Goal: Task Accomplishment & Management: Manage account settings

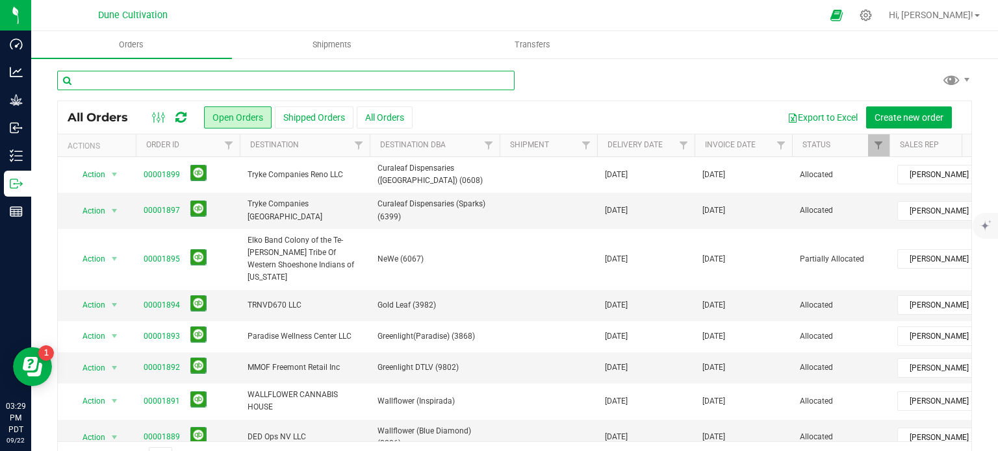
click at [173, 81] on input "text" at bounding box center [285, 80] width 457 height 19
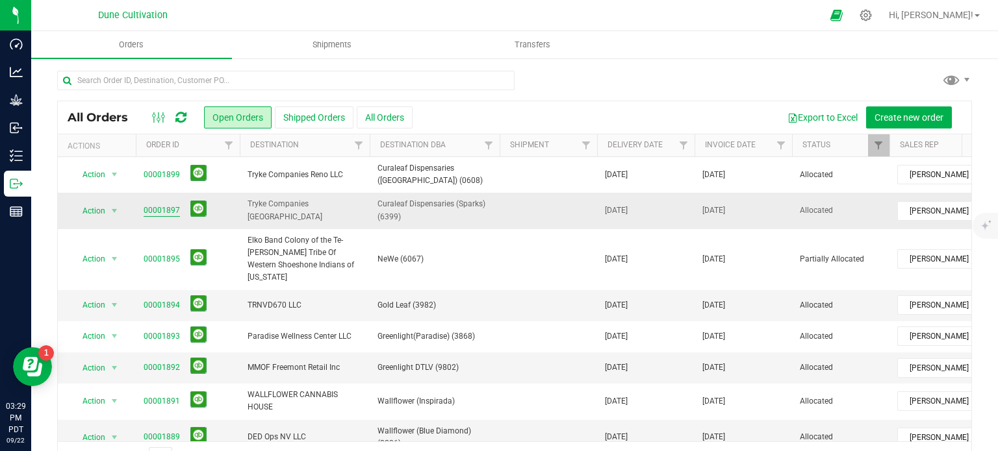
click at [164, 209] on link "00001897" at bounding box center [162, 211] width 36 height 12
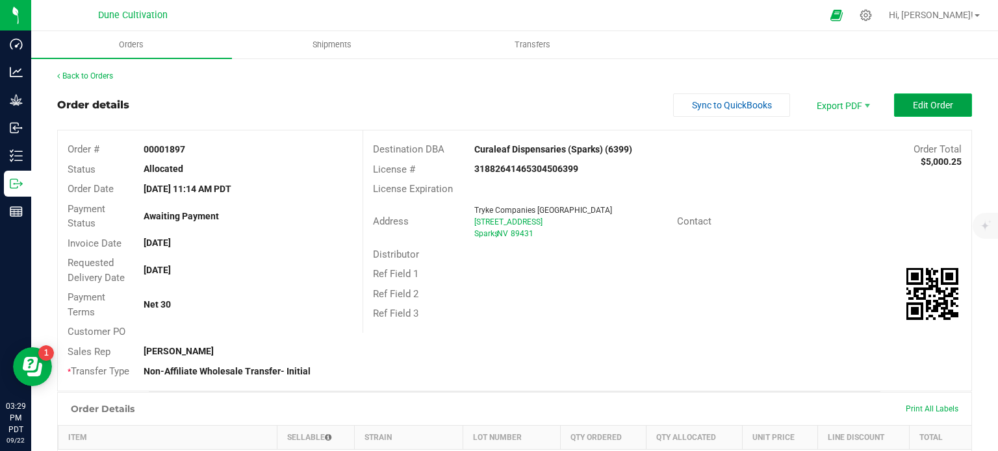
click at [926, 103] on span "Edit Order" at bounding box center [932, 105] width 40 height 10
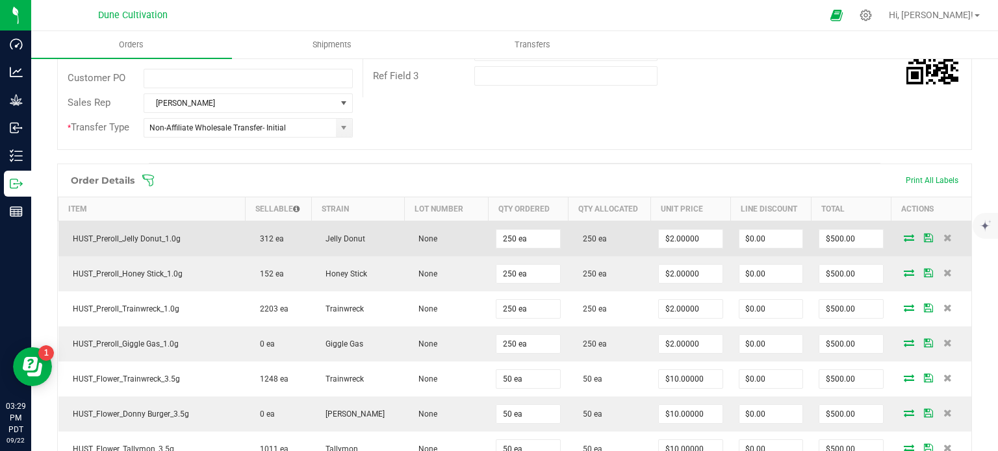
scroll to position [455, 0]
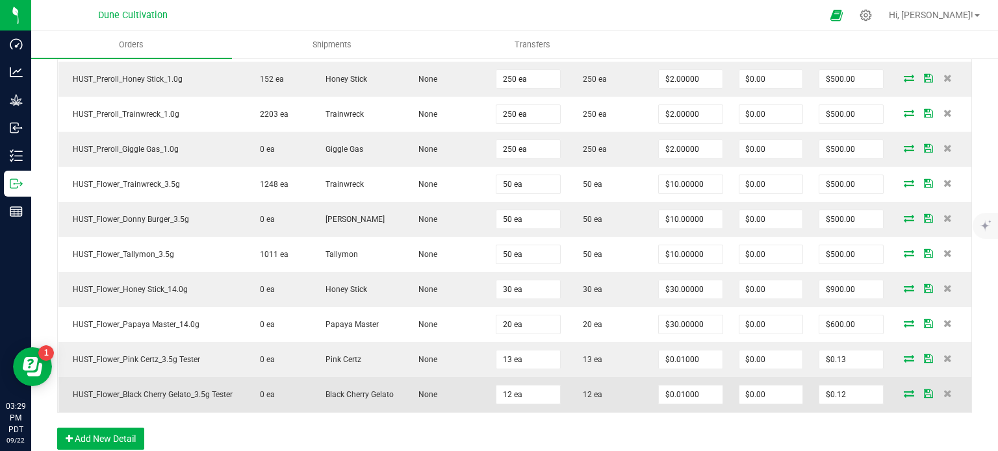
click at [903, 390] on icon at bounding box center [908, 394] width 10 height 8
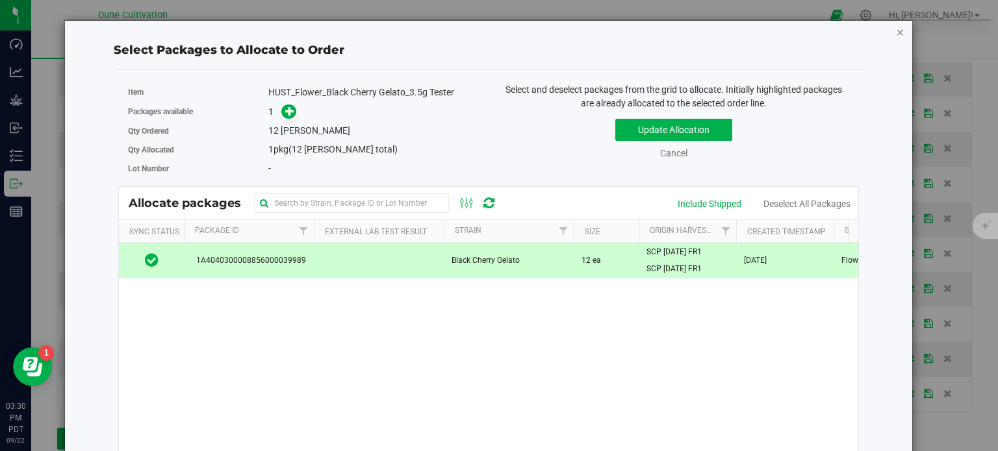
click at [896, 31] on icon "button" at bounding box center [900, 32] width 9 height 16
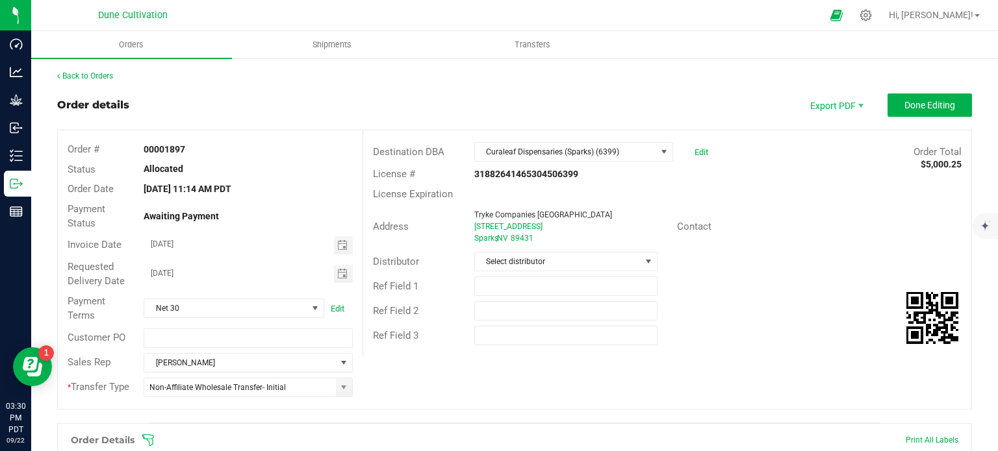
scroll to position [260, 0]
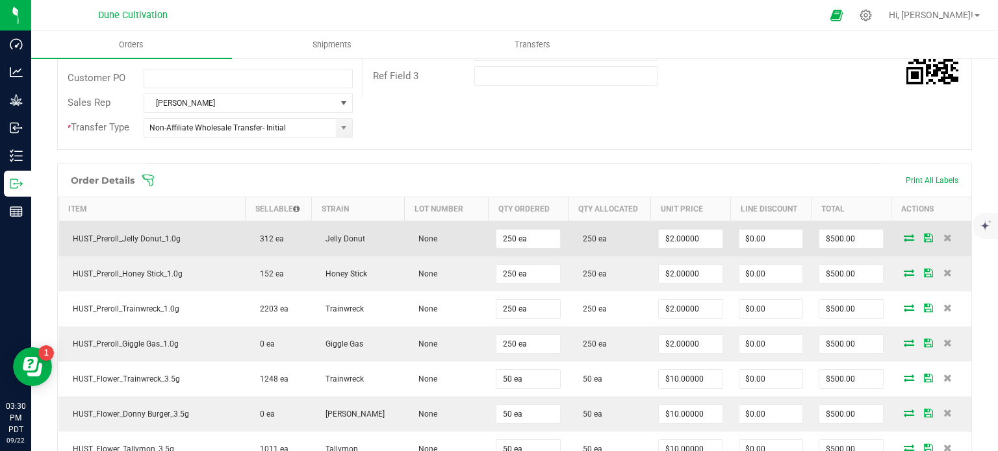
click at [903, 234] on icon at bounding box center [908, 238] width 10 height 8
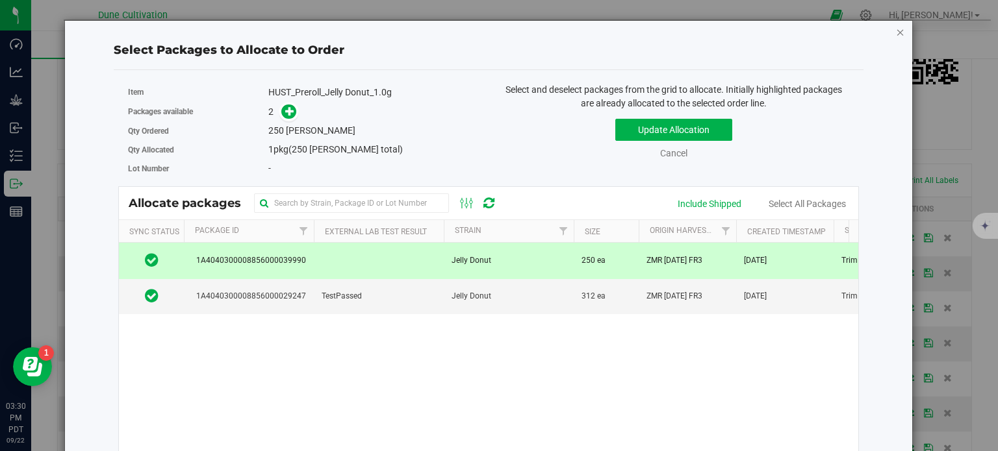
click at [896, 38] on icon "button" at bounding box center [900, 32] width 9 height 16
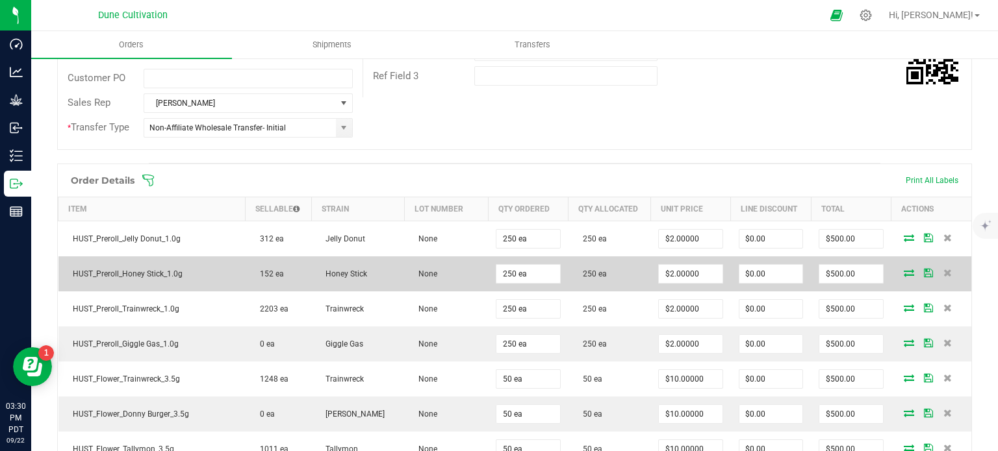
click at [903, 275] on icon at bounding box center [908, 273] width 10 height 8
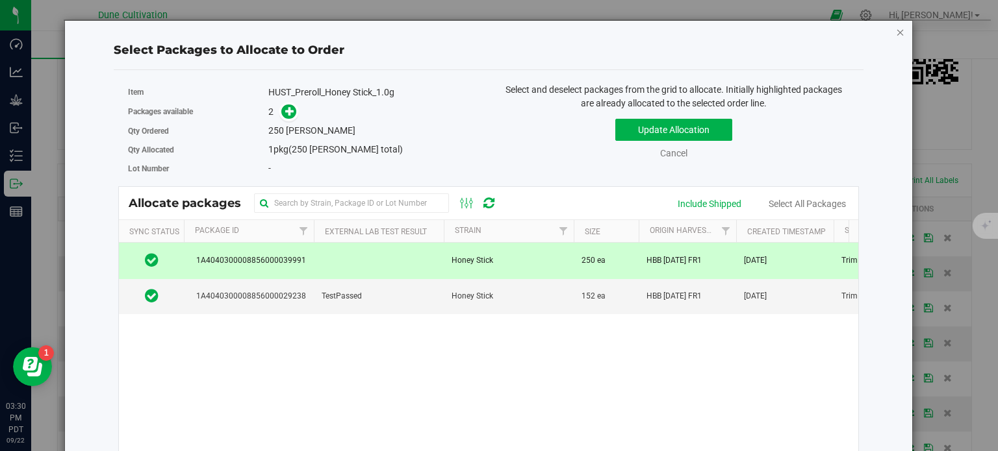
click at [896, 31] on icon "button" at bounding box center [900, 32] width 9 height 16
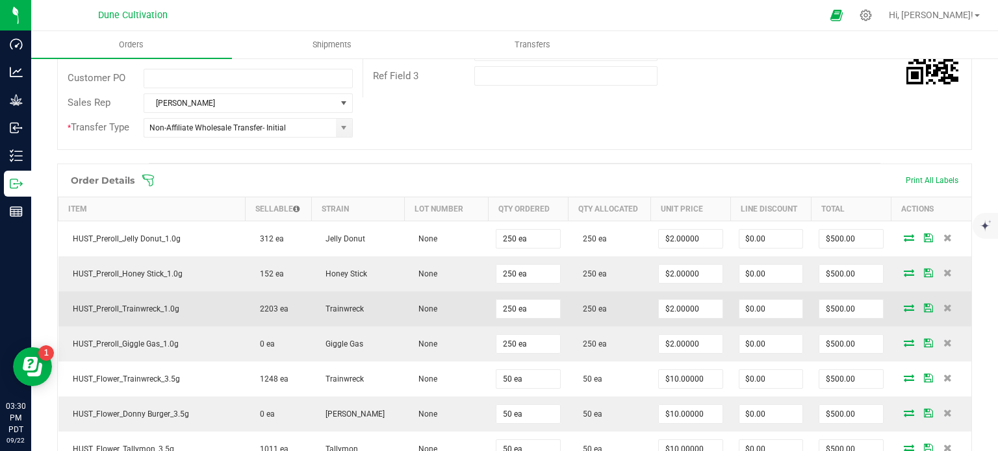
click at [903, 305] on icon at bounding box center [908, 308] width 10 height 8
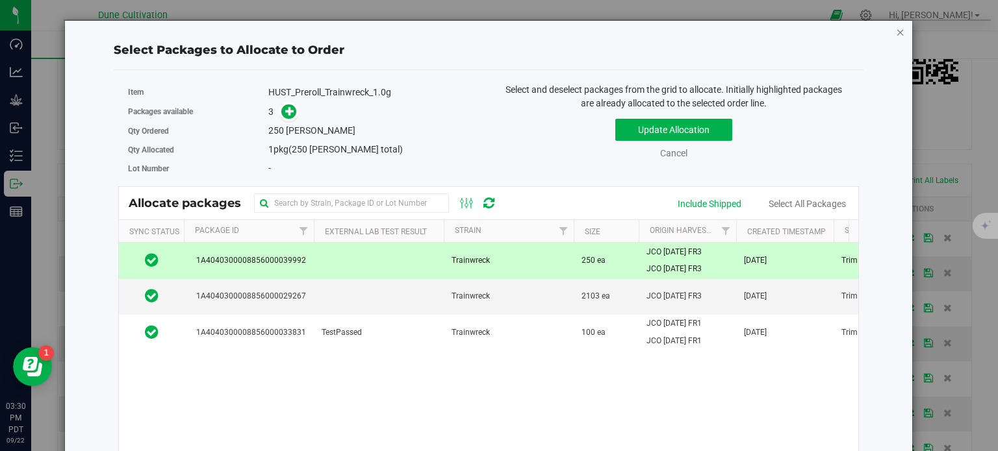
click at [896, 28] on icon "button" at bounding box center [900, 32] width 9 height 16
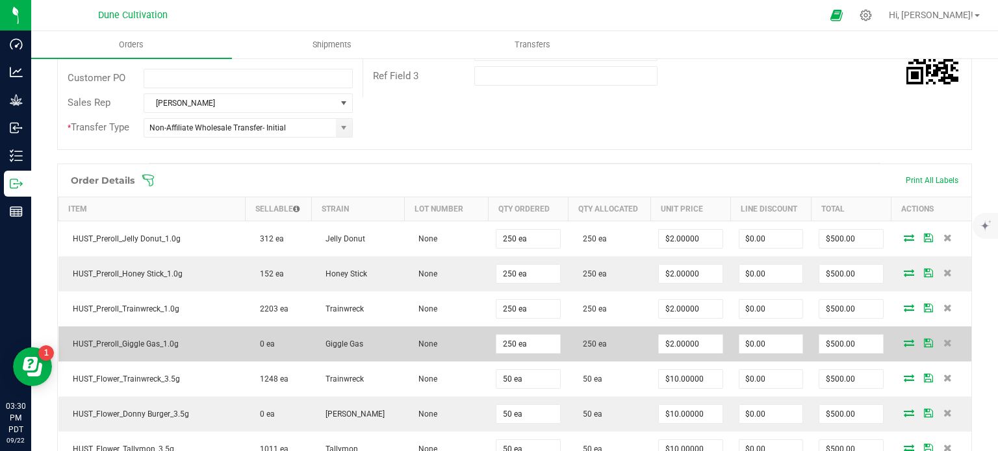
click at [899, 339] on span at bounding box center [908, 343] width 19 height 8
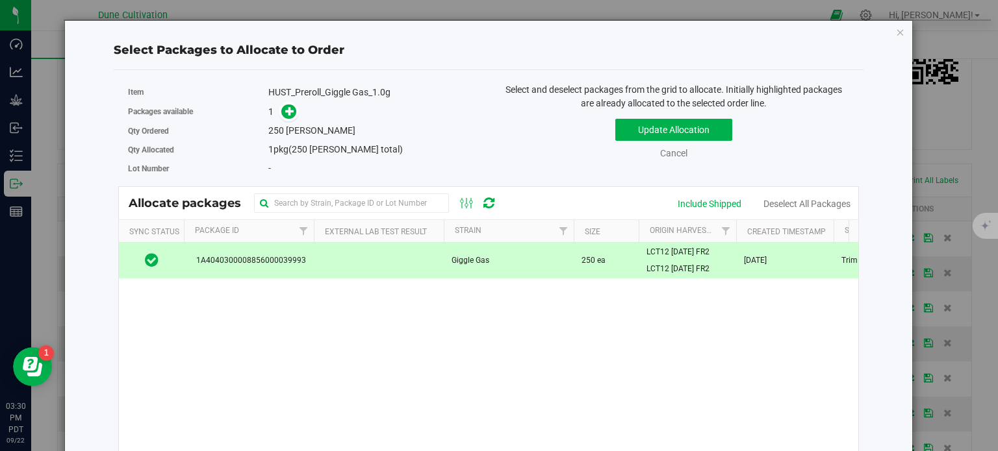
click at [896, 31] on div "Select Packages to Allocate to Order Item HUST_Preroll_Giggle Gas_1.0g Packages…" at bounding box center [488, 304] width 848 height 568
click at [896, 31] on icon "button" at bounding box center [900, 32] width 9 height 16
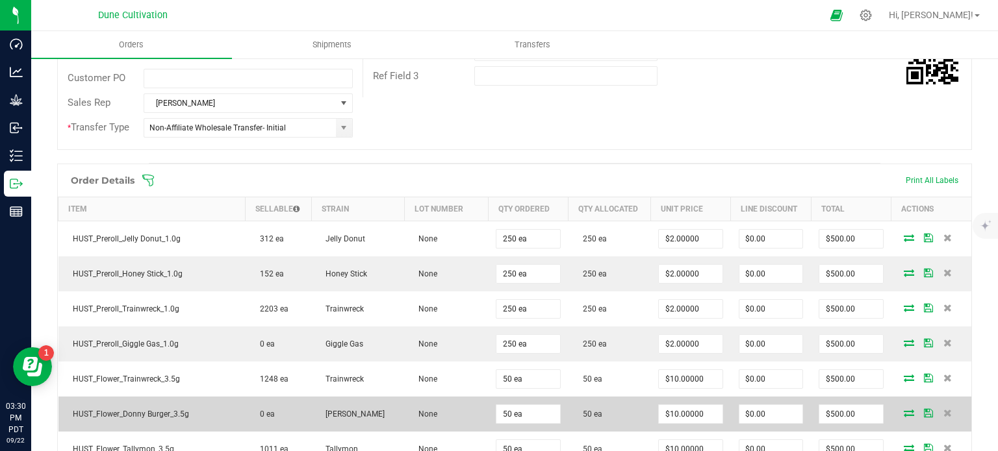
click at [903, 411] on icon at bounding box center [908, 413] width 10 height 8
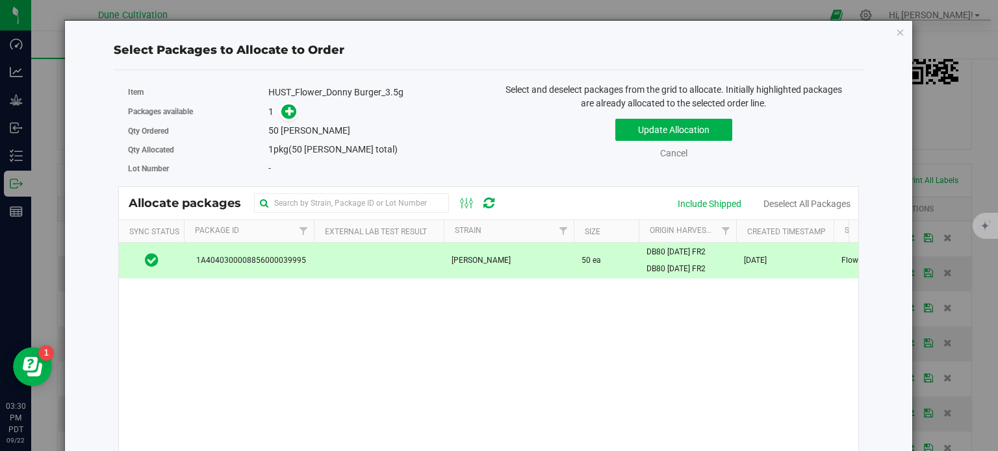
click at [896, 33] on div "Select Packages to Allocate to Order Item HUST_Flower_Donny Burger_3.5g Package…" at bounding box center [488, 304] width 848 height 568
click at [896, 33] on icon "button" at bounding box center [900, 32] width 9 height 16
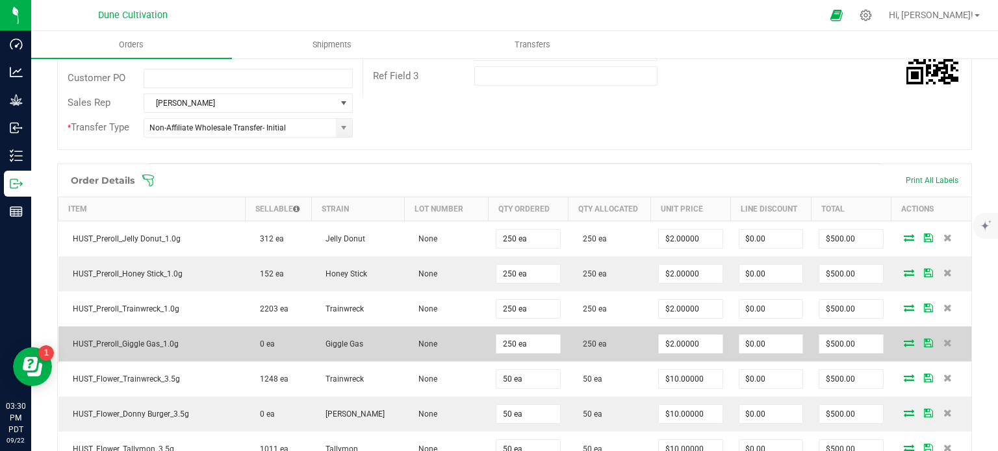
click at [903, 342] on icon at bounding box center [908, 343] width 10 height 8
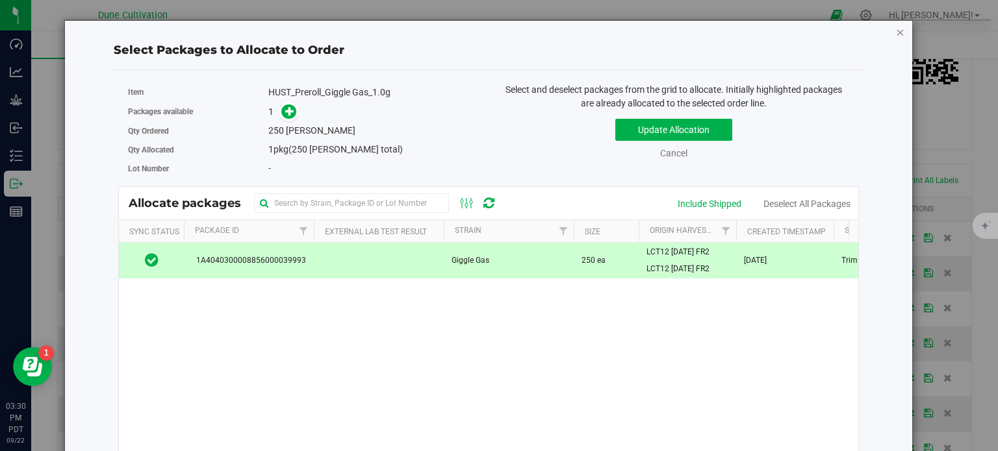
click at [896, 31] on icon "button" at bounding box center [900, 32] width 9 height 16
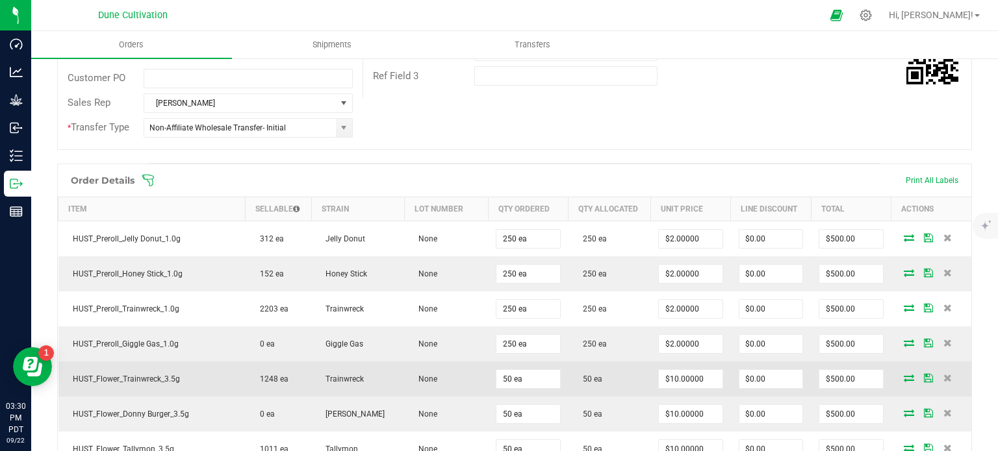
click at [903, 374] on icon at bounding box center [908, 378] width 10 height 8
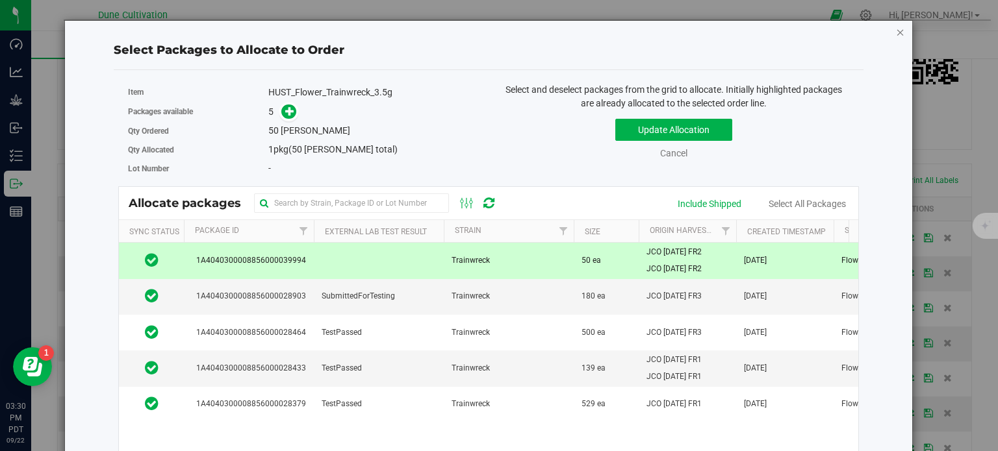
click at [896, 34] on icon "button" at bounding box center [900, 32] width 9 height 16
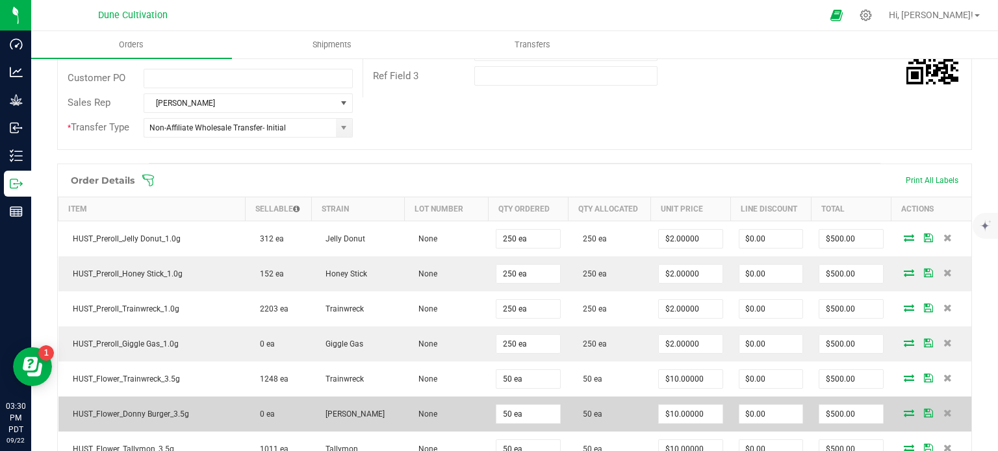
click at [903, 412] on icon at bounding box center [908, 413] width 10 height 8
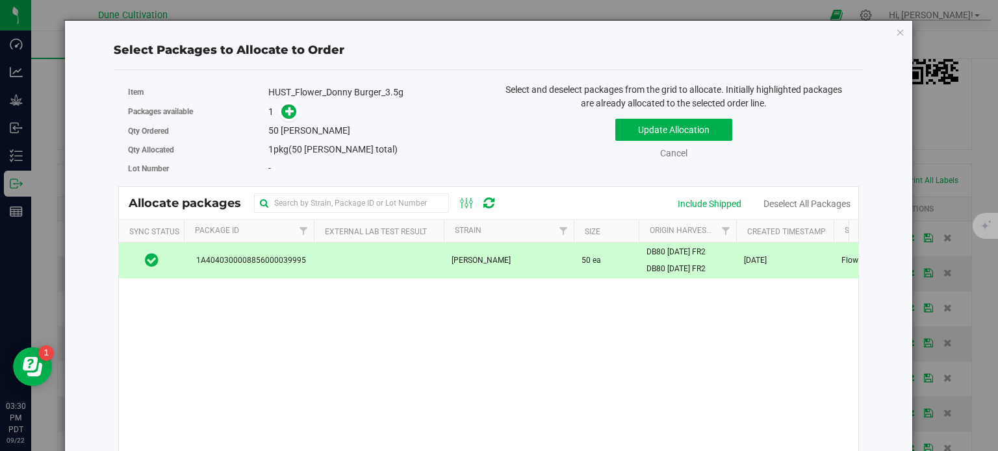
click at [896, 36] on div "Select Packages to Allocate to Order Item HUST_Flower_Donny Burger_3.5g Package…" at bounding box center [488, 304] width 848 height 568
click at [896, 32] on icon "button" at bounding box center [900, 32] width 9 height 16
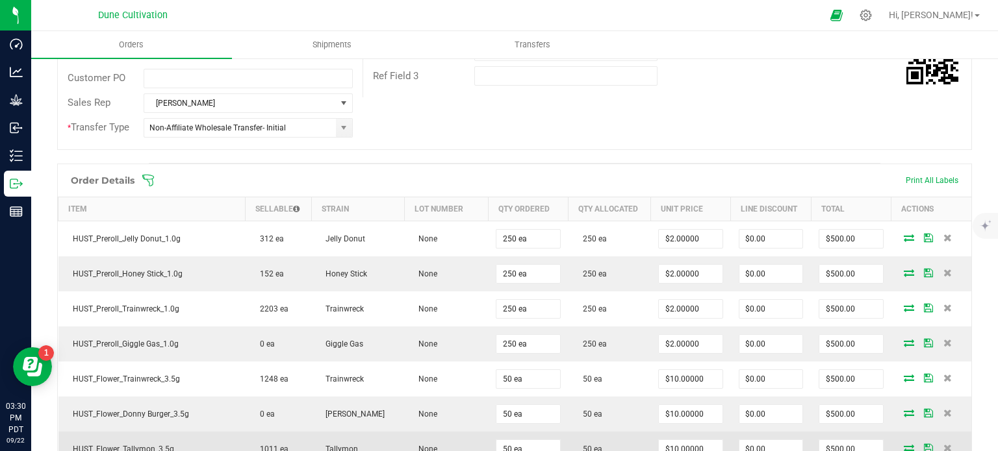
click at [903, 445] on icon at bounding box center [908, 448] width 10 height 8
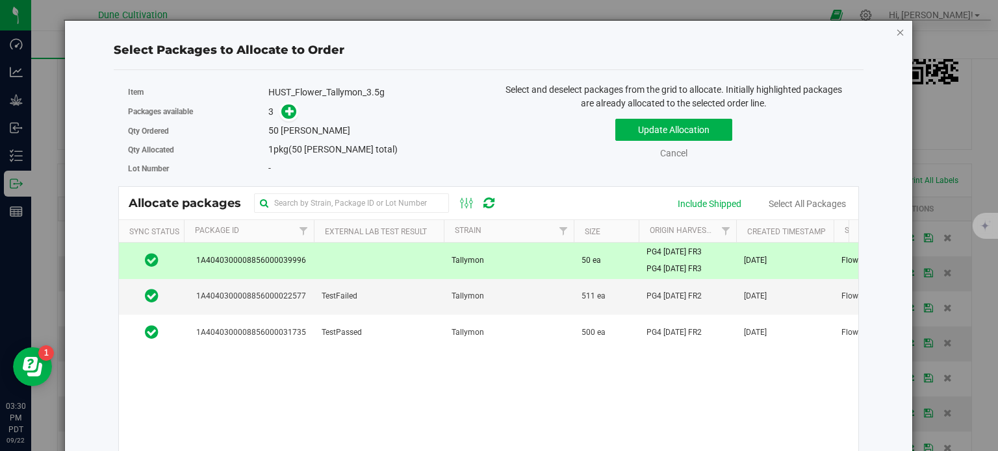
click at [896, 32] on icon "button" at bounding box center [900, 32] width 9 height 16
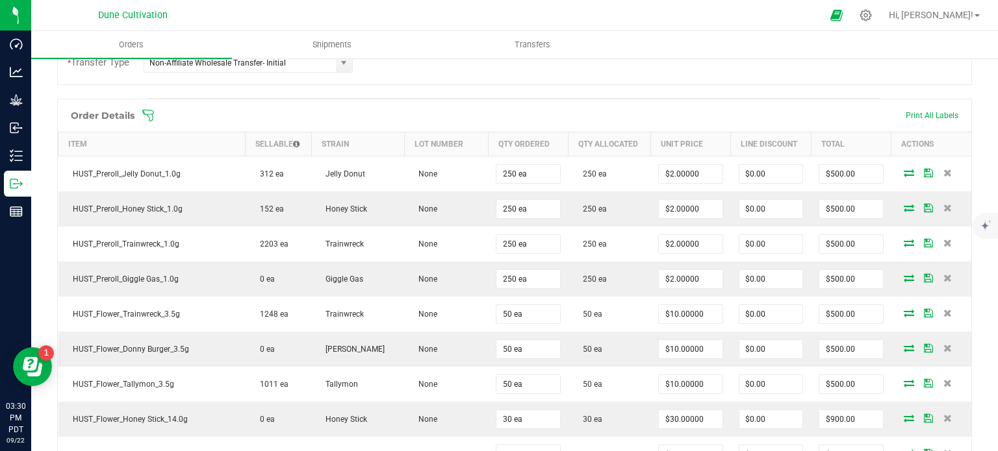
scroll to position [390, 0]
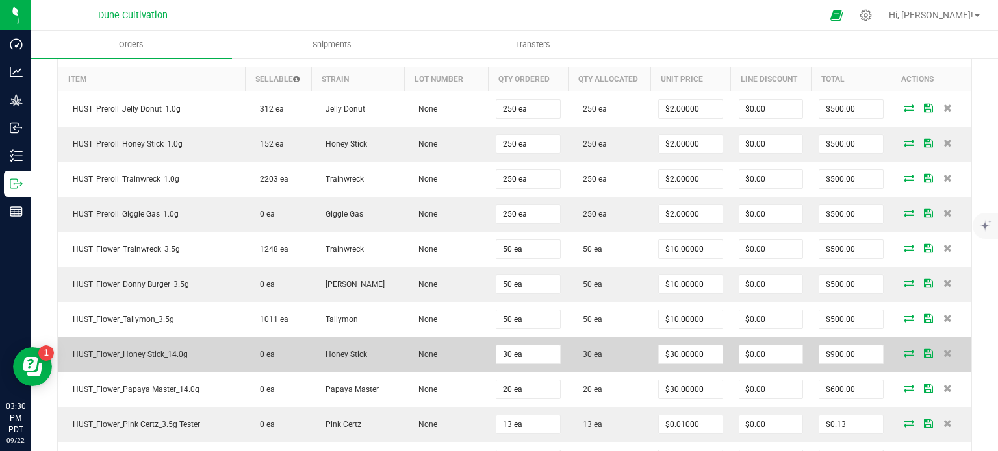
click at [903, 350] on icon at bounding box center [908, 353] width 10 height 8
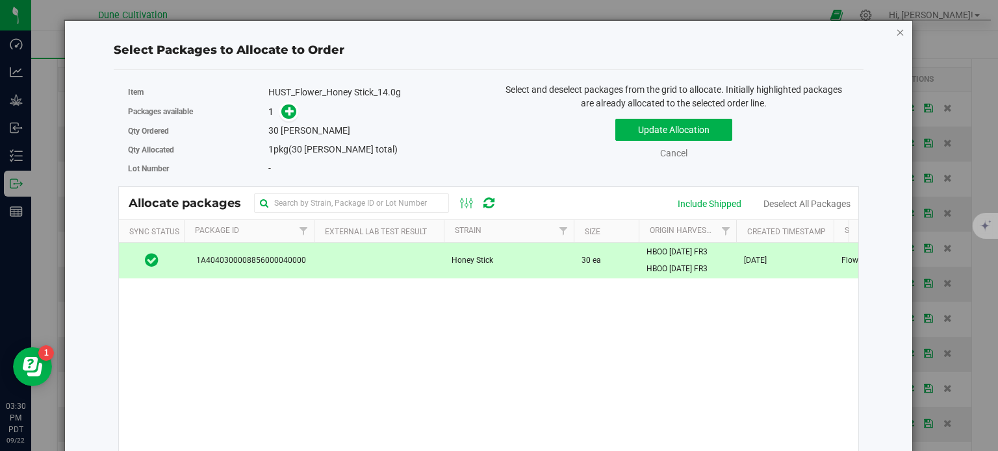
click at [896, 34] on icon "button" at bounding box center [900, 32] width 9 height 16
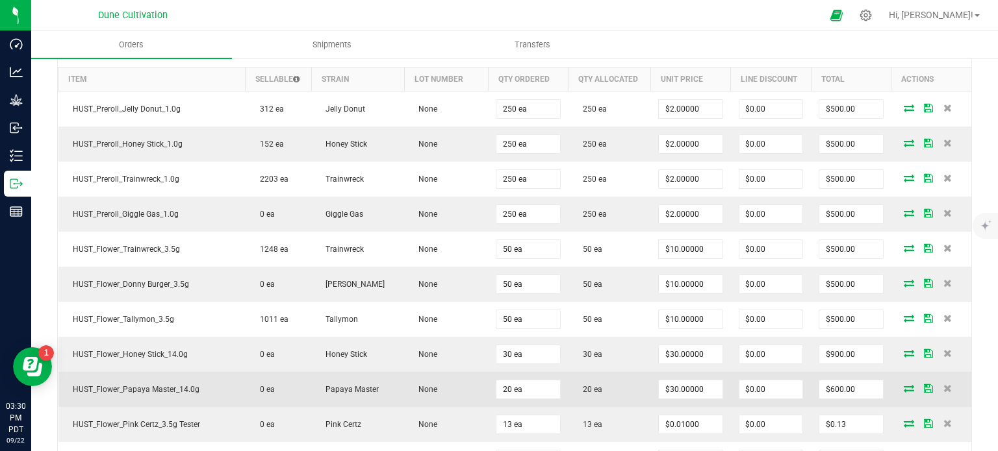
click at [903, 384] on icon at bounding box center [908, 388] width 10 height 8
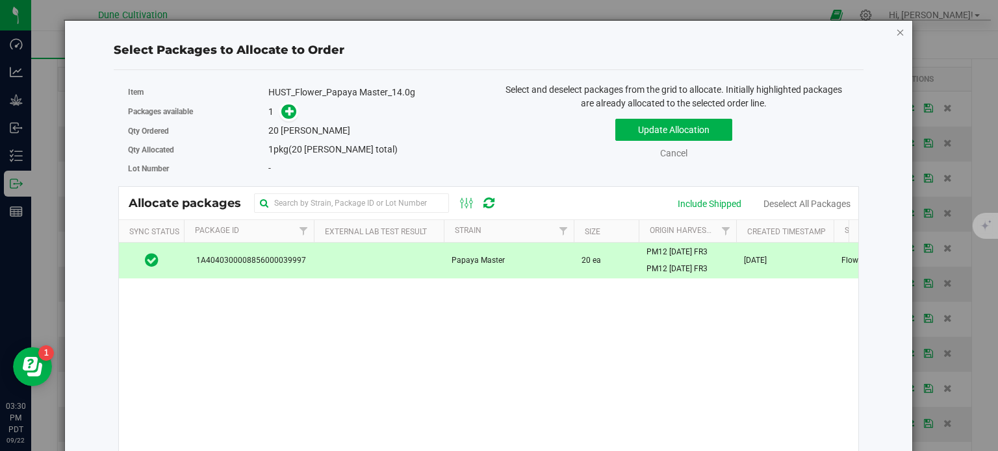
click at [896, 33] on icon "button" at bounding box center [900, 32] width 9 height 16
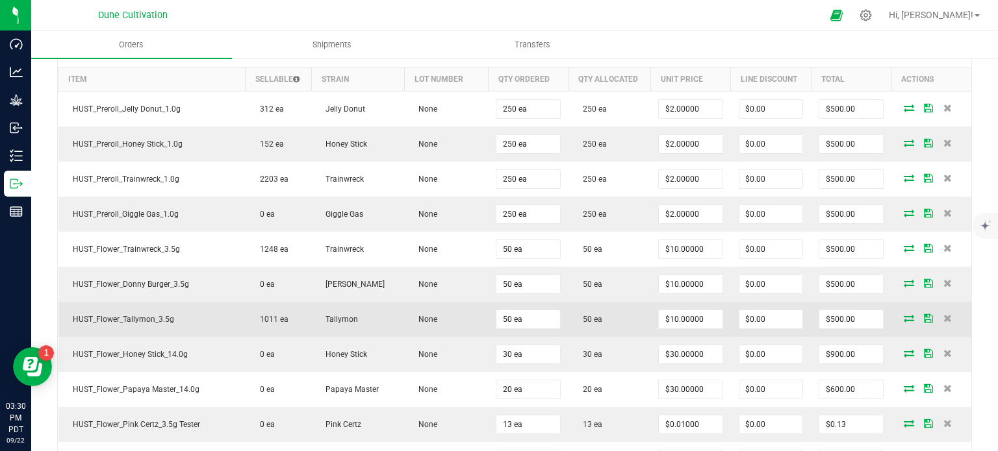
click at [905, 314] on span at bounding box center [908, 318] width 19 height 8
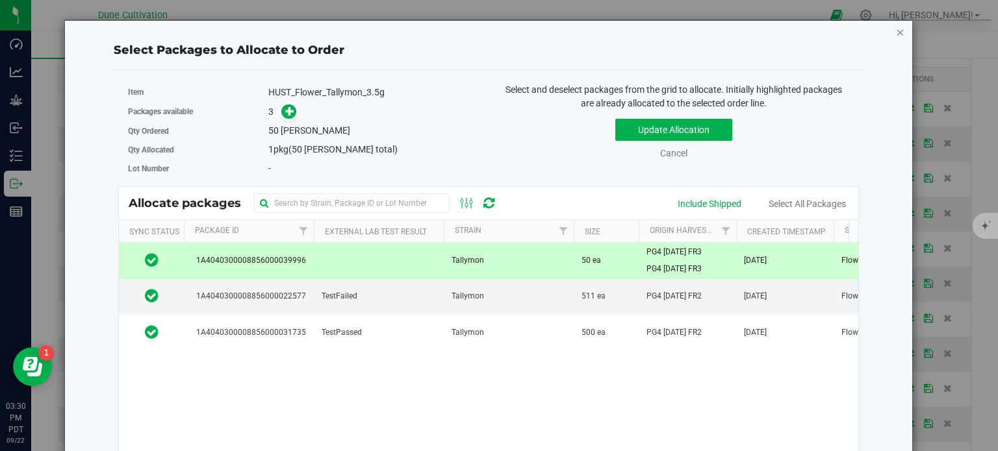
click at [896, 32] on icon "button" at bounding box center [900, 32] width 9 height 16
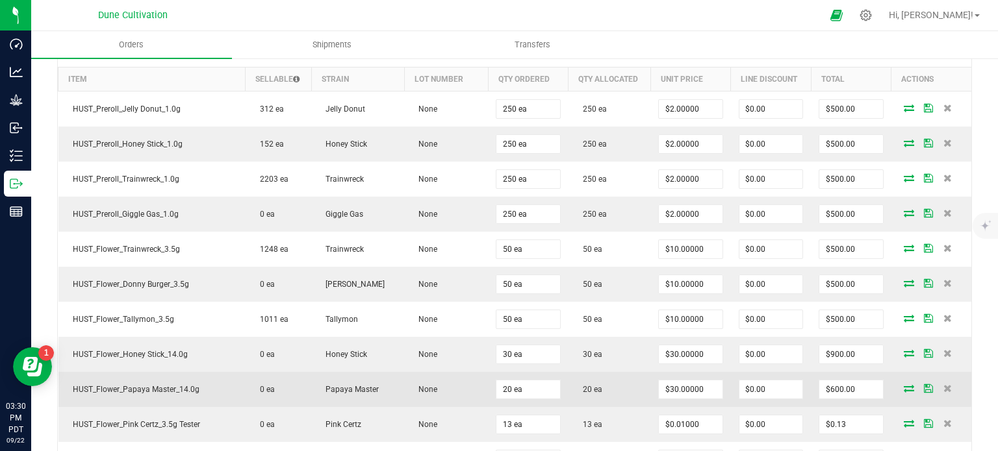
click at [903, 386] on icon at bounding box center [908, 388] width 10 height 8
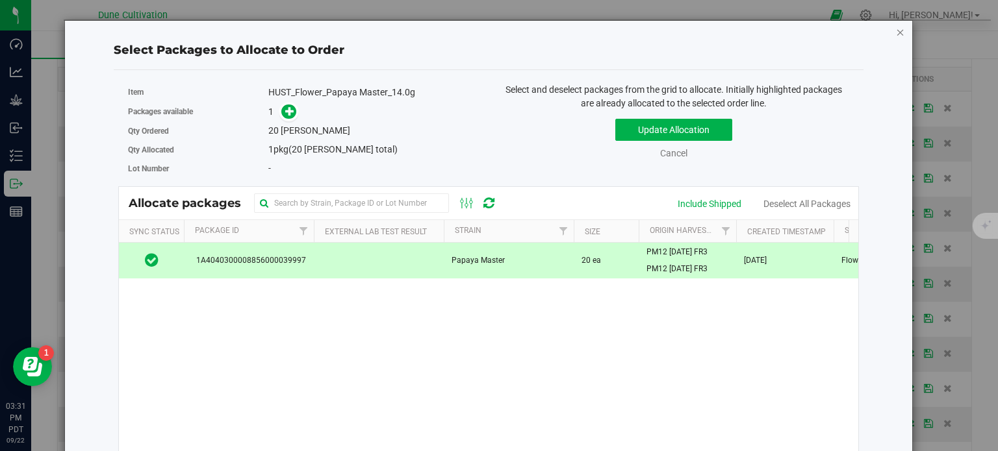
click at [896, 28] on icon "button" at bounding box center [900, 32] width 9 height 16
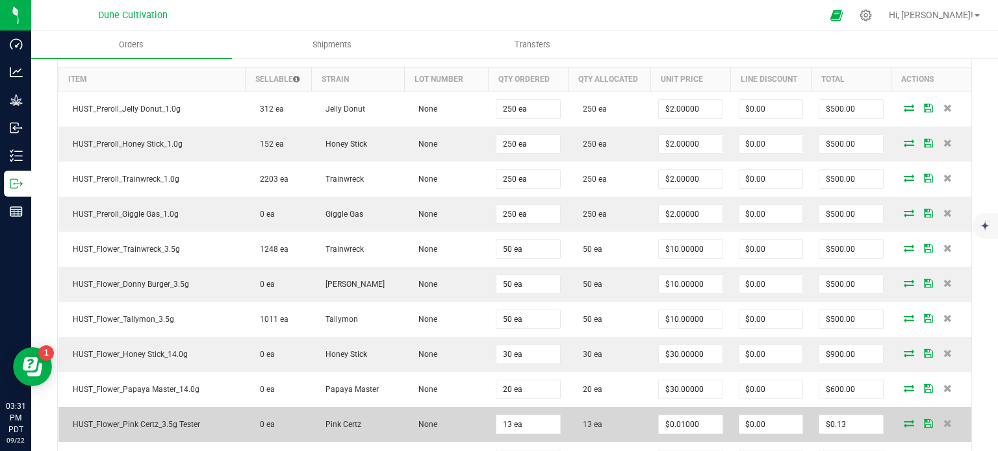
click at [903, 421] on icon at bounding box center [908, 424] width 10 height 8
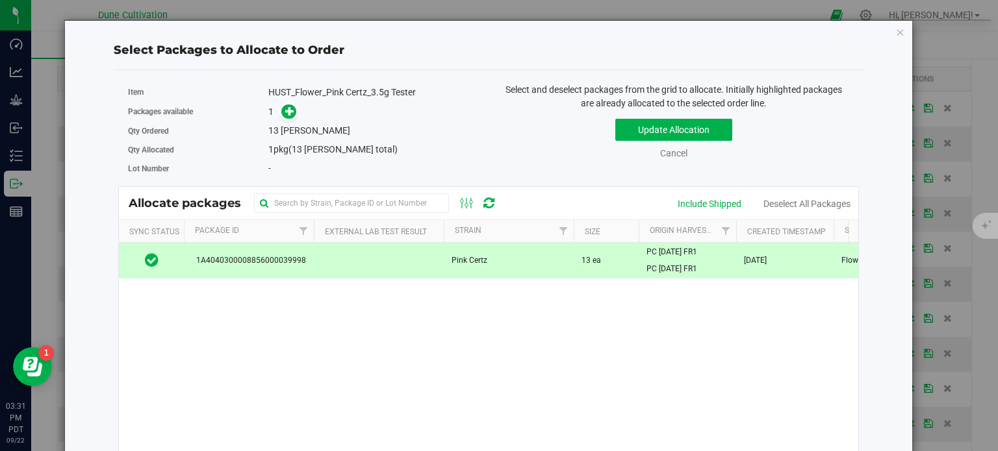
click at [896, 32] on div "Select Packages to Allocate to Order Item HUST_Flower_Pink Certz_3.5g Tester Pa…" at bounding box center [488, 304] width 848 height 568
click at [896, 32] on icon "button" at bounding box center [900, 32] width 9 height 16
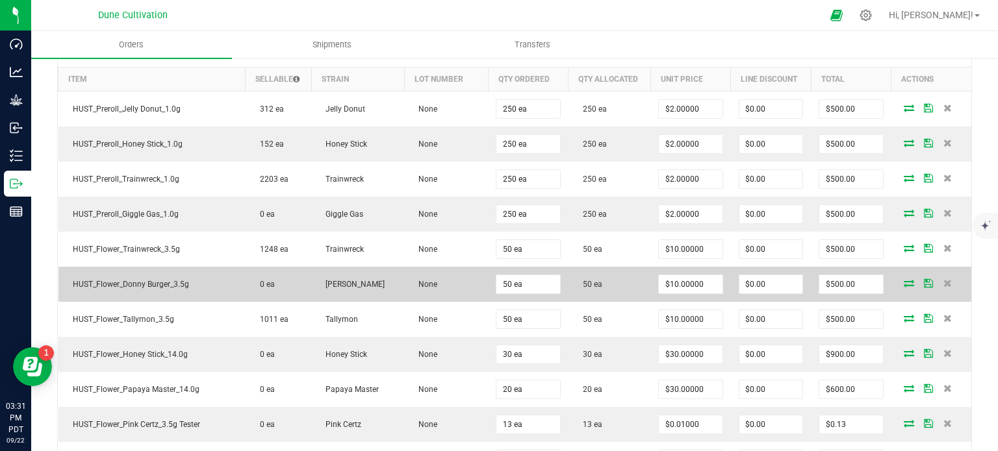
scroll to position [455, 0]
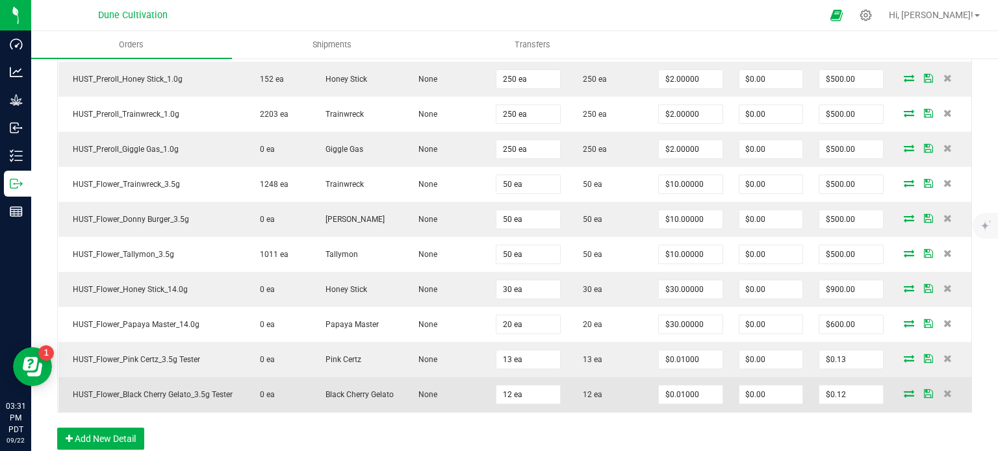
click at [903, 390] on icon at bounding box center [908, 394] width 10 height 8
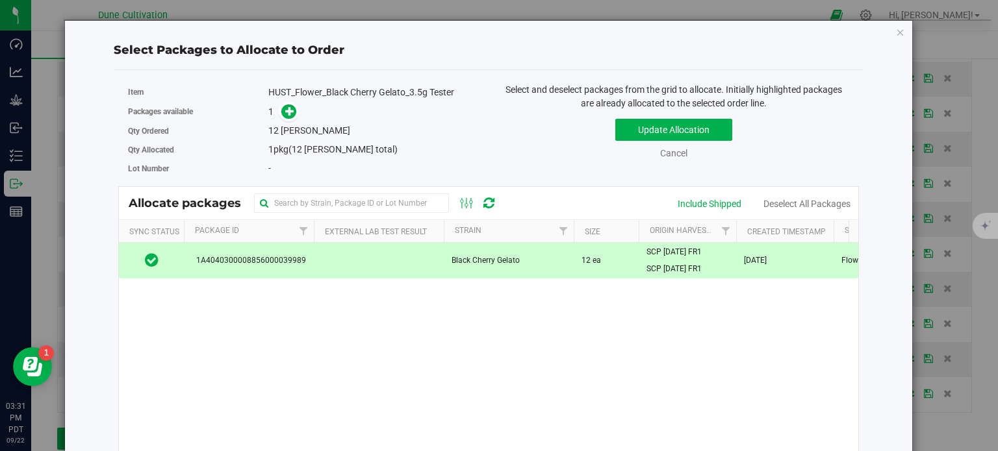
click at [881, 38] on div "Select Packages to Allocate to Order Item HUST_Flower_Black Cherry Gelato_3.5g …" at bounding box center [488, 304] width 827 height 566
click at [896, 37] on icon "button" at bounding box center [900, 32] width 9 height 16
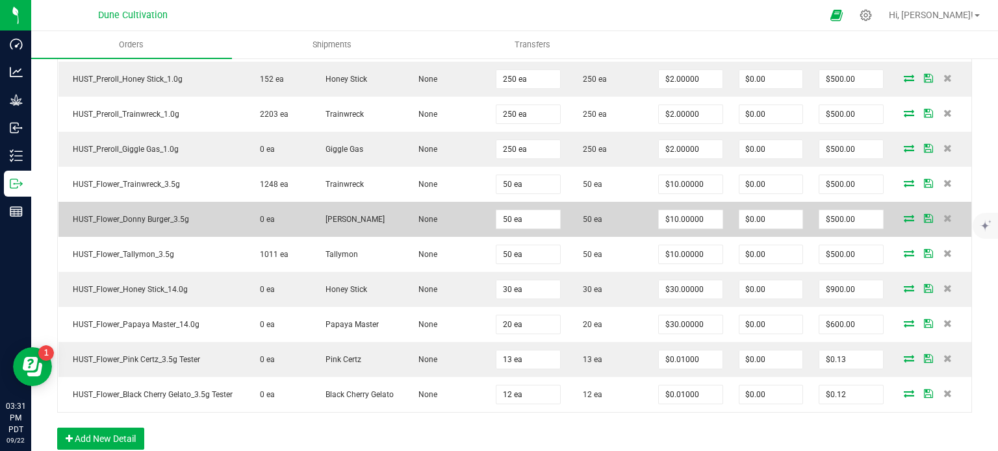
click at [903, 220] on icon at bounding box center [908, 218] width 10 height 8
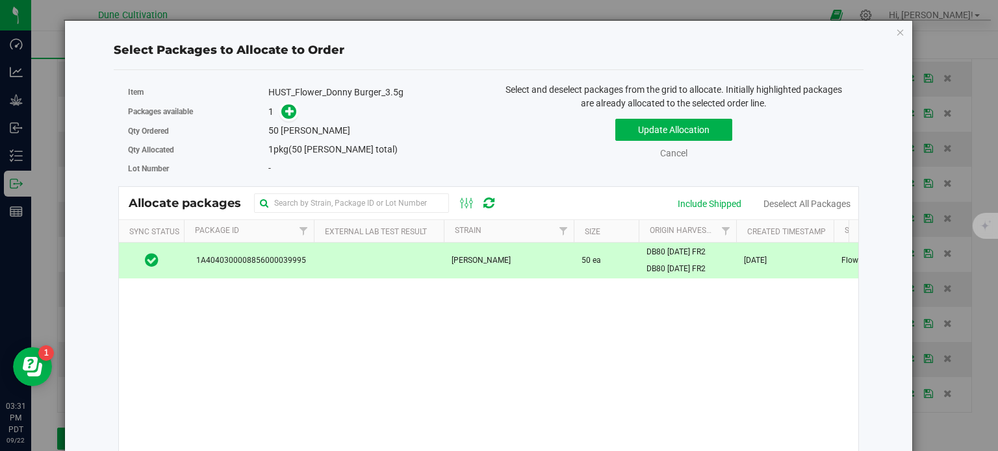
click at [885, 33] on div "Select Packages to Allocate to Order Item HUST_Flower_Donny Burger_3.5g Package…" at bounding box center [488, 304] width 827 height 566
click at [889, 38] on div "Select Packages to Allocate to Order Item HUST_Flower_Donny Burger_3.5g Package…" at bounding box center [488, 304] width 827 height 566
click at [896, 27] on icon "button" at bounding box center [900, 32] width 9 height 16
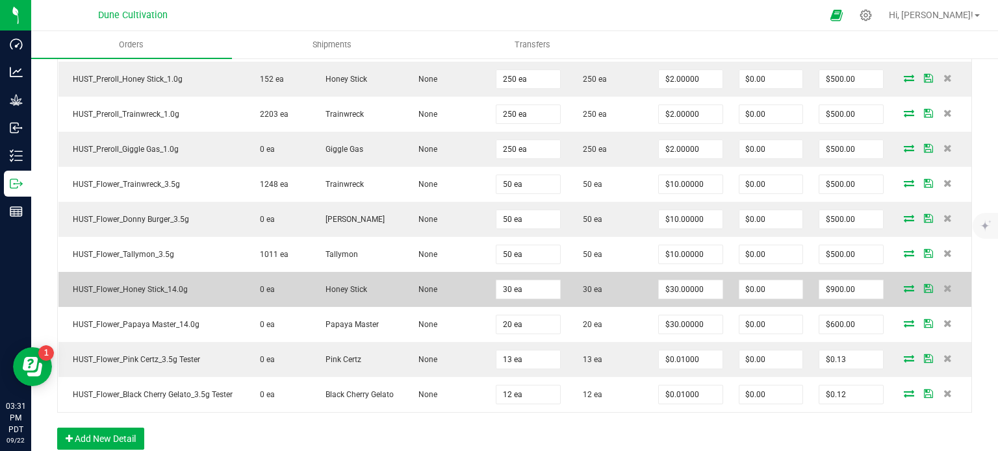
click at [903, 286] on icon at bounding box center [908, 288] width 10 height 8
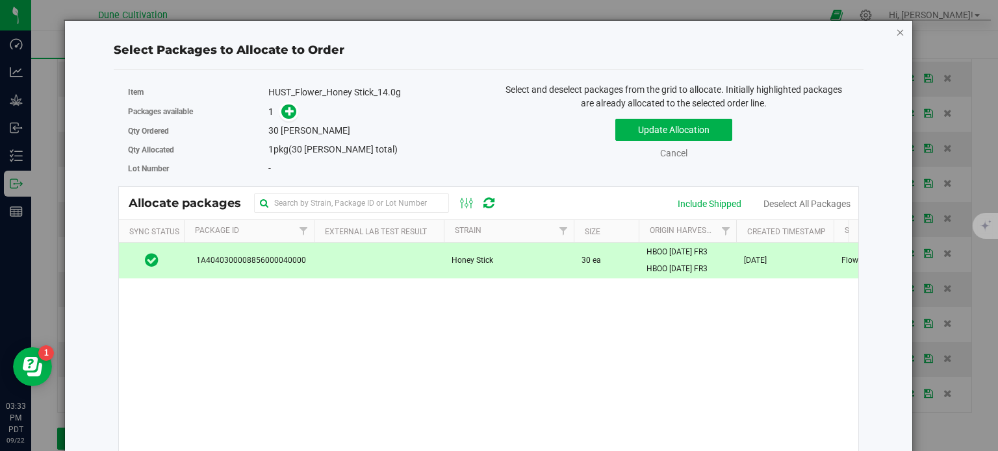
click at [896, 30] on icon "button" at bounding box center [900, 32] width 9 height 16
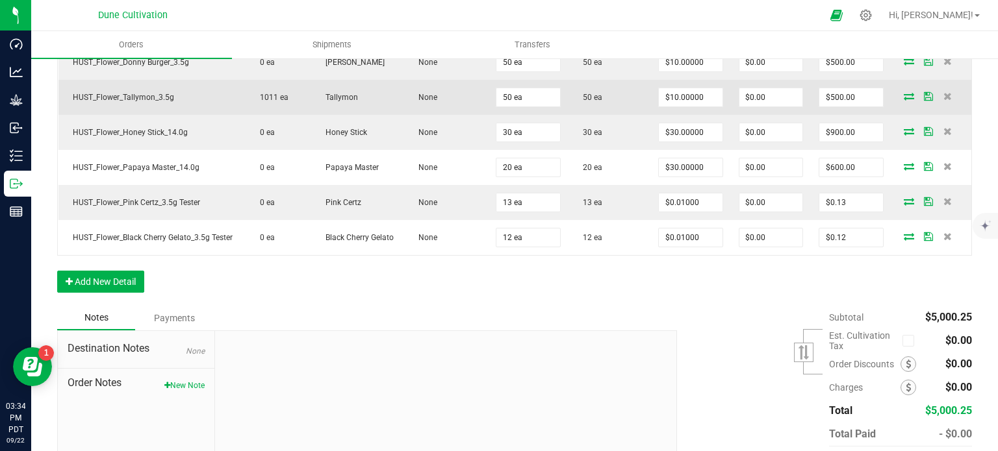
scroll to position [673, 0]
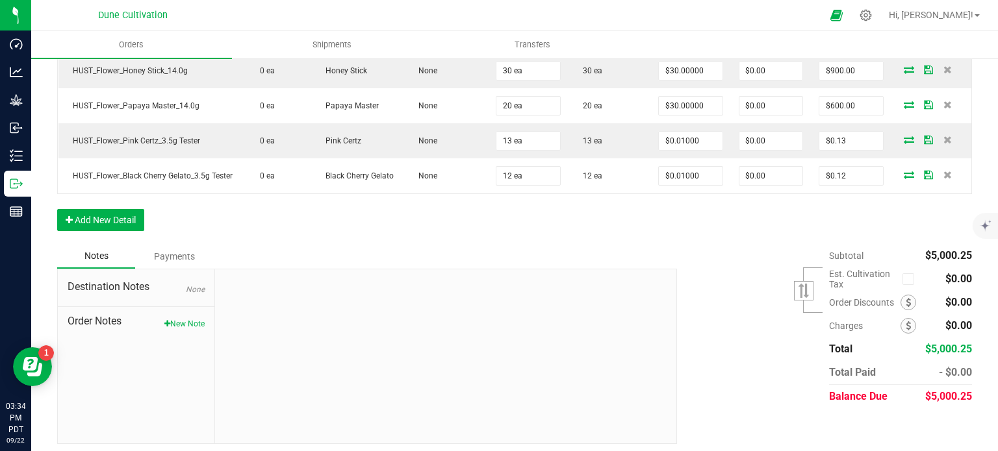
click at [933, 397] on span "$5,000.25" at bounding box center [948, 396] width 47 height 12
copy span "5,000.25"
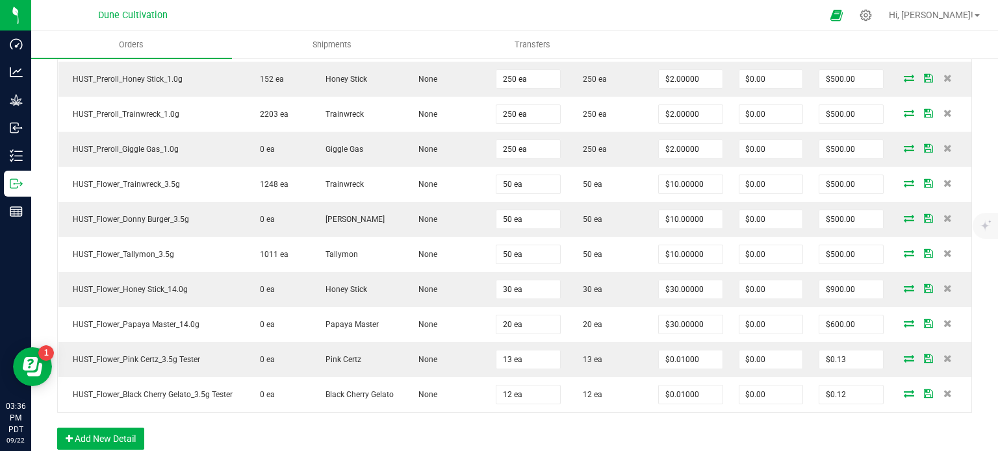
scroll to position [0, 0]
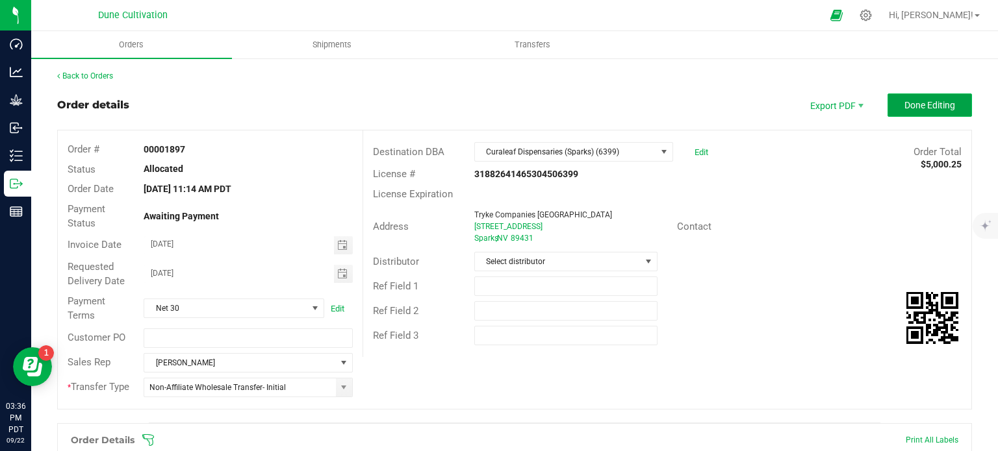
click at [932, 101] on span "Done Editing" at bounding box center [929, 105] width 51 height 10
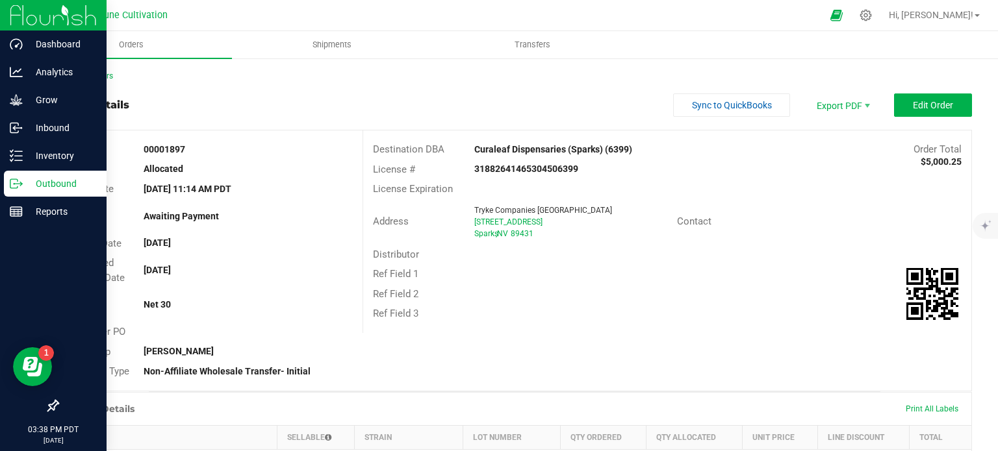
click at [18, 184] on icon at bounding box center [16, 183] width 13 height 13
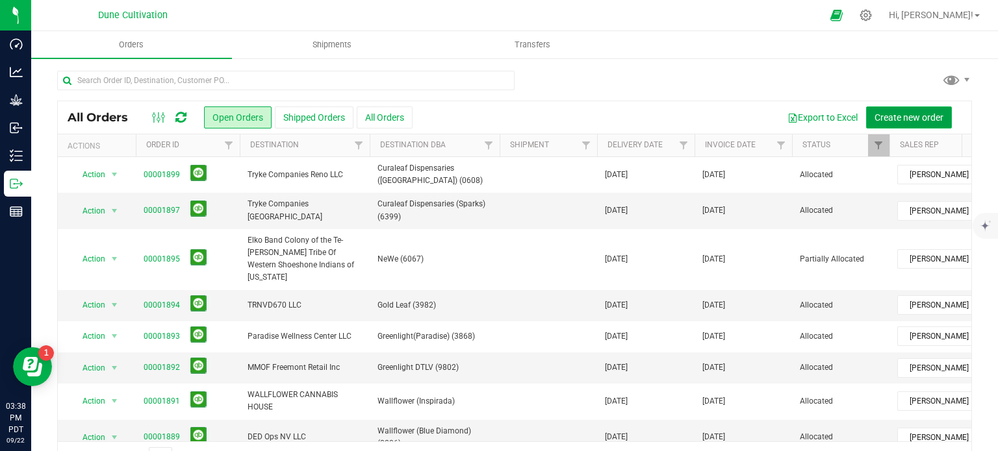
click at [900, 120] on span "Create new order" at bounding box center [908, 117] width 69 height 10
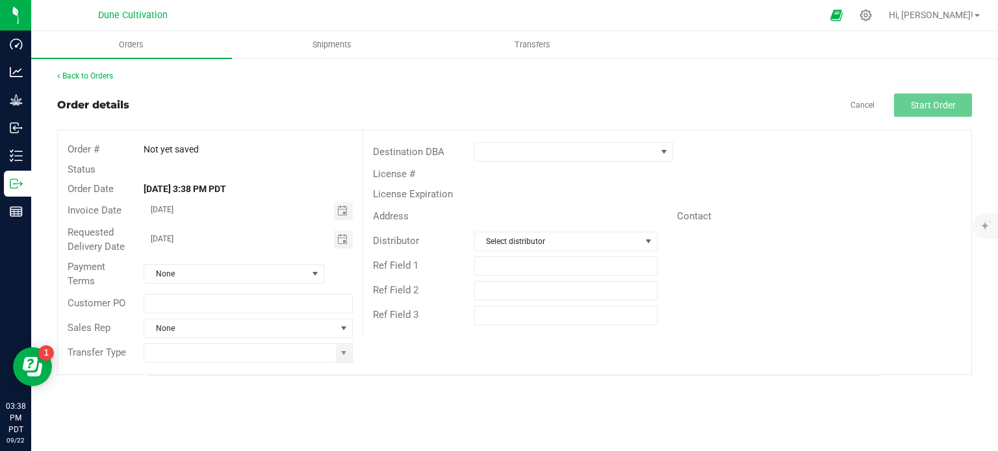
click at [553, 164] on div "License #" at bounding box center [667, 174] width 608 height 20
click at [555, 156] on span at bounding box center [565, 152] width 181 height 18
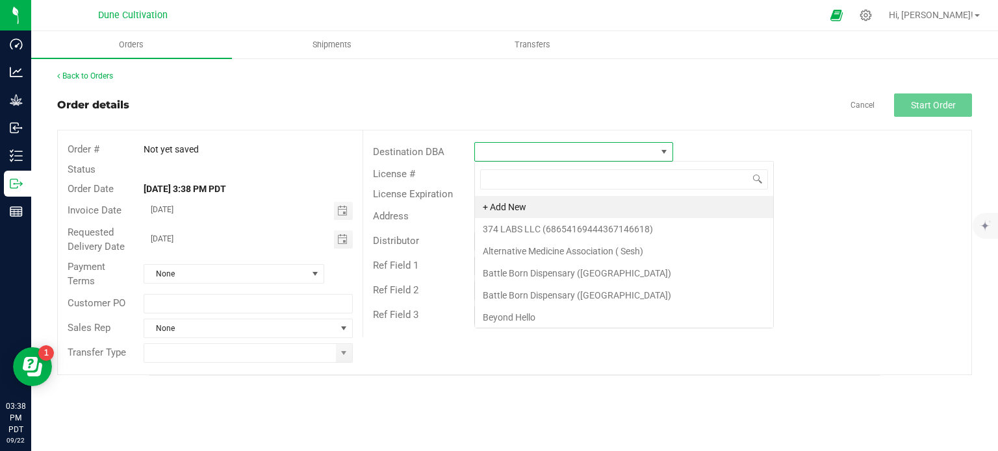
scroll to position [19, 199]
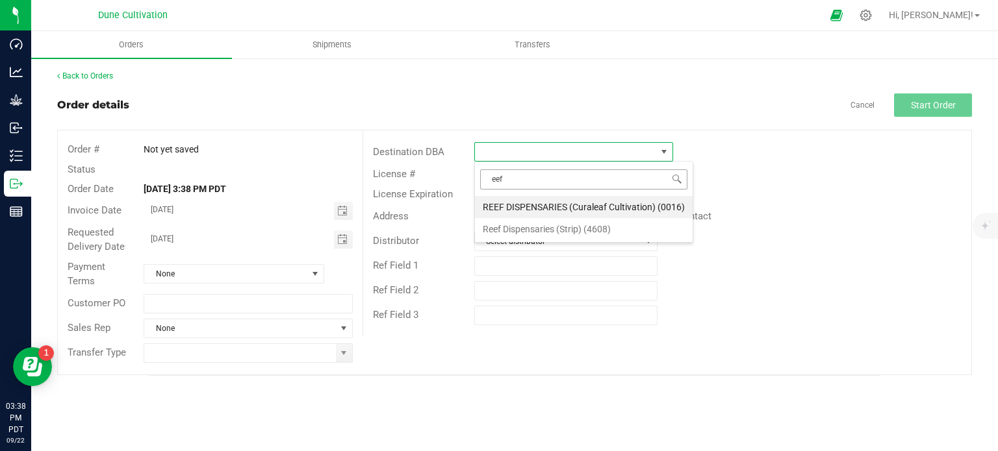
click at [515, 183] on input "eef" at bounding box center [583, 179] width 207 height 20
type input "reef"
click at [534, 233] on li "Reef Dispensaries (Strip) (4608)" at bounding box center [584, 229] width 218 height 22
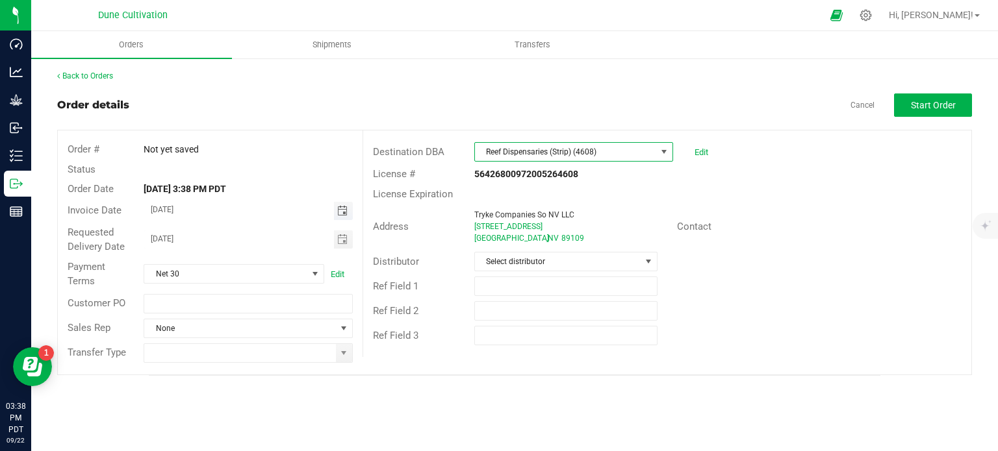
click at [342, 212] on span "Toggle calendar" at bounding box center [342, 211] width 10 height 10
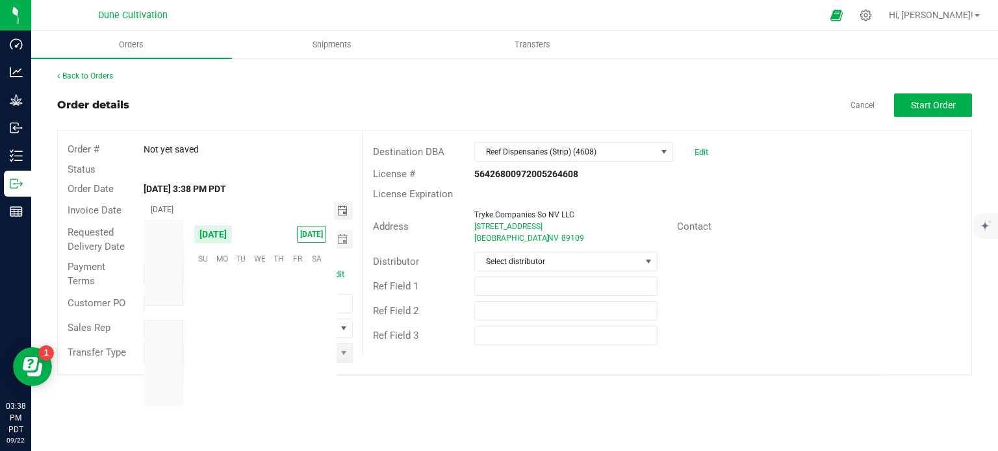
scroll to position [210651, 0]
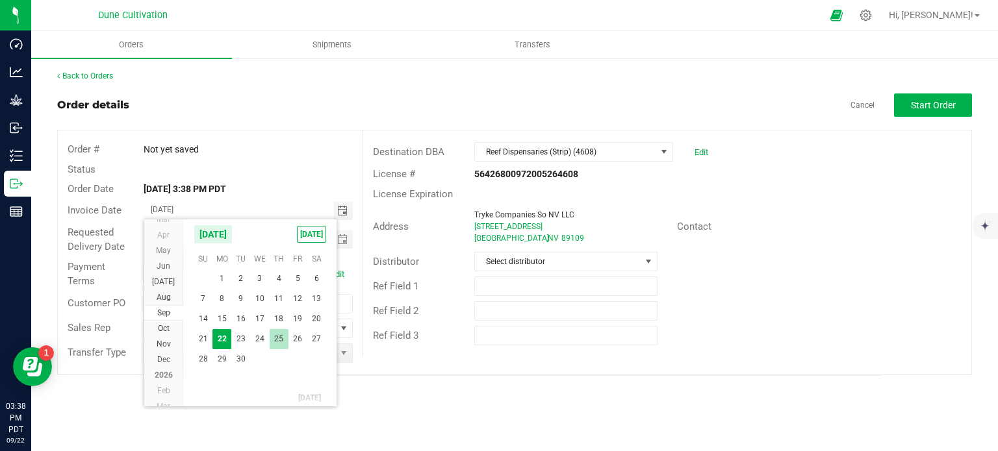
click at [281, 336] on span "25" at bounding box center [279, 339] width 19 height 20
type input "09/25/2025"
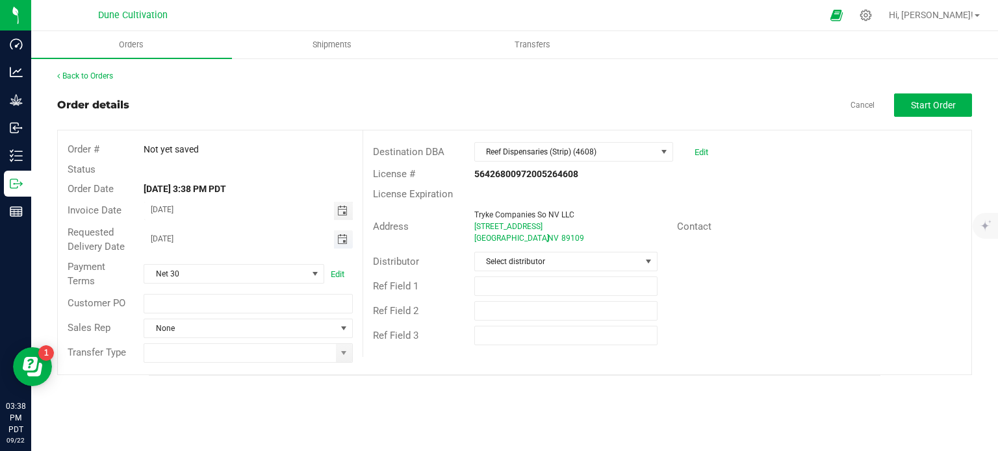
click at [345, 234] on span "Toggle calendar" at bounding box center [342, 239] width 10 height 10
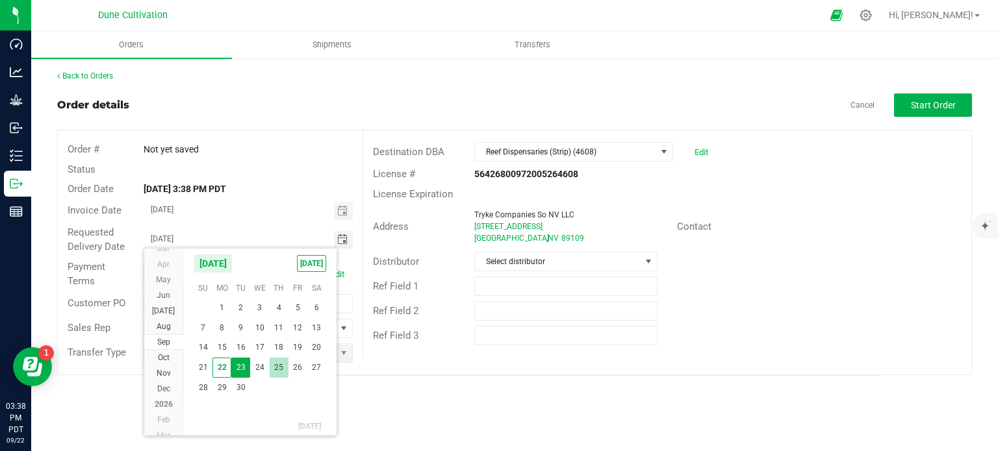
click at [273, 366] on span "25" at bounding box center [279, 368] width 19 height 20
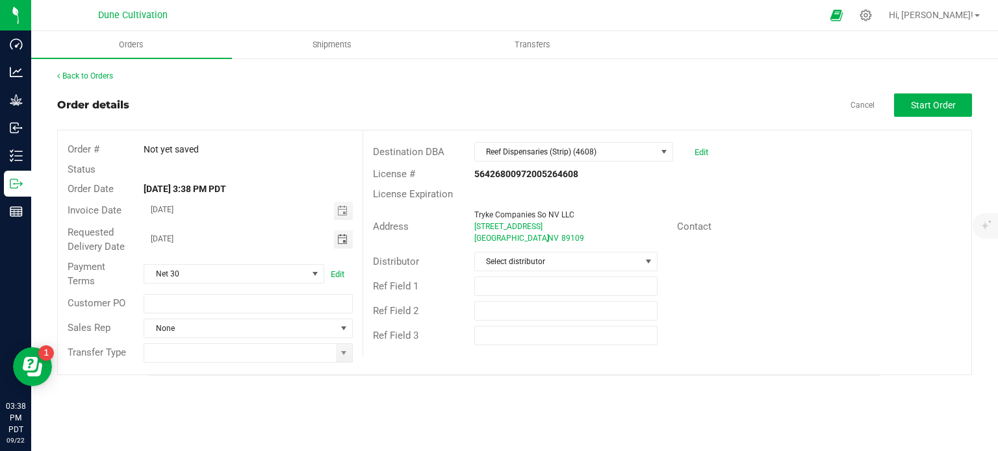
type input "09/25/2025"
click at [341, 337] on span at bounding box center [344, 329] width 16 height 18
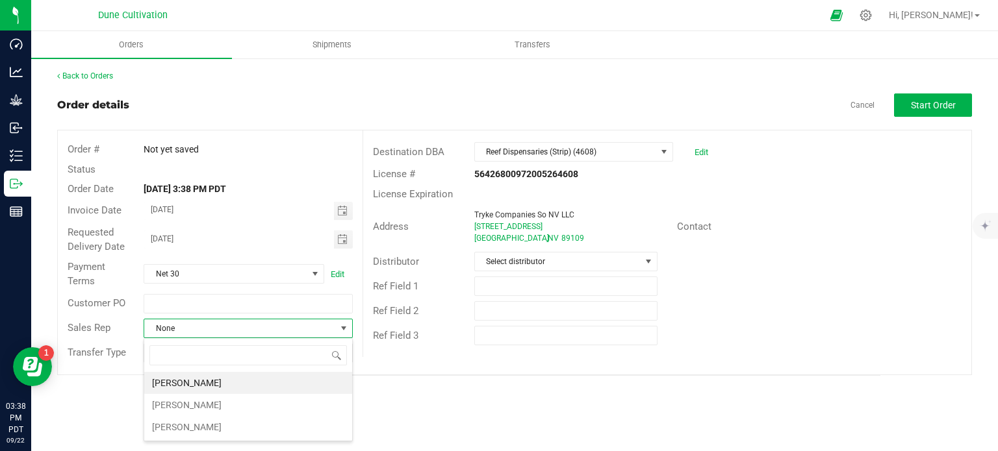
scroll to position [19, 208]
click at [244, 381] on li "[PERSON_NAME]" at bounding box center [248, 383] width 208 height 22
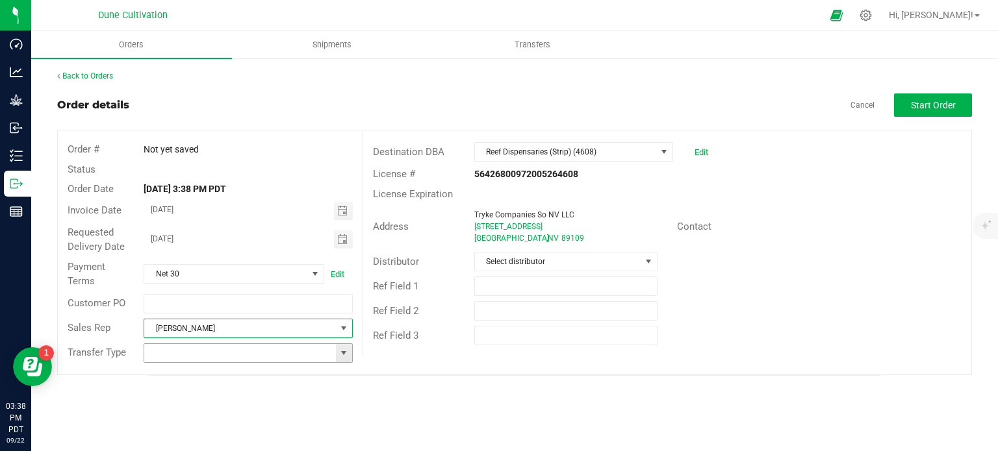
click at [346, 351] on span at bounding box center [343, 353] width 10 height 10
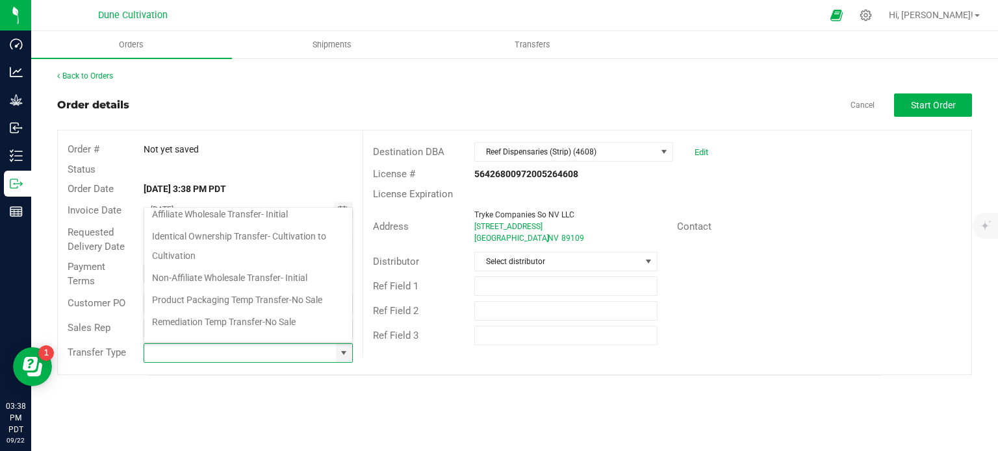
scroll to position [212, 0]
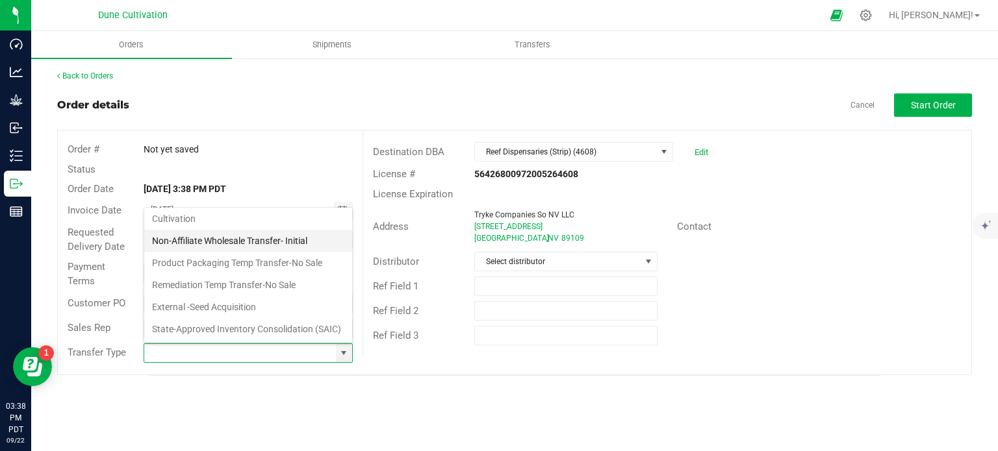
click at [243, 230] on li "Non-Affiliate Wholesale Transfer- Initial" at bounding box center [248, 241] width 208 height 22
type input "Non-Affiliate Wholesale Transfer- Initial"
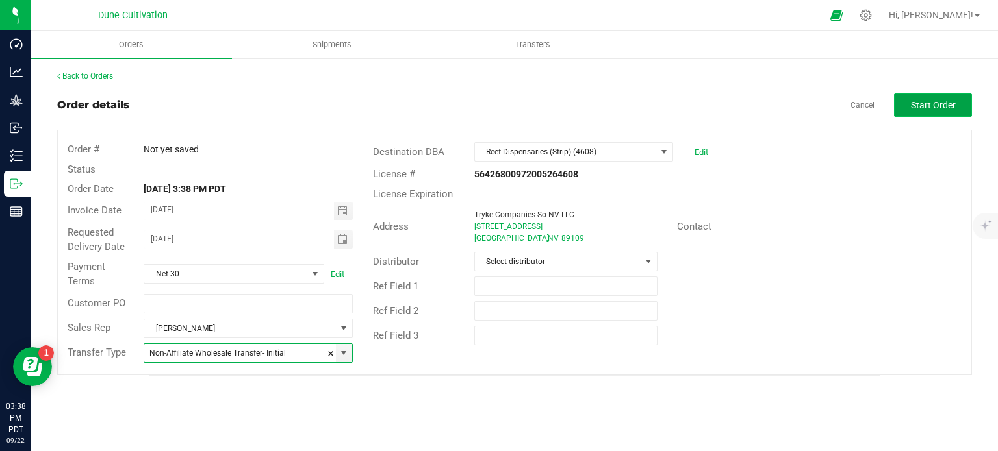
click at [953, 98] on button "Start Order" at bounding box center [933, 105] width 78 height 23
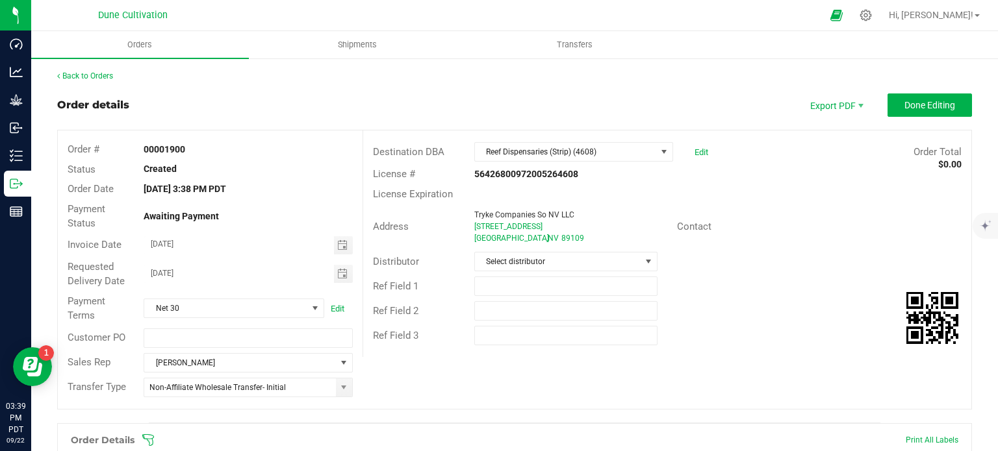
scroll to position [317, 0]
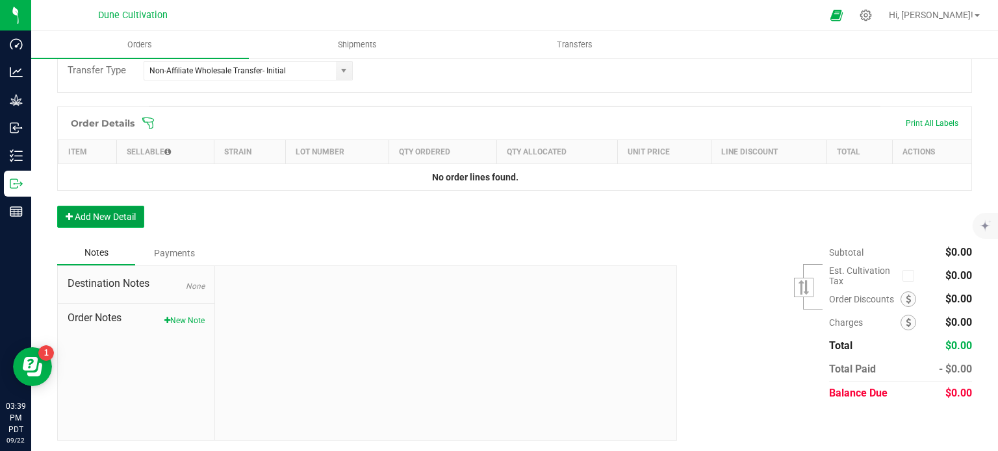
click at [103, 208] on button "Add New Detail" at bounding box center [100, 217] width 87 height 22
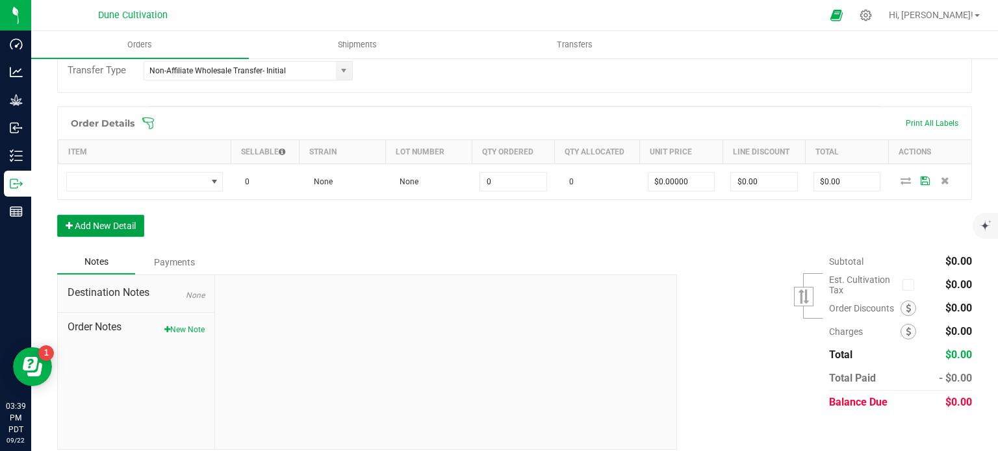
click at [107, 226] on button "Add New Detail" at bounding box center [100, 226] width 87 height 22
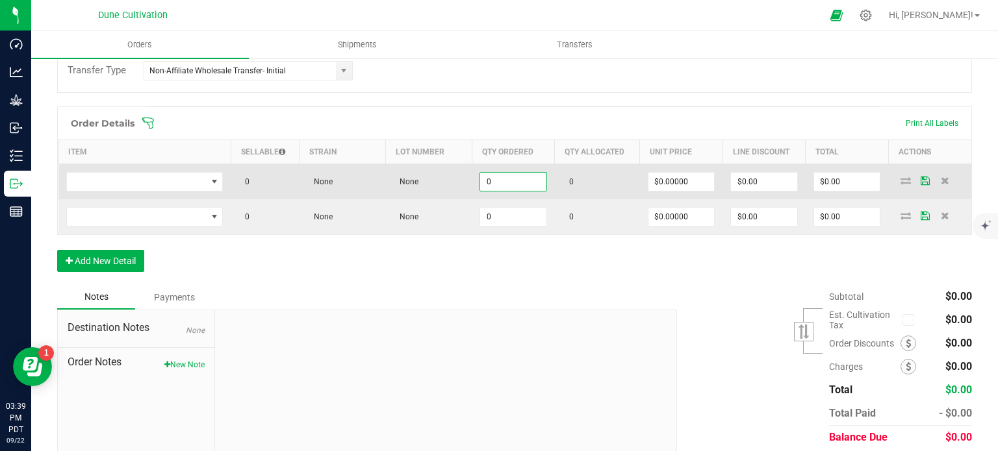
click at [501, 179] on input "0" at bounding box center [513, 182] width 66 height 18
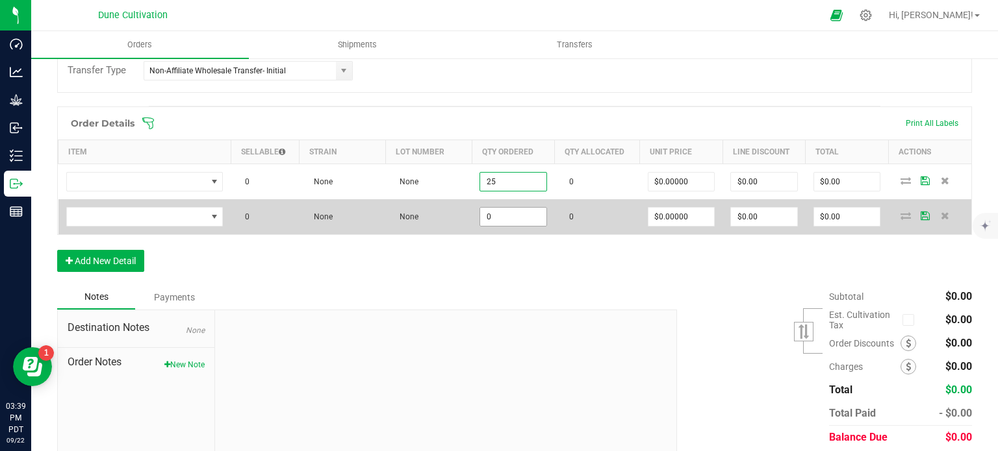
type input "25"
click at [499, 218] on input "0" at bounding box center [513, 217] width 66 height 18
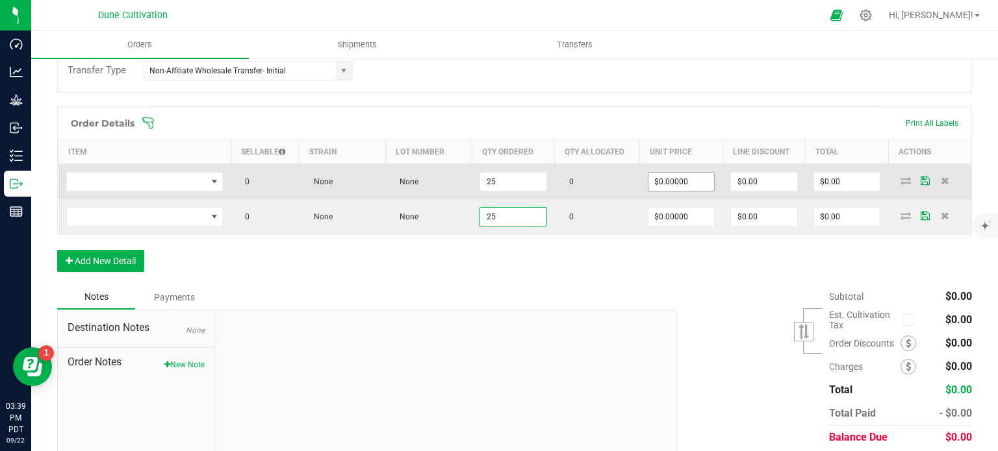
type input "25"
click at [683, 183] on input "0" at bounding box center [681, 182] width 66 height 18
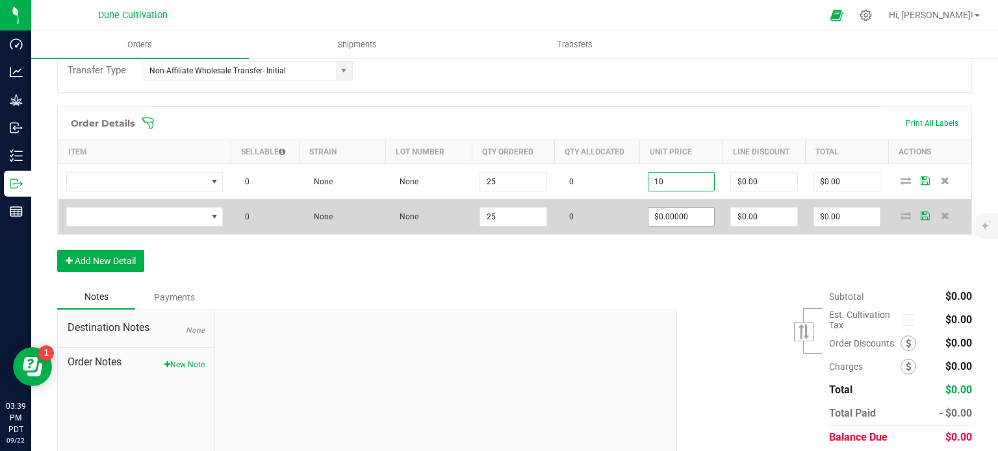
type input "$10.00000"
type input "$250.00"
click at [667, 217] on input "1" at bounding box center [681, 217] width 66 height 18
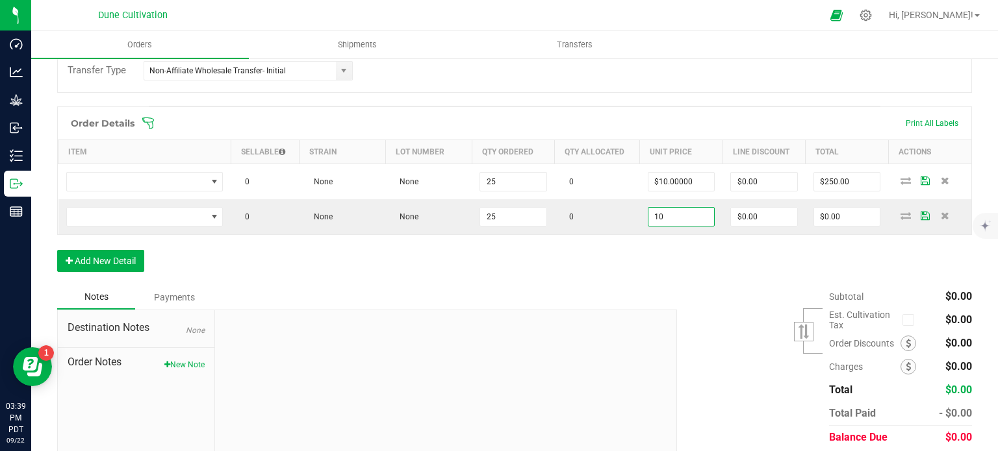
type input "$10.00000"
type input "$250.00"
click at [627, 270] on div "Order Details Print All Labels Item Sellable Strain Lot Number Qty Ordered Qty …" at bounding box center [514, 196] width 914 height 179
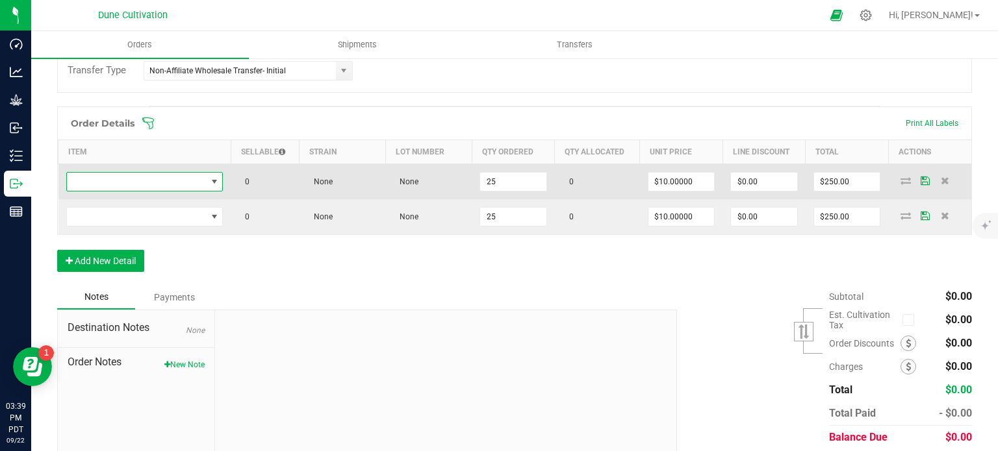
click at [206, 181] on span "NO DATA FOUND" at bounding box center [214, 182] width 16 height 18
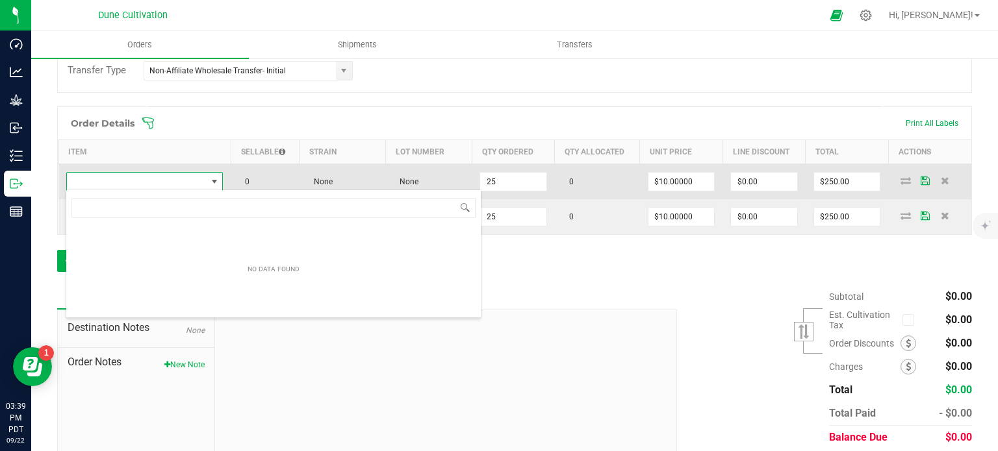
type input "HUST_Flower_Dulce de Uva_3.5g"
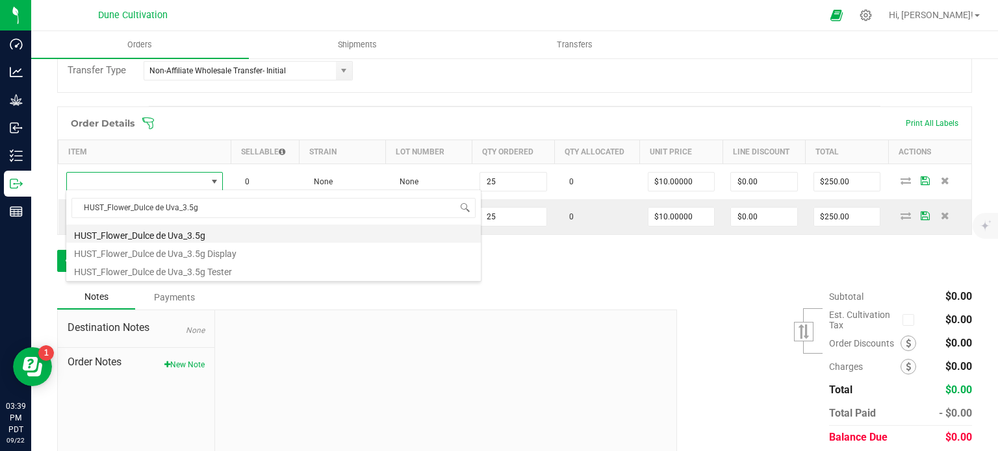
click at [192, 236] on li "HUST_Flower_Dulce de Uva_3.5g" at bounding box center [273, 234] width 414 height 18
type input "25 ea"
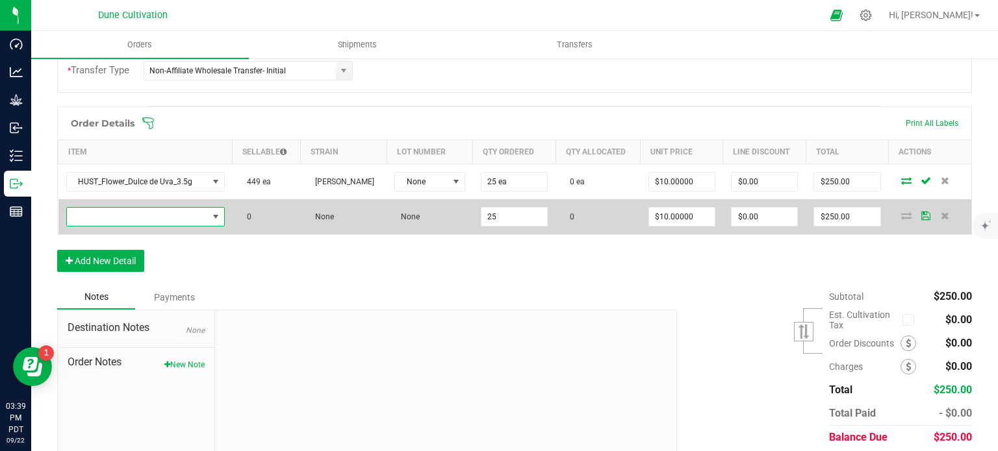
click at [174, 221] on span "NO DATA FOUND" at bounding box center [137, 217] width 141 height 18
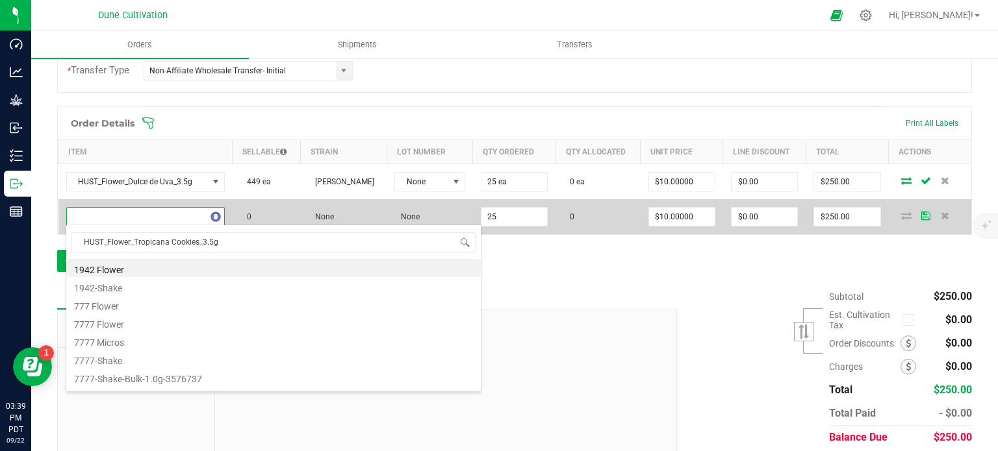
scroll to position [19, 154]
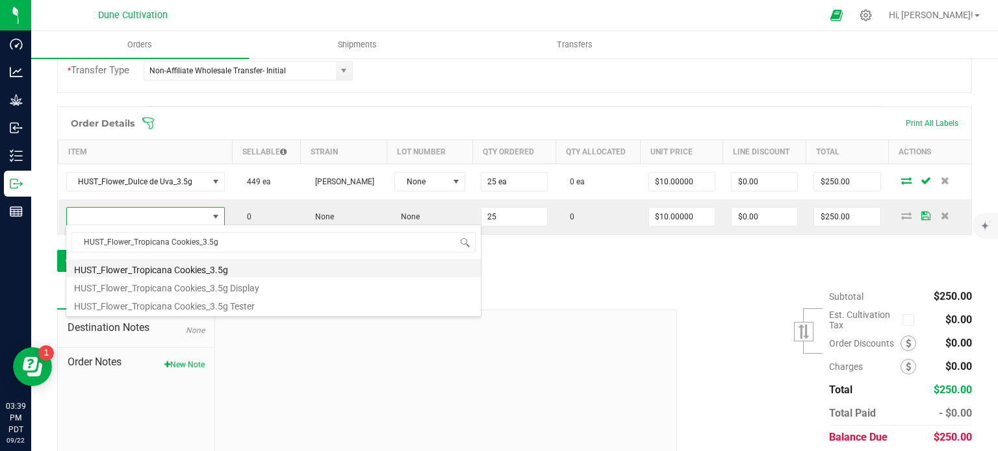
click at [170, 268] on li "HUST_Flower_Tropicana Cookies_3.5g" at bounding box center [273, 268] width 414 height 18
type input "25 ea"
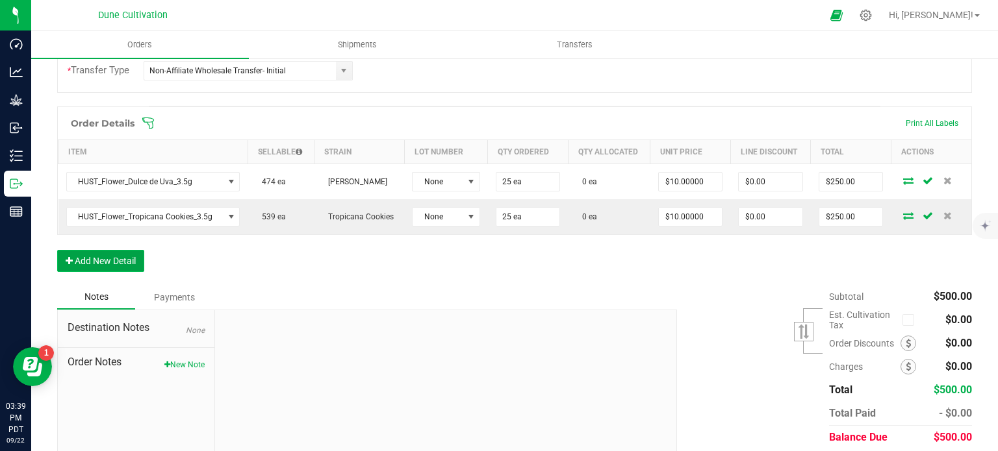
click at [108, 263] on button "Add New Detail" at bounding box center [100, 261] width 87 height 22
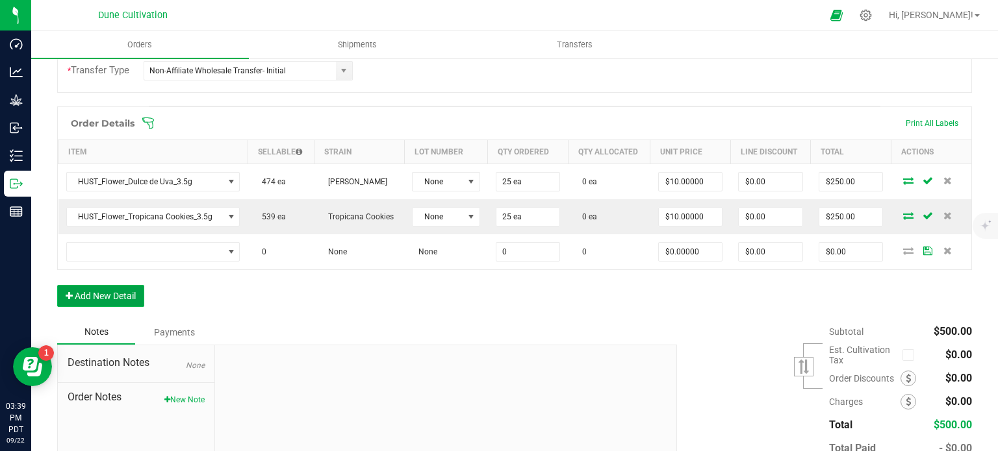
click at [110, 292] on button "Add New Detail" at bounding box center [100, 296] width 87 height 22
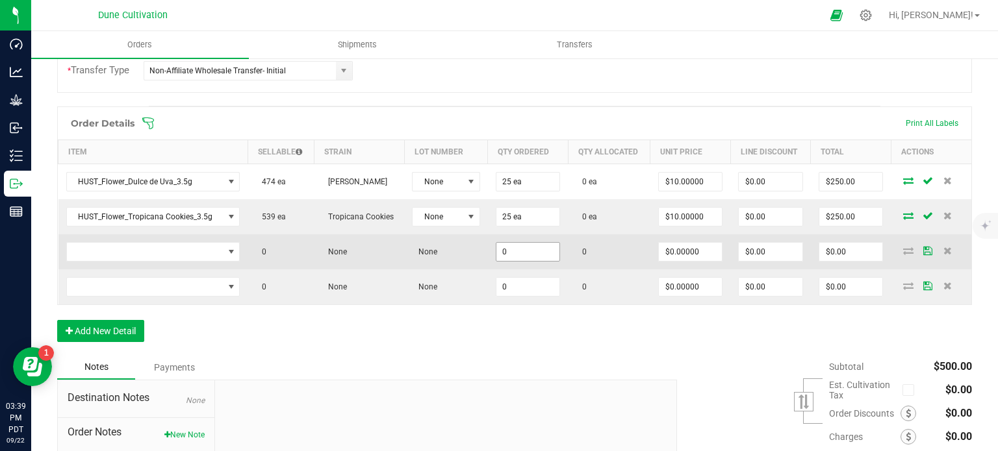
click at [523, 245] on input "0" at bounding box center [528, 252] width 64 height 18
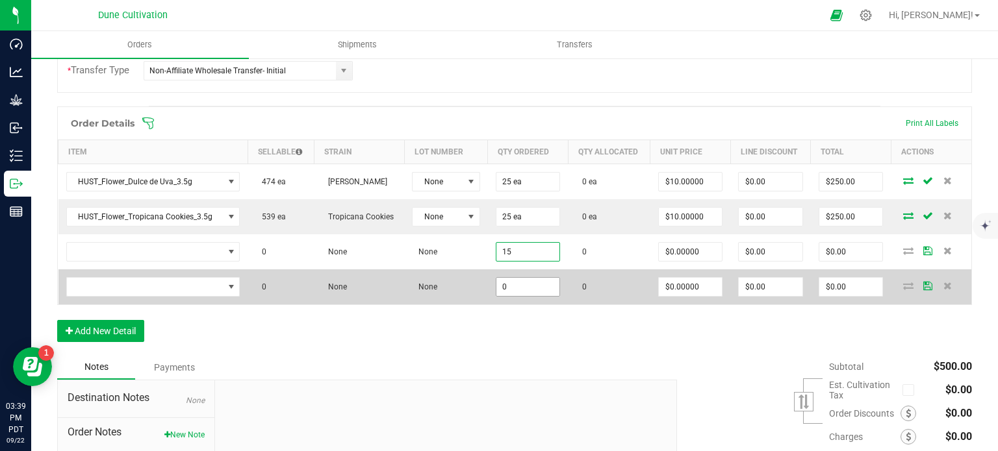
type input "15"
click at [519, 280] on input "0" at bounding box center [528, 287] width 64 height 18
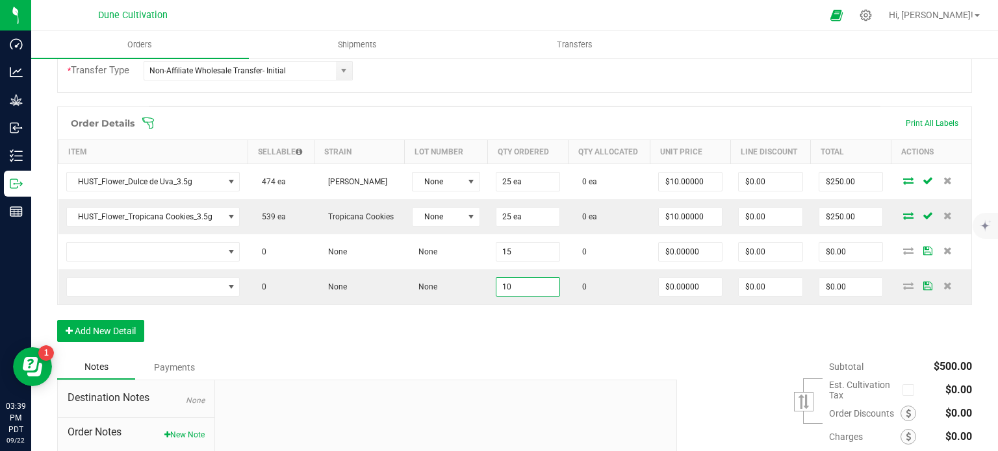
type input "10"
click at [470, 338] on div "Order Details Print All Labels Item Sellable Strain Lot Number Qty Ordered Qty …" at bounding box center [514, 231] width 914 height 249
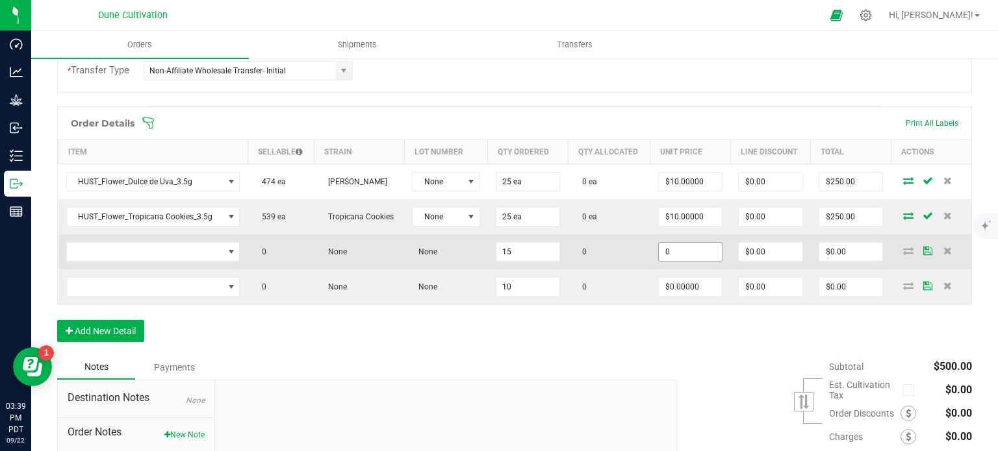
click at [677, 254] on input "0" at bounding box center [691, 252] width 64 height 18
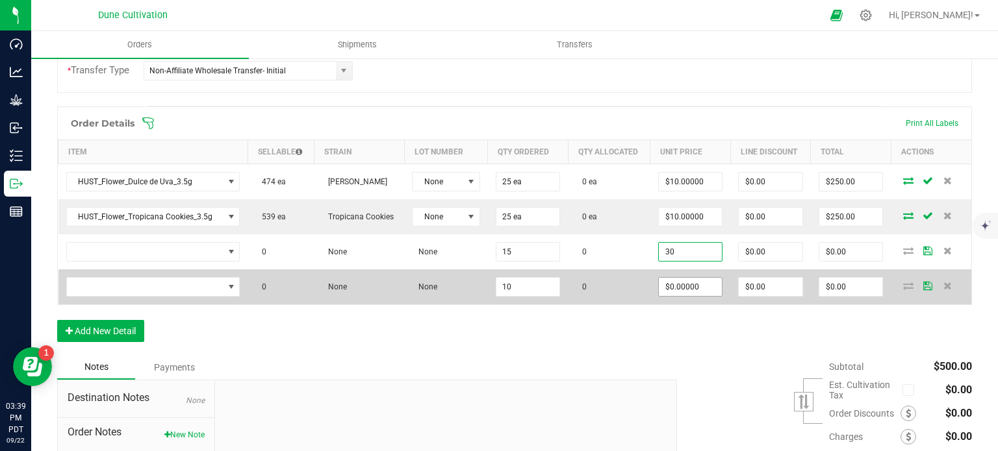
type input "$30.00000"
type input "$450.00"
click at [681, 279] on input "0" at bounding box center [691, 287] width 64 height 18
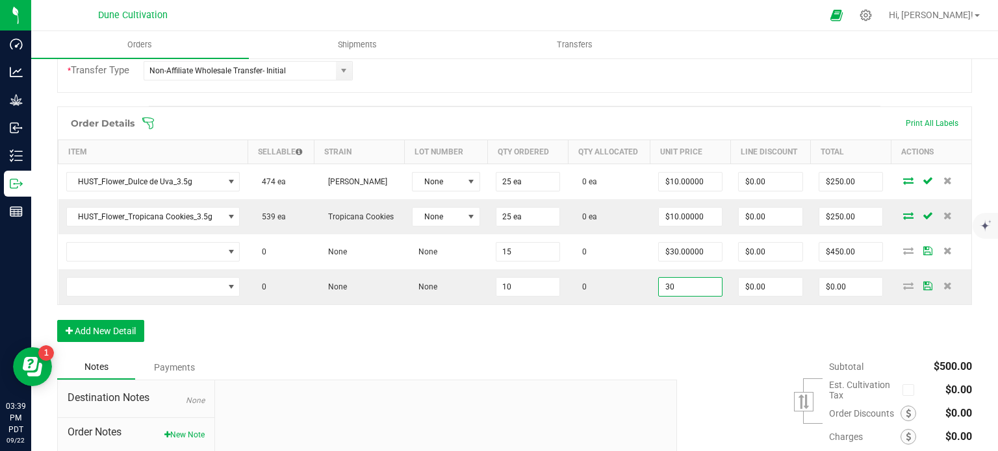
type input "$30.00000"
type input "$300.00"
click at [664, 314] on div "Order Details Print All Labels Item Sellable Strain Lot Number Qty Ordered Qty …" at bounding box center [514, 231] width 914 height 249
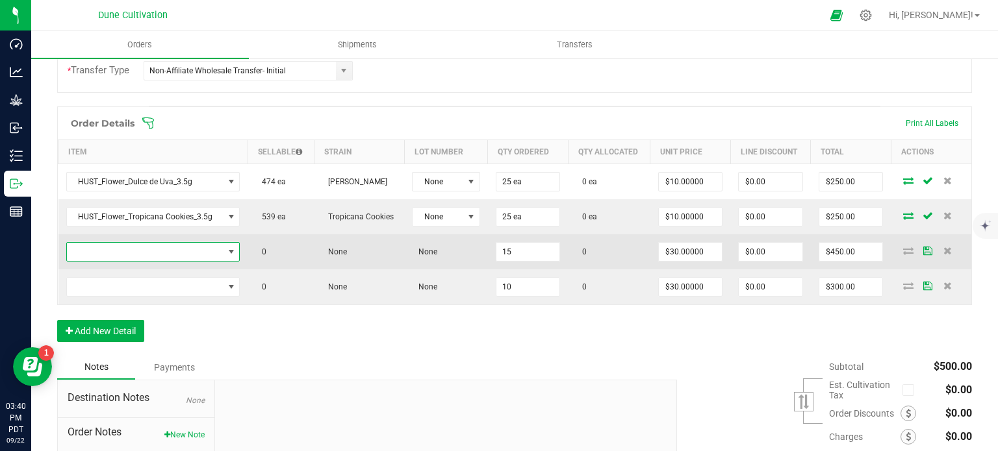
click at [169, 251] on span "NO DATA FOUND" at bounding box center [145, 252] width 157 height 18
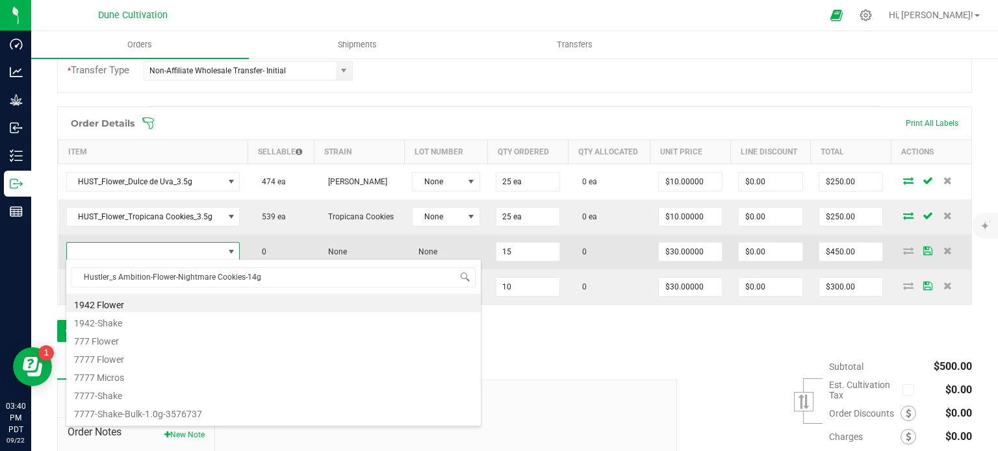
scroll to position [19, 169]
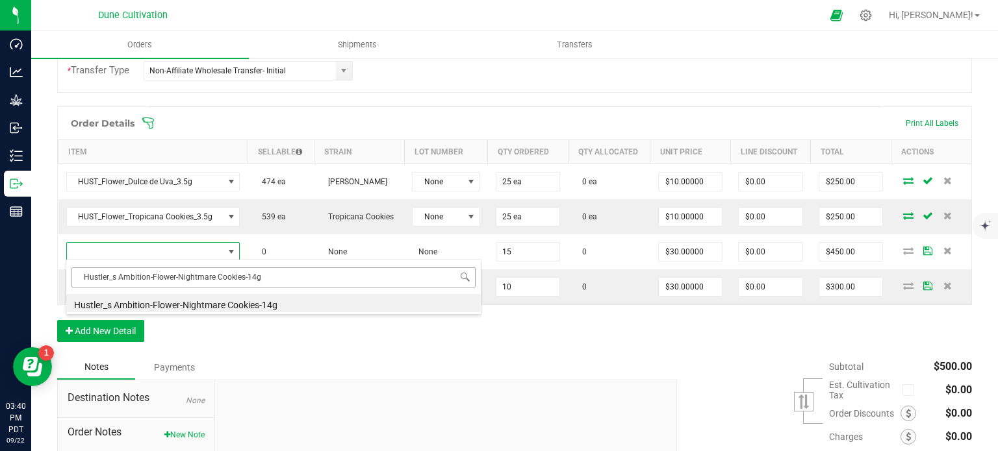
click at [241, 275] on input "Hustler_s Ambition-Flower-Nightmare Cookies-14g" at bounding box center [273, 278] width 404 height 20
drag, startPoint x: 177, startPoint y: 275, endPoint x: 381, endPoint y: 274, distance: 203.9
click at [381, 274] on input "Hustler_s Ambition-Flower-Nightmare Cookies-14g" at bounding box center [273, 278] width 404 height 20
type input "Hustler_s Ambition-Flower-Nightmare Cookies-14g"
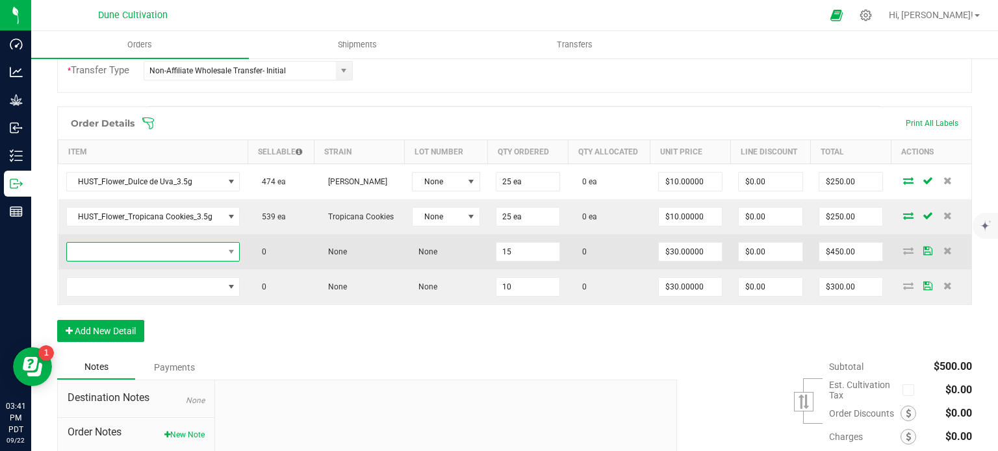
click at [179, 255] on span "NO DATA FOUND" at bounding box center [145, 252] width 157 height 18
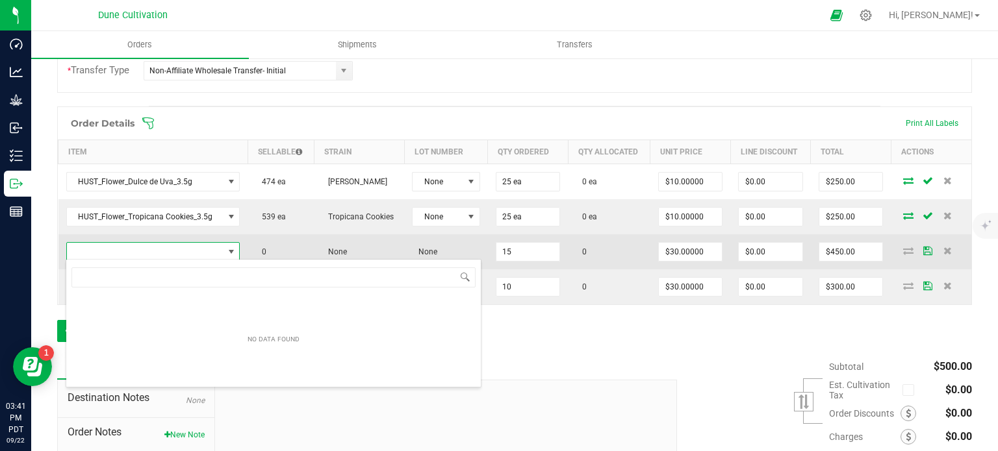
type input "HUST_Flower_Nightmare Cookies_14.0g"
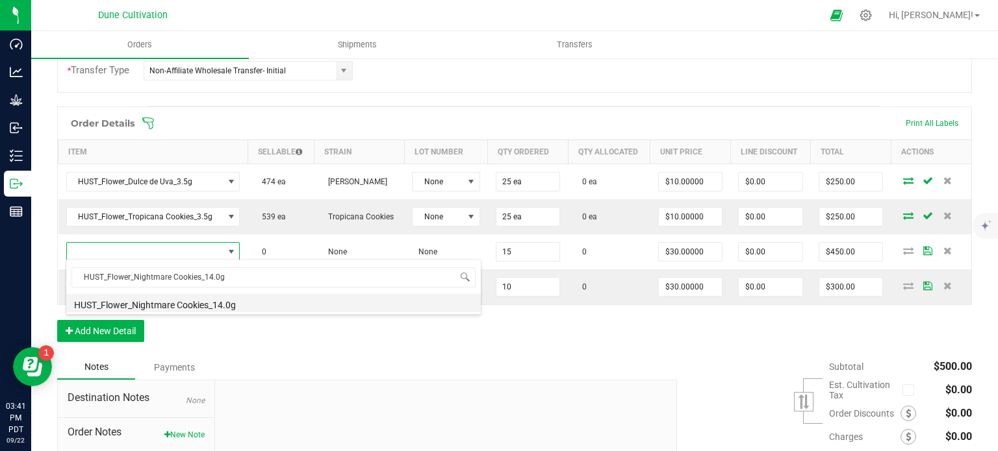
click at [194, 299] on li "HUST_Flower_Nightmare Cookies_14.0g" at bounding box center [273, 303] width 414 height 18
type input "15 ea"
type input "$9.25000"
type input "$138.75"
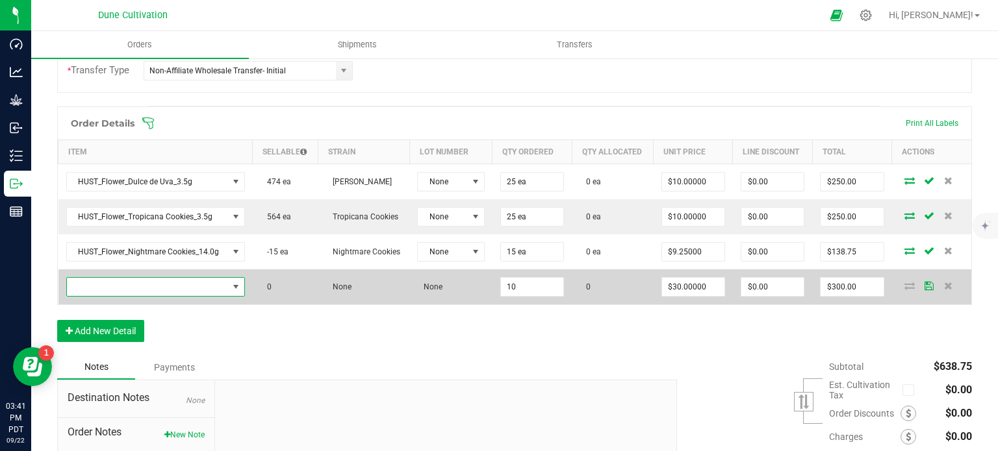
click at [148, 291] on span "NO DATA FOUND" at bounding box center [147, 287] width 161 height 18
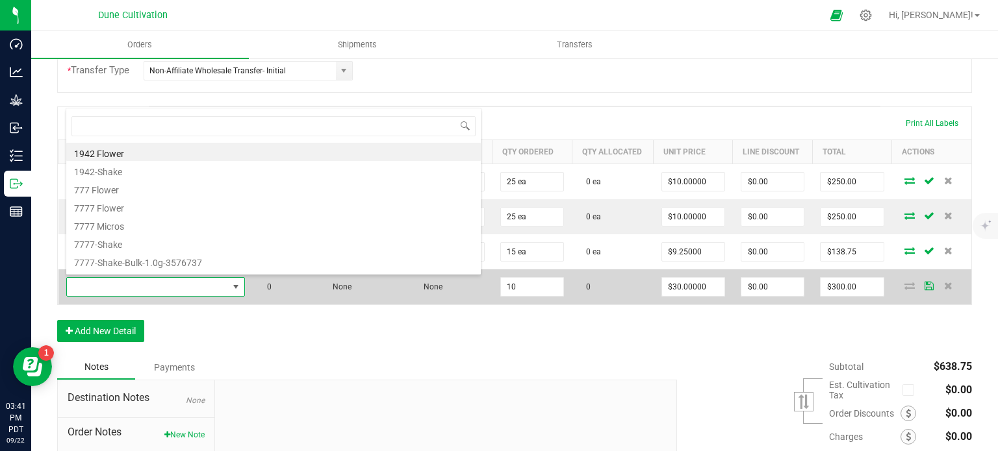
type input "HUST_Flower_Tropicana Cookies_14.0g"
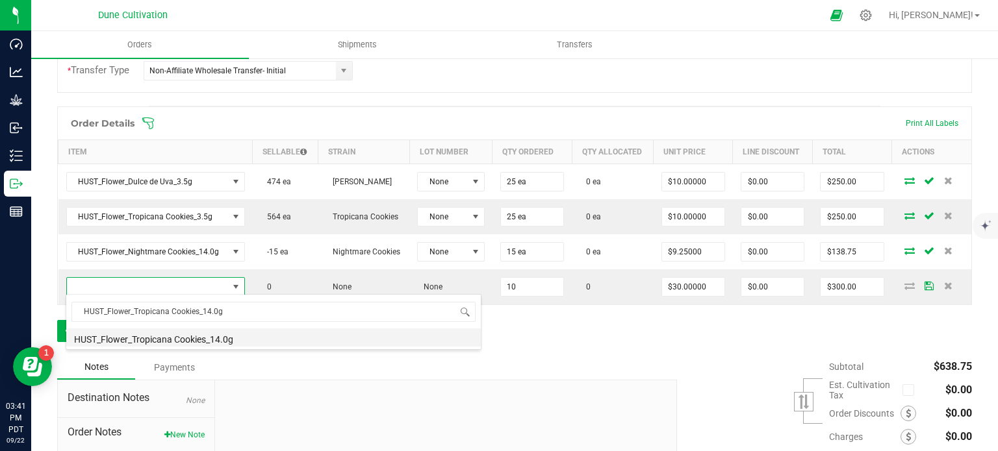
click at [186, 341] on li "HUST_Flower_Tropicana Cookies_14.0g" at bounding box center [273, 338] width 414 height 18
type input "10 ea"
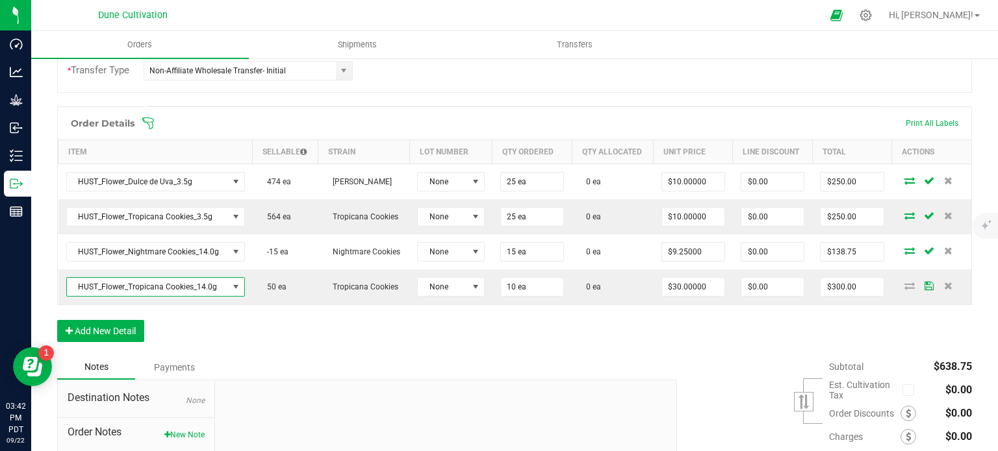
click at [229, 341] on div "Order Details Print All Labels Item Sellable Strain Lot Number Qty Ordered Qty …" at bounding box center [514, 231] width 914 height 249
click at [208, 340] on div "Order Details Print All Labels Item Sellable Strain Lot Number Qty Ordered Qty …" at bounding box center [514, 231] width 914 height 249
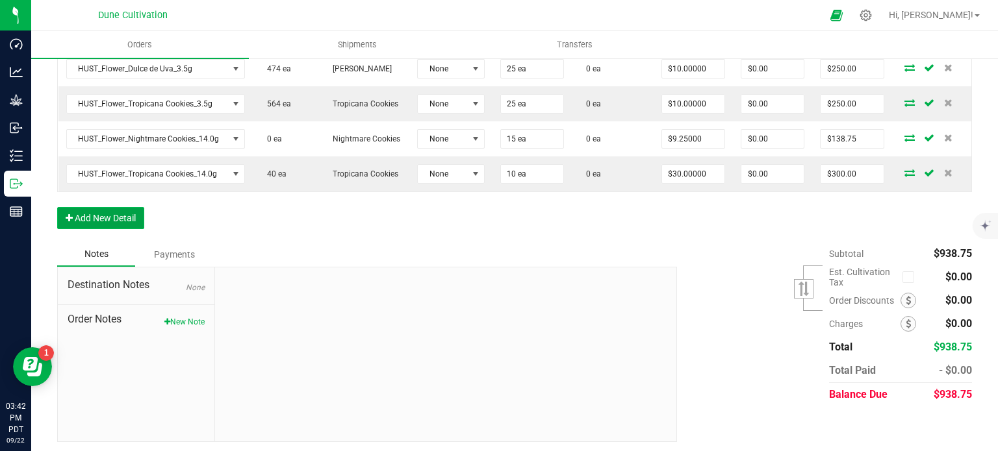
click at [106, 218] on button "Add New Detail" at bounding box center [100, 218] width 87 height 22
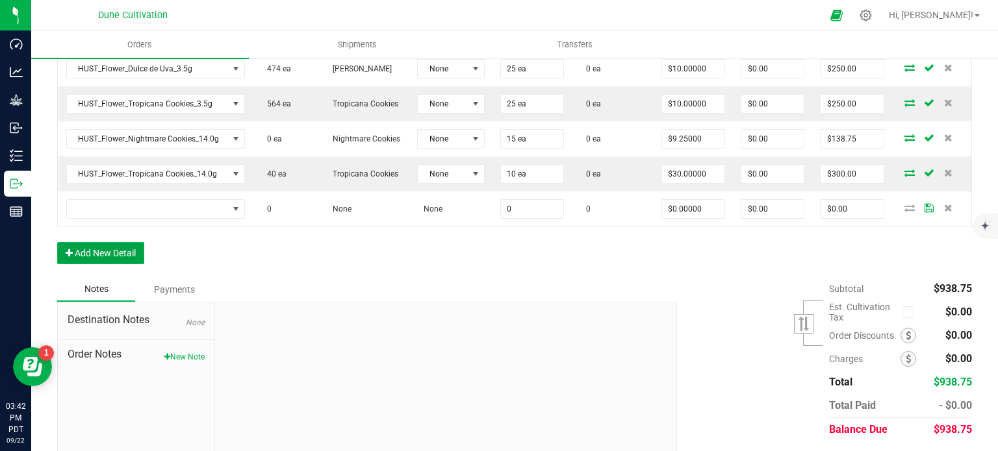
click at [105, 242] on button "Add New Detail" at bounding box center [100, 253] width 87 height 22
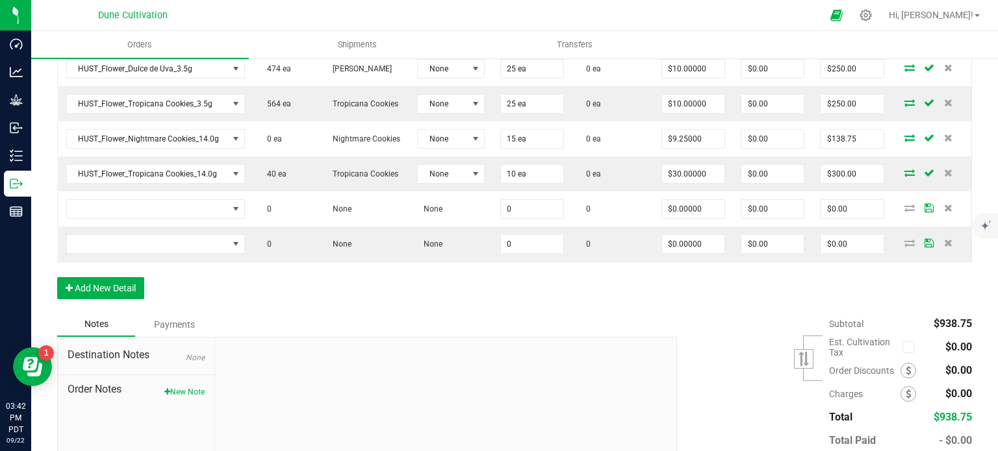
click at [117, 298] on div "Order Details Print All Labels Item Sellable Strain Lot Number Qty Ordered Qty …" at bounding box center [514, 153] width 914 height 319
click at [121, 290] on button "Add New Detail" at bounding box center [100, 288] width 87 height 22
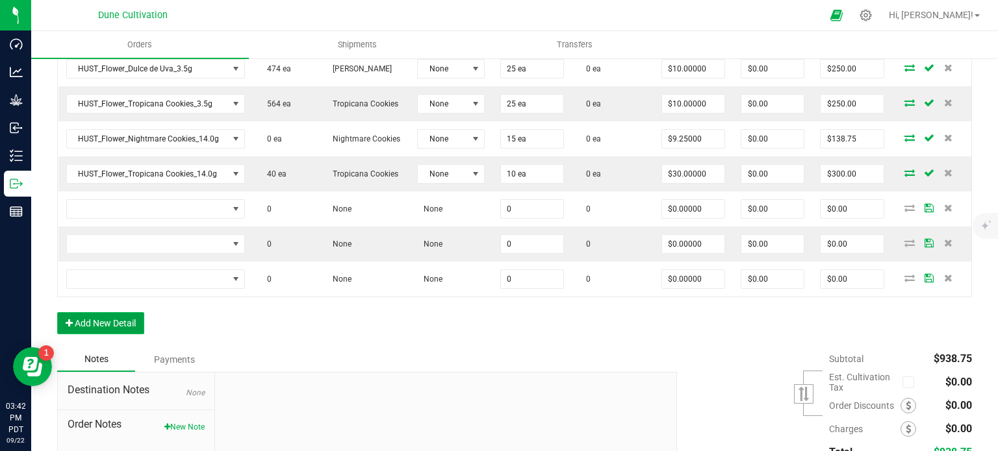
click at [113, 325] on button "Add New Detail" at bounding box center [100, 323] width 87 height 22
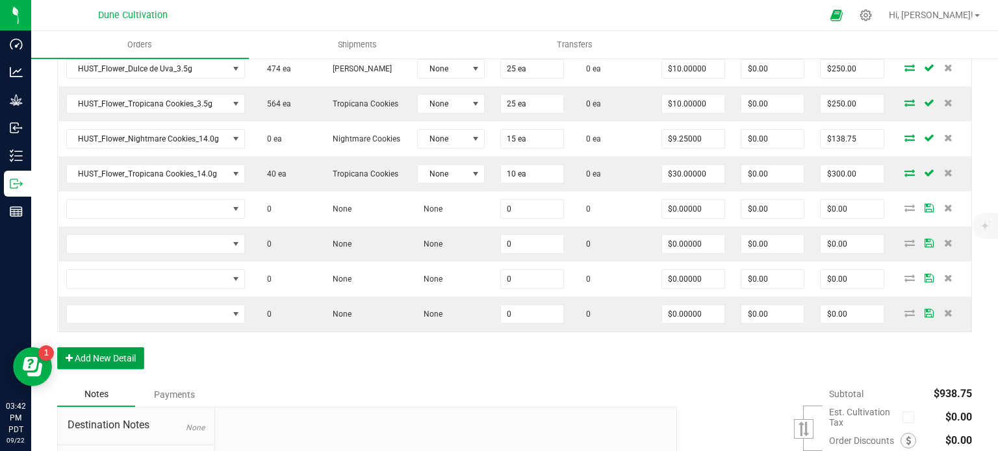
click at [118, 364] on button "Add New Detail" at bounding box center [100, 358] width 87 height 22
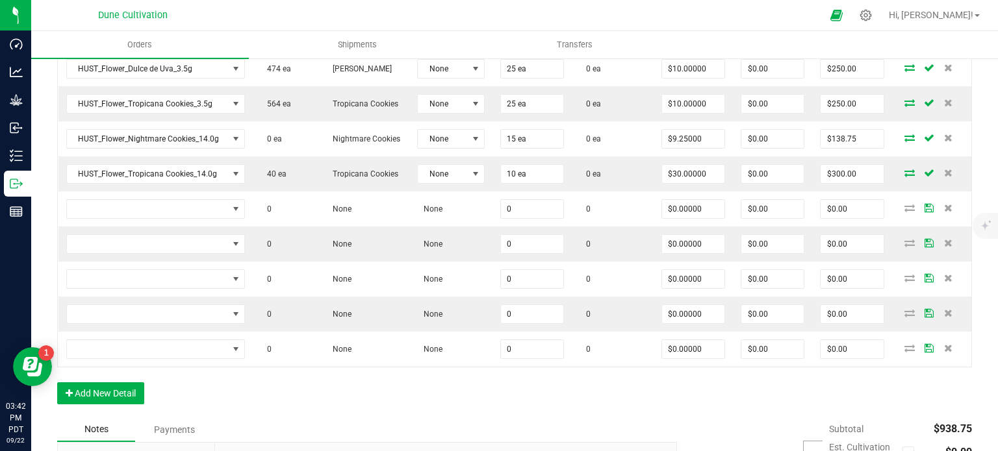
click at [192, 383] on div "Order Details Print All Labels Item Sellable Strain Lot Number Qty Ordered Qty …" at bounding box center [514, 206] width 914 height 424
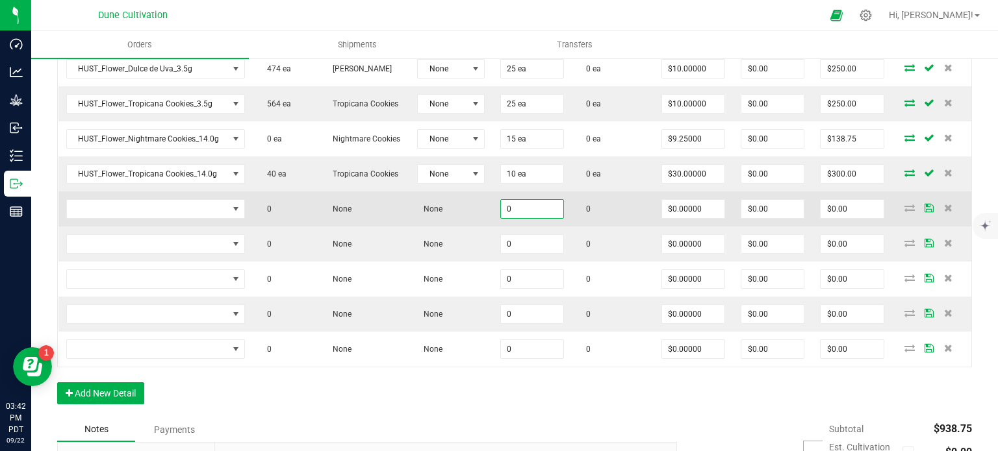
click at [528, 202] on input "0" at bounding box center [532, 209] width 62 height 18
paste input "14"
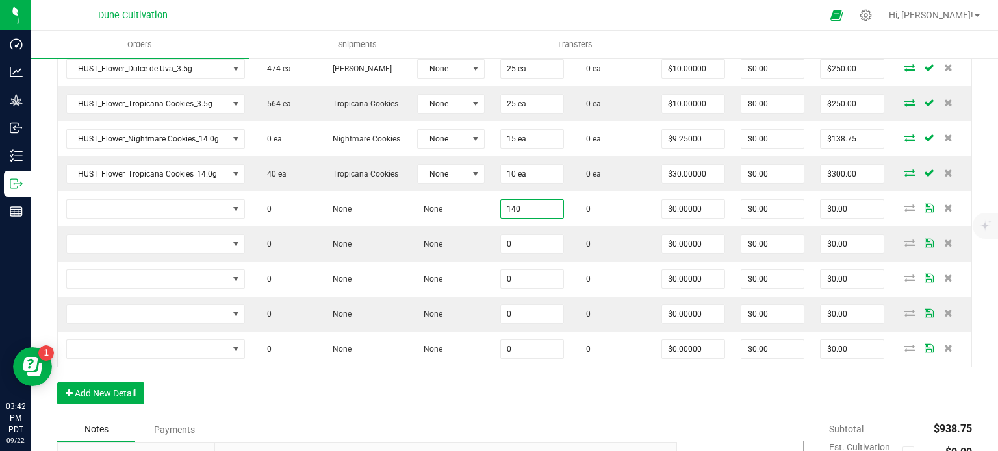
type input "140"
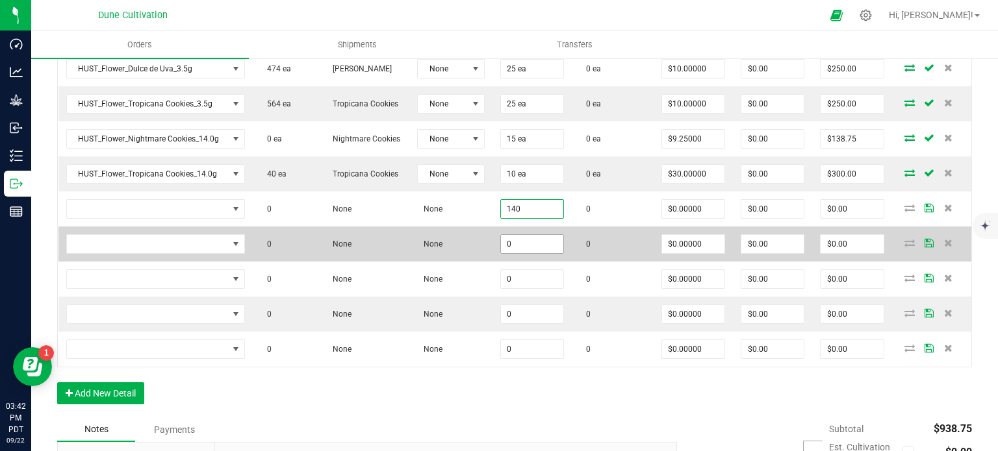
click at [544, 250] on span "0" at bounding box center [532, 243] width 64 height 19
click at [543, 245] on input "0" at bounding box center [532, 244] width 62 height 18
paste input "14"
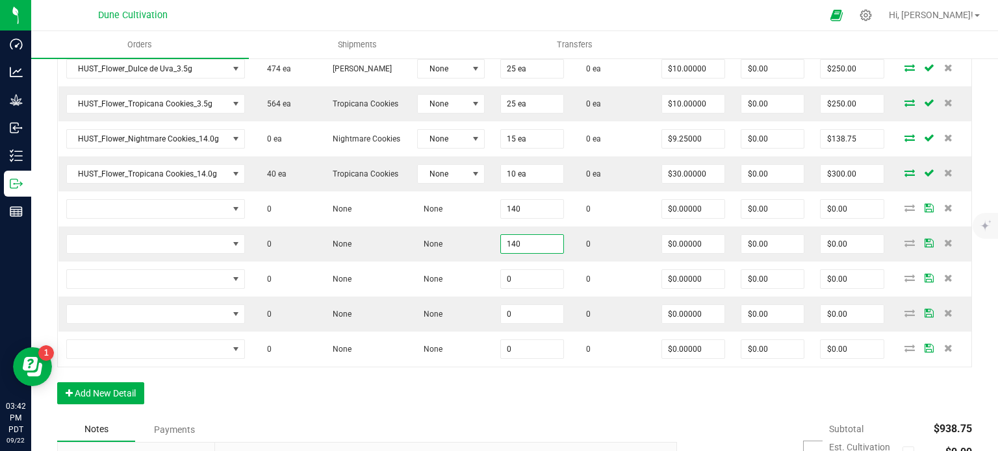
scroll to position [0, 0]
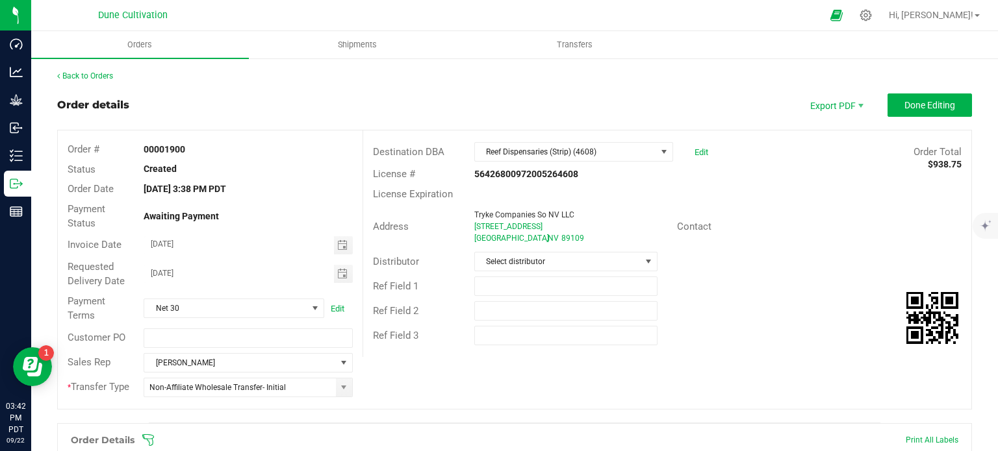
drag, startPoint x: 543, startPoint y: 245, endPoint x: 107, endPoint y: -74, distance: 540.5
click at [107, 0] on html "Dashboard Analytics Grow Inbound Inventory Outbound Reports 03:42 PM PDT 09/22/…" at bounding box center [499, 225] width 998 height 451
type input "140"
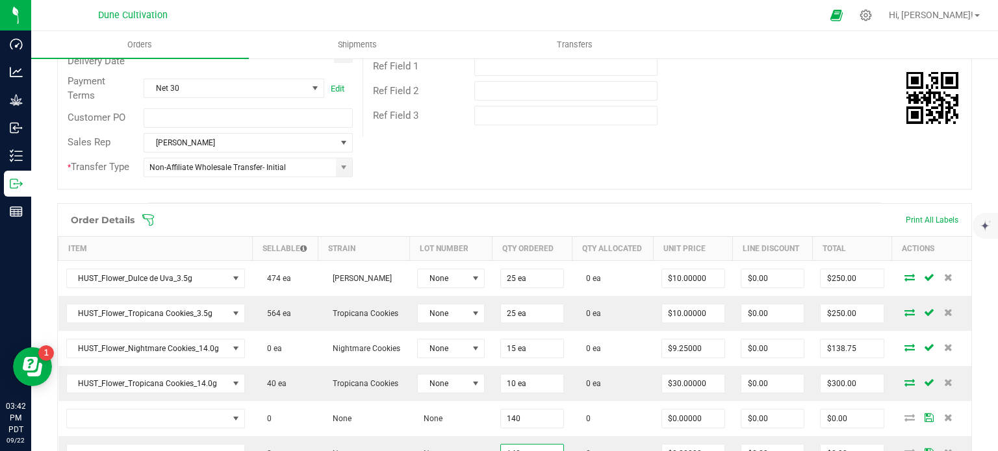
scroll to position [520, 0]
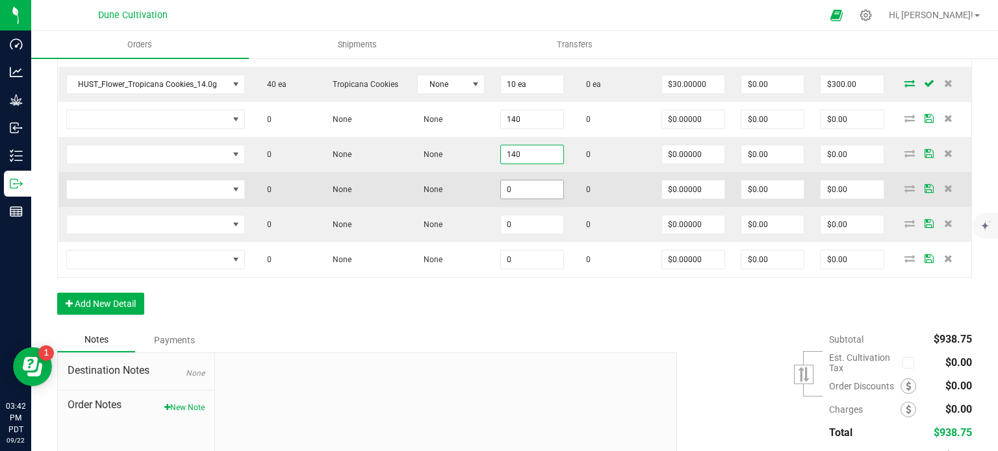
click at [525, 185] on input "0" at bounding box center [532, 190] width 62 height 18
paste input "135"
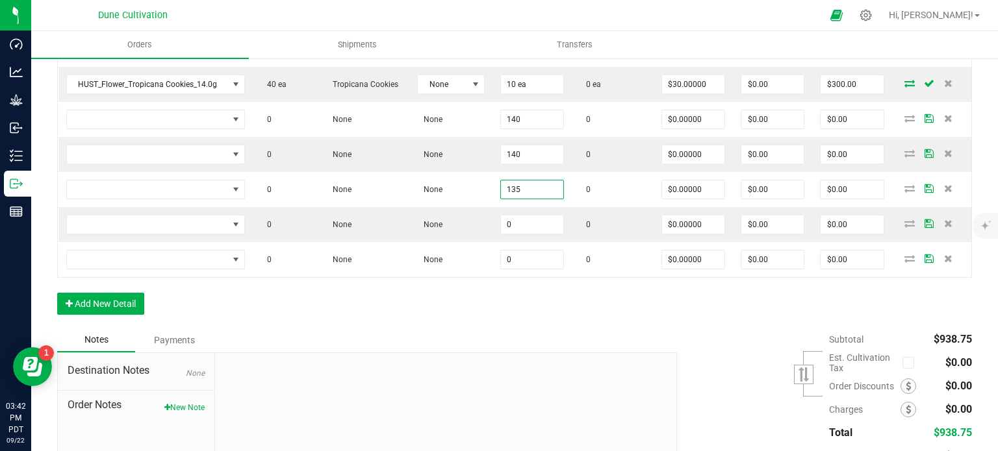
type input "135"
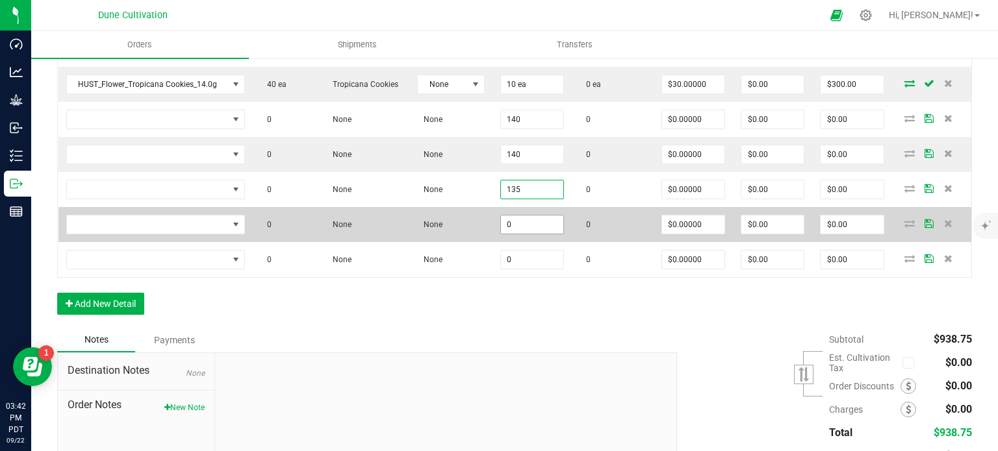
click at [509, 223] on input "0" at bounding box center [532, 225] width 62 height 18
paste input "108"
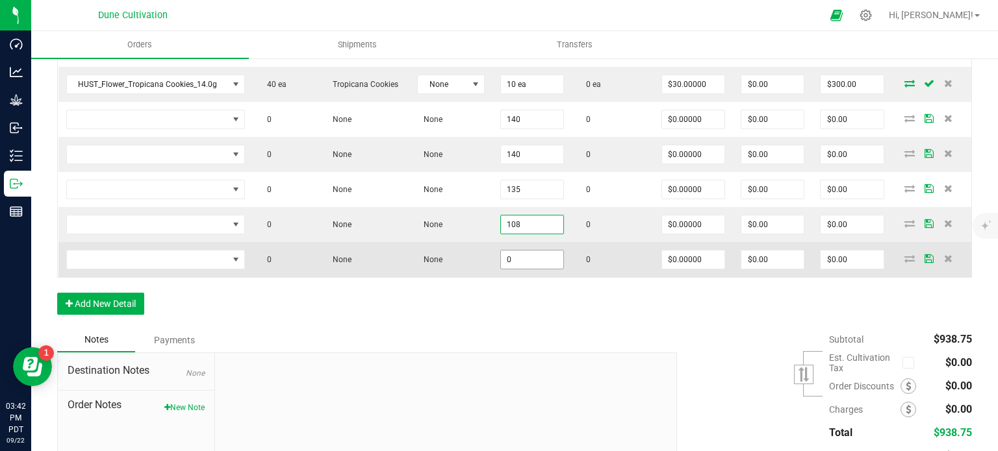
drag, startPoint x: 509, startPoint y: 223, endPoint x: 523, endPoint y: 262, distance: 41.3
click at [523, 262] on tbody "HUST_Flower_Dulce de Uva_3.5g 474 ea Dulce de Uva None 25 ea 0 ea $10.00000 $0.…" at bounding box center [514, 119] width 913 height 316
type input "108"
click at [523, 262] on input "0" at bounding box center [532, 260] width 62 height 18
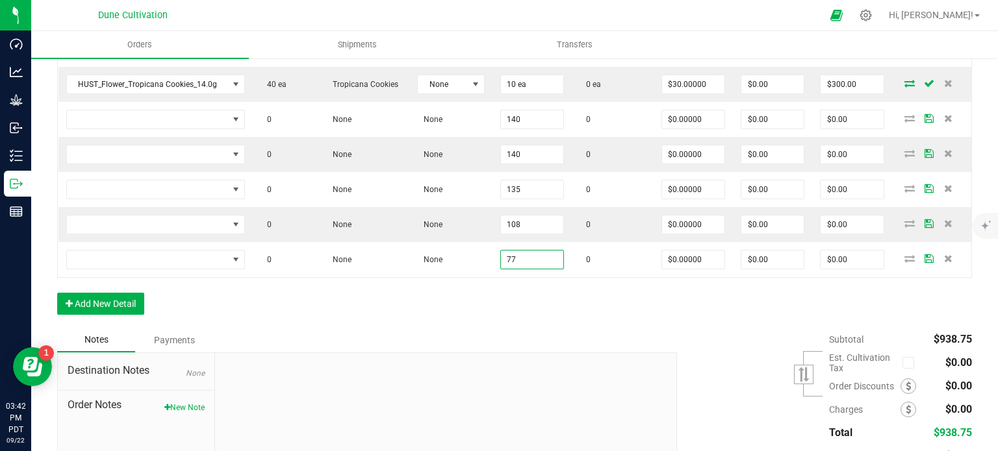
type input "77"
click at [501, 286] on div "Order Details Print All Labels Item Sellable Strain Lot Number Qty Ordered Qty …" at bounding box center [514, 116] width 914 height 424
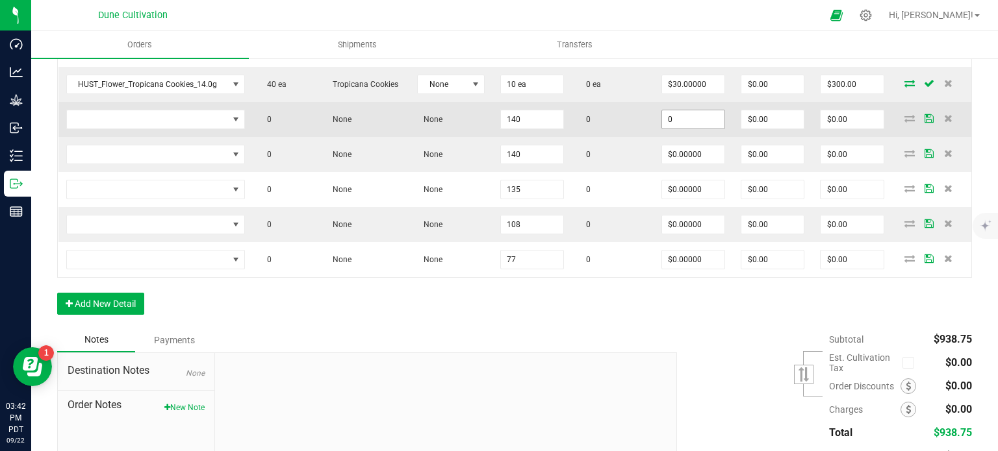
click at [675, 118] on input "0" at bounding box center [693, 119] width 62 height 18
paste input "2"
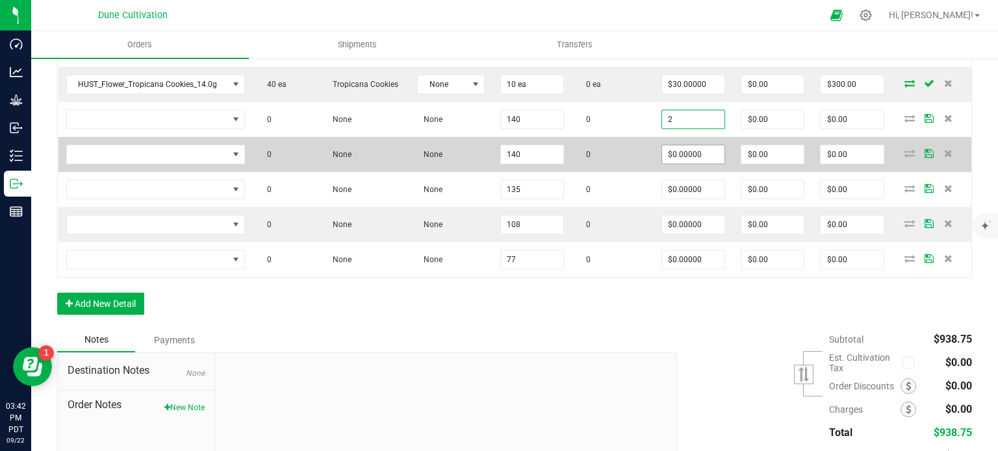
type input "$2.00000"
type input "$280.00"
click at [673, 145] on input "0" at bounding box center [693, 154] width 62 height 18
paste input "2"
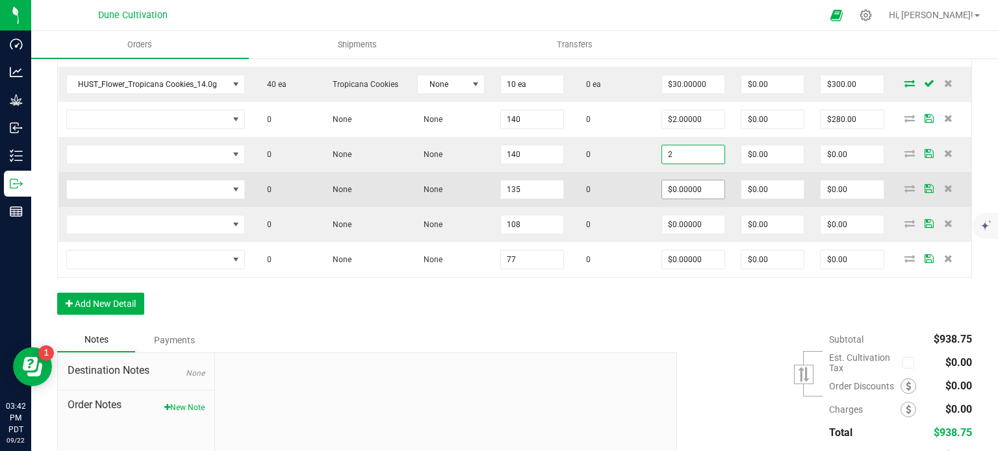
type input "$2.00000"
type input "$280.00"
click at [687, 188] on input "0" at bounding box center [693, 190] width 62 height 18
paste input "2"
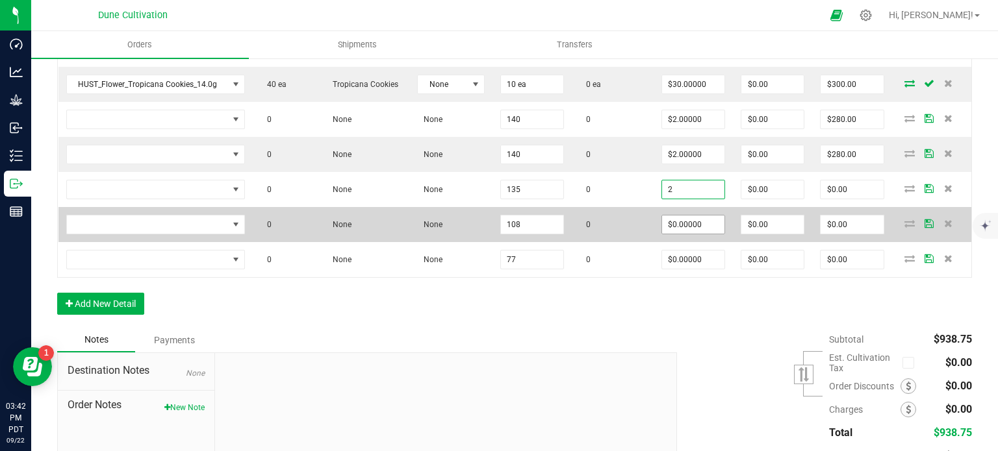
type input "$2.00000"
type input "$270.00"
click at [684, 221] on input "0" at bounding box center [693, 225] width 62 height 18
paste input "2"
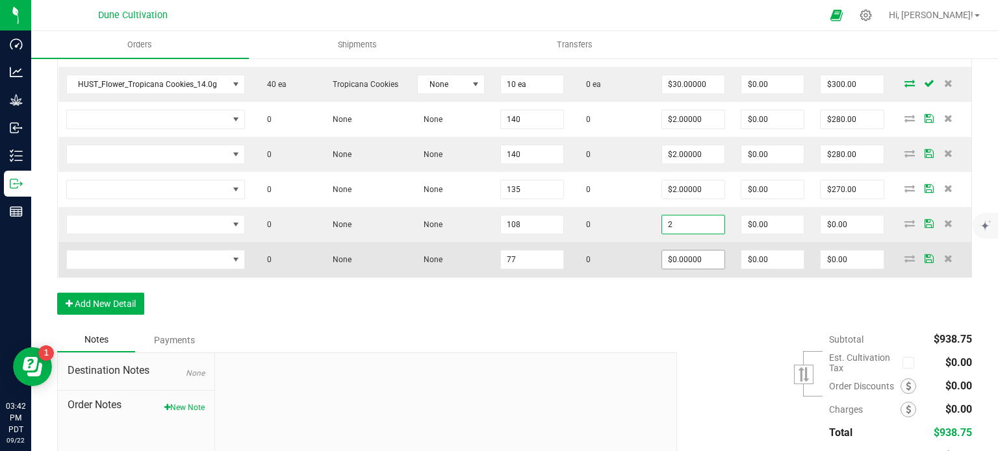
type input "$2.00000"
type input "$216.00"
click at [681, 259] on input "0" at bounding box center [693, 260] width 62 height 18
paste input "2"
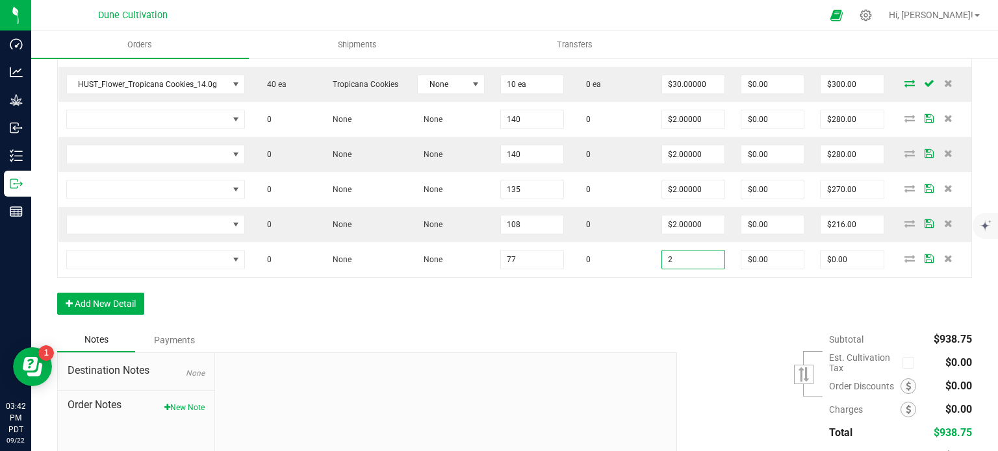
type input "$2.00000"
type input "$154.00"
click at [626, 279] on div "Order Details Print All Labels Item Sellable Strain Lot Number Qty Ordered Qty …" at bounding box center [514, 116] width 914 height 424
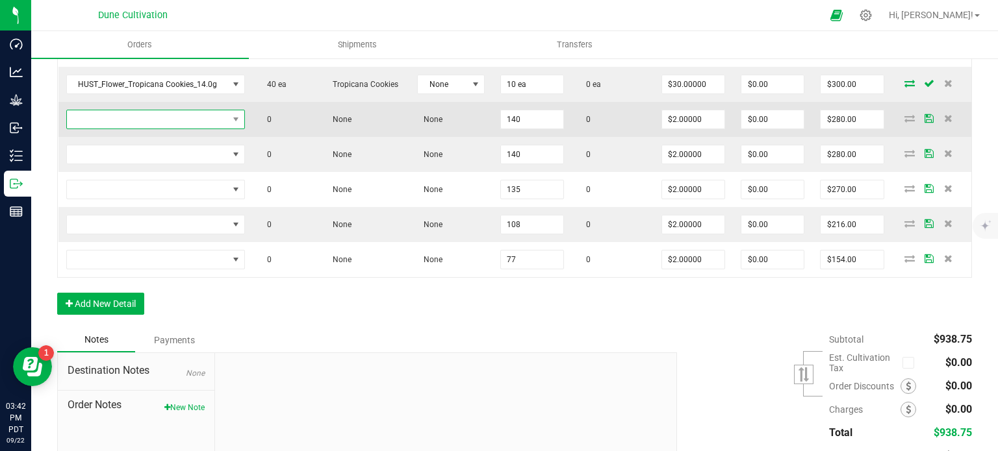
click at [184, 114] on span "NO DATA FOUND" at bounding box center [147, 119] width 161 height 18
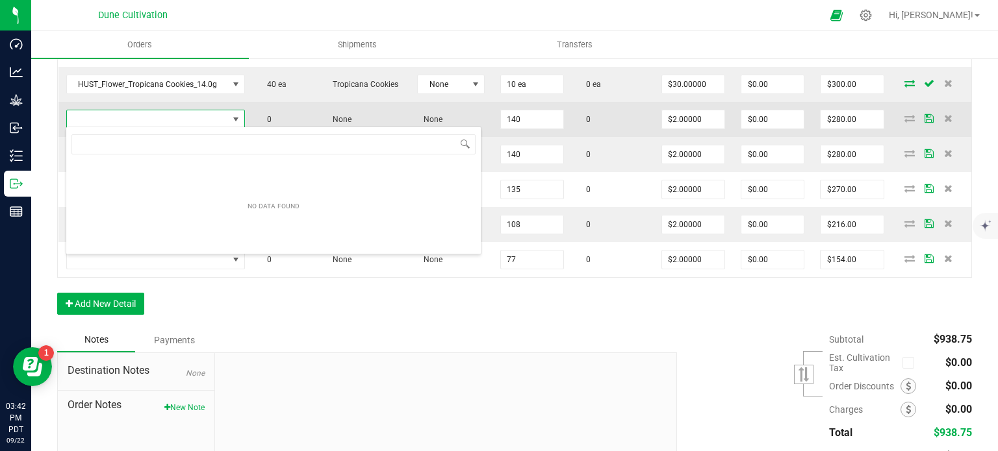
type input "HUST_Preroll_Nightmare Cookies_1.0g"
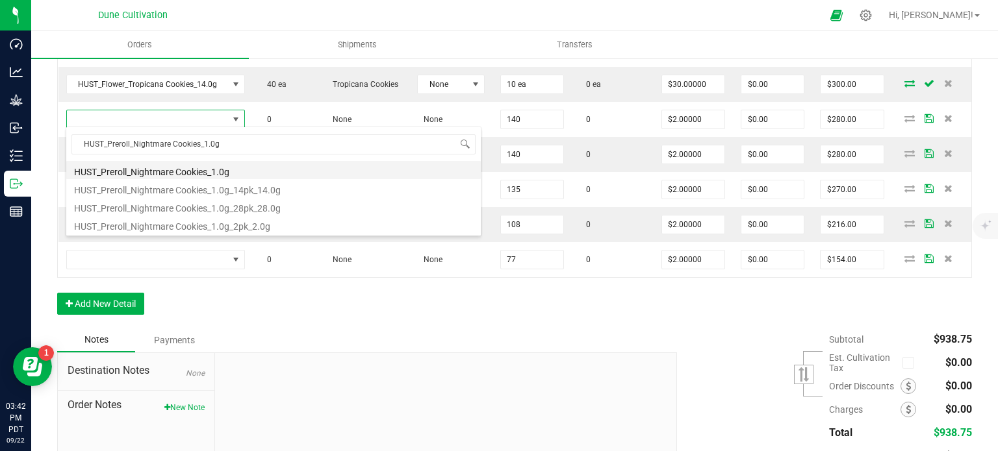
click at [199, 171] on li "HUST_Preroll_Nightmare Cookies_1.0g" at bounding box center [273, 170] width 414 height 18
type input "140 ea"
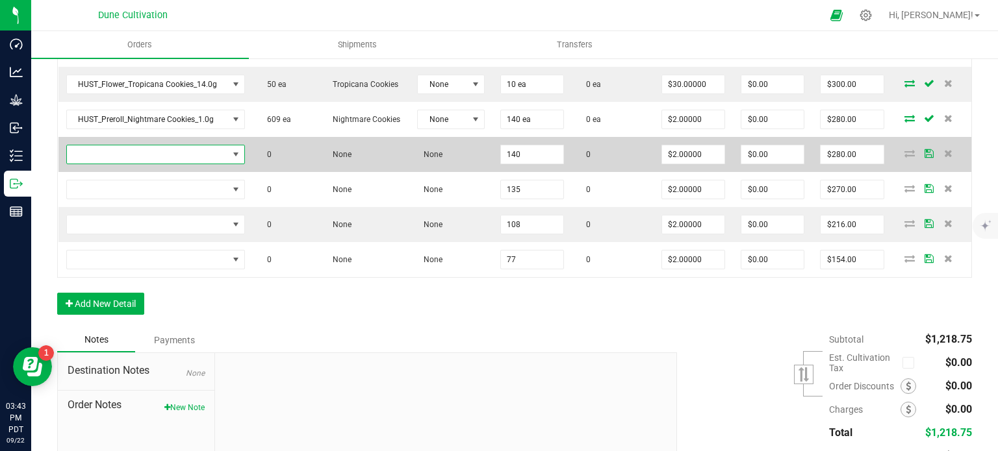
click at [214, 150] on span "NO DATA FOUND" at bounding box center [147, 154] width 161 height 18
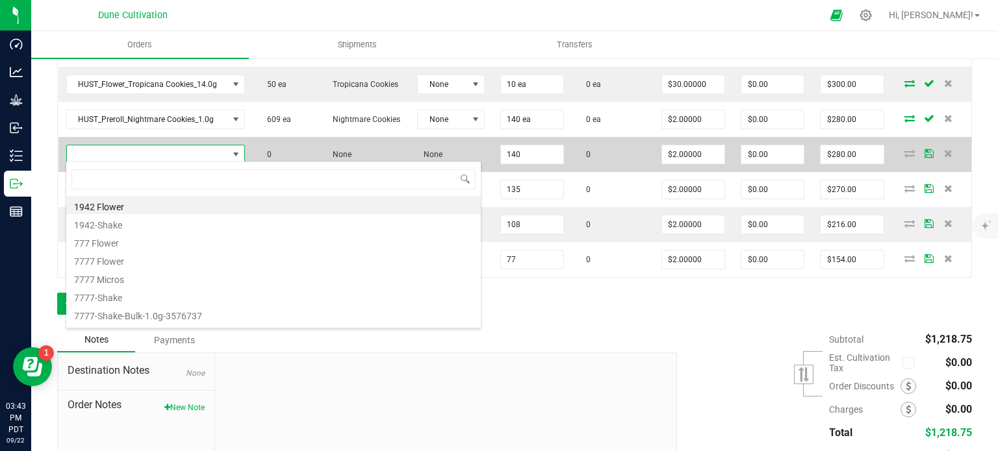
type input "HUST_Preroll_Jelly Donut_1.0g"
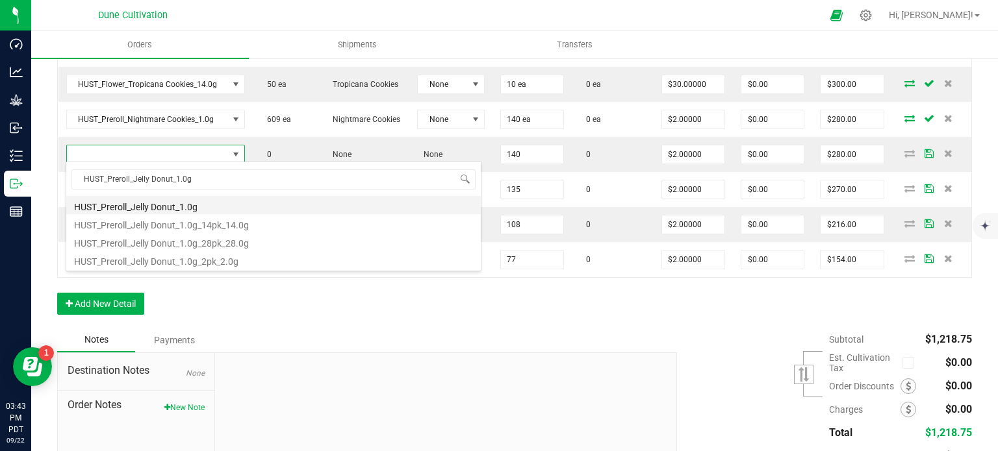
click at [188, 209] on li "HUST_Preroll_Jelly Donut_1.0g" at bounding box center [273, 205] width 414 height 18
type input "140 ea"
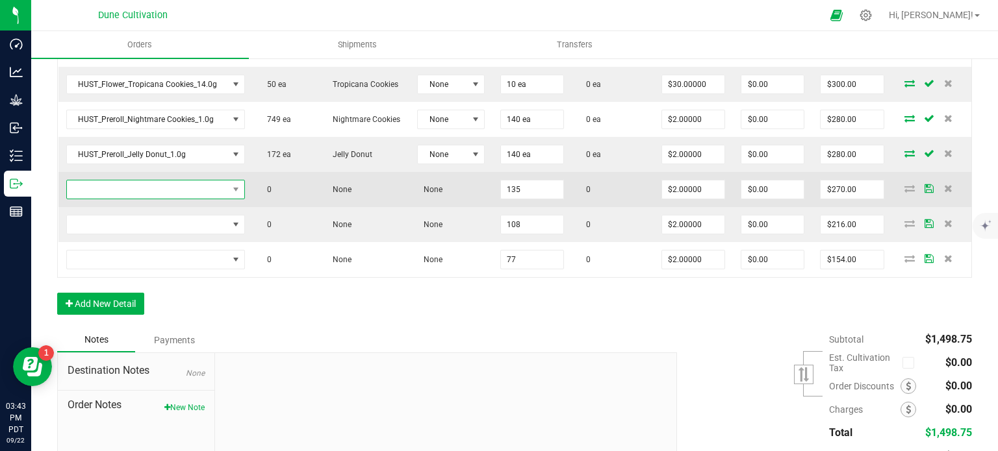
click at [208, 185] on span "NO DATA FOUND" at bounding box center [147, 190] width 161 height 18
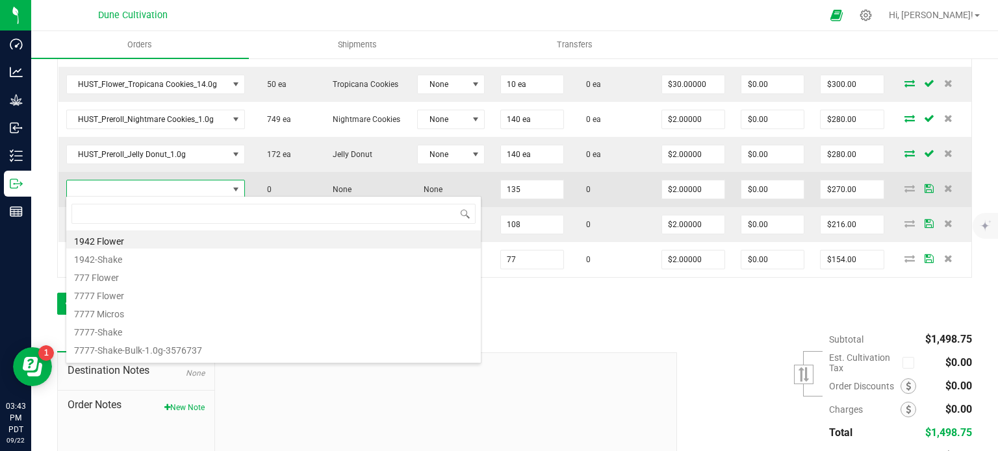
type input "HUST_Preroll_Honey Stick_1.0g"
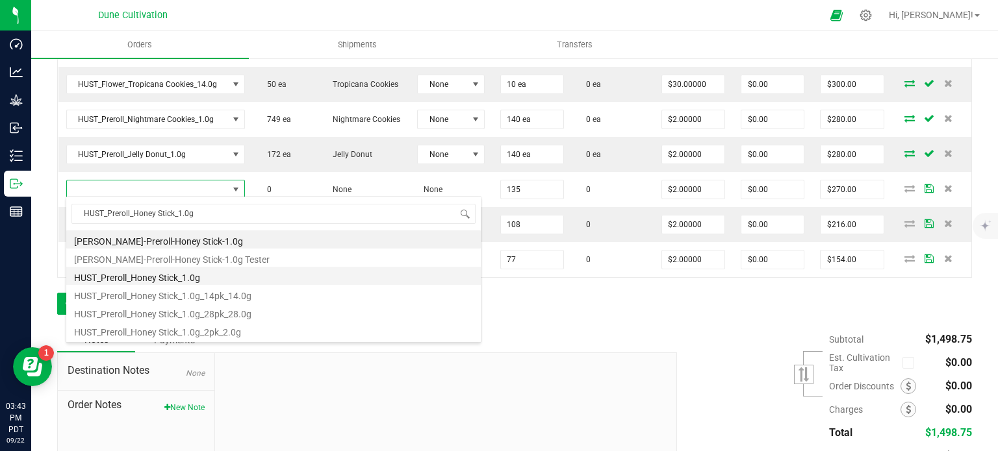
click at [197, 278] on li "HUST_Preroll_Honey Stick_1.0g" at bounding box center [273, 276] width 414 height 18
type input "135 ea"
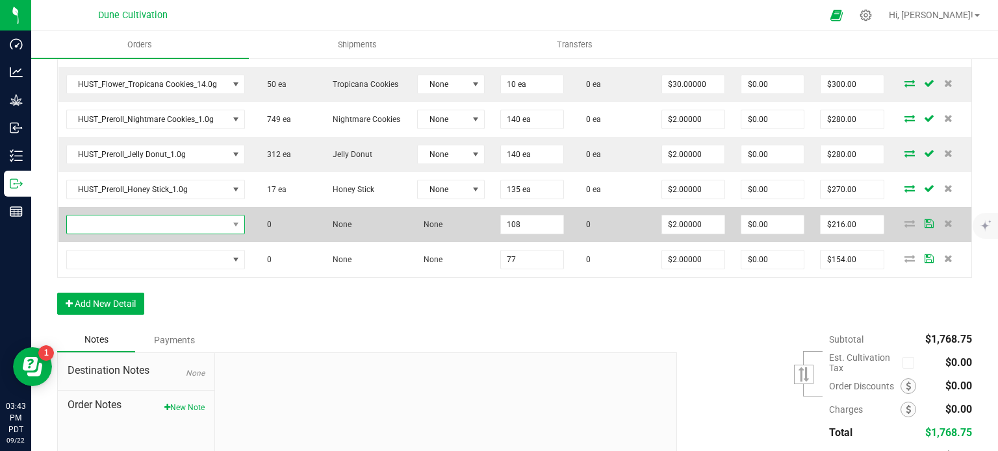
click at [184, 221] on span "NO DATA FOUND" at bounding box center [147, 225] width 161 height 18
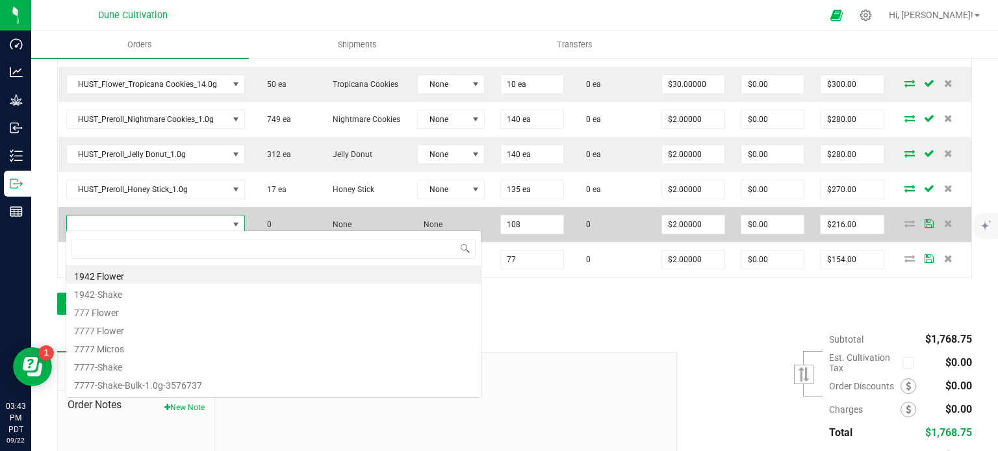
type input "HUST_Preroll_Amnesia Haze_1.0g"
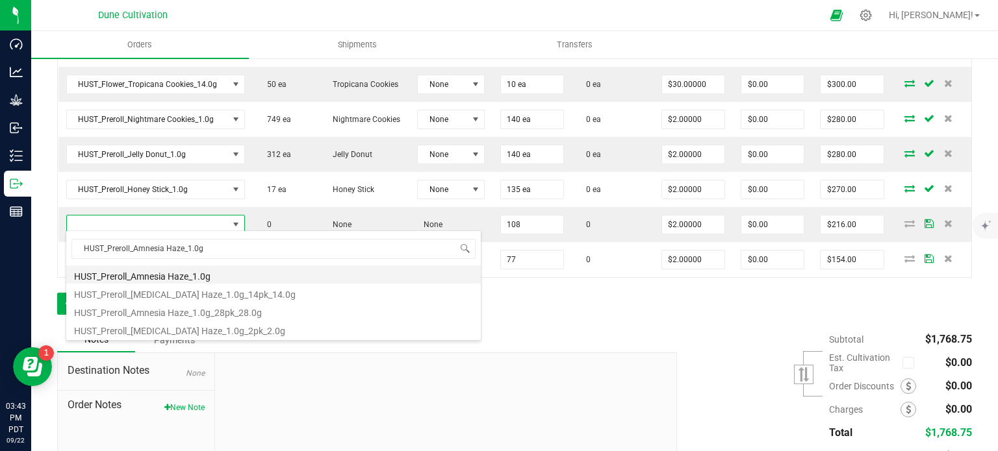
click at [184, 273] on li "HUST_Preroll_Amnesia Haze_1.0g" at bounding box center [273, 275] width 414 height 18
type input "108 ea"
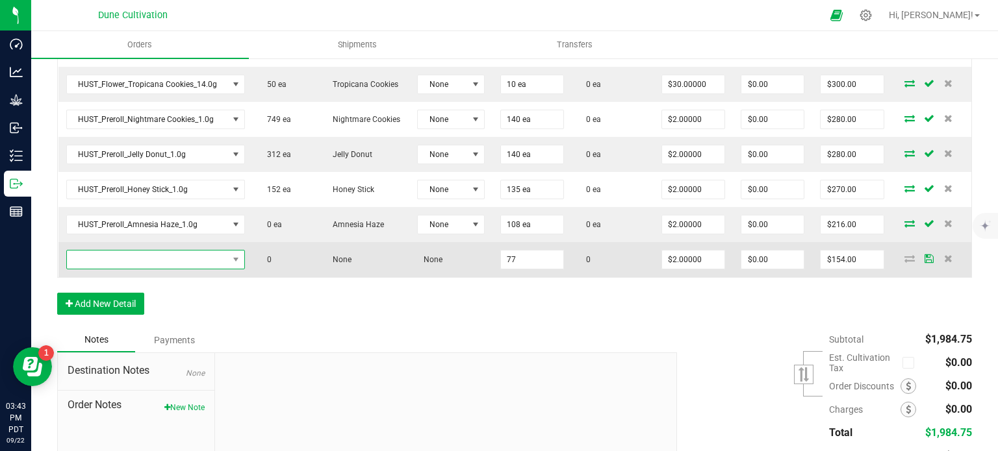
click at [176, 260] on span "NO DATA FOUND" at bounding box center [147, 260] width 161 height 18
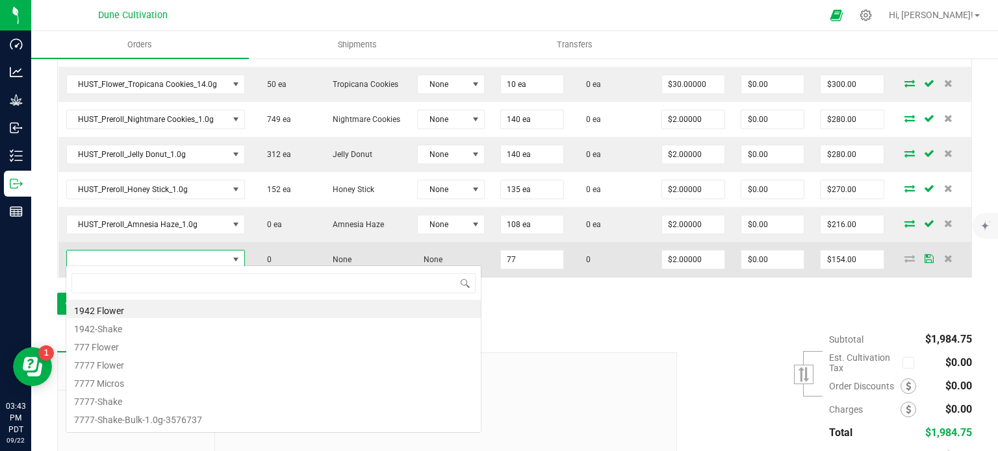
type input "HUST_Preroll_Black Cherry Gelato_1.0g"
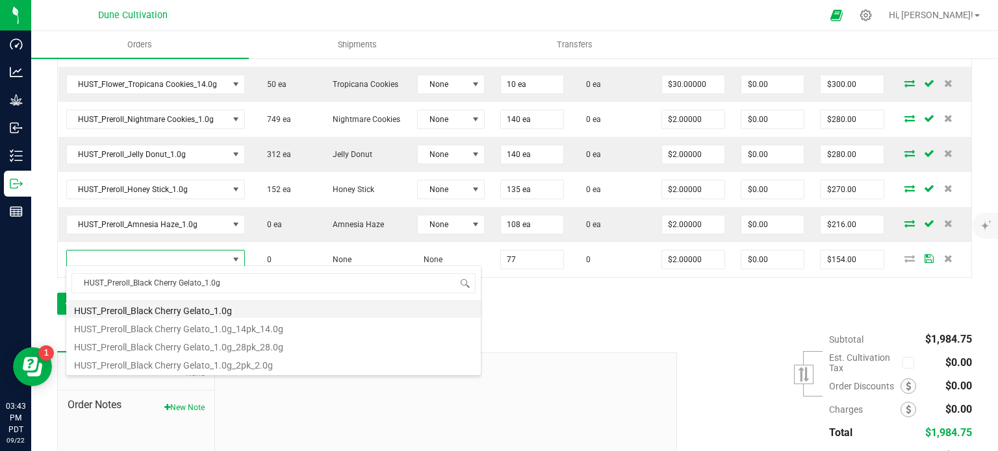
click at [190, 307] on li "HUST_Preroll_Black Cherry Gelato_1.0g" at bounding box center [273, 309] width 414 height 18
type input "77 ea"
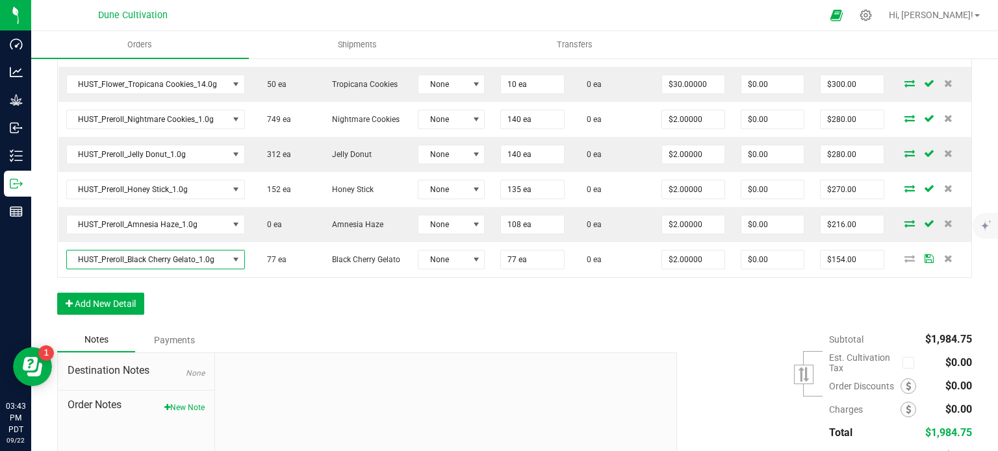
click at [257, 299] on div "Order Details Print All Labels Item Sellable Strain Lot Number Qty Ordered Qty …" at bounding box center [514, 116] width 914 height 424
click at [107, 308] on button "Add New Detail" at bounding box center [100, 304] width 87 height 22
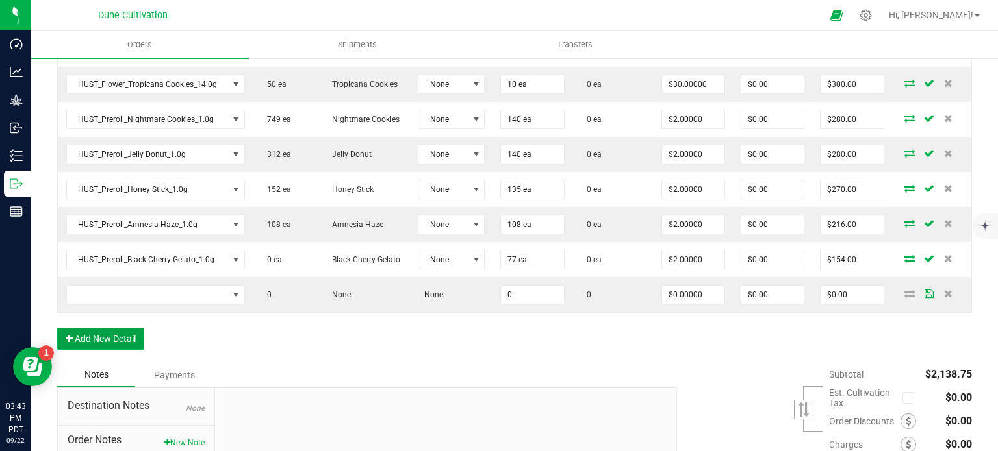
click at [112, 335] on button "Add New Detail" at bounding box center [100, 339] width 87 height 22
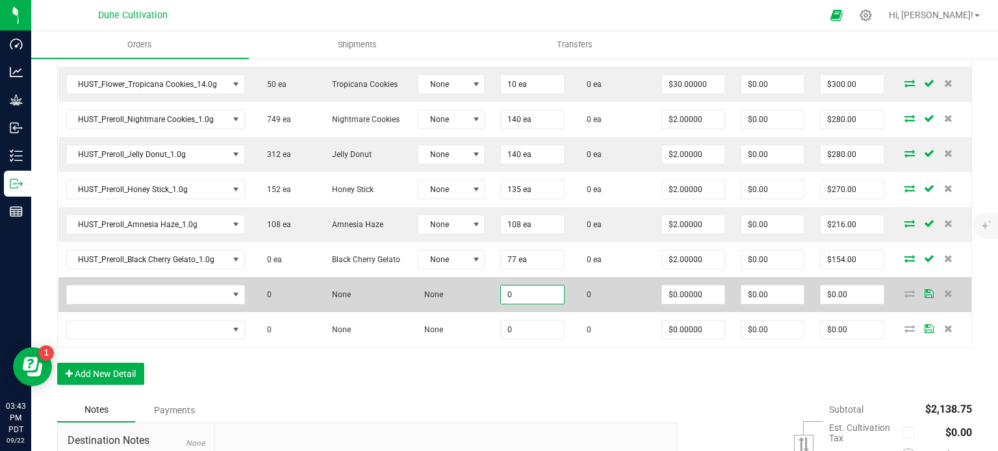
click at [531, 290] on input "0" at bounding box center [532, 295] width 62 height 18
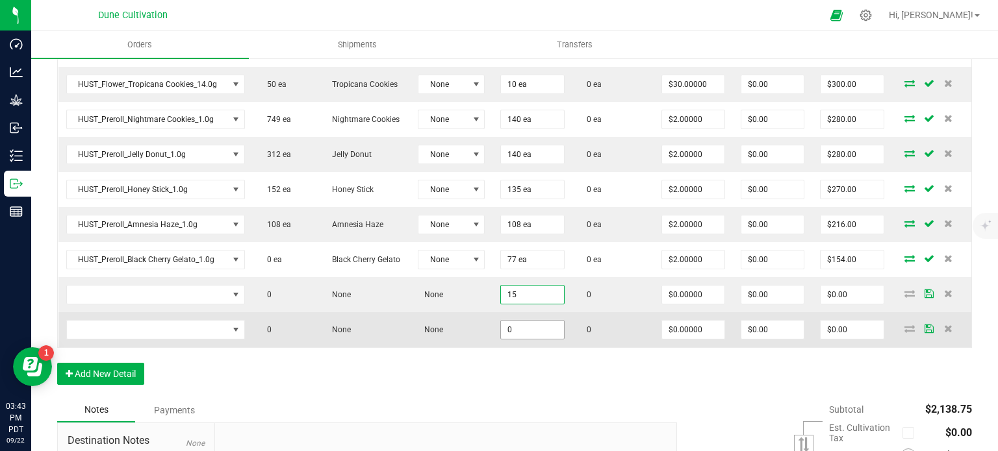
type input "15"
click at [536, 321] on input "0" at bounding box center [532, 330] width 62 height 18
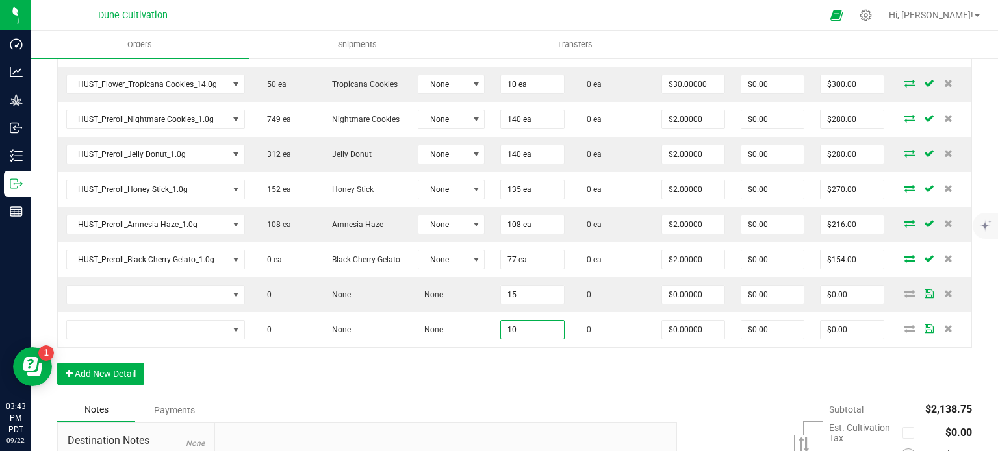
type input "10"
click at [520, 360] on div "Order Details Print All Labels Item Sellable Strain Lot Number Qty Ordered Qty …" at bounding box center [514, 151] width 914 height 494
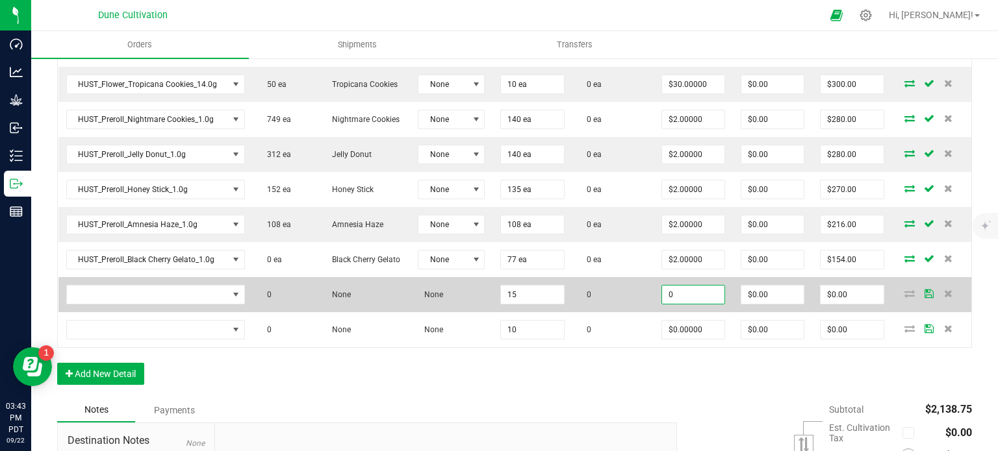
click at [681, 288] on input "0" at bounding box center [693, 295] width 62 height 18
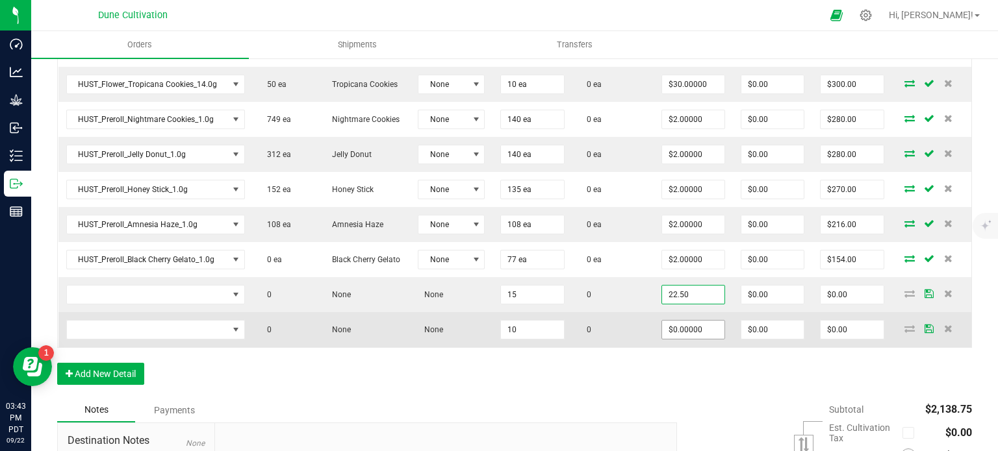
type input "$22.50000"
type input "$337.50"
click at [683, 321] on input "0" at bounding box center [693, 330] width 62 height 18
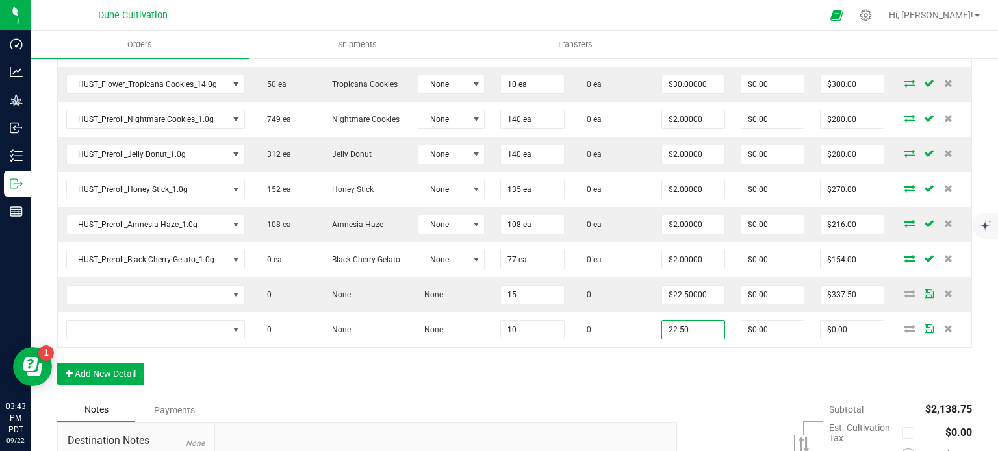
type input "$22.50000"
type input "$225.00"
click at [646, 386] on div "Order Details Print All Labels Item Sellable Strain Lot Number Qty Ordered Qty …" at bounding box center [514, 151] width 914 height 494
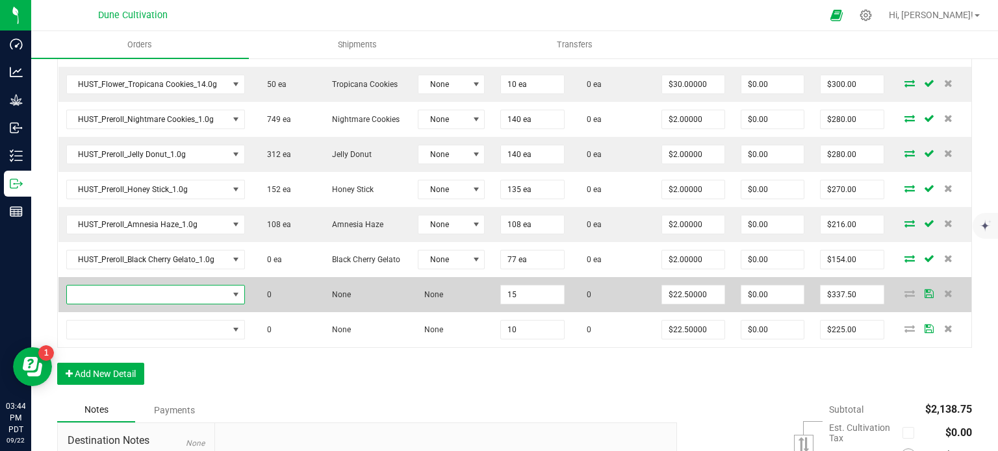
click at [188, 295] on span "NO DATA FOUND" at bounding box center [147, 295] width 161 height 18
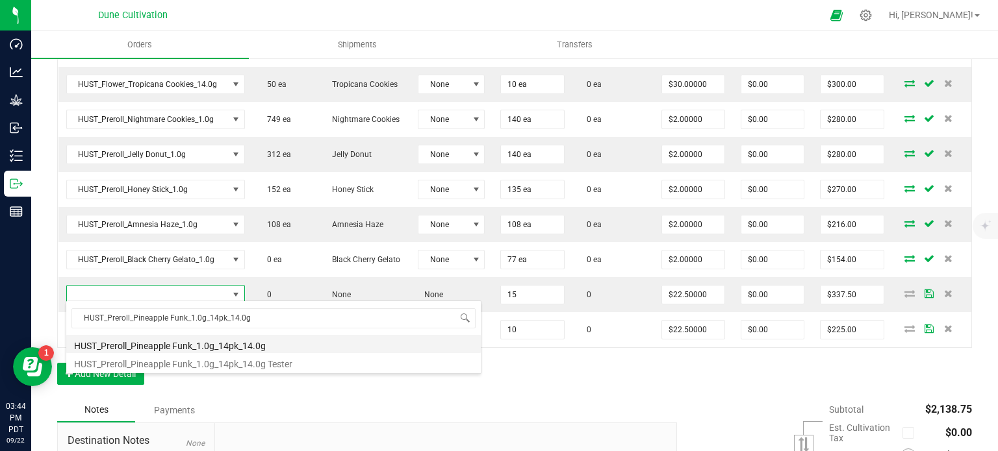
click at [205, 347] on li "HUST_Preroll_Pineapple Funk_1.0g_14pk_14.0g" at bounding box center [273, 344] width 414 height 18
type input "15 ea"
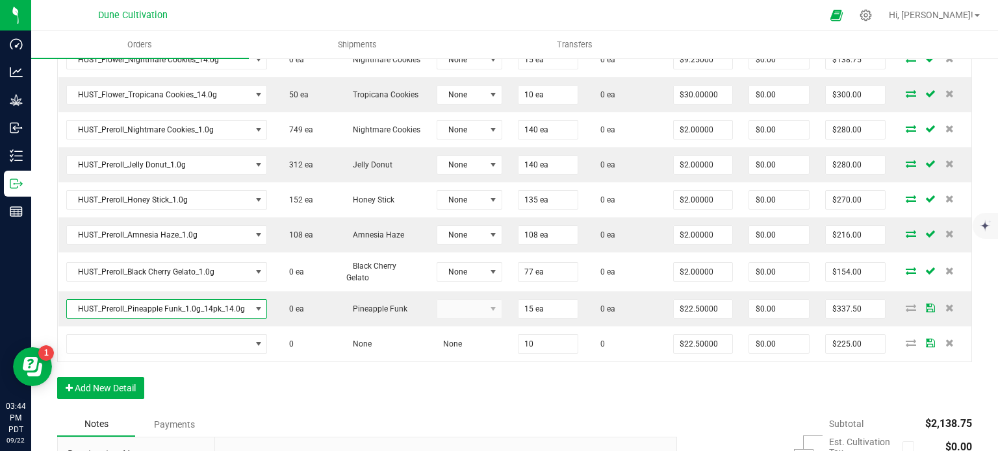
scroll to position [530, 0]
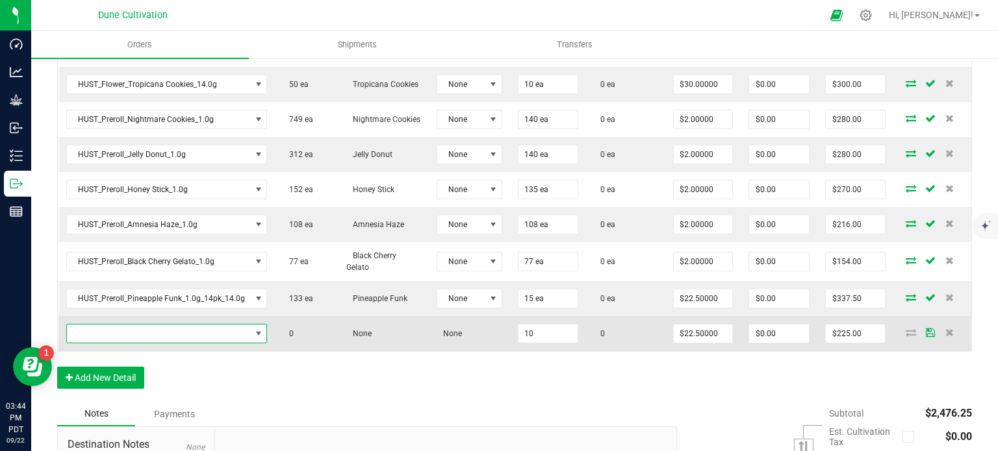
click at [200, 325] on span "NO DATA FOUND" at bounding box center [159, 334] width 184 height 18
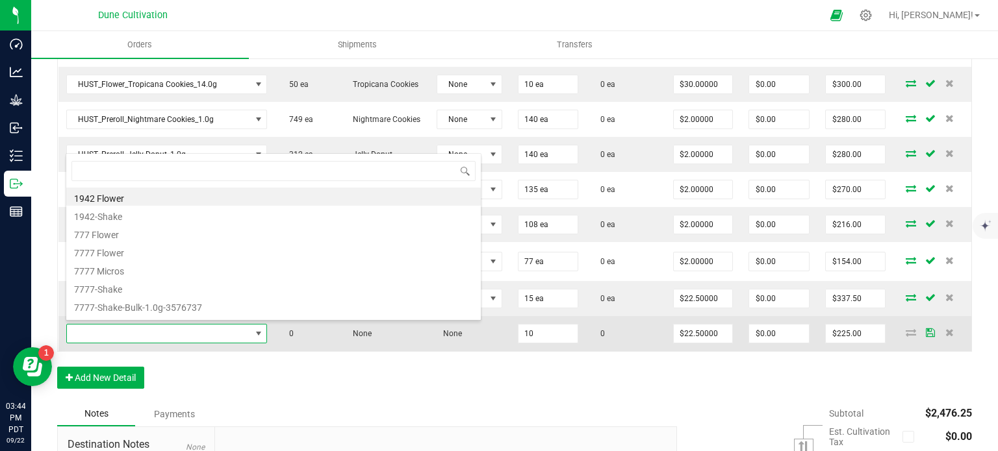
scroll to position [19, 199]
type input "HUST_Preroll_Diamond Kush_1.0g_14pk_14.0g"
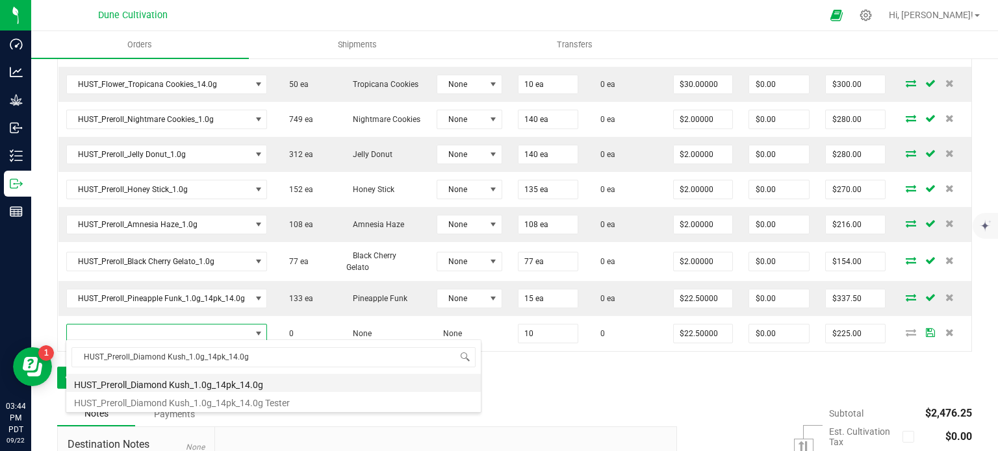
click at [200, 387] on li "HUST_Preroll_Diamond Kush_1.0g_14pk_14.0g" at bounding box center [273, 383] width 414 height 18
type input "10 ea"
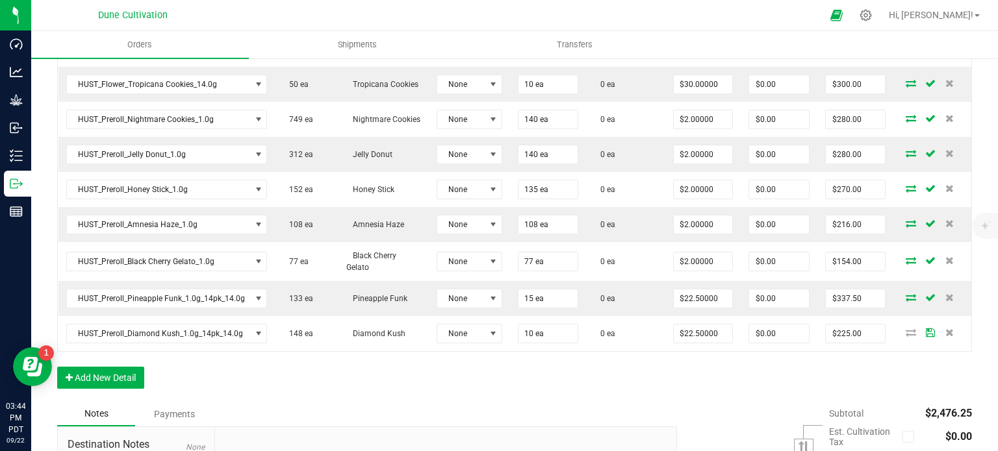
click at [210, 364] on div "Order Details Print All Labels Item Sellable Strain Lot Number Qty Ordered Qty …" at bounding box center [514, 147] width 914 height 508
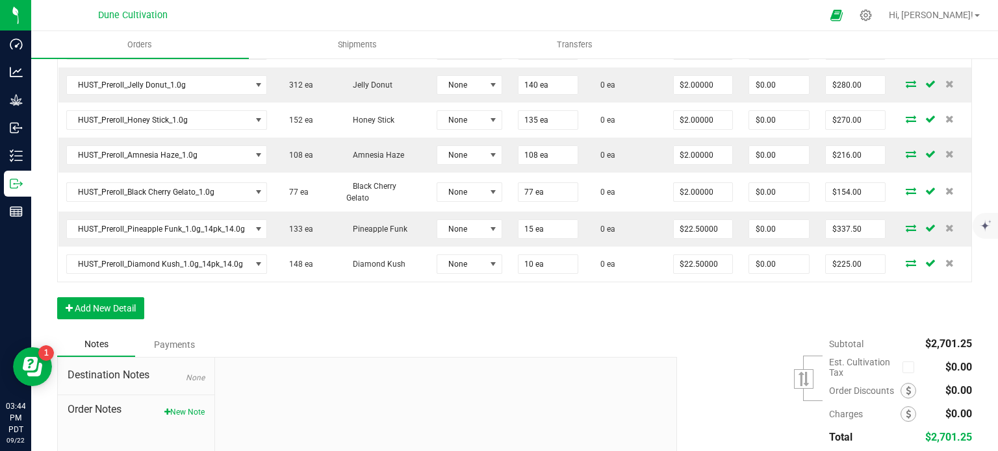
scroll to position [660, 0]
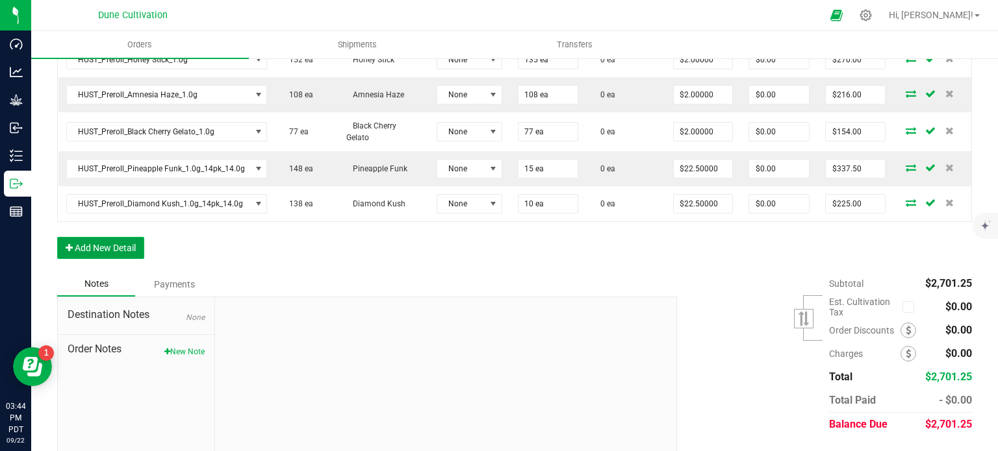
click at [87, 241] on button "Add New Detail" at bounding box center [100, 248] width 87 height 22
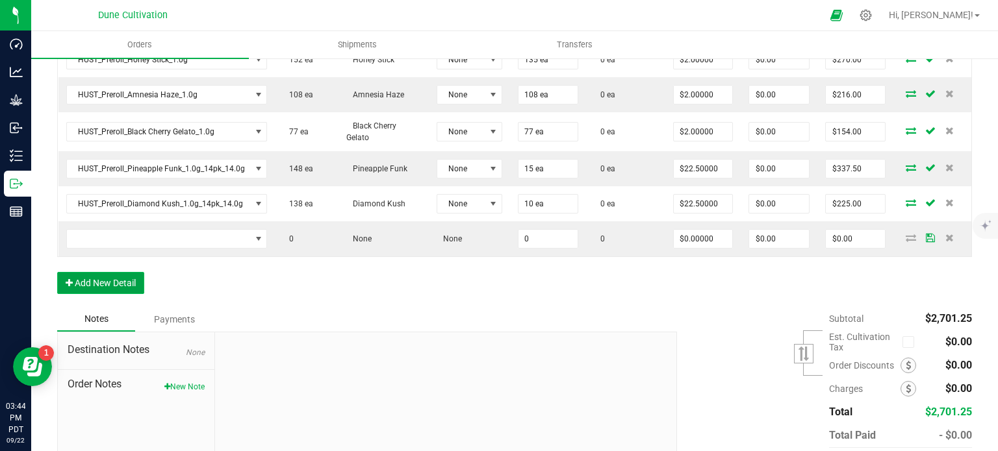
click at [103, 272] on button "Add New Detail" at bounding box center [100, 283] width 87 height 22
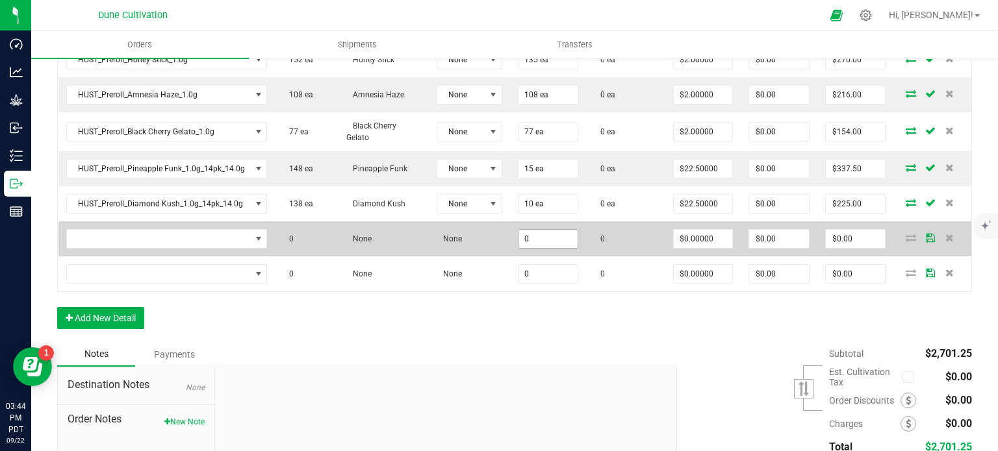
click at [542, 240] on input "0" at bounding box center [548, 239] width 60 height 18
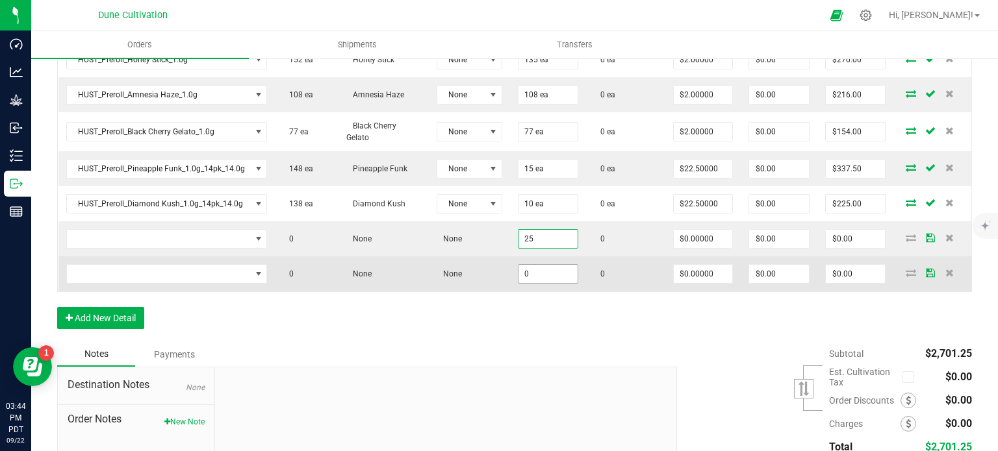
type input "25"
click at [537, 271] on input "0" at bounding box center [548, 274] width 60 height 18
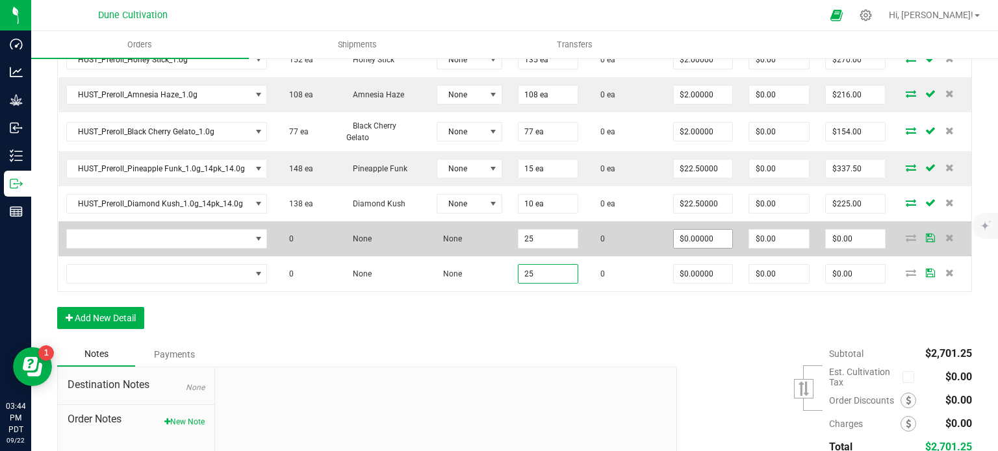
type input "25"
click at [693, 232] on input "0" at bounding box center [702, 239] width 59 height 18
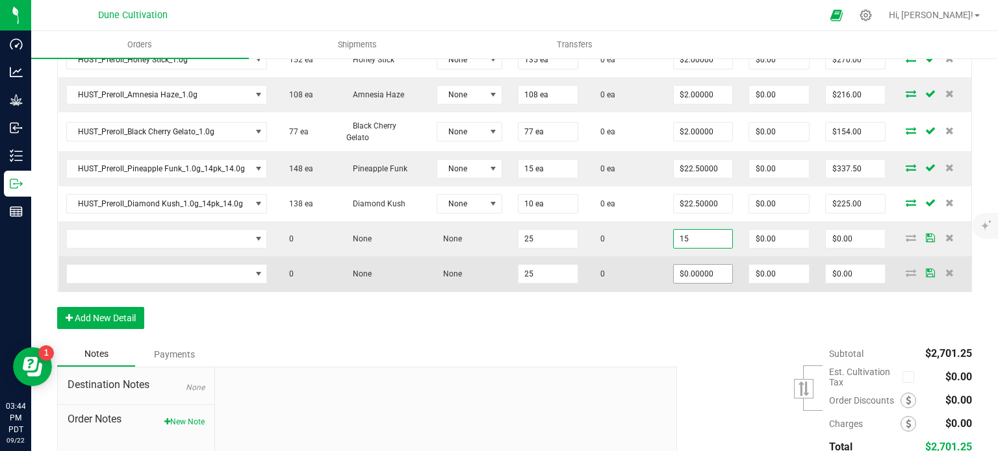
type input "$15.00000"
type input "$375.00"
click at [691, 273] on input "0" at bounding box center [702, 274] width 59 height 18
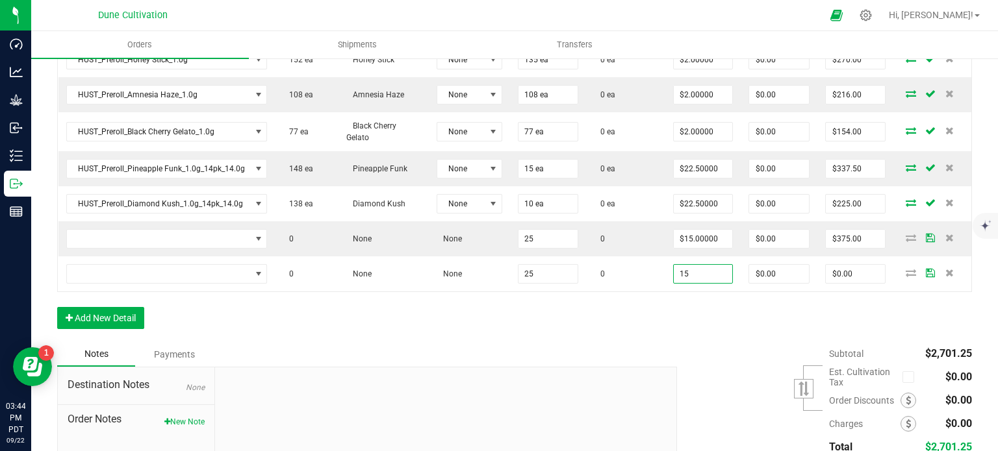
type input "$15.00000"
type input "$375.00"
click at [661, 326] on div "Order Details Print All Labels Item Sellable Strain Lot Number Qty Ordered Qty …" at bounding box center [514, 53] width 914 height 579
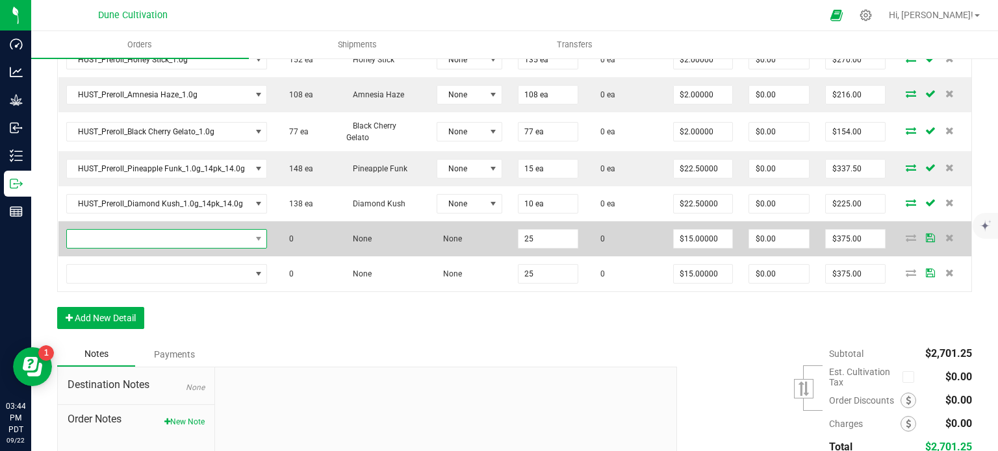
click at [239, 239] on span "NO DATA FOUND" at bounding box center [159, 239] width 184 height 18
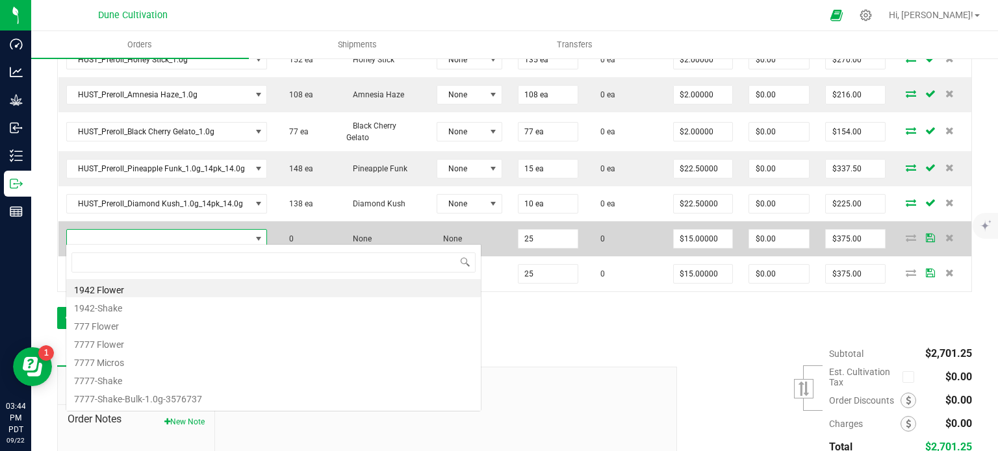
type input "VLAS_Flower_Pickleback_3.5g"
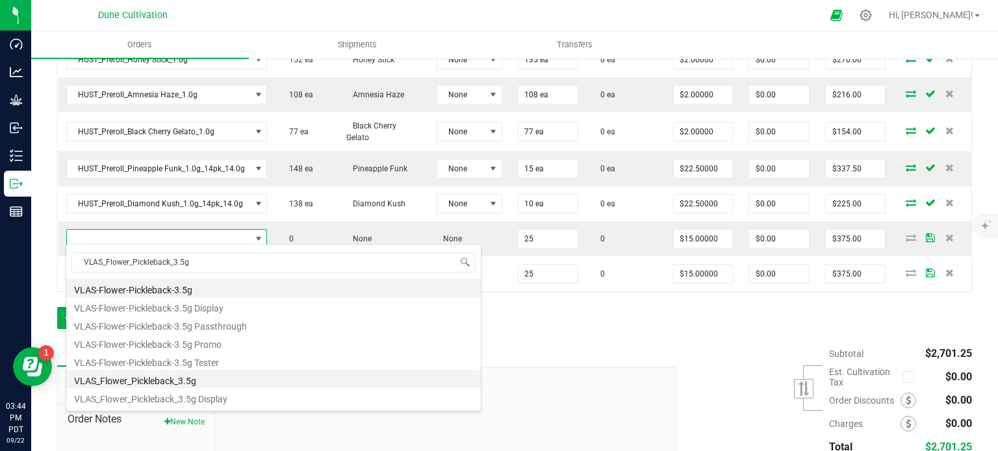
click at [186, 376] on li "VLAS_Flower_Pickleback_3.5g" at bounding box center [273, 379] width 414 height 18
type input "25 ea"
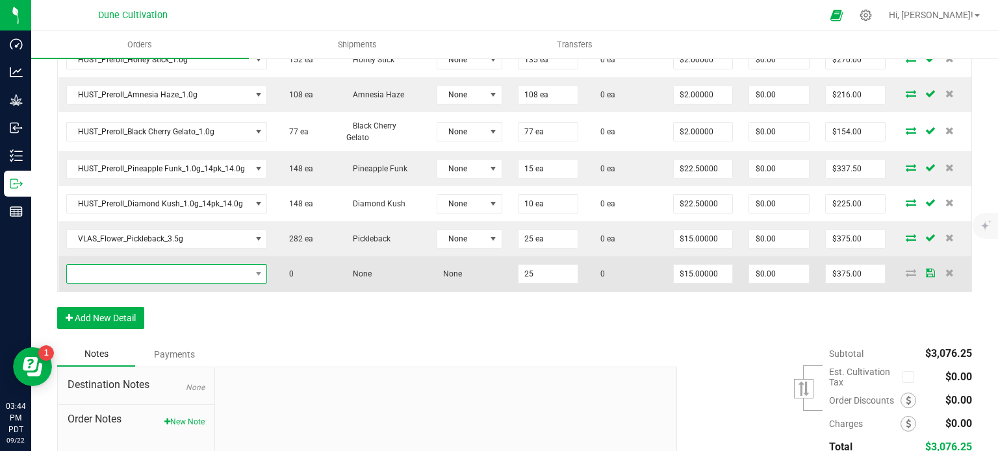
click at [208, 275] on span "NO DATA FOUND" at bounding box center [159, 274] width 184 height 18
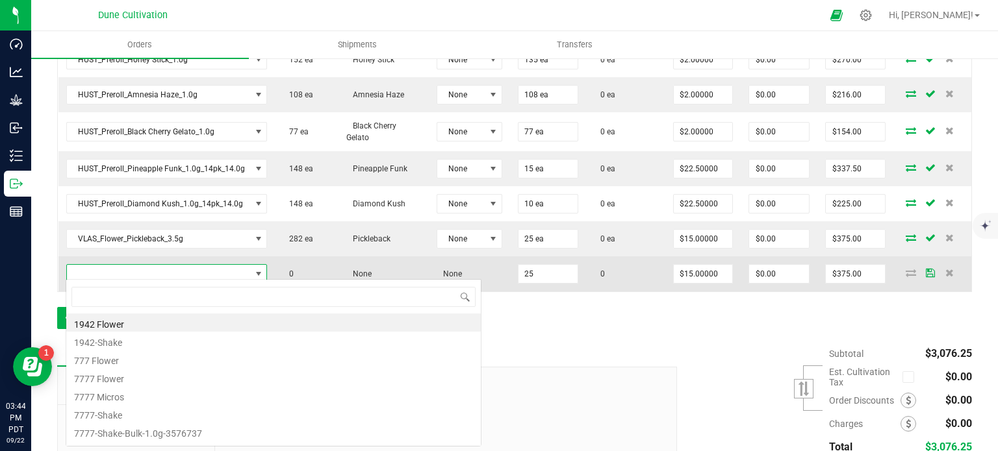
type input "VLAS_Flower_Muffins?_3.5g"
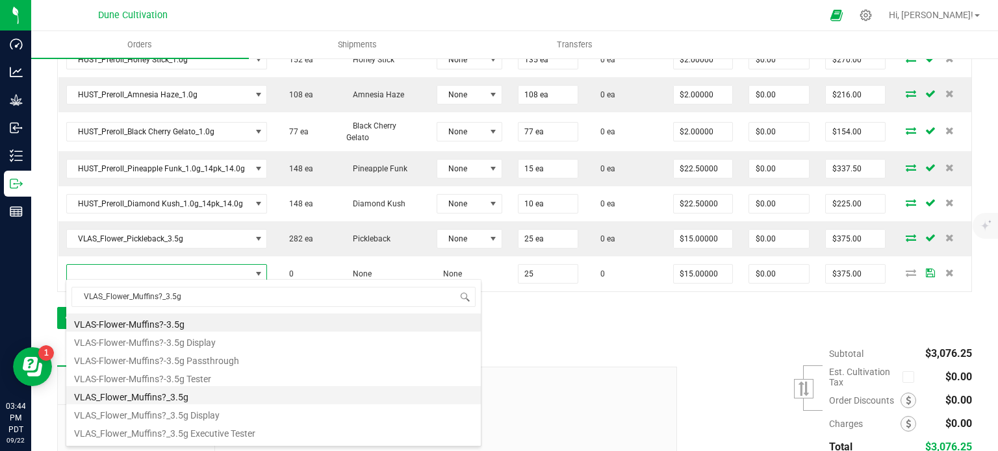
click at [190, 403] on li "VLAS_Flower_Muffins?_3.5g" at bounding box center [273, 395] width 414 height 18
type input "25 ea"
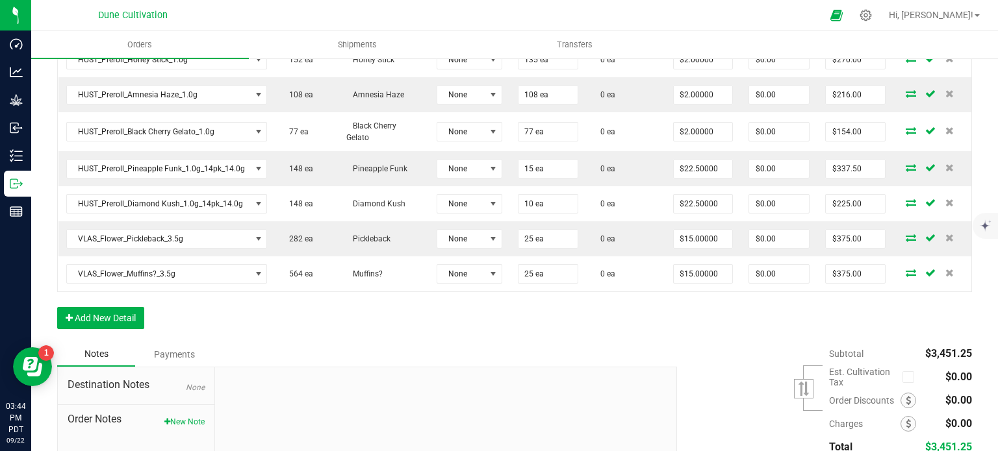
click at [273, 326] on div "Order Details Print All Labels Item Sellable Strain Lot Number Qty Ordered Qty …" at bounding box center [514, 53] width 914 height 579
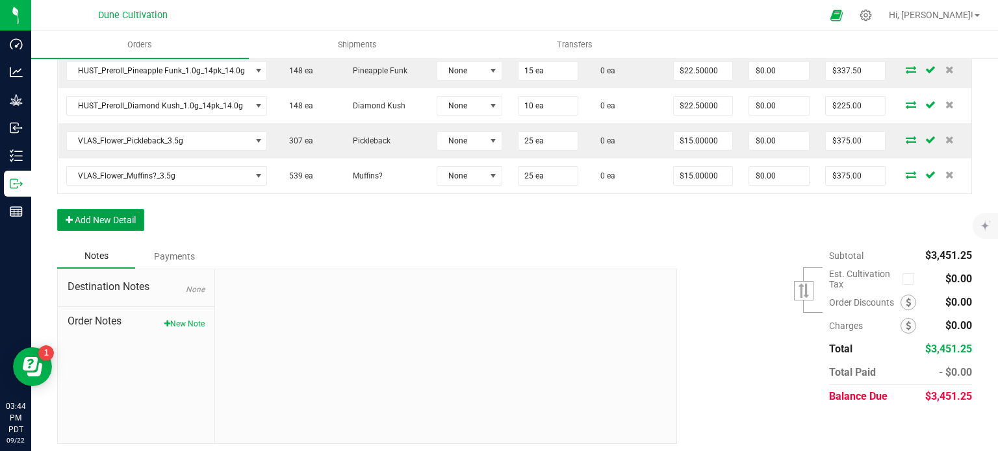
click at [107, 221] on button "Add New Detail" at bounding box center [100, 220] width 87 height 22
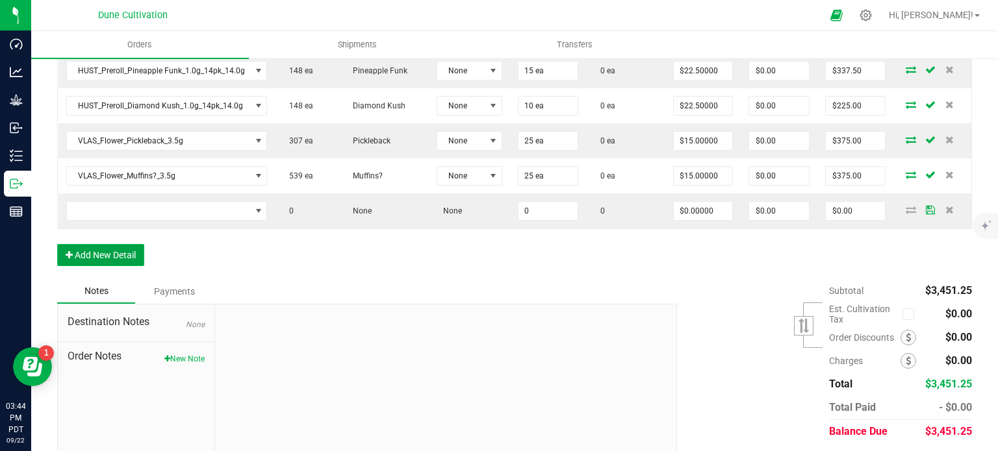
click at [100, 251] on button "Add New Detail" at bounding box center [100, 255] width 87 height 22
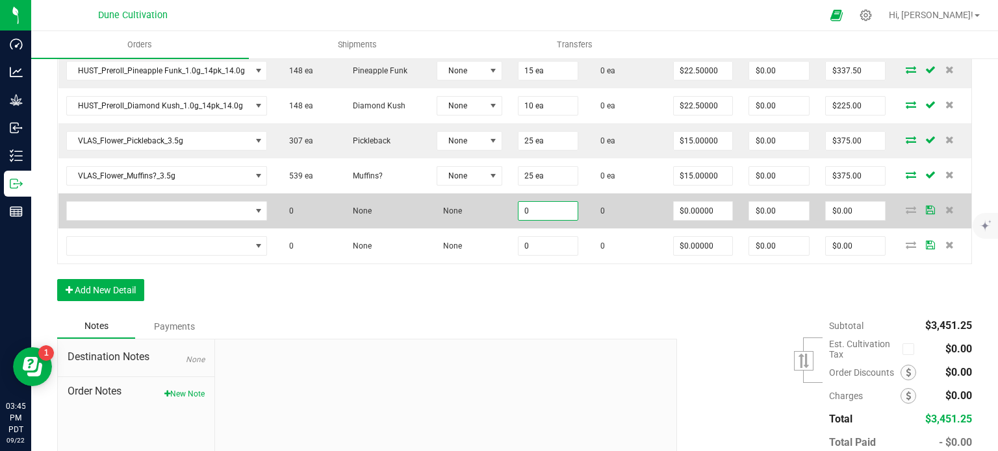
click at [534, 202] on input "0" at bounding box center [548, 211] width 60 height 18
paste input "25"
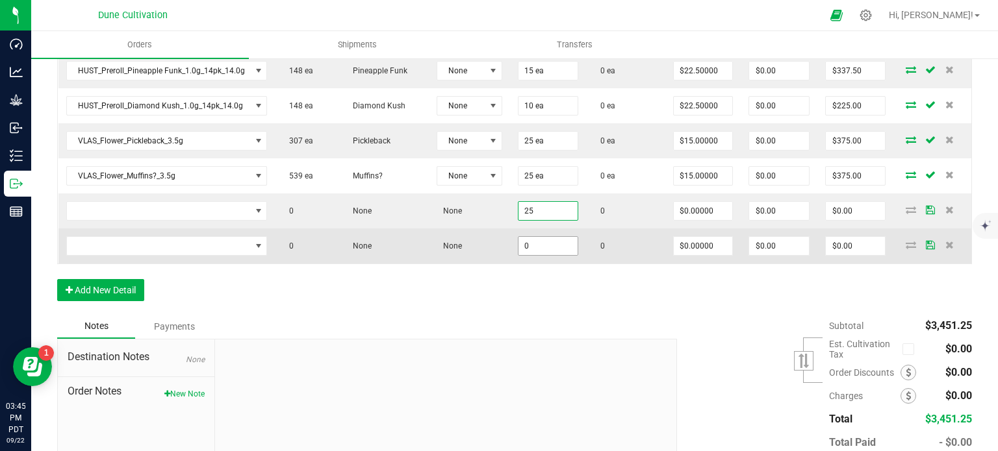
type input "25"
click at [527, 238] on input "0" at bounding box center [548, 246] width 60 height 18
paste input "25"
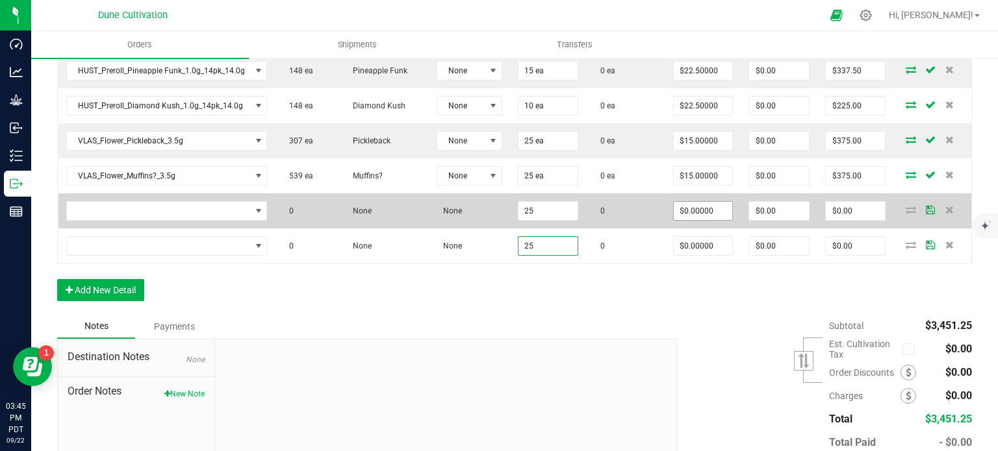
type input "25"
click at [701, 209] on input "0" at bounding box center [702, 211] width 59 height 18
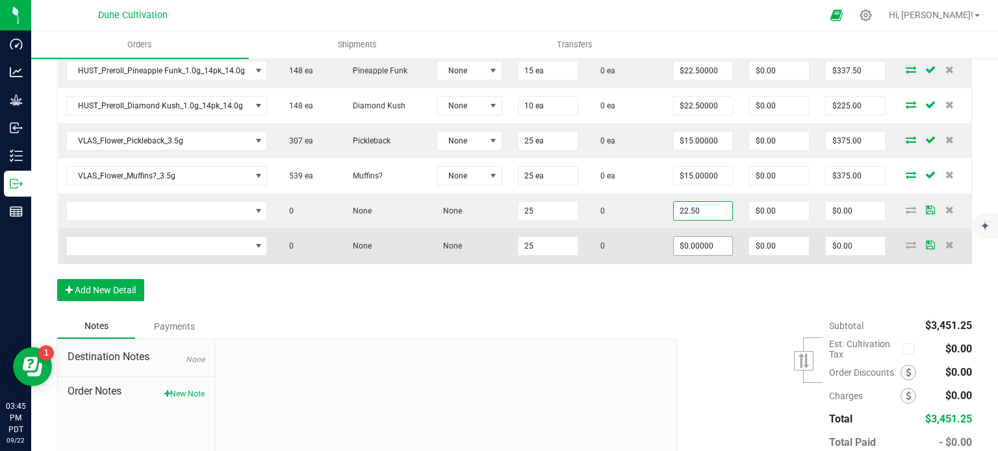
type input "$22.50000"
type input "$562.50"
click at [709, 241] on input "0" at bounding box center [702, 246] width 59 height 18
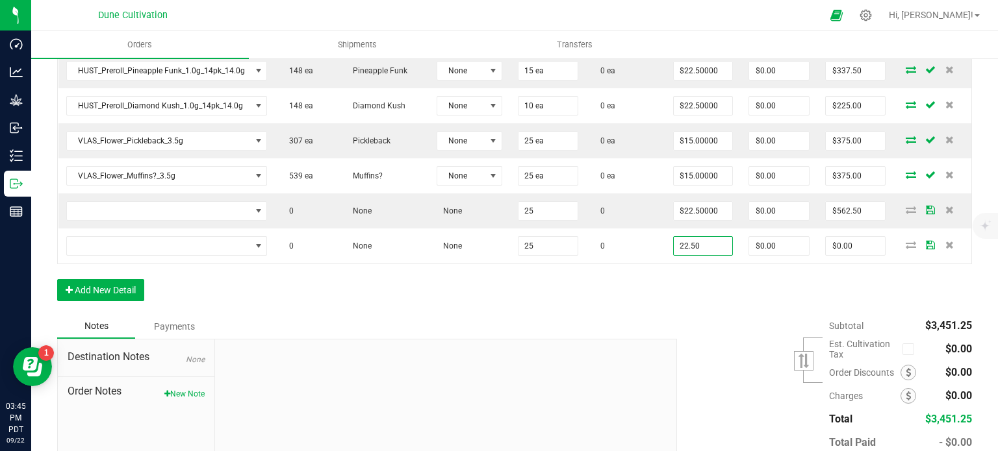
type input "$22.50000"
type input "$562.50"
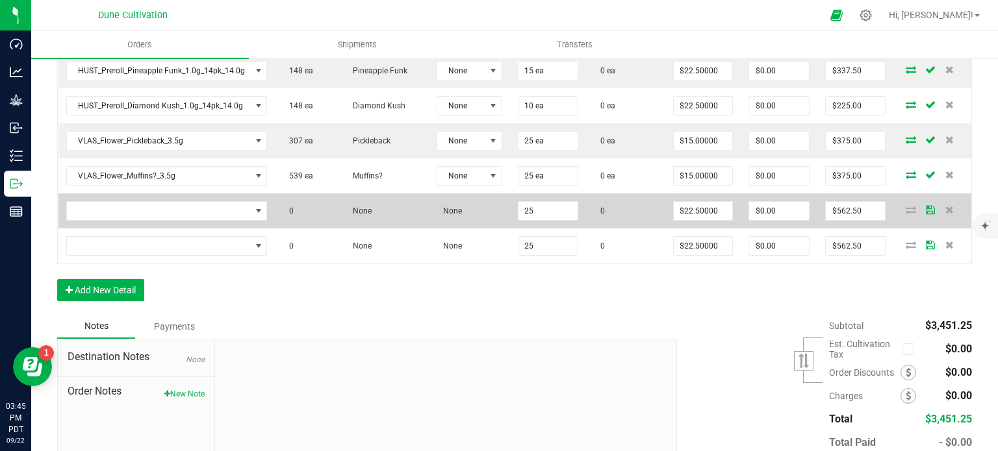
click at [145, 216] on td at bounding box center [166, 211] width 217 height 35
click at [155, 202] on span "NO DATA FOUND" at bounding box center [159, 211] width 184 height 18
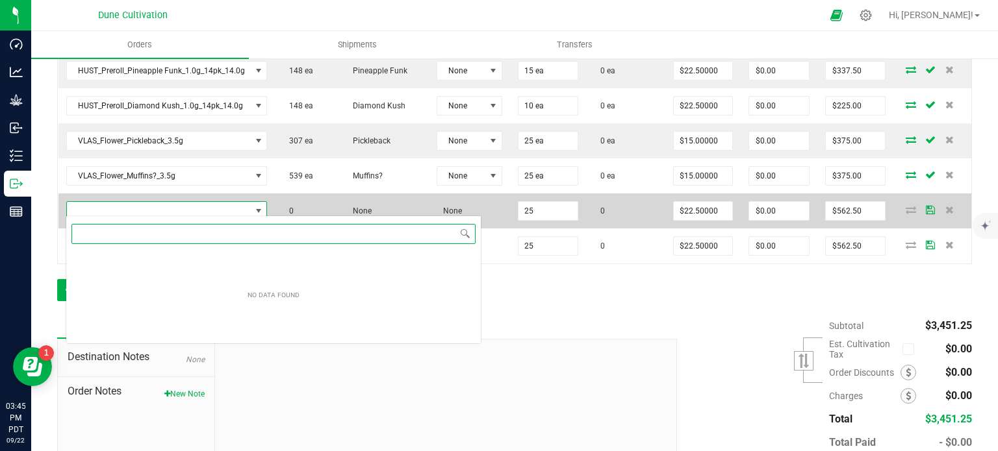
scroll to position [19, 199]
paste input "CK_Flower_Clout Berriez_3.5g"
type input "CK_Flower_Clout Berriez_3.5g"
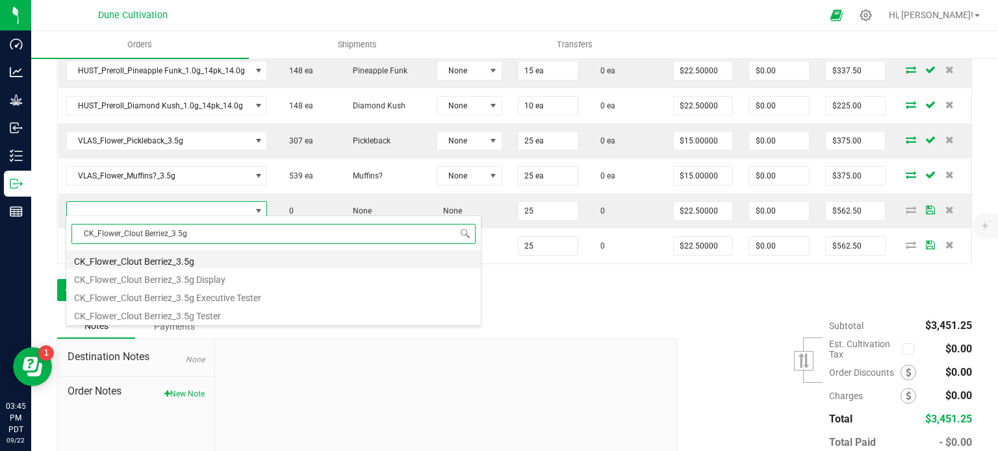
click at [183, 262] on li "CK_Flower_Clout Berriez_3.5g" at bounding box center [273, 260] width 414 height 18
type input "25 ea"
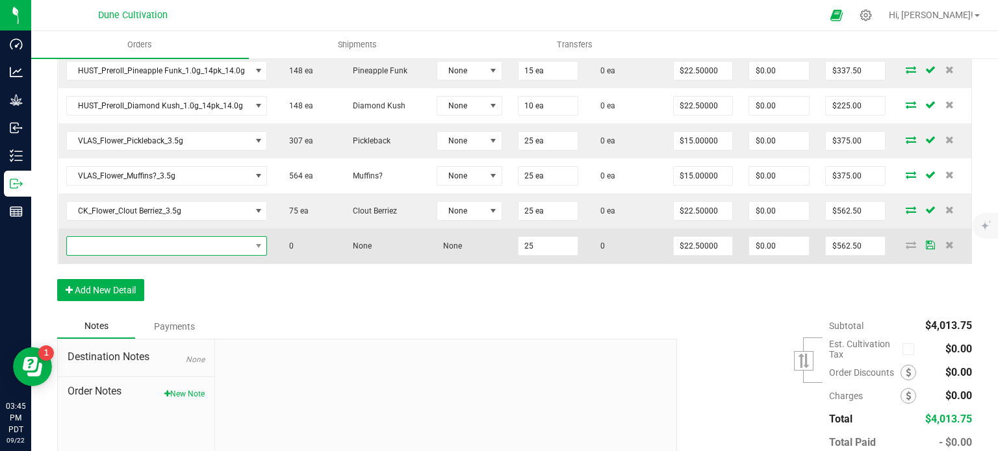
click at [197, 238] on span "NO DATA FOUND" at bounding box center [159, 246] width 184 height 18
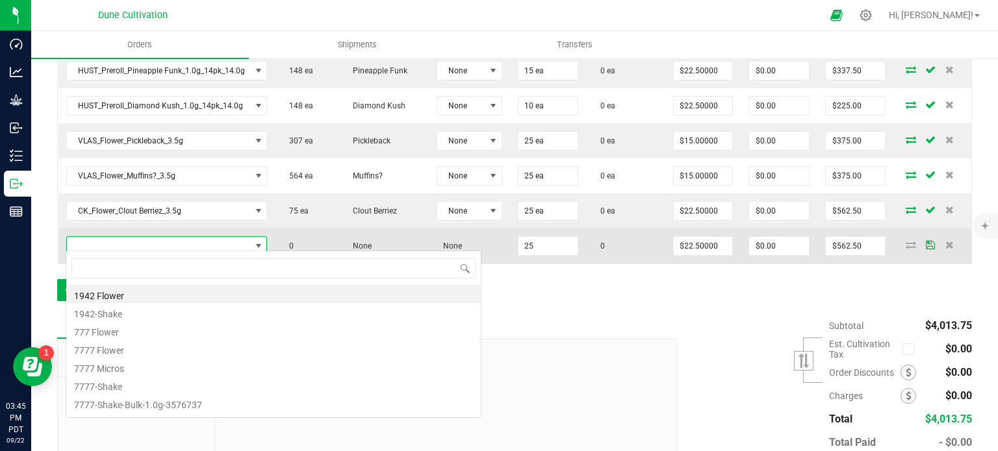
type input "CK_Flower_Blue Wagyu_3.5g"
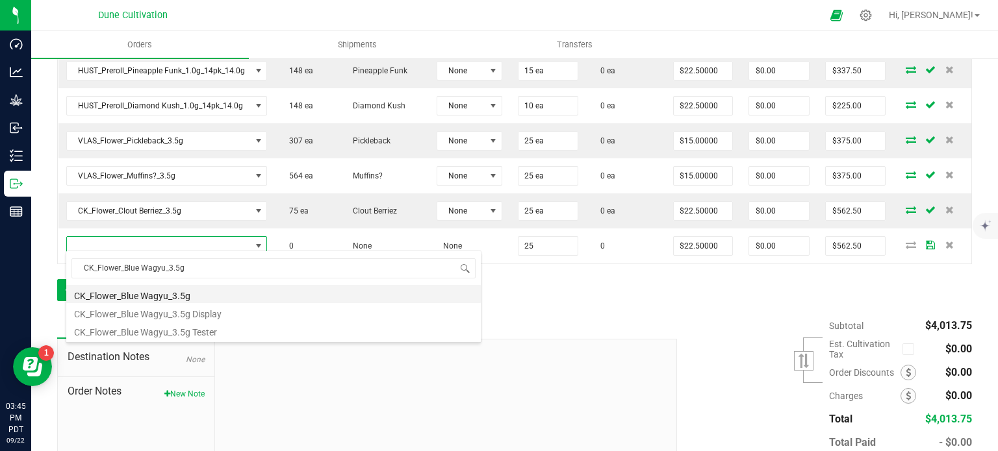
click at [191, 294] on li "CK_Flower_Blue Wagyu_3.5g" at bounding box center [273, 294] width 414 height 18
type input "25 ea"
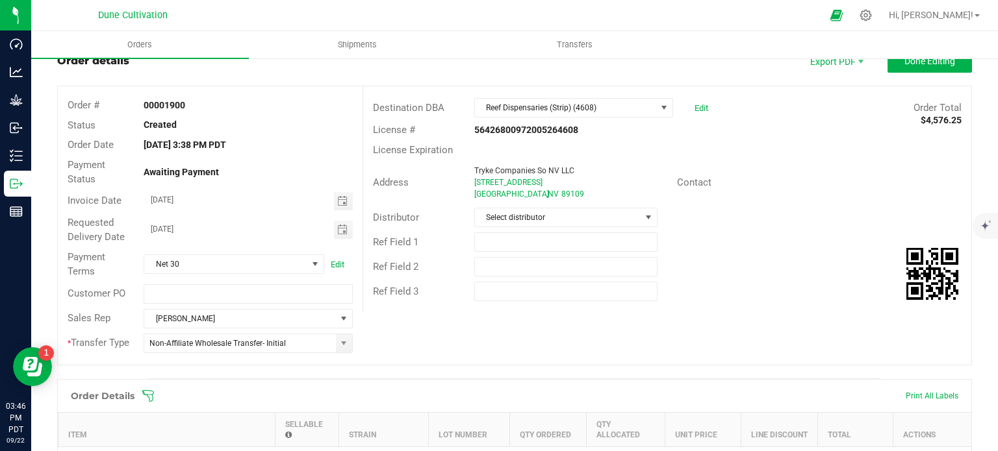
scroll to position [0, 0]
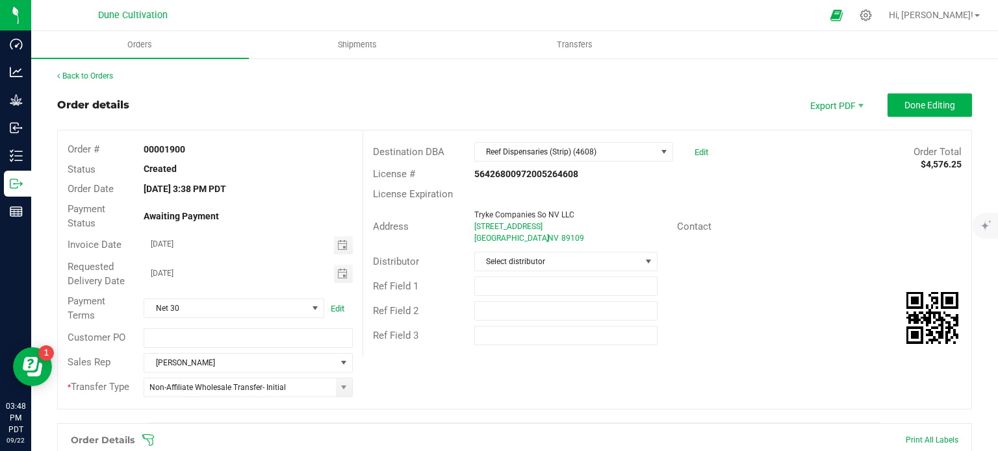
click at [914, 223] on div "Contact" at bounding box center [819, 227] width 304 height 20
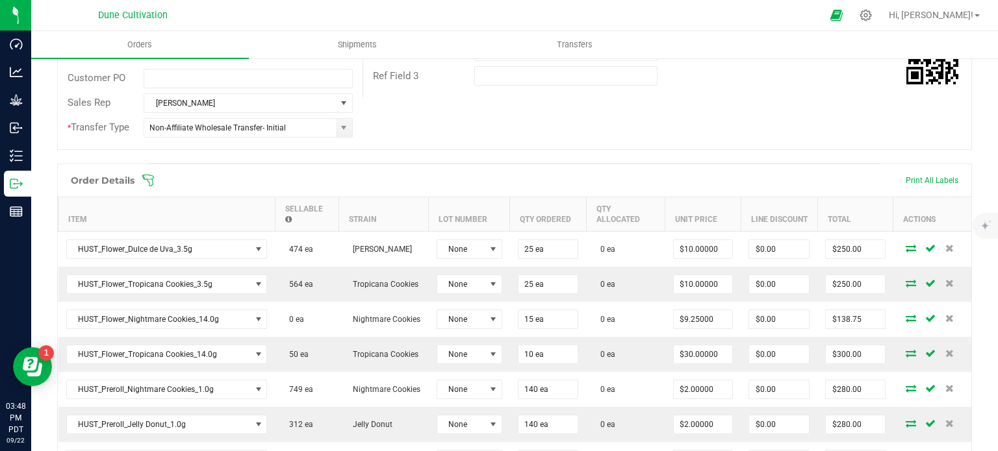
scroll to position [325, 0]
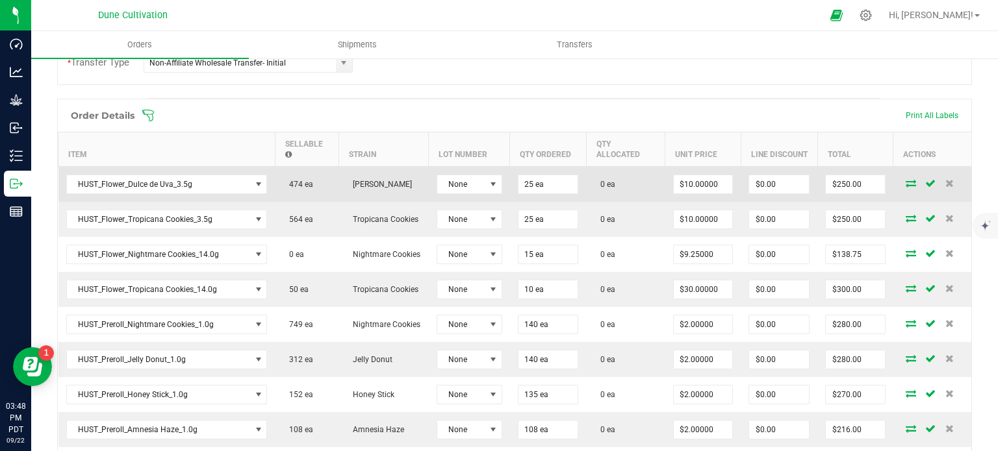
click at [905, 179] on icon at bounding box center [910, 183] width 10 height 8
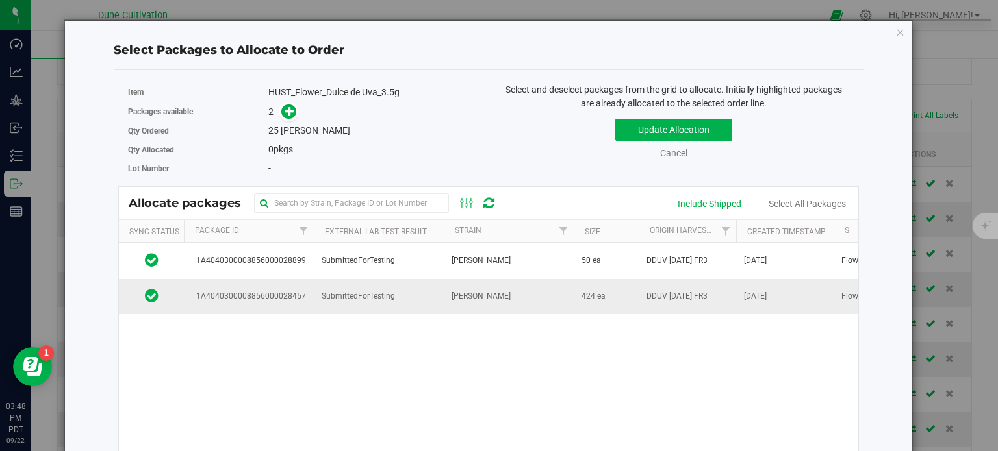
click at [319, 301] on td "SubmittedForTesting" at bounding box center [379, 296] width 130 height 35
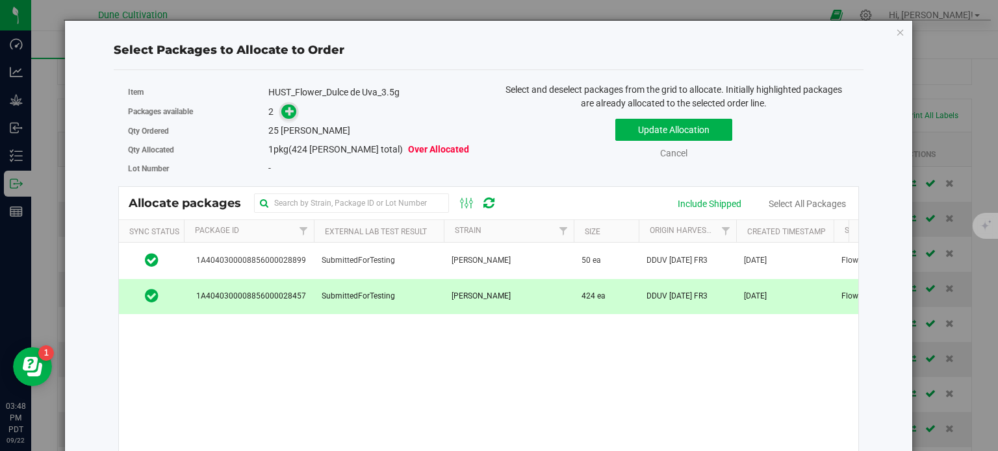
click at [285, 109] on icon at bounding box center [289, 111] width 9 height 9
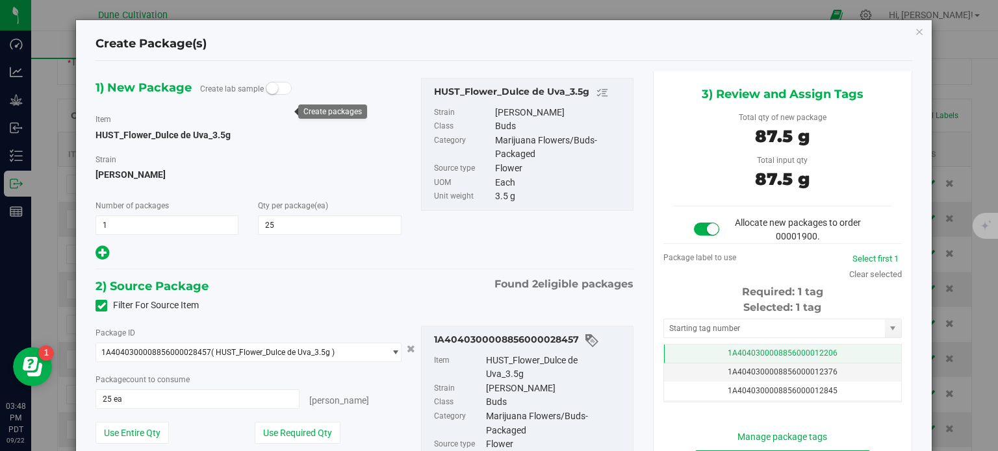
click at [676, 350] on td "1A4040300008856000012206" at bounding box center [782, 354] width 237 height 19
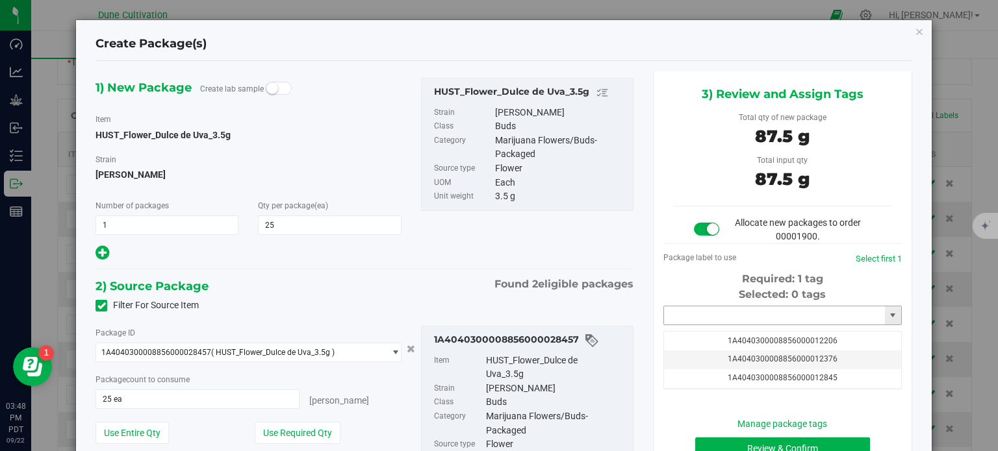
click at [686, 321] on input "text" at bounding box center [774, 316] width 221 height 18
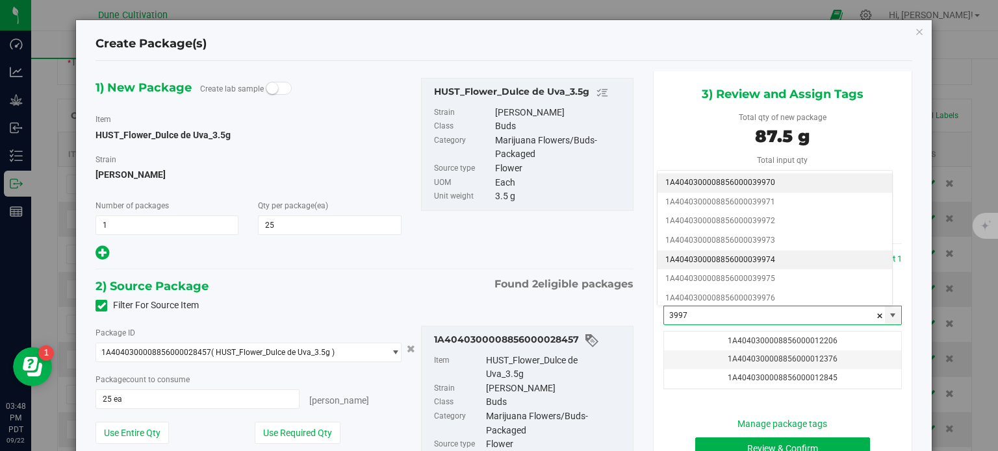
click at [759, 255] on li "1A4040300008856000039974" at bounding box center [774, 260] width 234 height 19
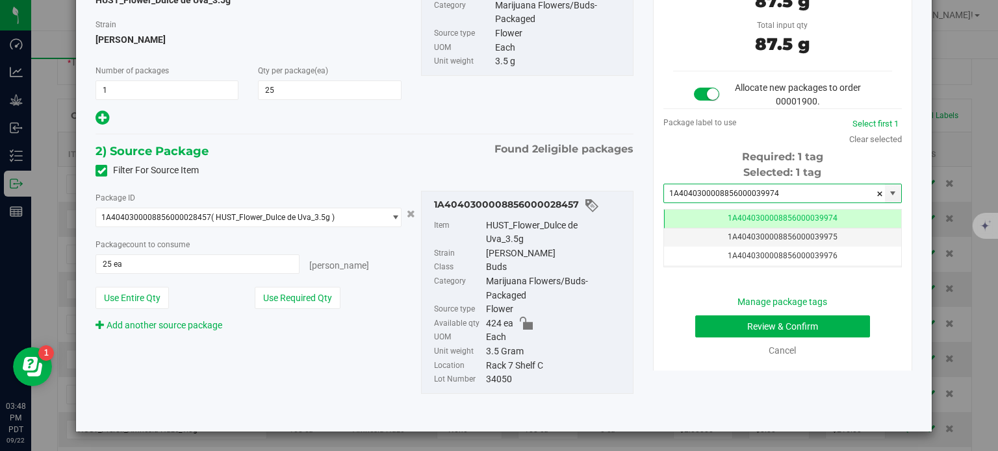
type input "1A4040300008856000039974"
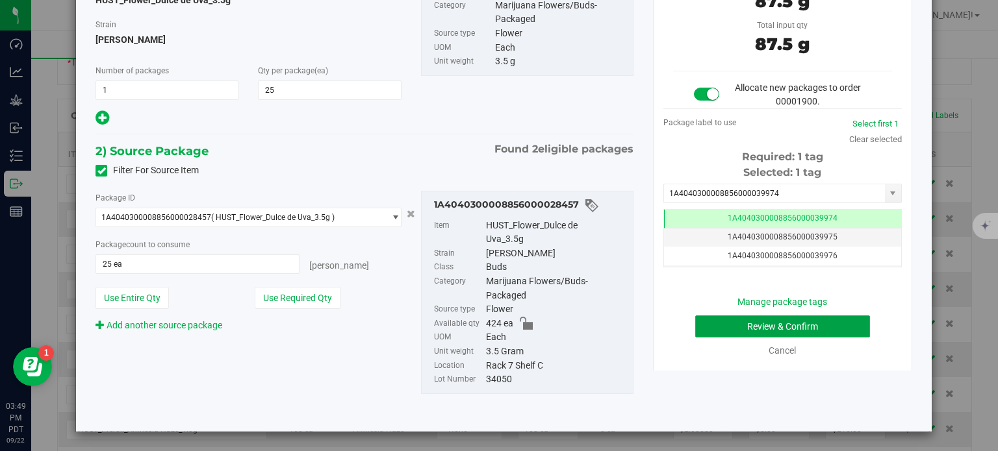
click at [706, 325] on button "Review & Confirm" at bounding box center [782, 327] width 175 height 22
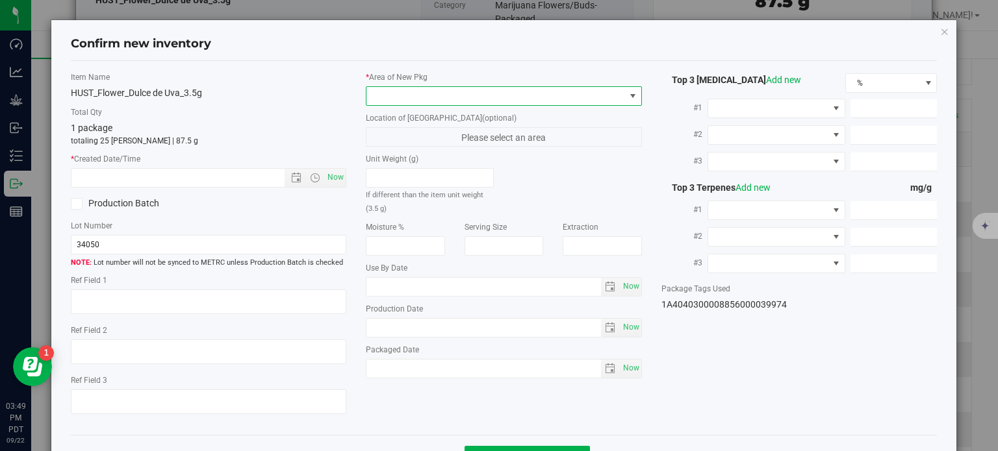
click at [462, 99] on span at bounding box center [495, 96] width 258 height 18
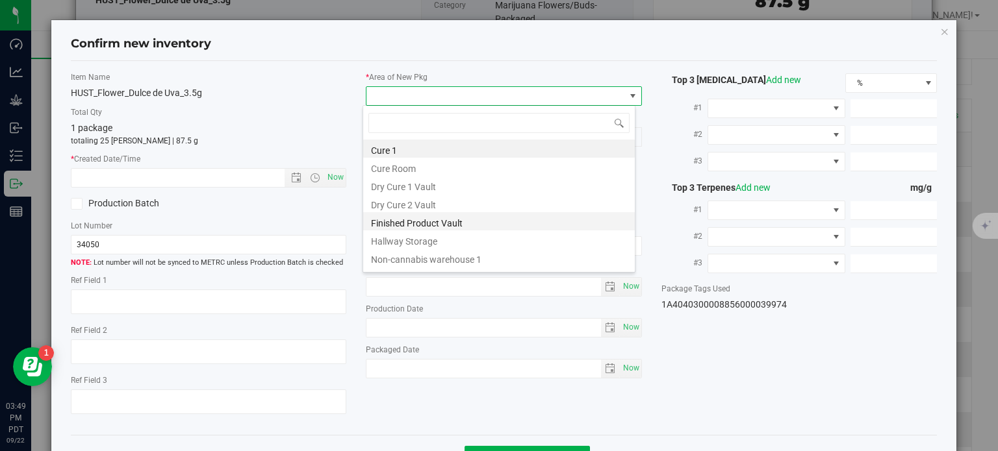
click at [415, 221] on li "Finished Product Vault" at bounding box center [498, 221] width 271 height 18
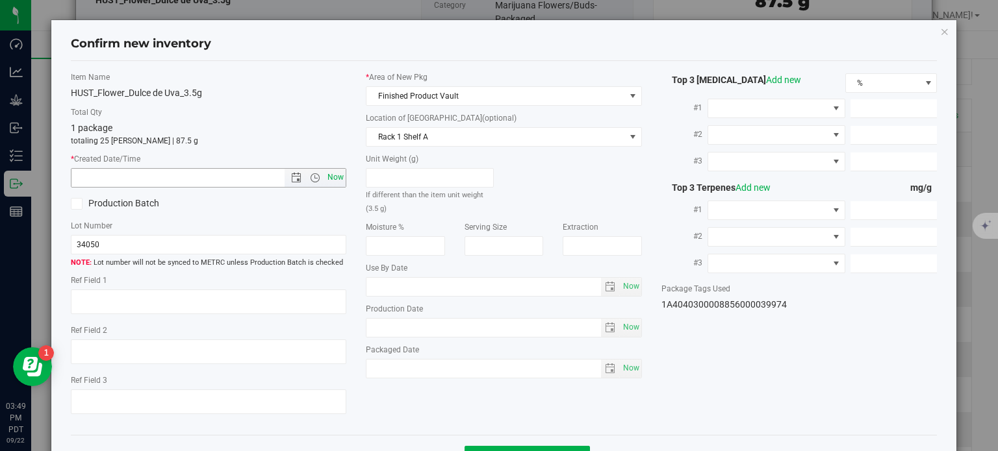
click at [325, 177] on span "Now" at bounding box center [336, 177] width 22 height 19
type input "9/22/2025 3:49 PM"
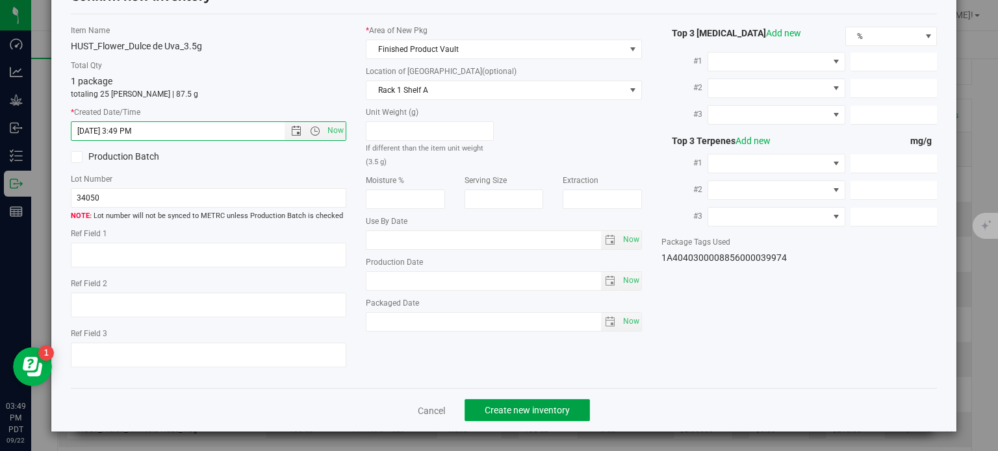
click at [519, 405] on span "Create new inventory" at bounding box center [526, 410] width 85 height 10
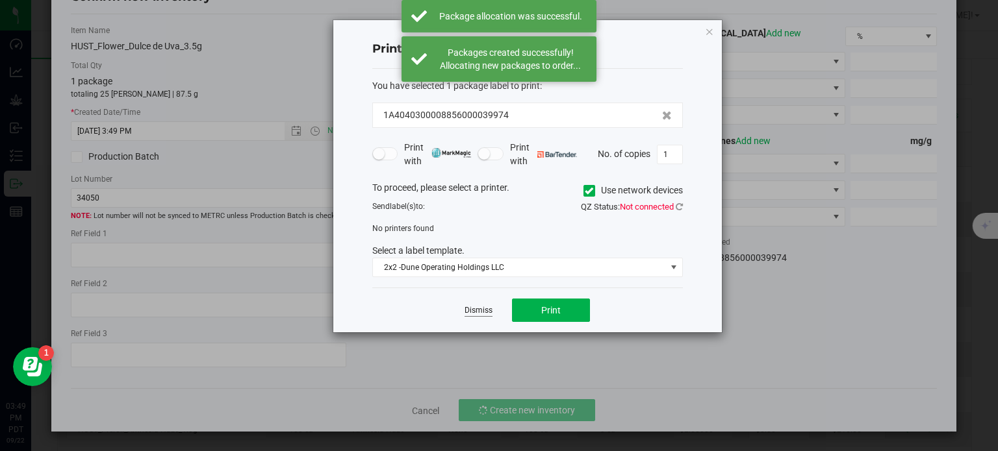
click at [481, 312] on link "Dismiss" at bounding box center [478, 310] width 28 height 11
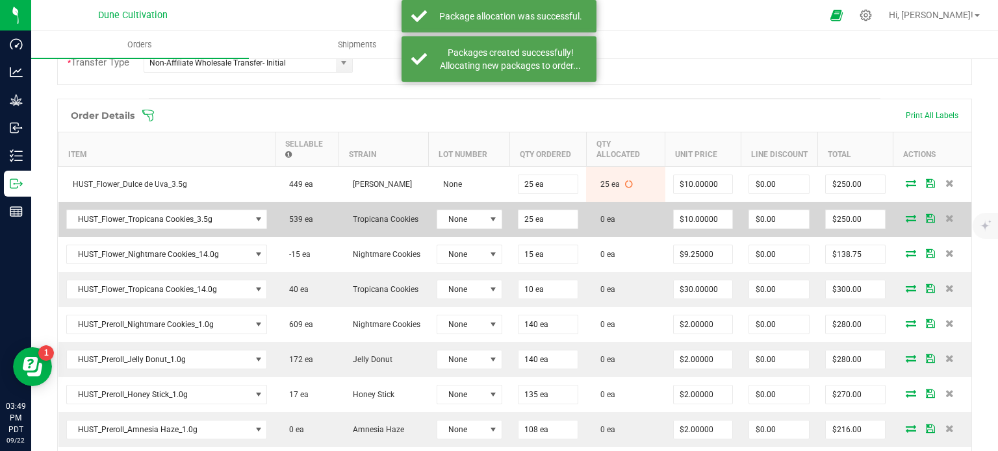
click at [905, 218] on icon at bounding box center [910, 218] width 10 height 8
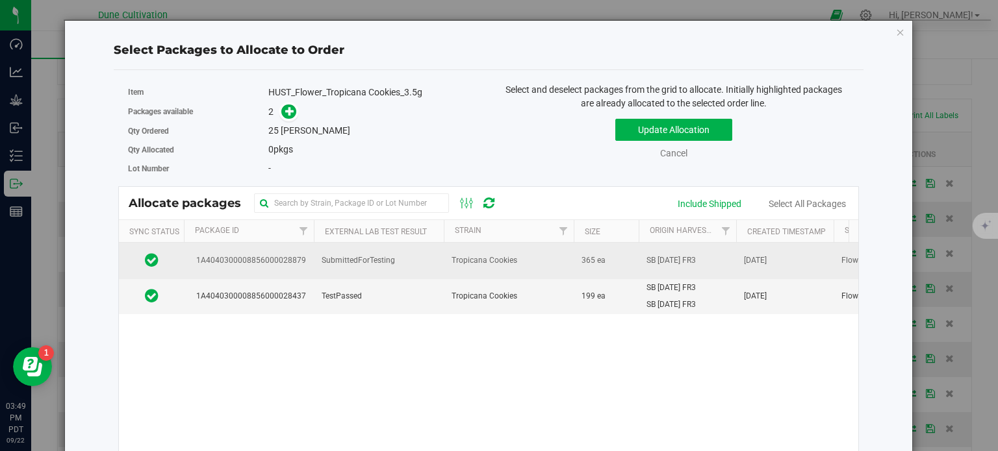
click at [274, 260] on span "1A4040300008856000028879" at bounding box center [249, 261] width 114 height 12
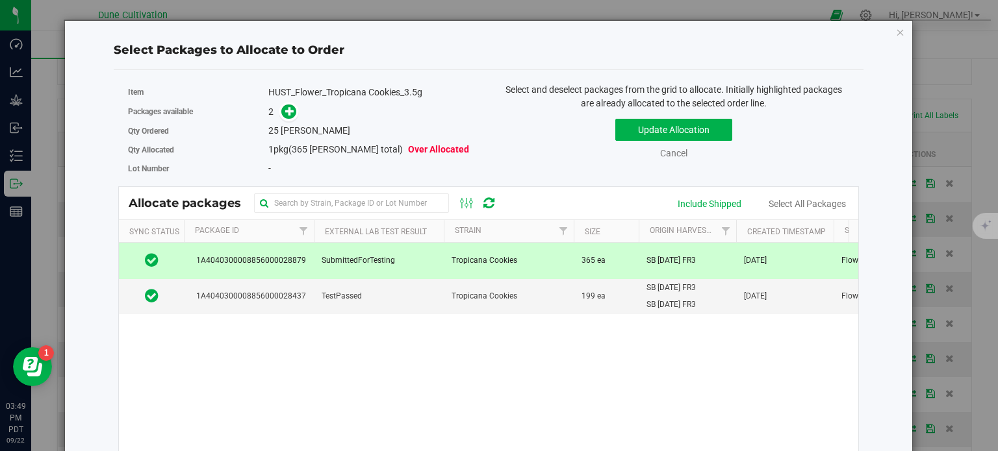
click at [276, 99] on div "Item HUST_Flower_Tropicana Cookies_3.5g" at bounding box center [303, 92] width 351 height 19
click at [288, 114] on icon at bounding box center [289, 111] width 9 height 9
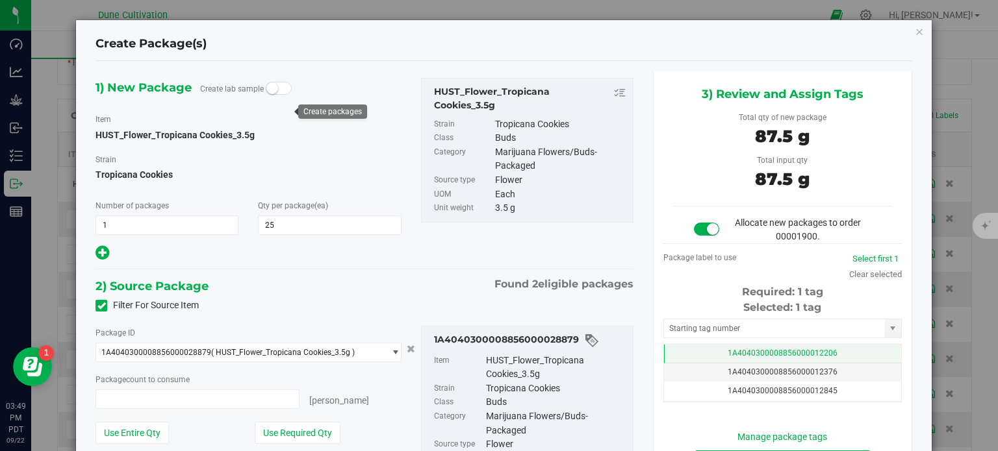
type input "25 ea"
click at [712, 353] on td "1A4040300008856000012206" at bounding box center [782, 354] width 237 height 19
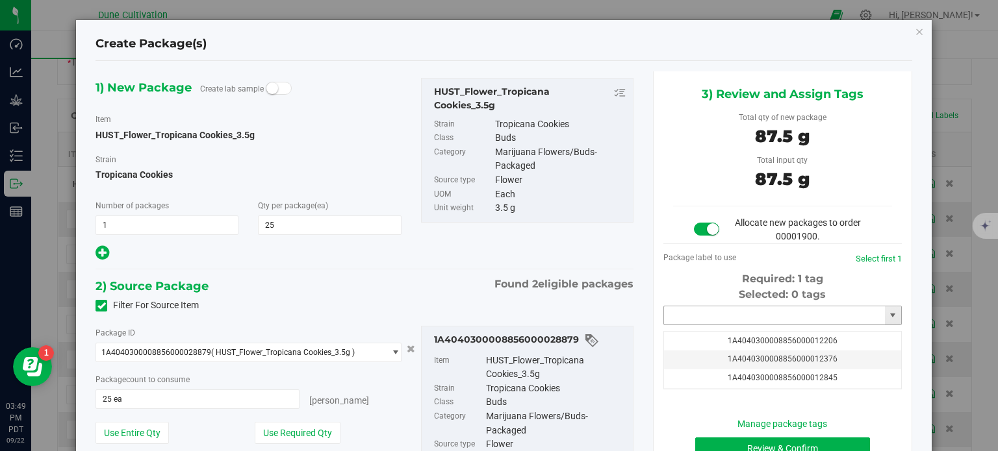
click at [701, 312] on input "text" at bounding box center [774, 316] width 221 height 18
paste input "3997"
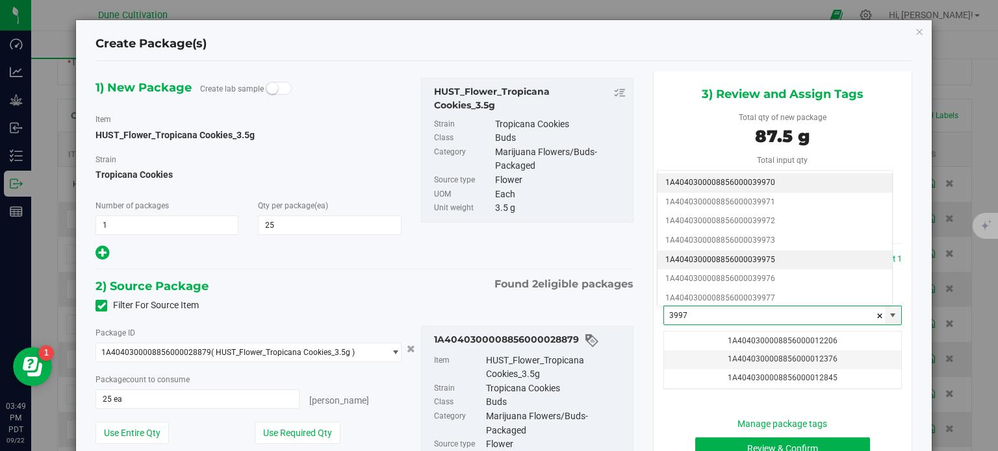
click at [763, 264] on li "1A4040300008856000039975" at bounding box center [774, 260] width 234 height 19
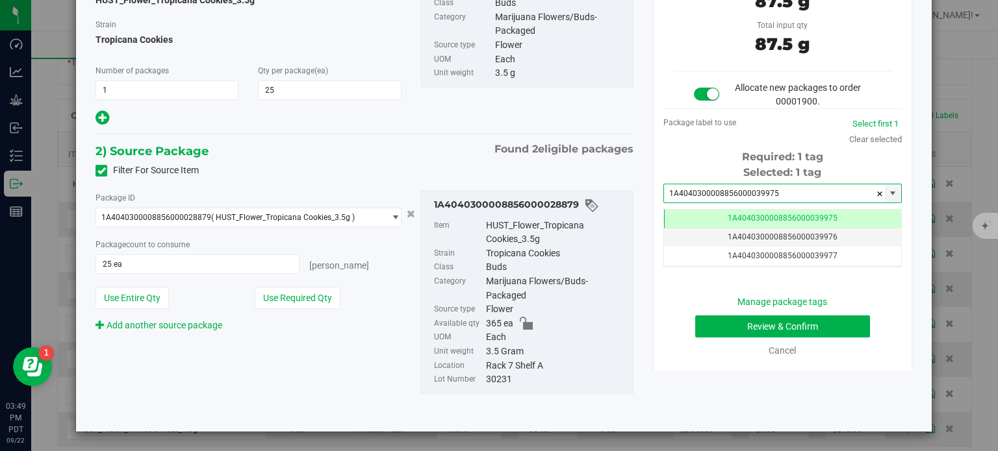
type input "1A4040300008856000039975"
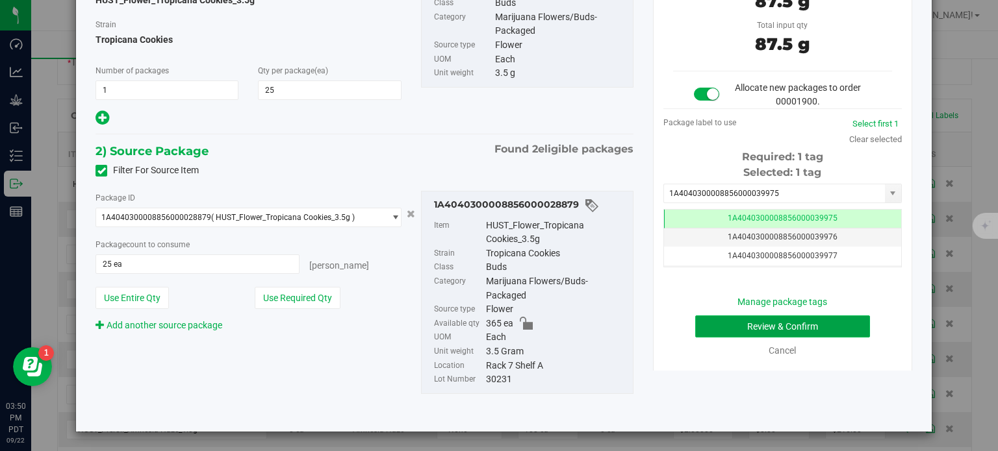
click at [714, 334] on button "Review & Confirm" at bounding box center [782, 327] width 175 height 22
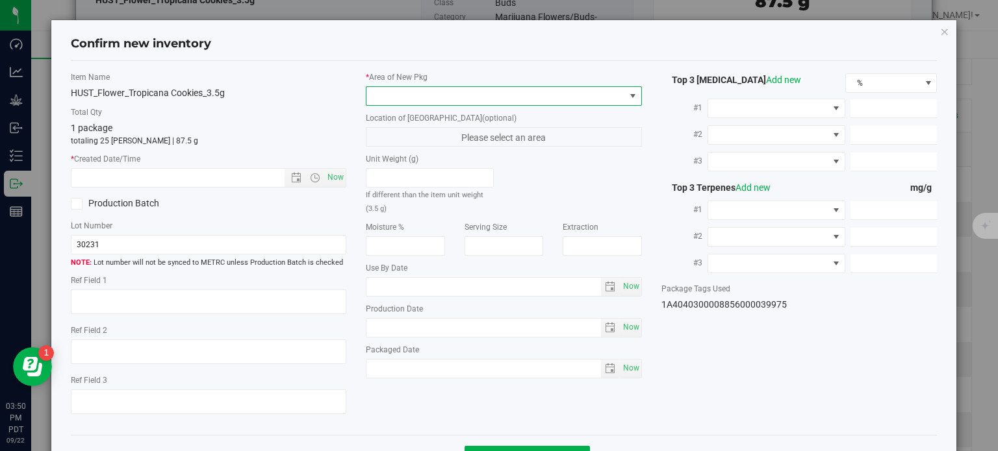
click at [520, 95] on span at bounding box center [495, 96] width 258 height 18
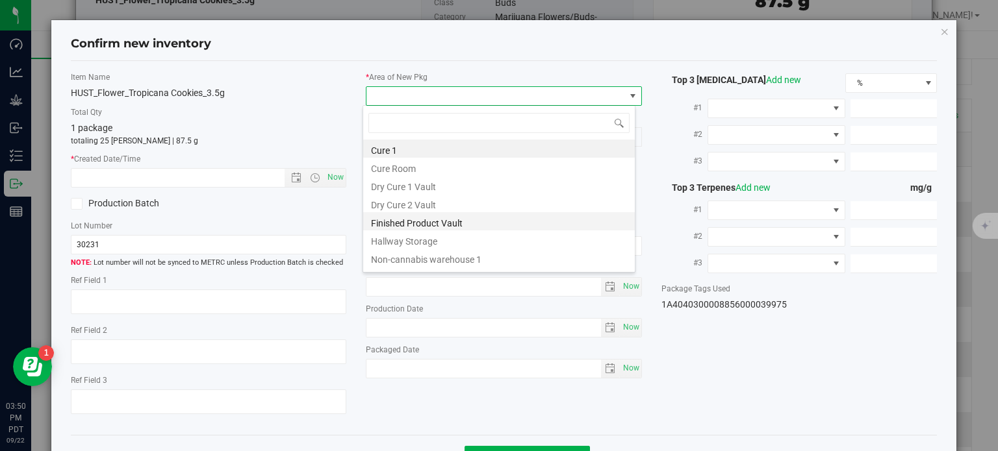
click at [427, 220] on li "Finished Product Vault" at bounding box center [498, 221] width 271 height 18
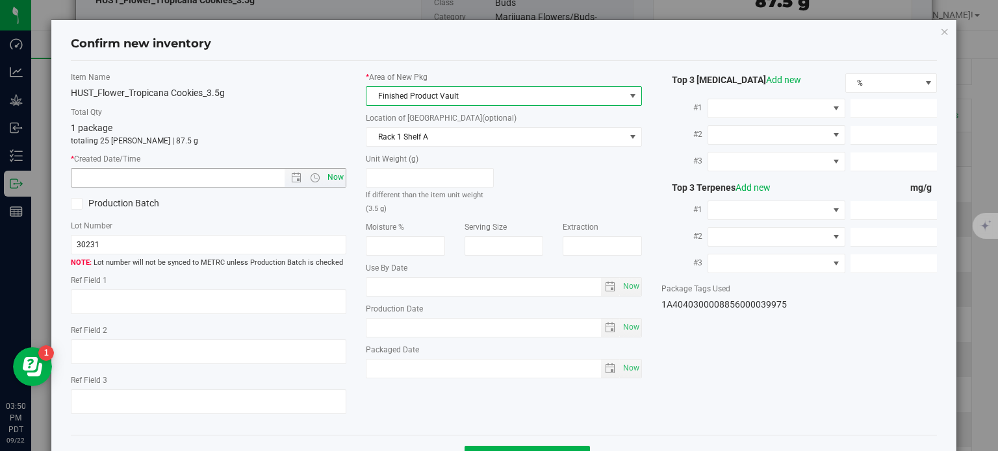
click at [332, 168] on span "Now" at bounding box center [336, 177] width 22 height 19
type input "9/22/2025 3:50 PM"
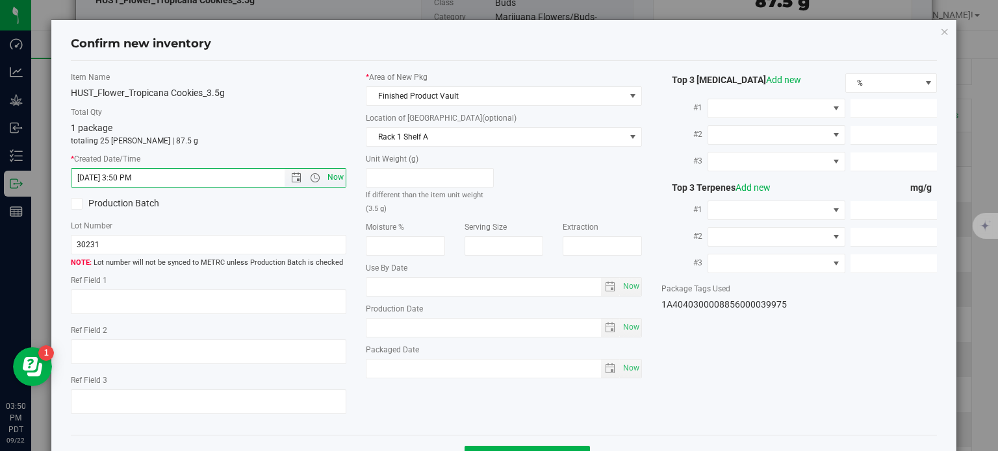
click at [334, 168] on span "Now" at bounding box center [336, 177] width 22 height 19
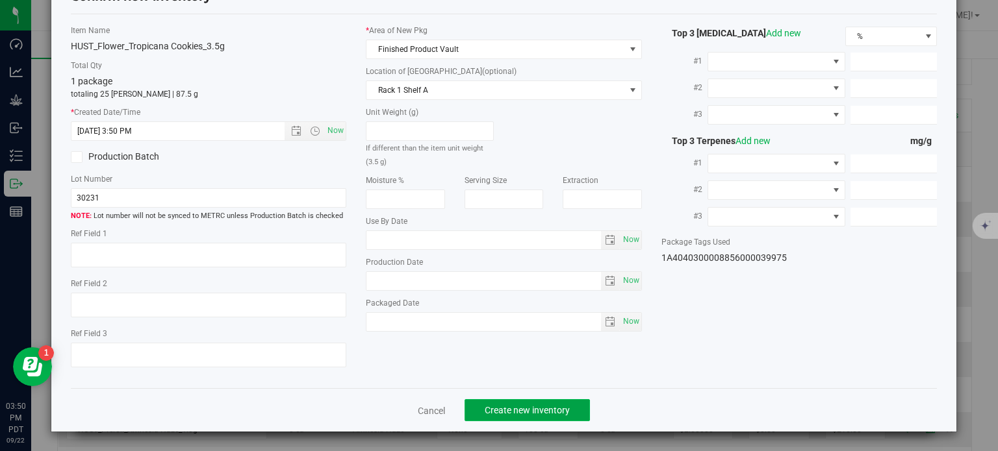
click at [518, 410] on span "Create new inventory" at bounding box center [526, 410] width 85 height 10
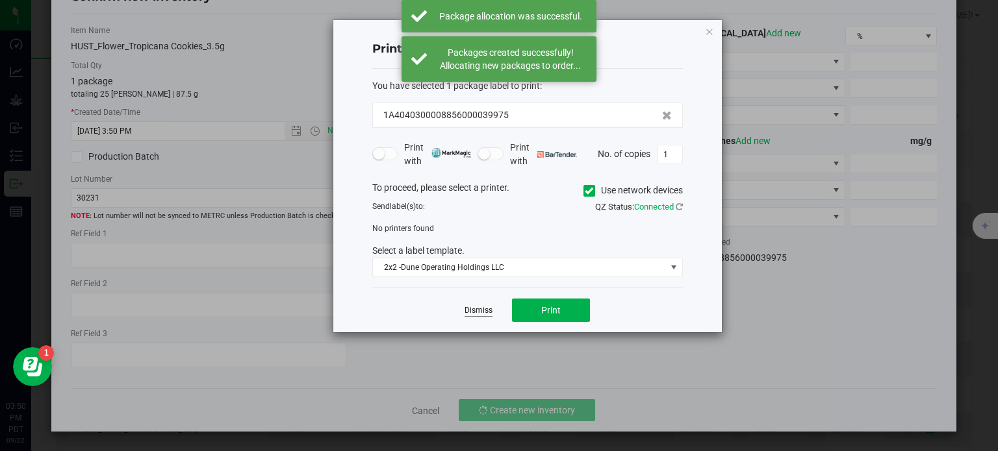
click at [484, 310] on link "Dismiss" at bounding box center [478, 310] width 28 height 11
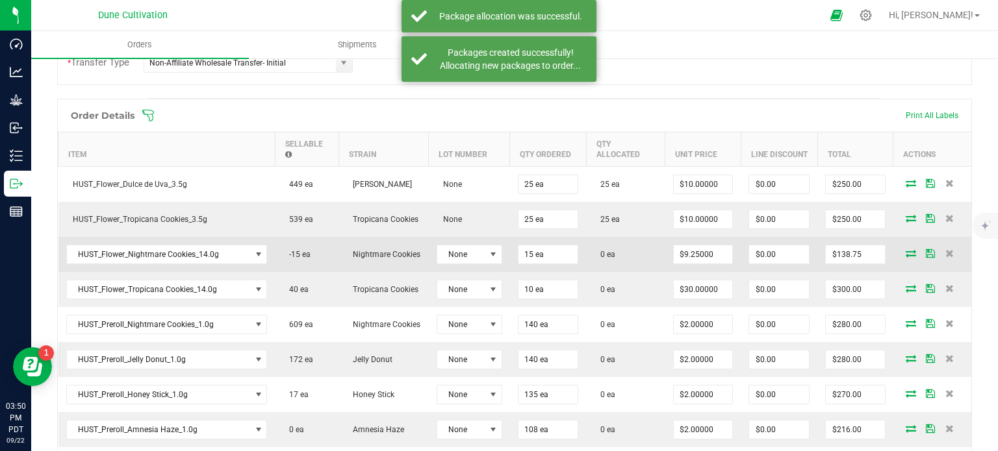
click at [901, 251] on span at bounding box center [910, 253] width 19 height 8
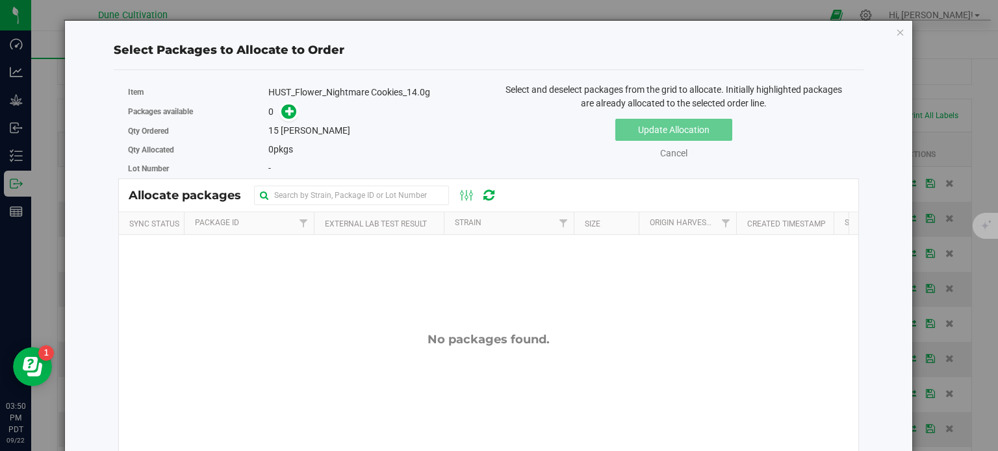
click at [290, 121] on div "Qty Ordered 15 eaches" at bounding box center [303, 130] width 351 height 19
click at [288, 114] on icon at bounding box center [289, 111] width 9 height 9
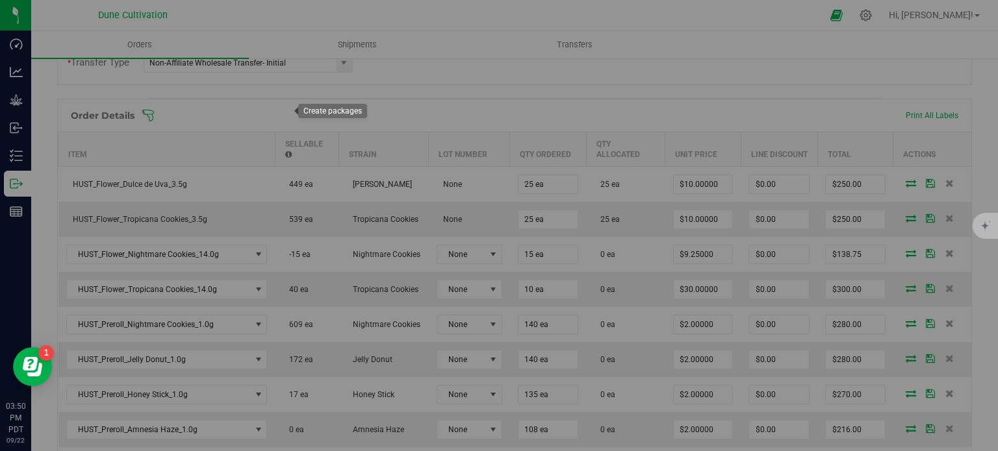
type input "1"
type input "15"
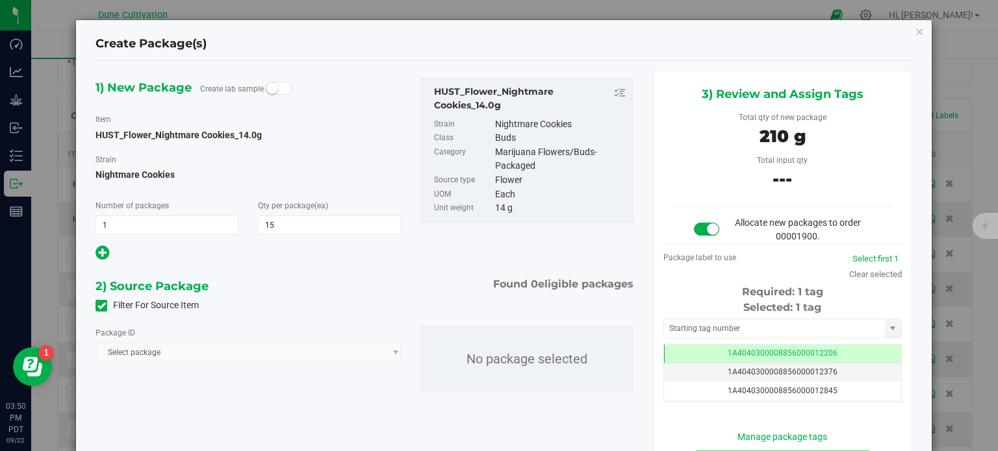
click at [103, 306] on icon at bounding box center [101, 306] width 8 height 0
click at [0, 0] on input "Filter For Source Item" at bounding box center [0, 0] width 0 height 0
click at [161, 355] on span "Select package" at bounding box center [240, 353] width 288 height 18
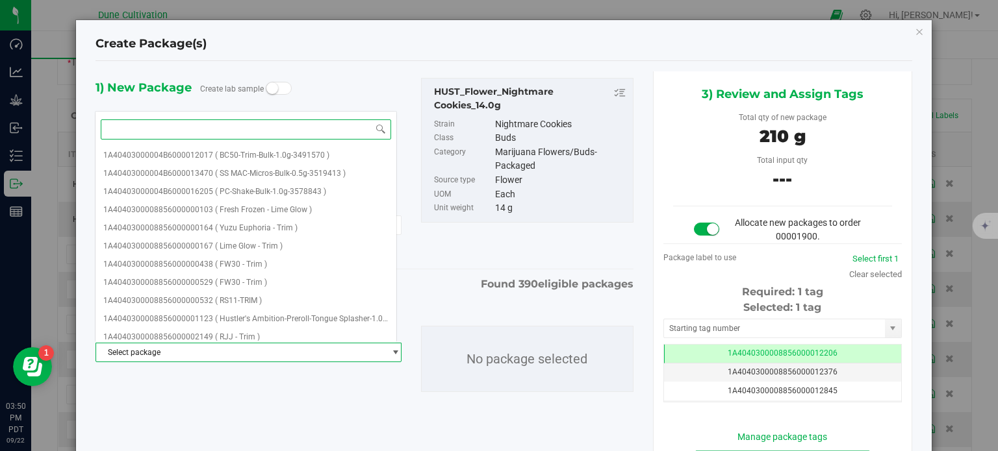
paste input "35223"
type input "35223"
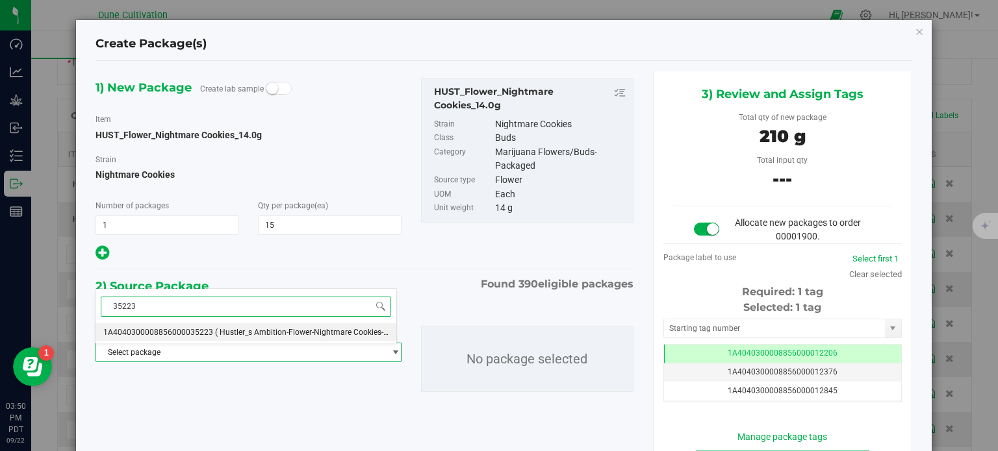
click at [197, 329] on span "1A4040300008856000035223" at bounding box center [158, 332] width 110 height 9
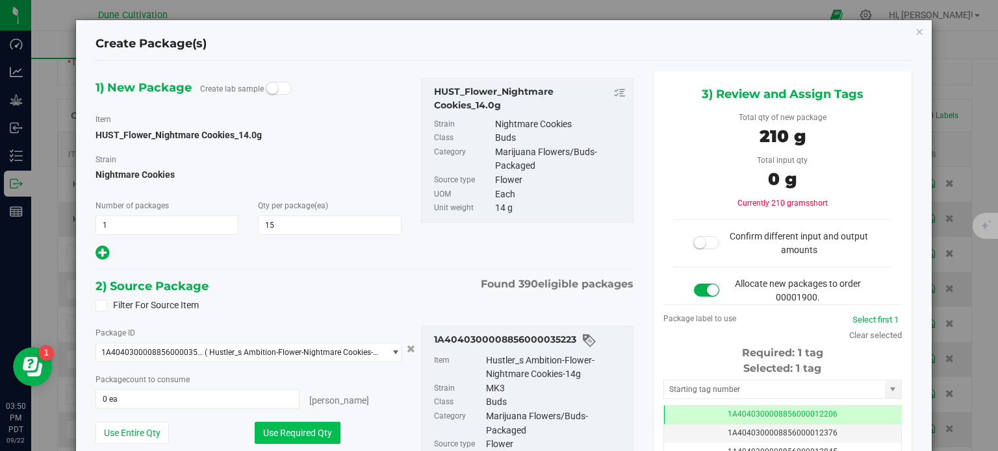
click at [292, 435] on button "Use Required Qty" at bounding box center [298, 433] width 86 height 22
type input "15 ea"
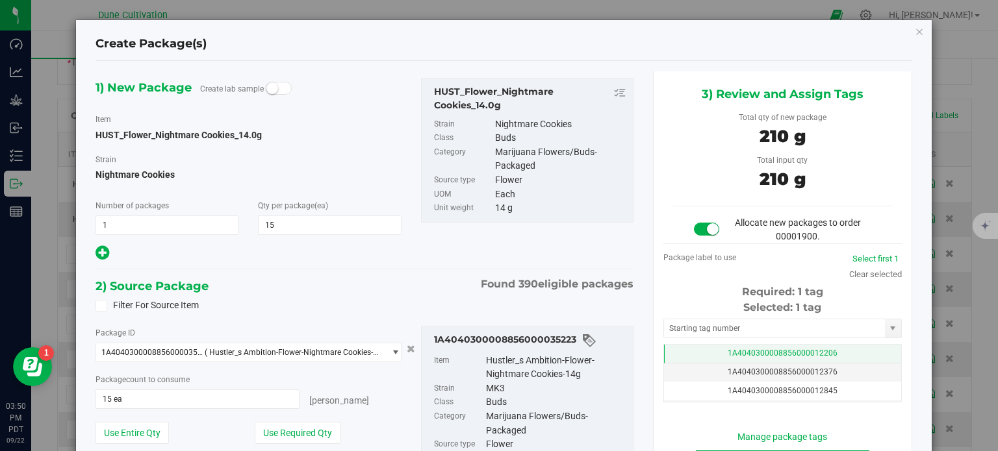
click at [727, 351] on span "1A4040300008856000012206" at bounding box center [782, 353] width 110 height 9
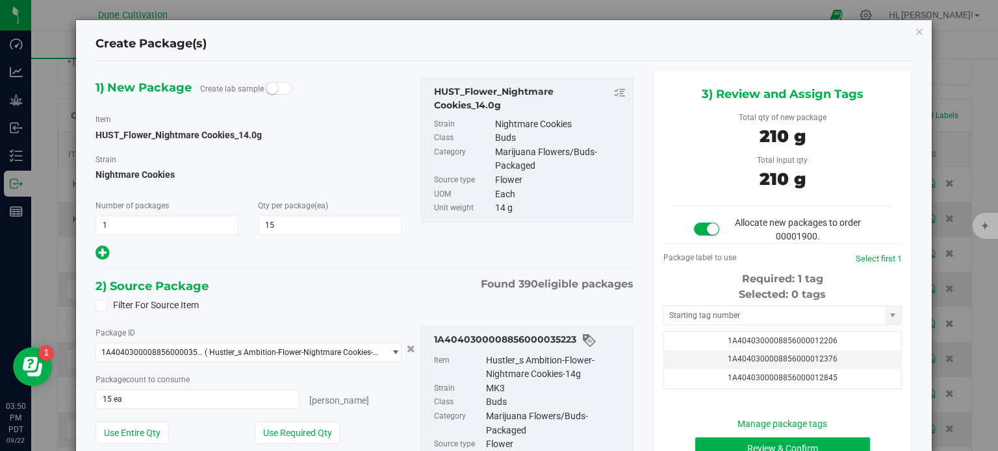
click at [709, 303] on div "Selected: 0 tags Tag 1A4040300008856000012206 1A4040300008856000012376 1A404030…" at bounding box center [782, 338] width 238 height 103
click at [703, 322] on input "text" at bounding box center [774, 316] width 221 height 18
paste input "35223"
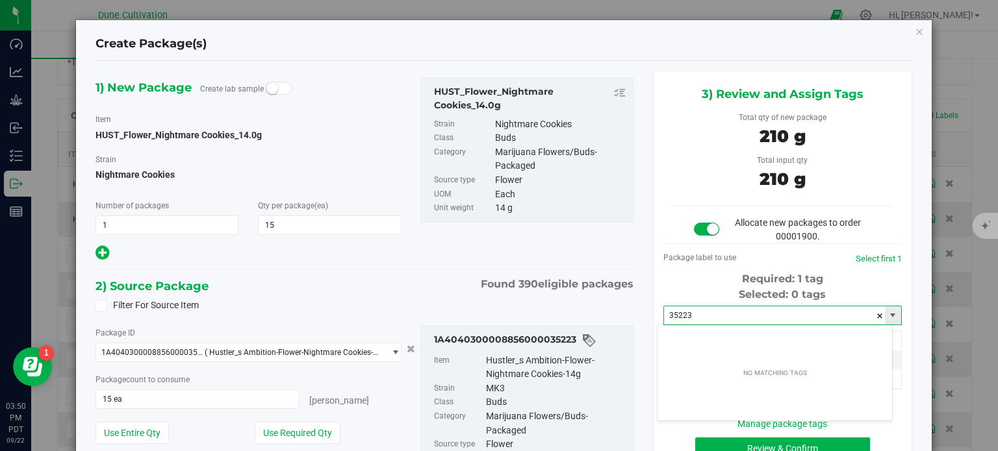
click at [694, 316] on input "35223" at bounding box center [774, 316] width 221 height 18
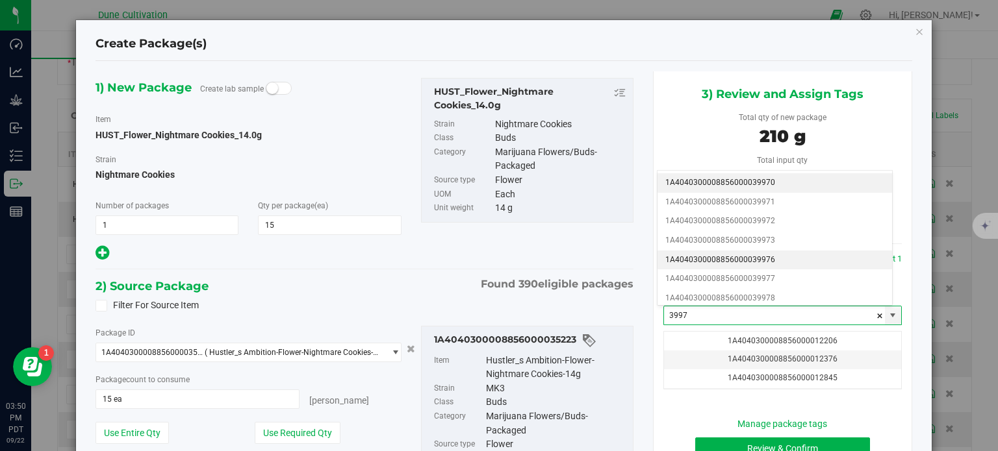
click at [738, 258] on li "1A4040300008856000039976" at bounding box center [774, 260] width 234 height 19
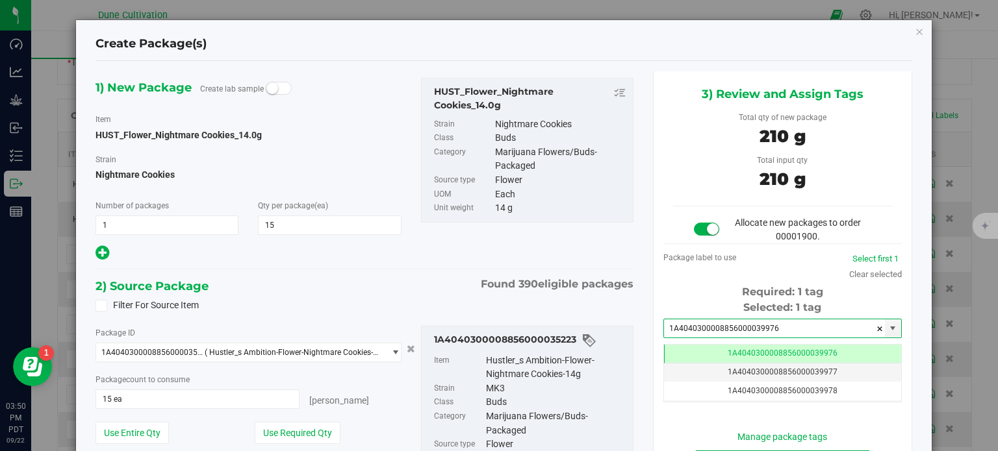
type input "1A4040300008856000039976"
click at [566, 267] on div "1) New Package Create lab sample Item HUST_Flower_Nightmare Cookies_14.0g Strai…" at bounding box center [364, 313] width 557 height 485
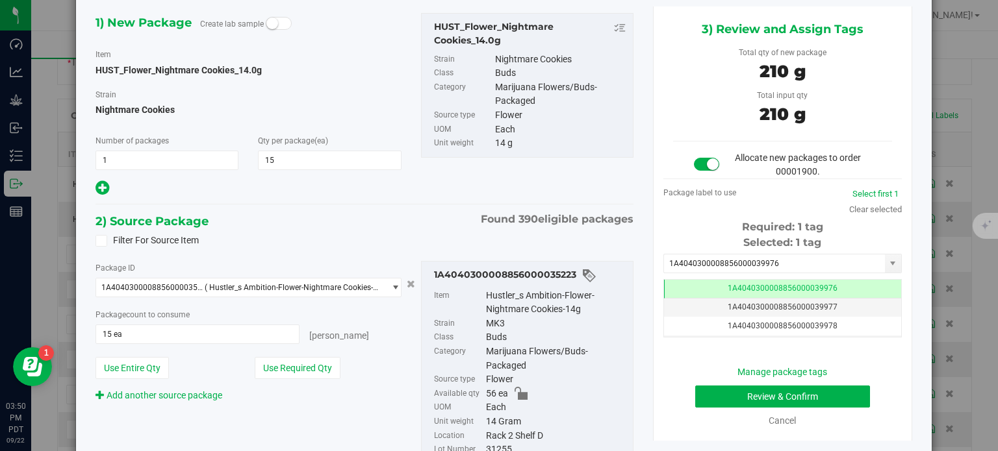
click at [575, 243] on div "Filter For Source Item" at bounding box center [364, 240] width 557 height 19
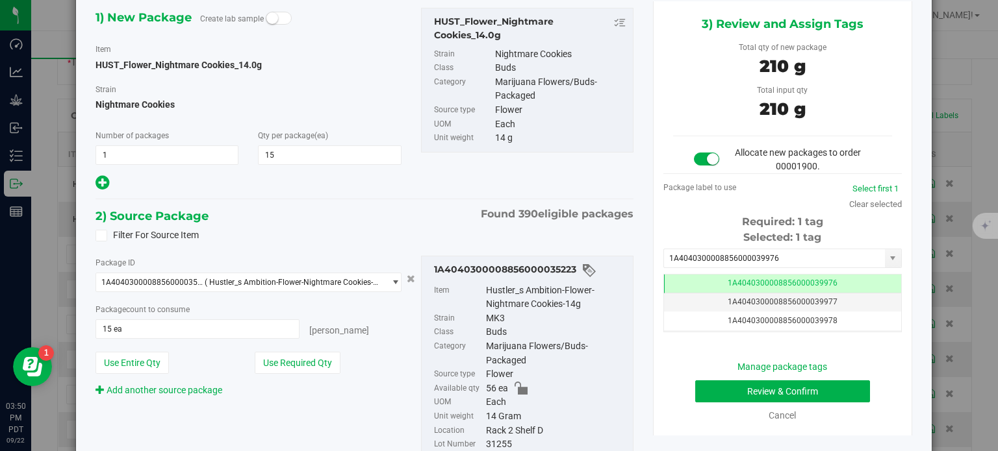
click at [709, 378] on div "Manage package tags Review & Confirm Cancel" at bounding box center [782, 391] width 219 height 62
click at [697, 392] on button "Review & Confirm" at bounding box center [782, 392] width 175 height 22
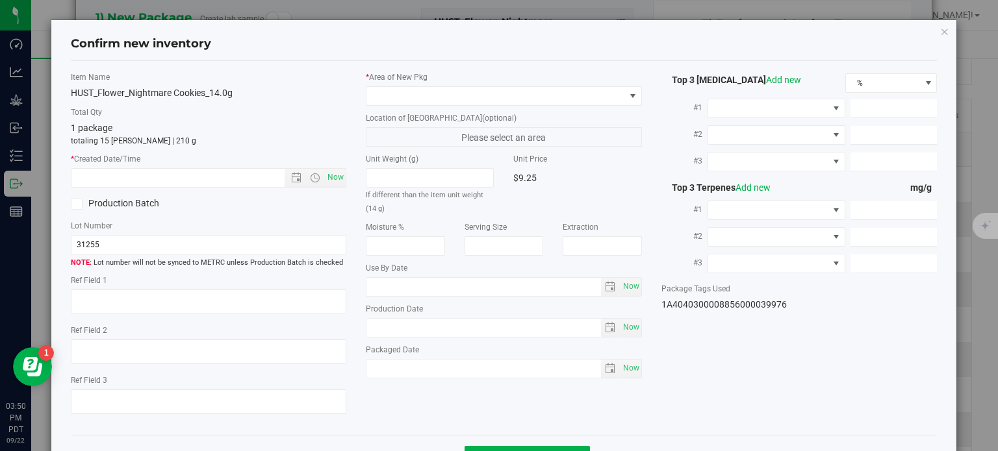
type textarea "23.2763%"
type textarea "MK3"
type textarea "<LOQ"
type input "232.8240"
type input "28.5760"
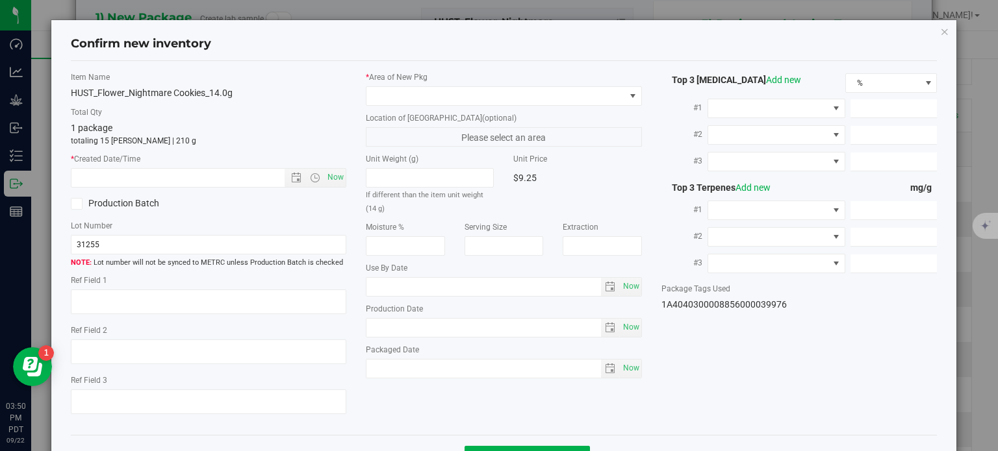
type input "2.3620"
type input "3.5950"
type input "1.8570"
type input "1.6830"
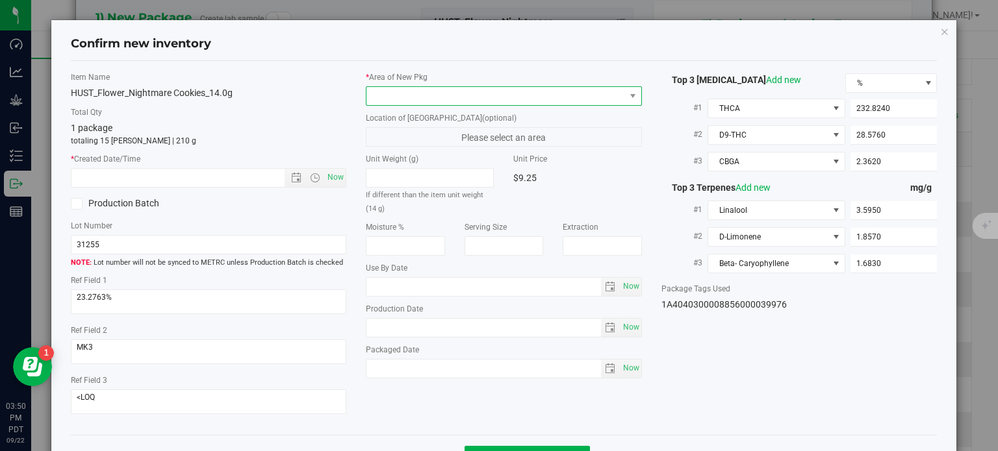
click at [431, 88] on span at bounding box center [495, 96] width 258 height 18
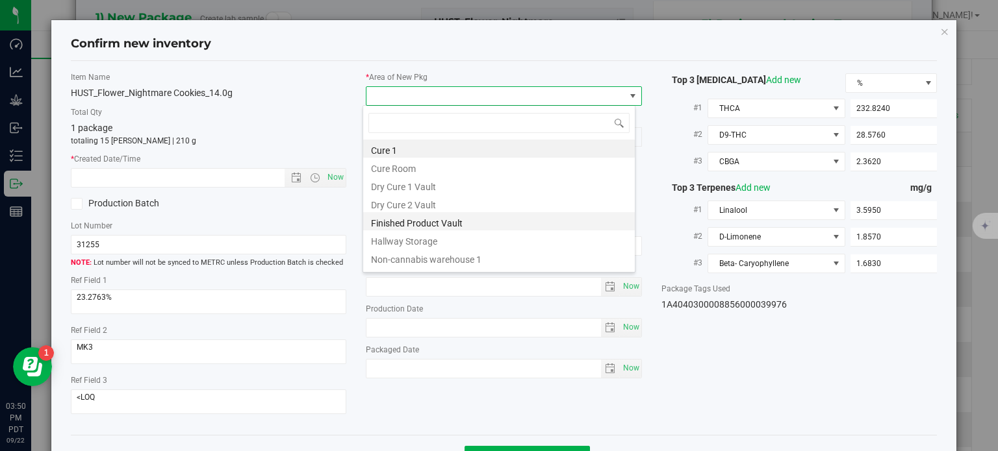
click at [406, 220] on li "Finished Product Vault" at bounding box center [498, 221] width 271 height 18
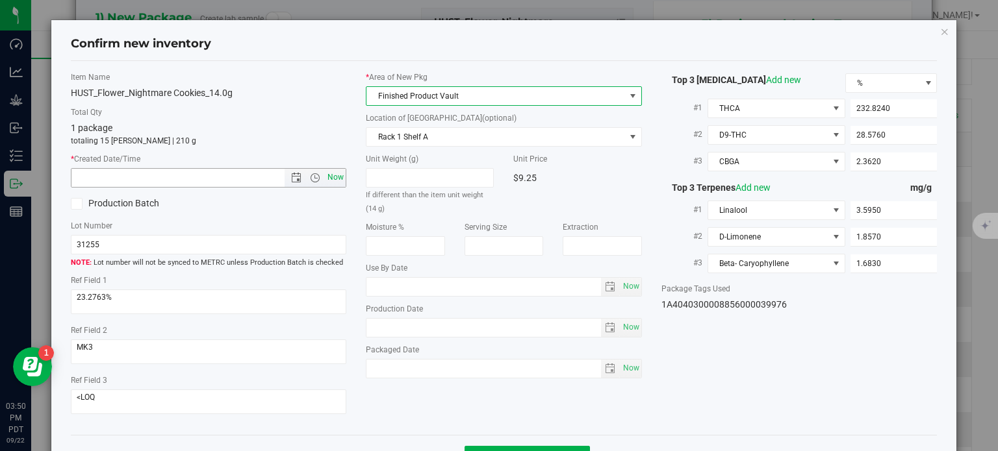
click at [326, 175] on span "Now" at bounding box center [336, 177] width 22 height 19
type input "9/22/2025 3:50 PM"
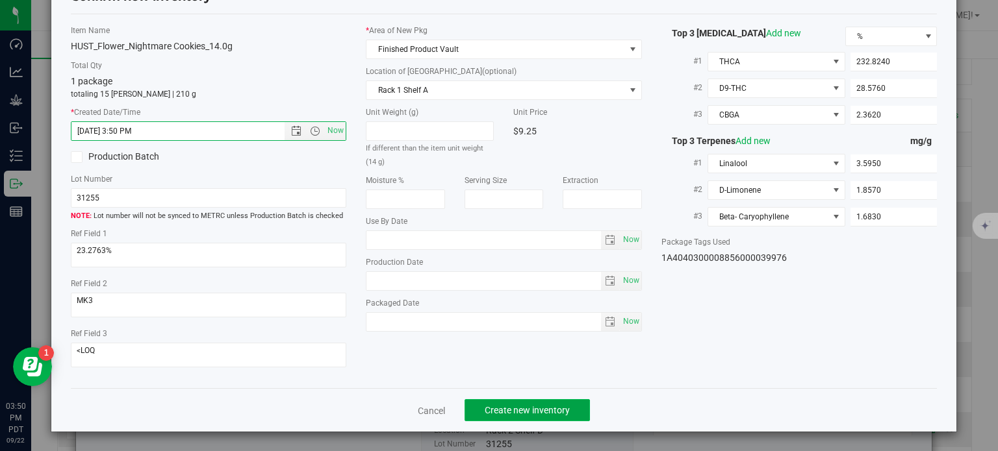
click at [529, 404] on button "Create new inventory" at bounding box center [526, 410] width 125 height 22
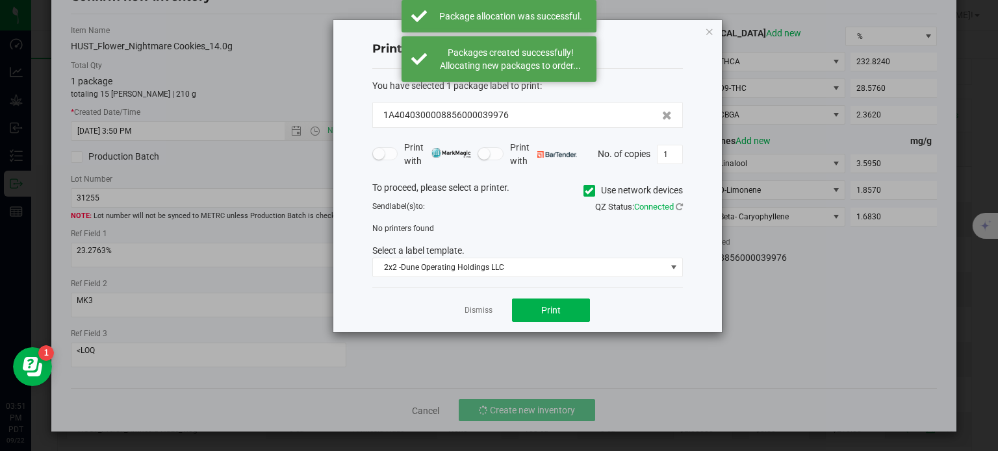
click at [467, 297] on div "Dismiss Print" at bounding box center [527, 310] width 310 height 45
click at [480, 311] on link "Dismiss" at bounding box center [478, 310] width 28 height 11
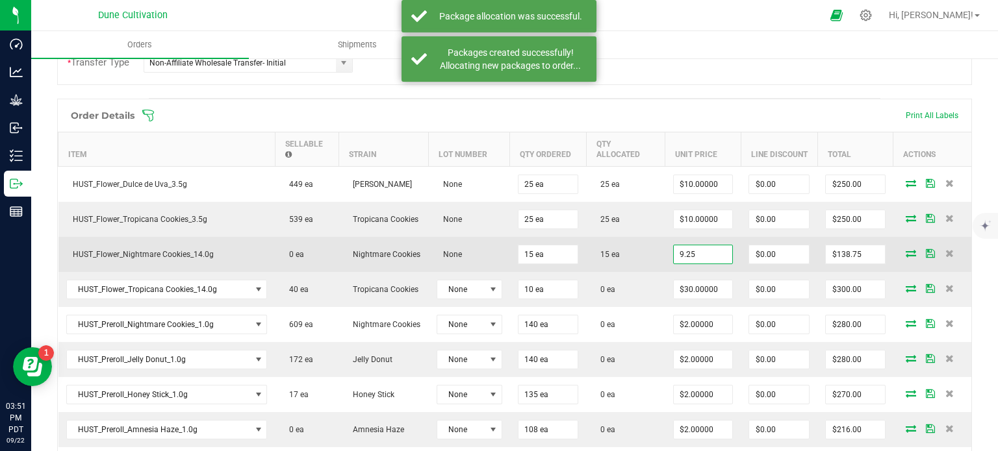
click at [693, 255] on input "9.25" at bounding box center [702, 254] width 59 height 18
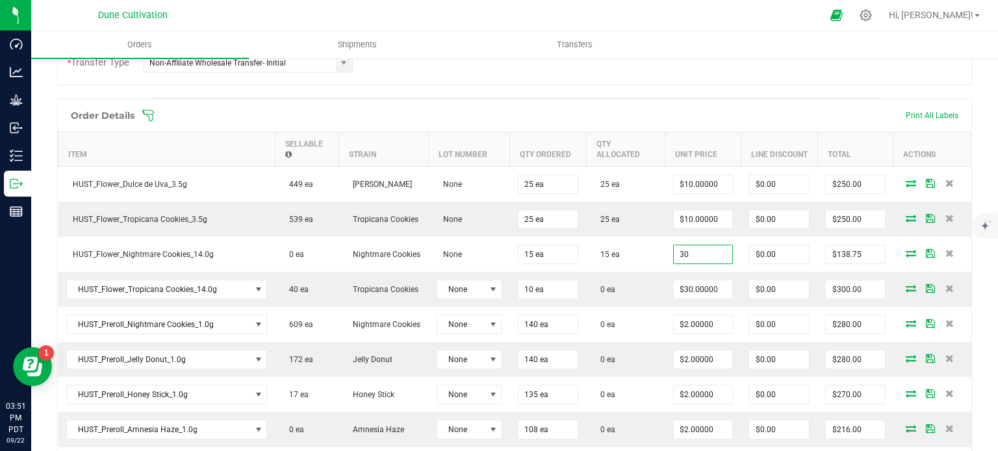
type input "$30.00000"
type input "$450.00"
click at [598, 98] on hr at bounding box center [514, 98] width 731 height 1
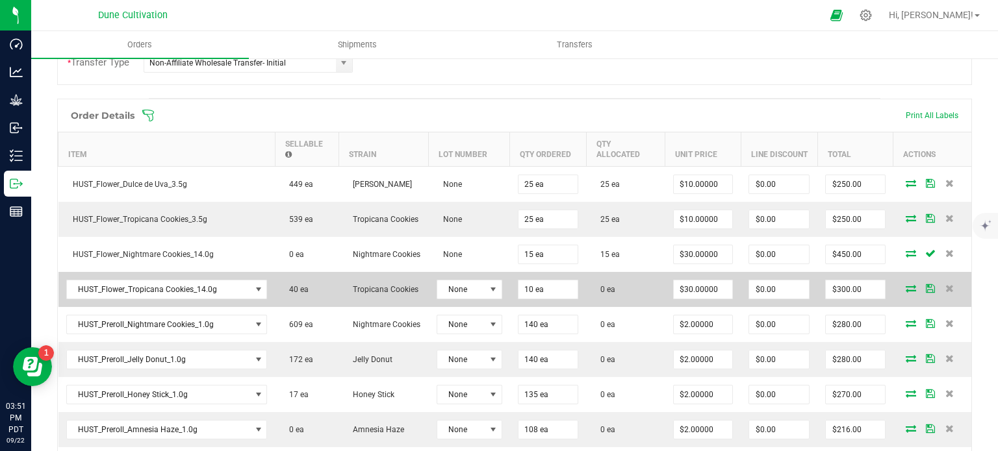
click at [905, 286] on icon at bounding box center [910, 288] width 10 height 8
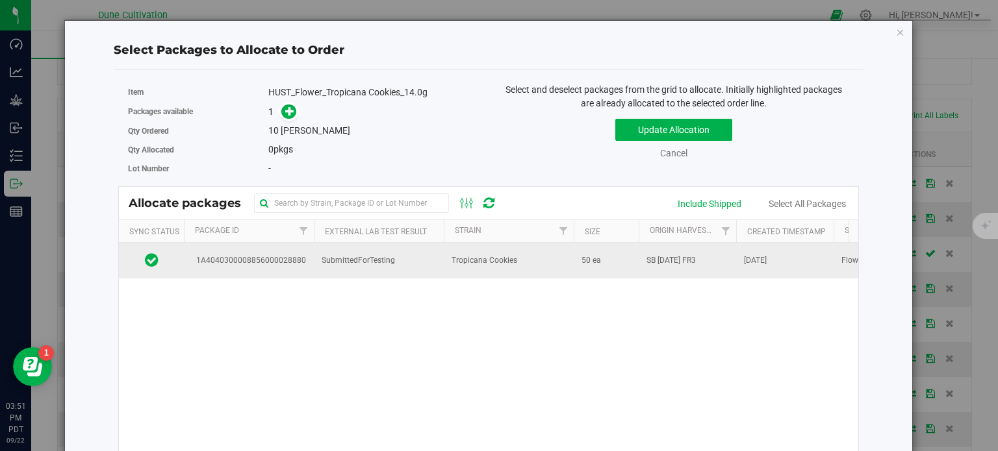
click at [285, 260] on span "1A4040300008856000028880" at bounding box center [249, 261] width 114 height 12
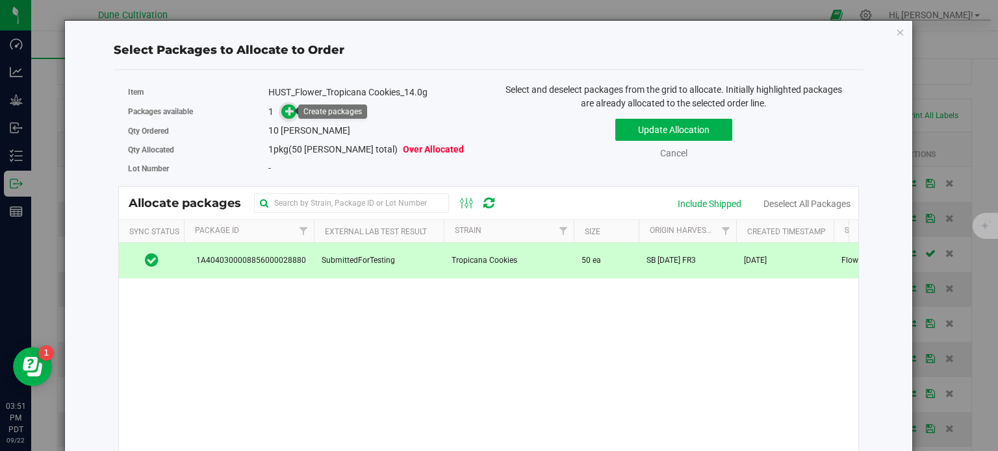
click at [288, 114] on icon at bounding box center [289, 111] width 9 height 9
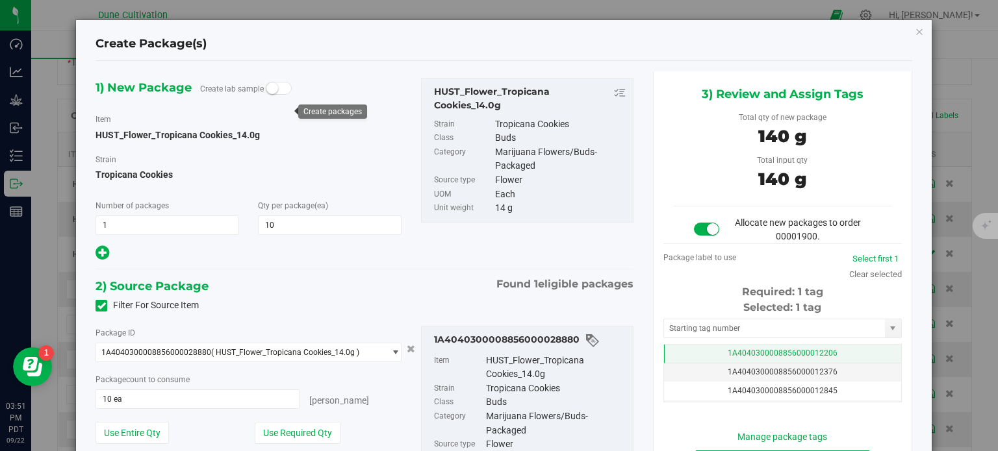
click at [694, 347] on td "1A4040300008856000012206" at bounding box center [782, 354] width 237 height 19
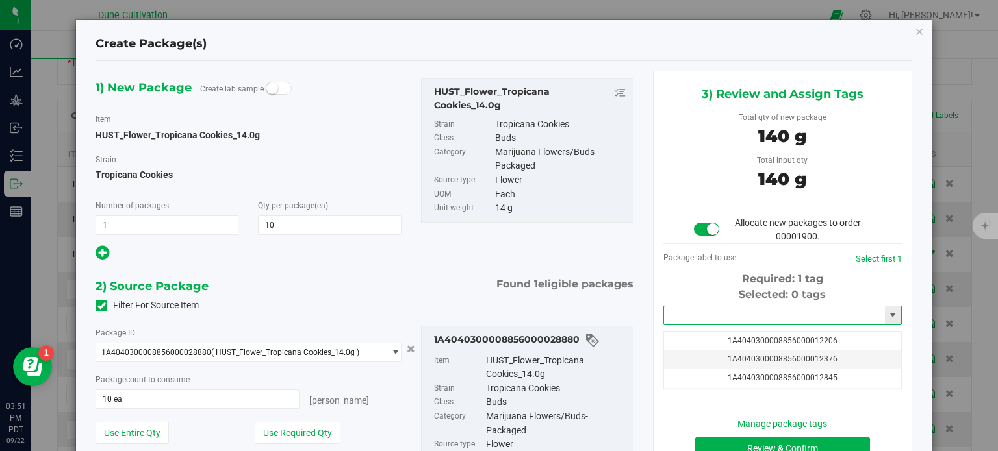
click at [696, 319] on input "text" at bounding box center [774, 316] width 221 height 18
paste input "3997"
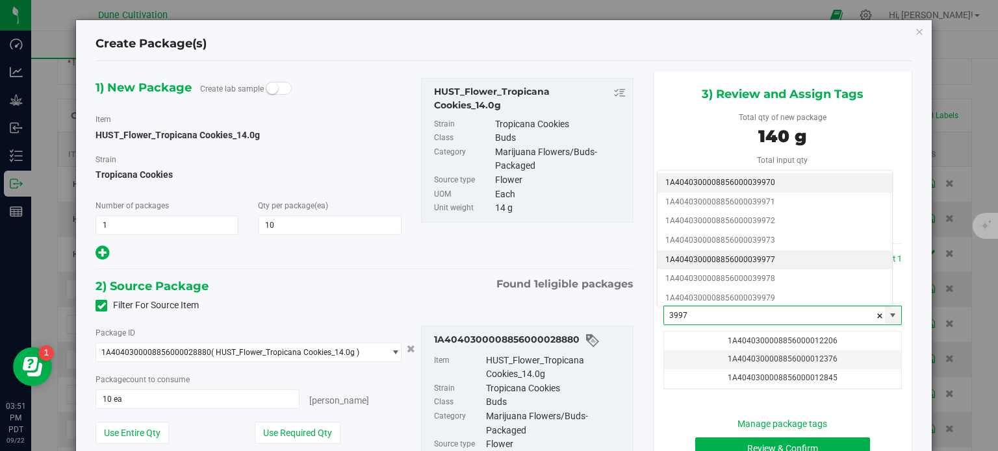
click at [729, 251] on li "1A4040300008856000039977" at bounding box center [774, 260] width 234 height 19
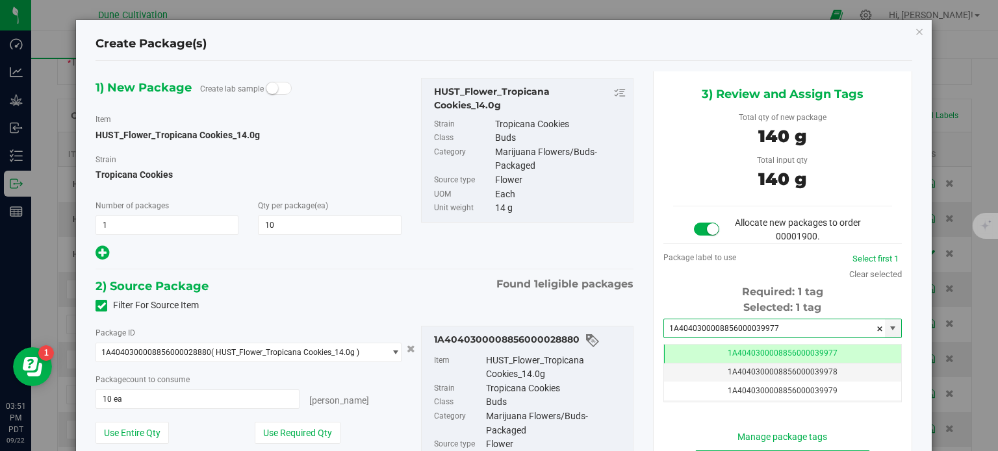
type input "1A4040300008856000039977"
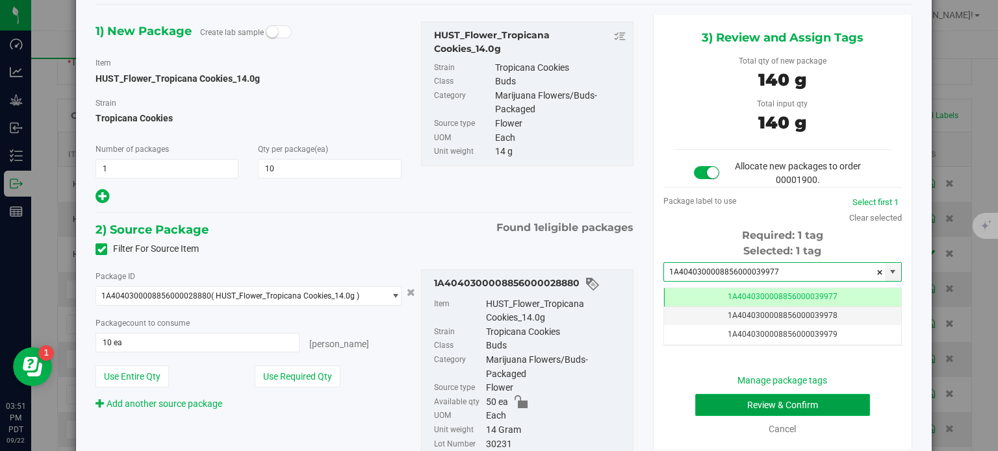
click at [725, 412] on button "Review & Confirm" at bounding box center [782, 405] width 175 height 22
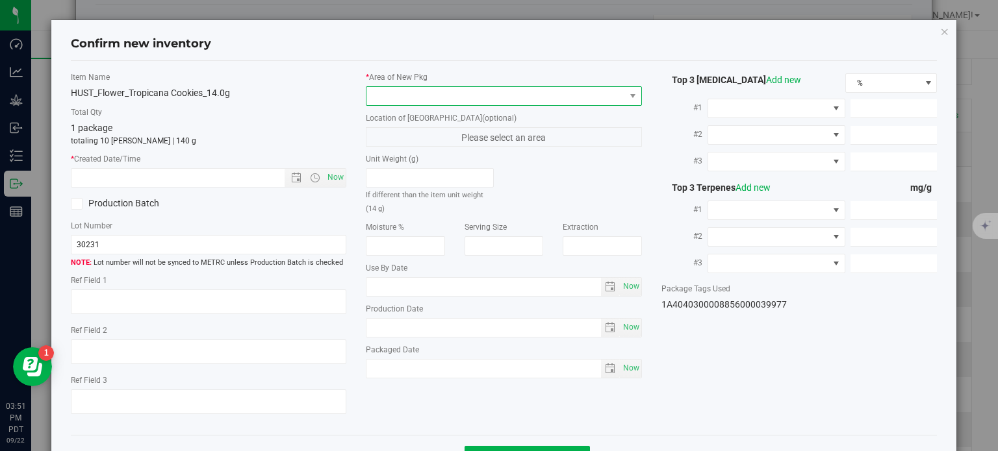
click at [538, 101] on span at bounding box center [495, 96] width 258 height 18
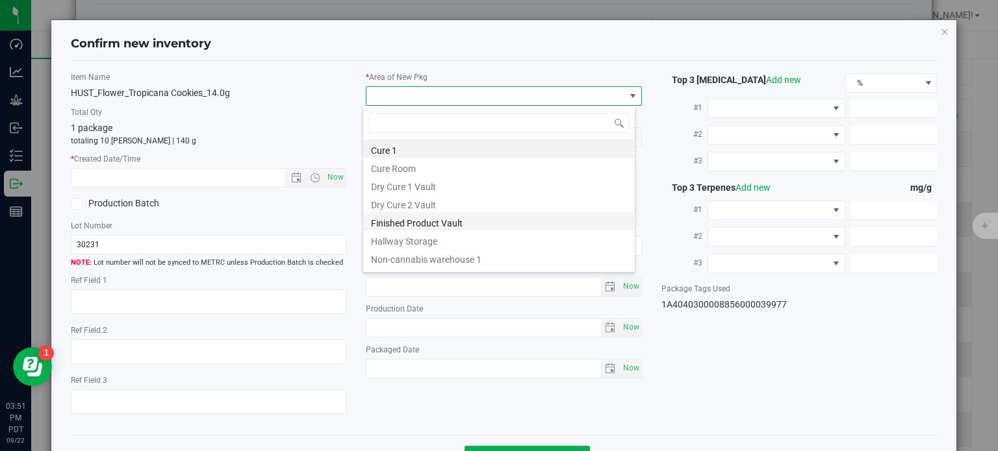
click at [462, 223] on li "Finished Product Vault" at bounding box center [498, 221] width 271 height 18
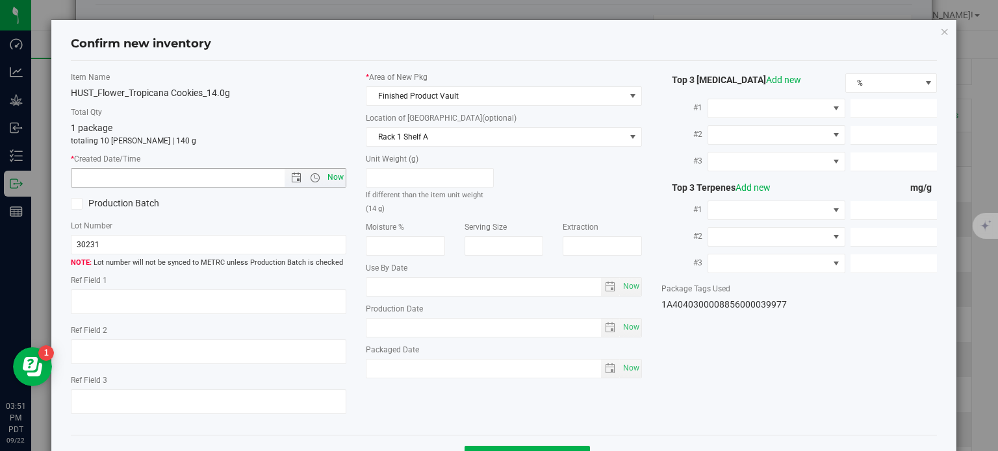
click at [340, 179] on span "Now" at bounding box center [336, 177] width 22 height 19
type input "9/22/2025 3:51 PM"
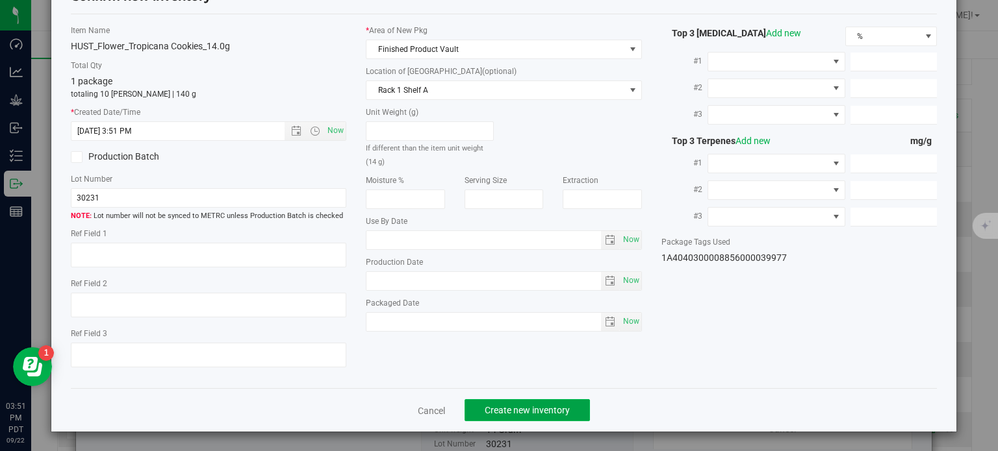
click at [556, 403] on button "Create new inventory" at bounding box center [526, 410] width 125 height 22
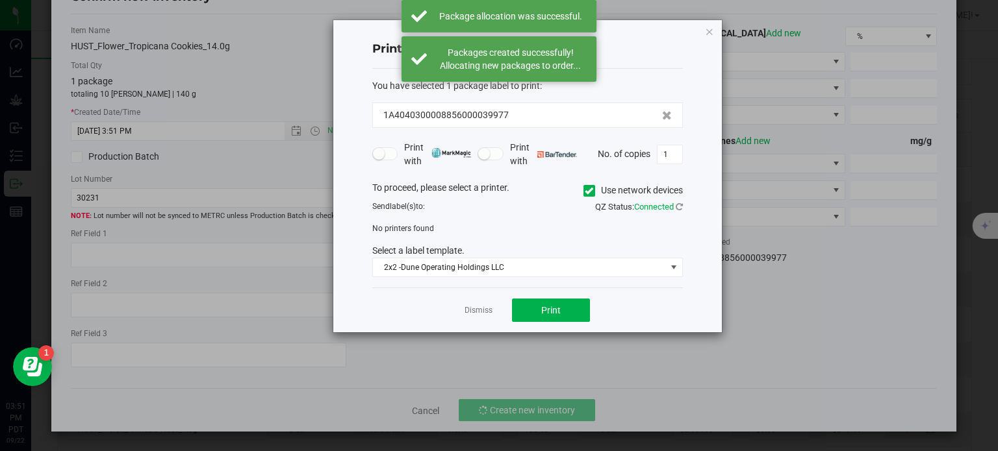
click at [475, 304] on app-cancel-button "Dismiss" at bounding box center [478, 311] width 28 height 14
click at [475, 307] on link "Dismiss" at bounding box center [478, 310] width 28 height 11
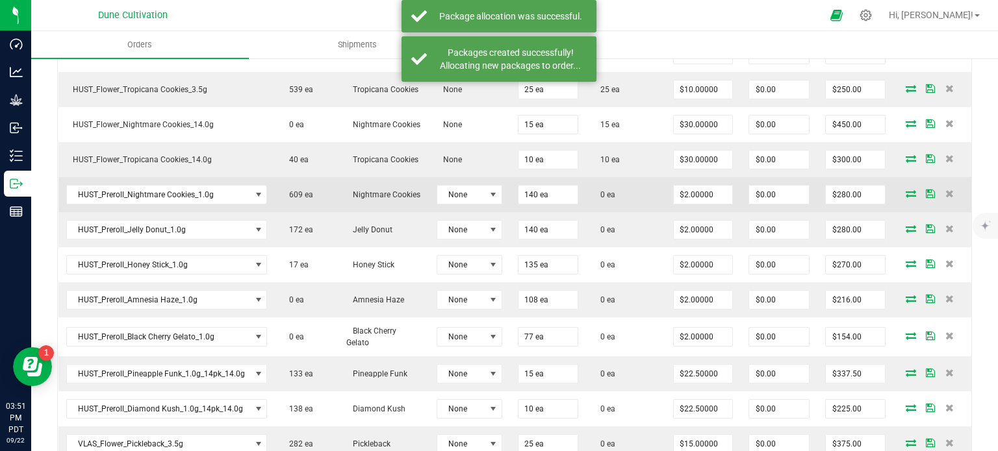
click at [905, 194] on icon at bounding box center [910, 194] width 10 height 8
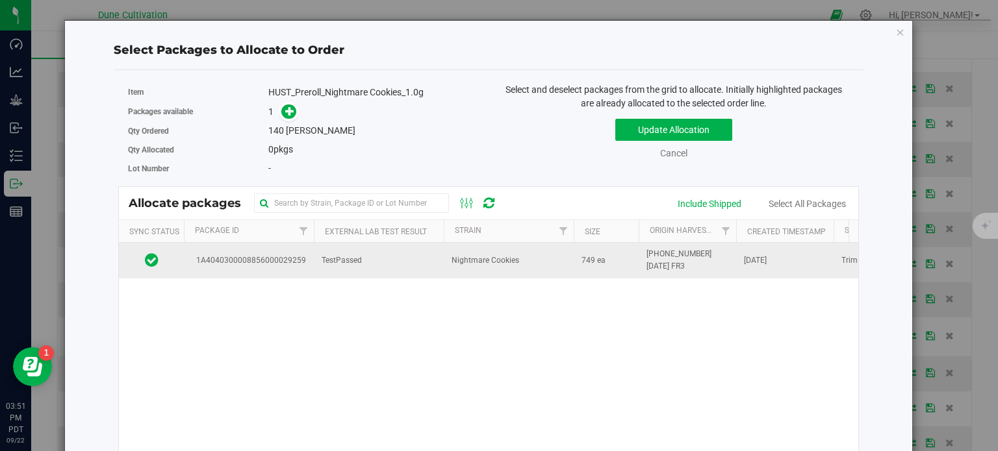
click at [251, 259] on span "1A4040300008856000029259" at bounding box center [249, 261] width 114 height 12
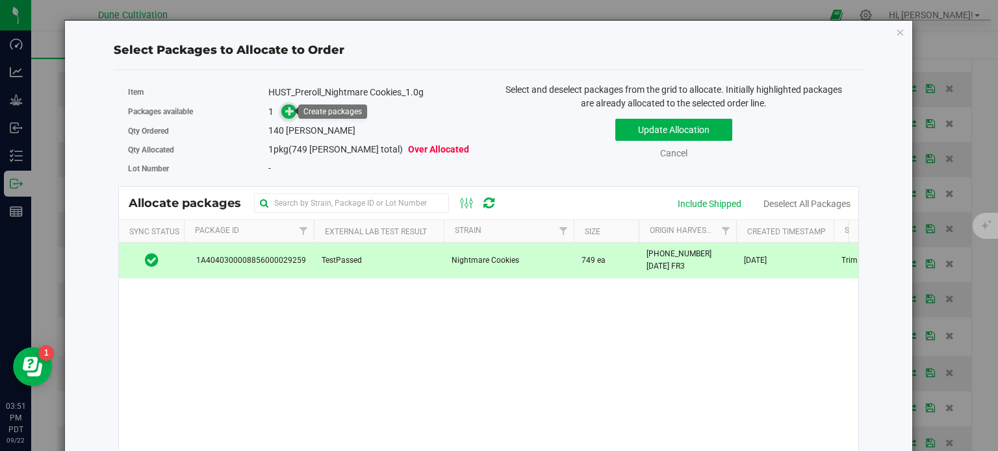
click at [285, 114] on icon at bounding box center [289, 111] width 9 height 9
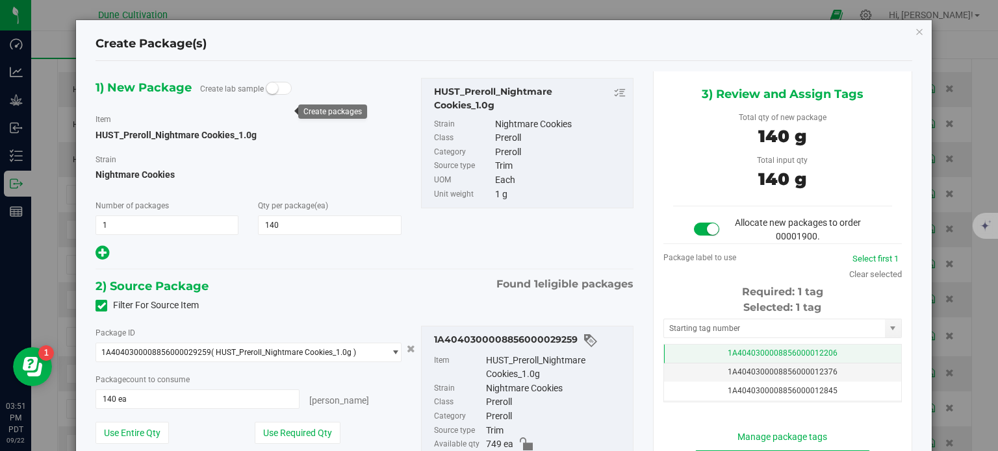
click at [677, 347] on td "1A4040300008856000012206" at bounding box center [782, 354] width 237 height 19
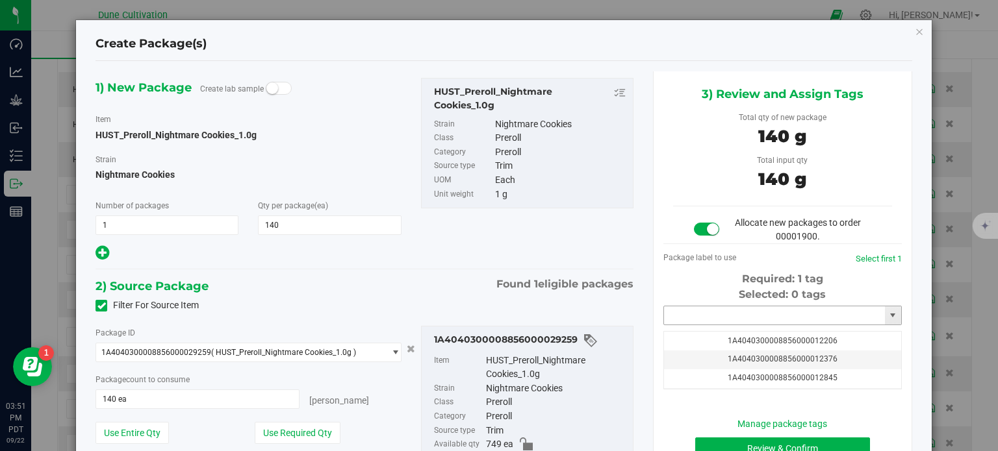
click at [683, 320] on input "text" at bounding box center [774, 316] width 221 height 18
paste input "3997"
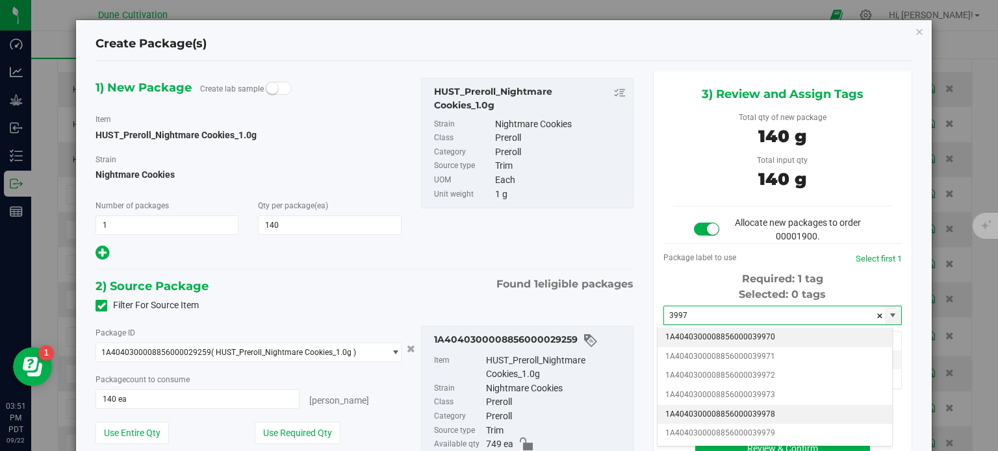
click at [719, 412] on li "1A4040300008856000039978" at bounding box center [774, 414] width 234 height 19
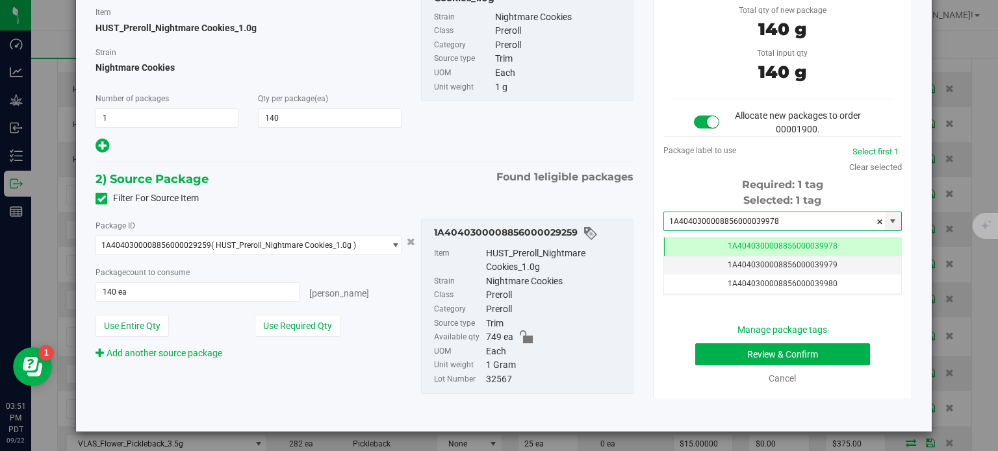
type input "1A4040300008856000039978"
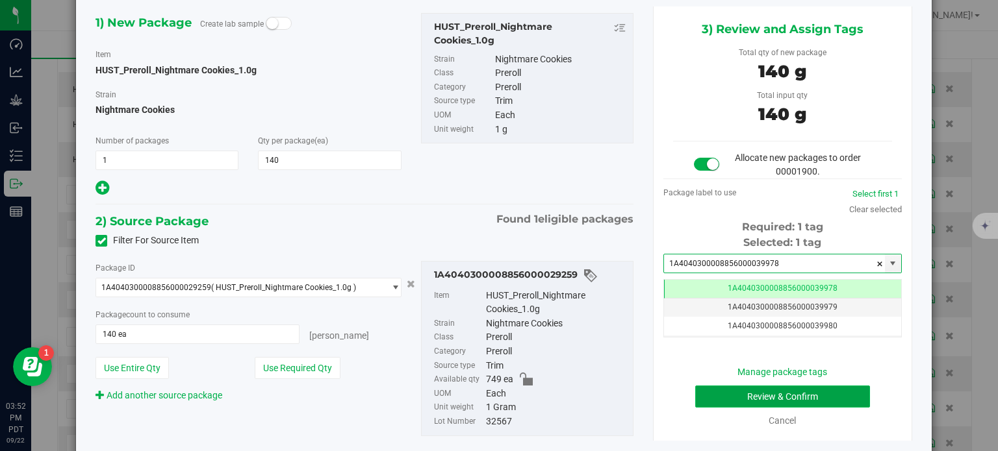
click at [792, 392] on button "Review & Confirm" at bounding box center [782, 397] width 175 height 22
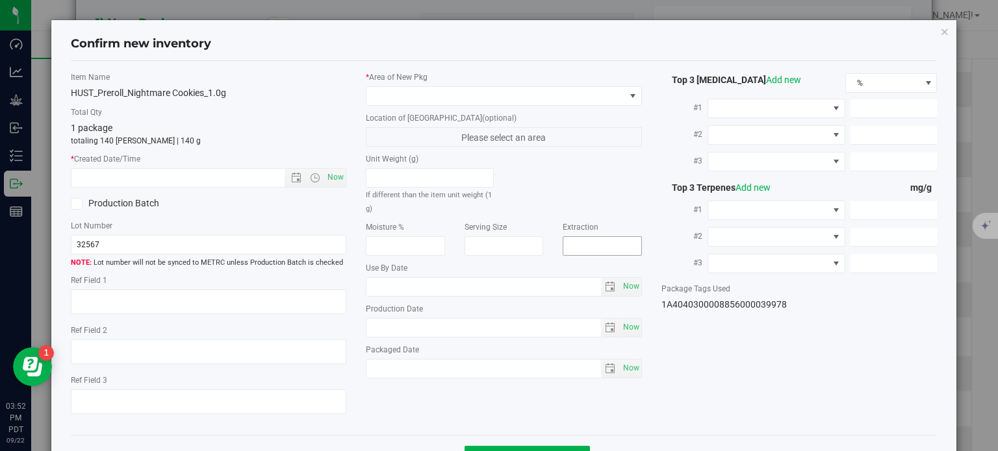
type textarea "22.6606%"
type textarea "Giggle Gas"
type textarea "<LOQ"
type input "206.9234"
type input "45.1341"
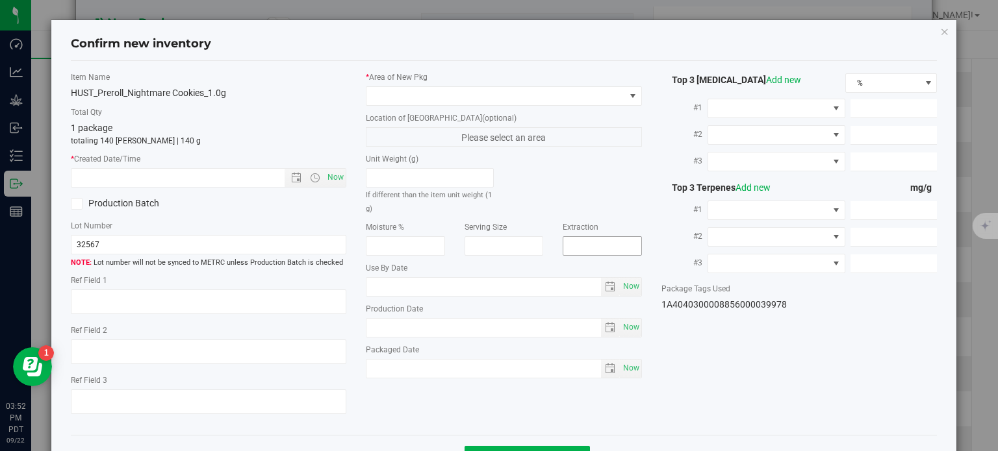
type input "6.8831"
type input "5.2510"
type input "4.5520"
type input "2.5780"
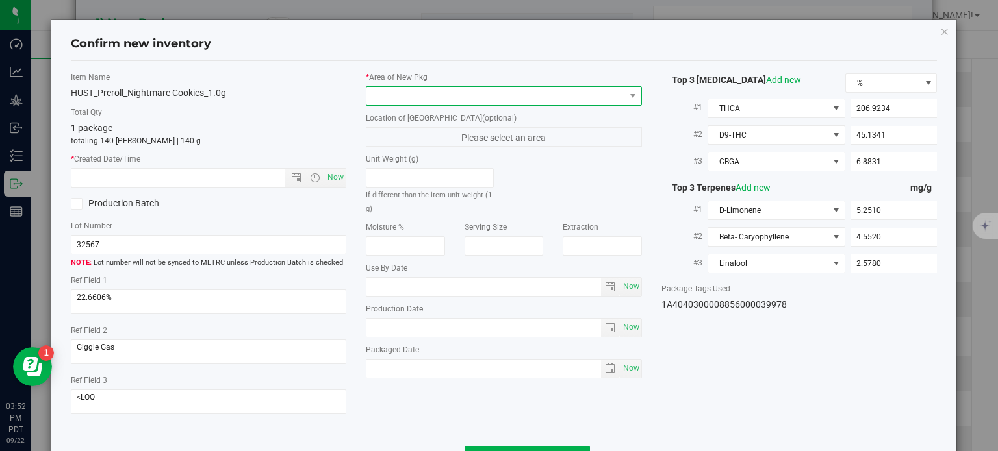
click at [546, 98] on span at bounding box center [495, 96] width 258 height 18
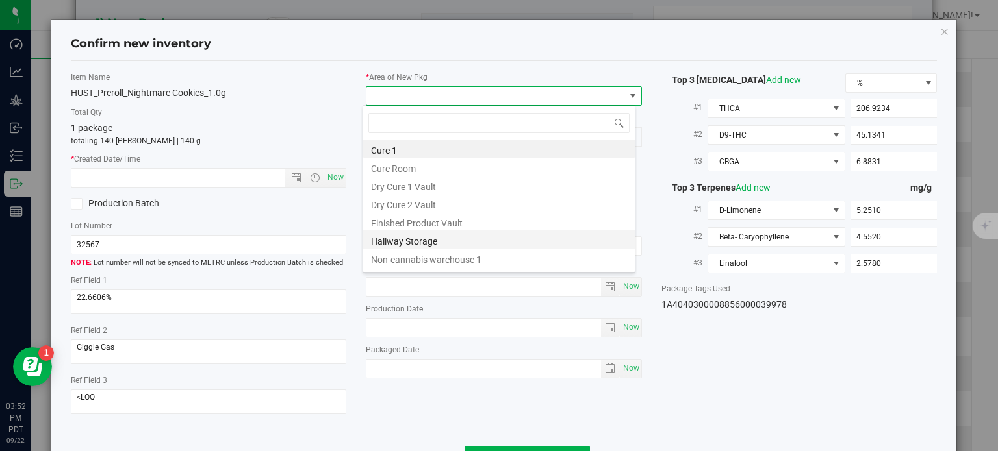
click at [439, 235] on li "Hallway Storage" at bounding box center [498, 240] width 271 height 18
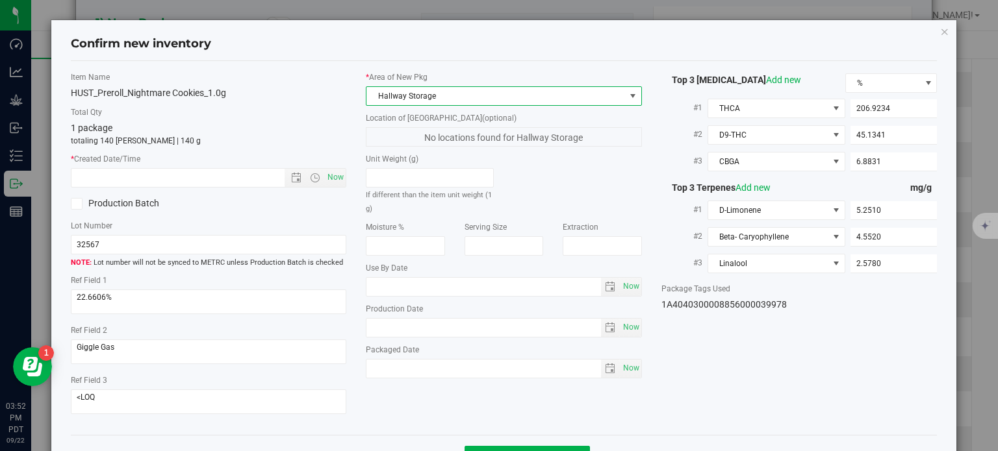
click at [431, 88] on span "Hallway Storage" at bounding box center [495, 96] width 258 height 18
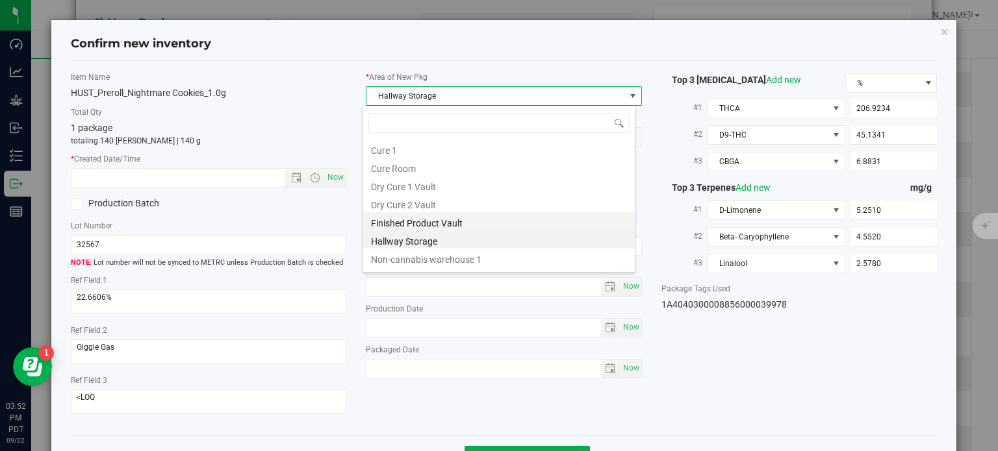
click at [401, 221] on li "Finished Product Vault" at bounding box center [498, 221] width 271 height 18
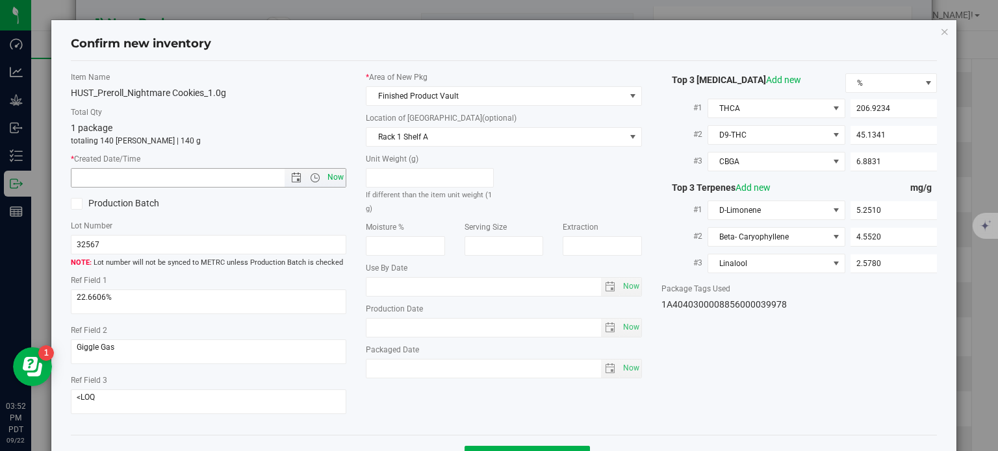
click at [335, 183] on span "Now" at bounding box center [336, 177] width 22 height 19
type input "9/22/2025 3:52 PM"
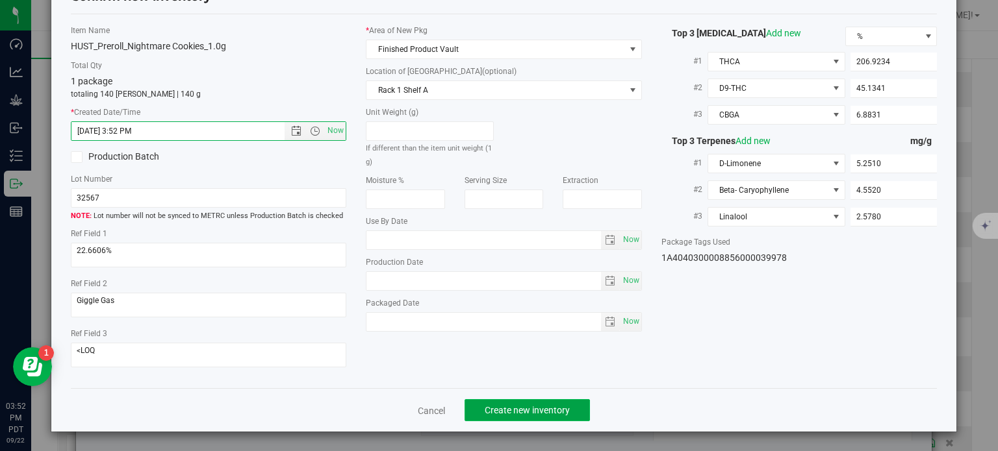
click at [505, 407] on span "Create new inventory" at bounding box center [526, 410] width 85 height 10
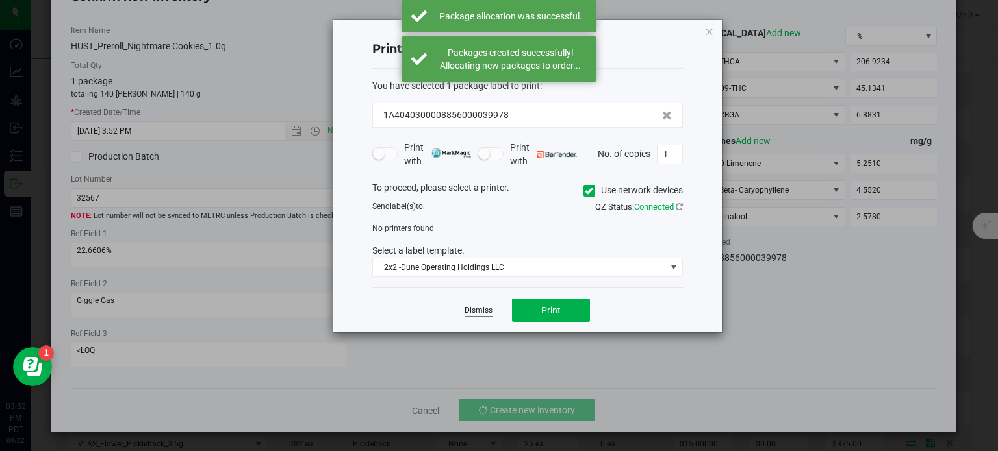
click at [484, 310] on link "Dismiss" at bounding box center [478, 310] width 28 height 11
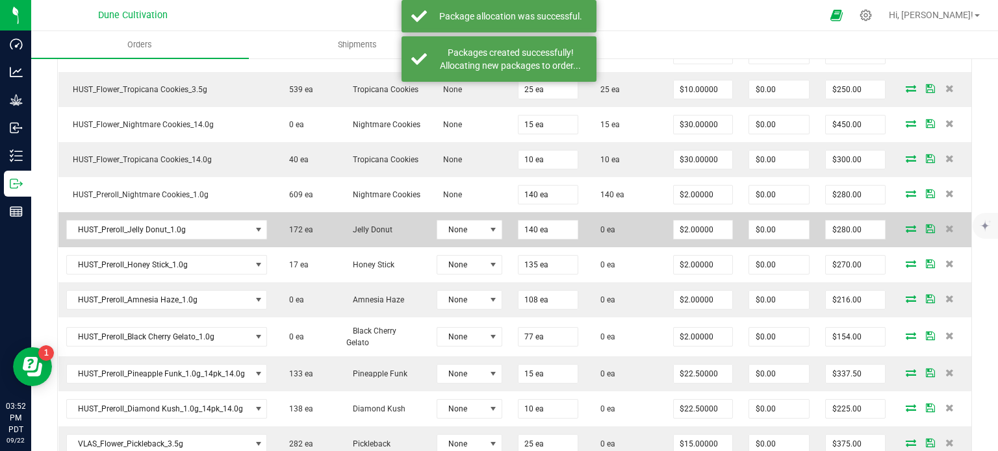
click at [905, 228] on icon at bounding box center [910, 229] width 10 height 8
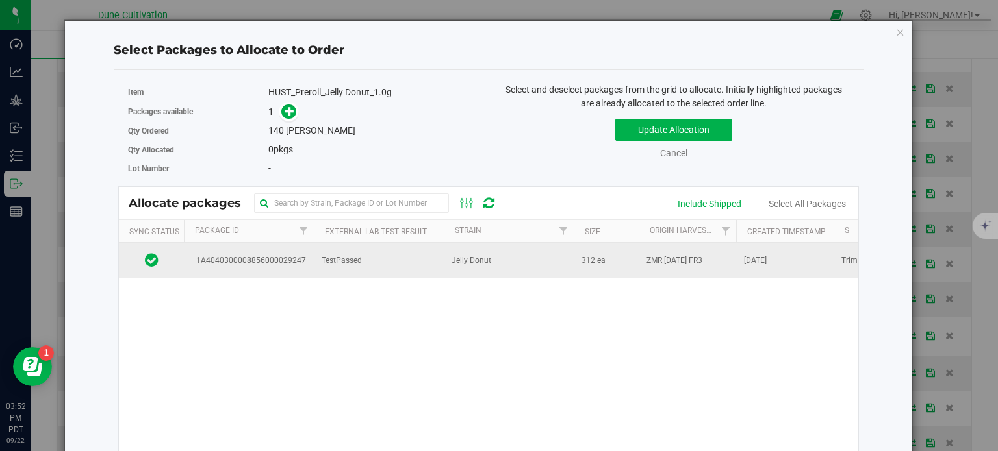
click at [295, 251] on td "1A4040300008856000029247" at bounding box center [249, 260] width 130 height 35
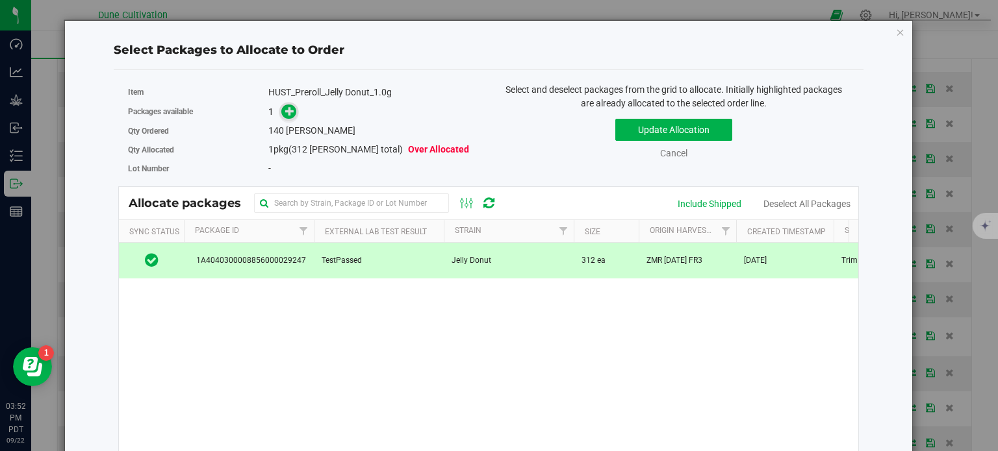
click at [285, 111] on icon at bounding box center [289, 111] width 9 height 9
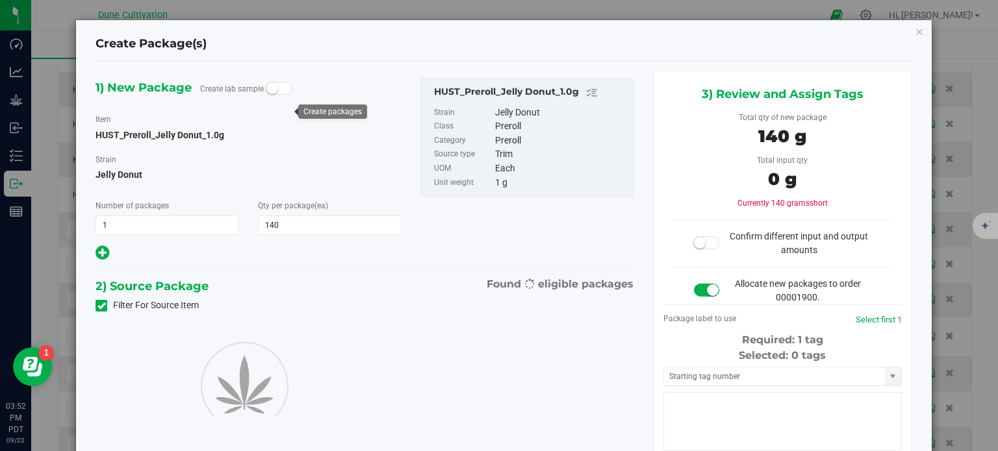
type input "140"
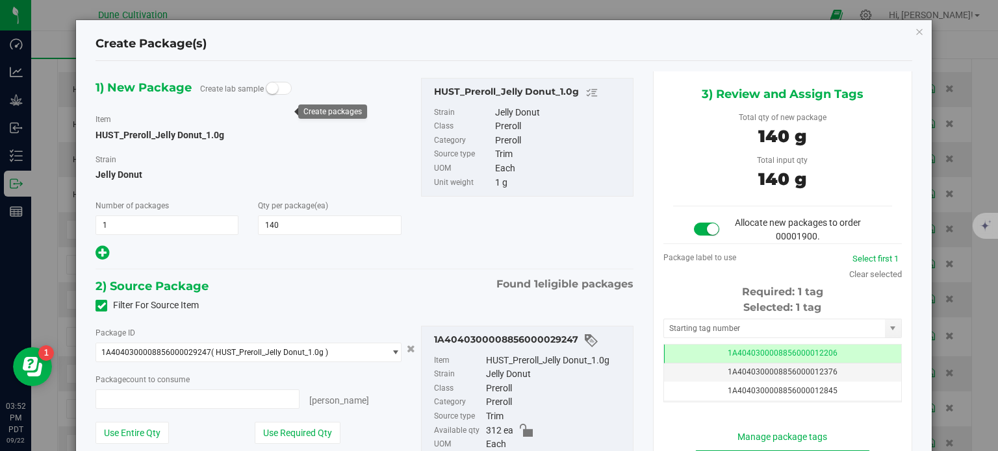
type input "140 ea"
click at [746, 345] on td "1A4040300008856000012206" at bounding box center [782, 354] width 237 height 19
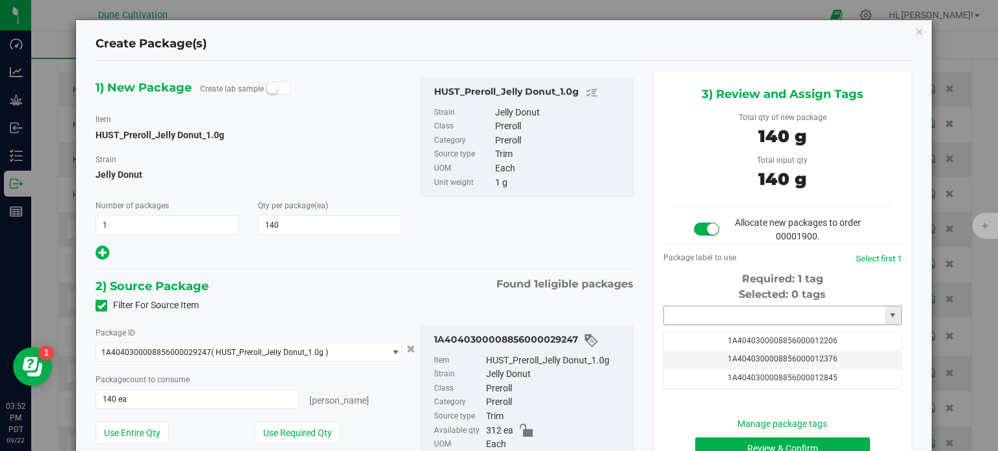
click at [744, 319] on input "text" at bounding box center [774, 316] width 221 height 18
paste input "3997"
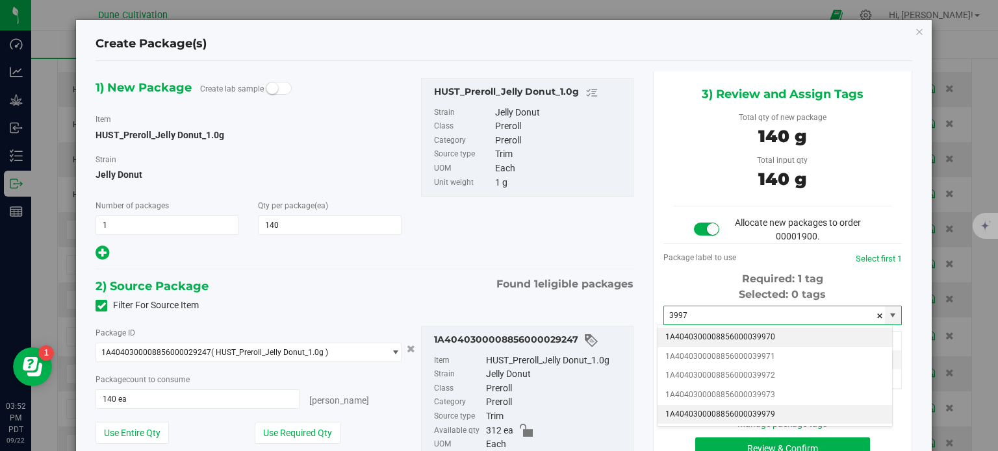
click at [743, 415] on li "1A4040300008856000039979" at bounding box center [774, 414] width 234 height 19
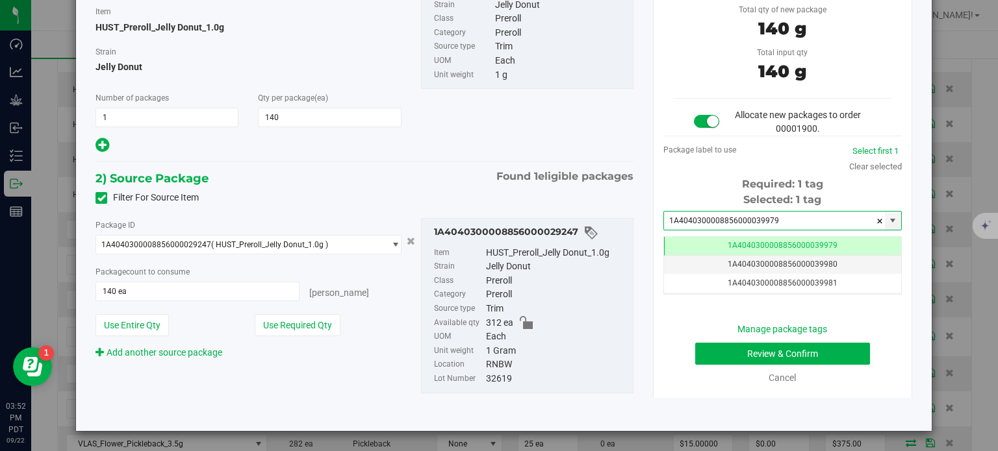
type input "1A4040300008856000039979"
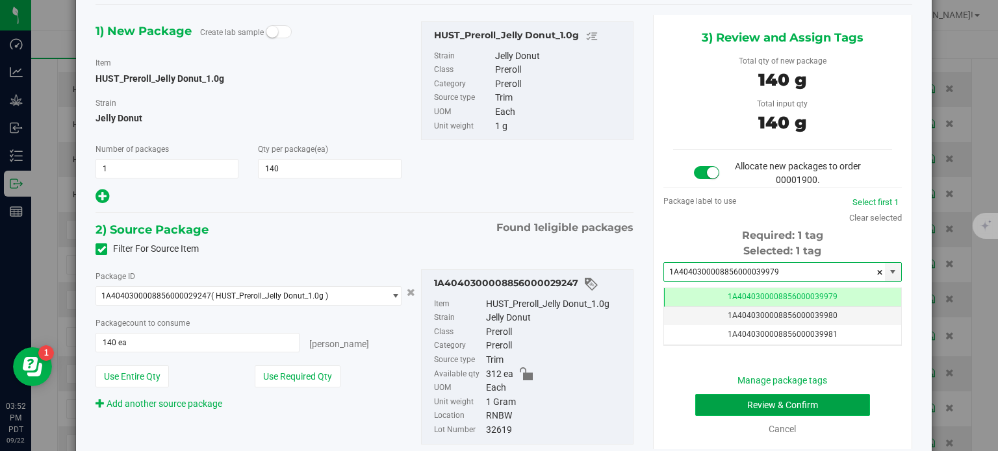
click at [714, 402] on button "Review & Confirm" at bounding box center [782, 405] width 175 height 22
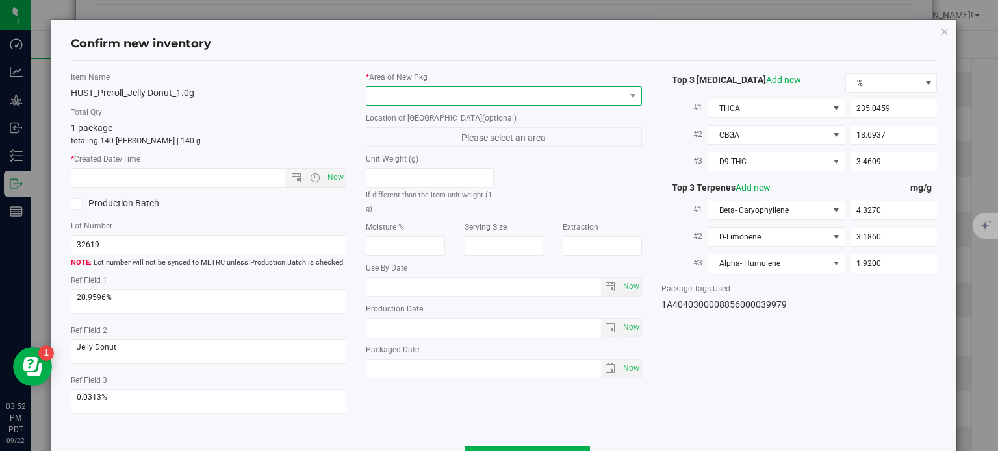
click at [404, 98] on span at bounding box center [495, 96] width 258 height 18
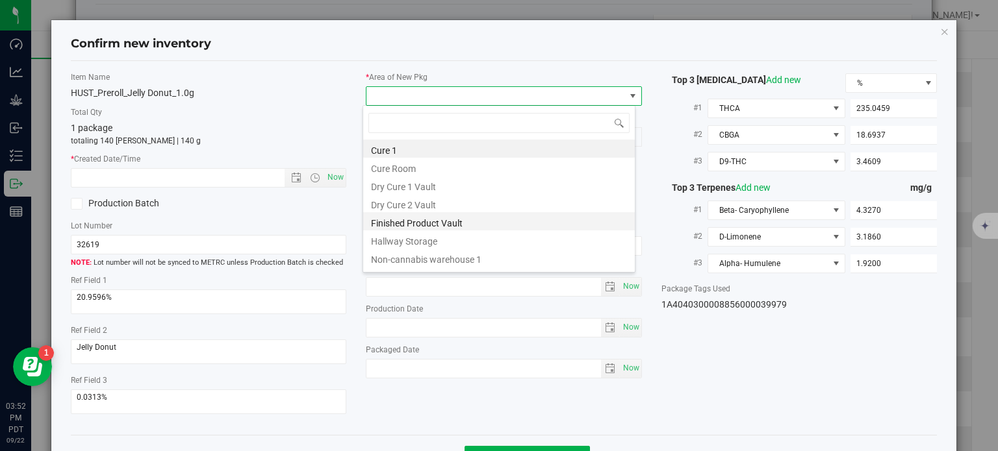
click at [444, 216] on li "Finished Product Vault" at bounding box center [498, 221] width 271 height 18
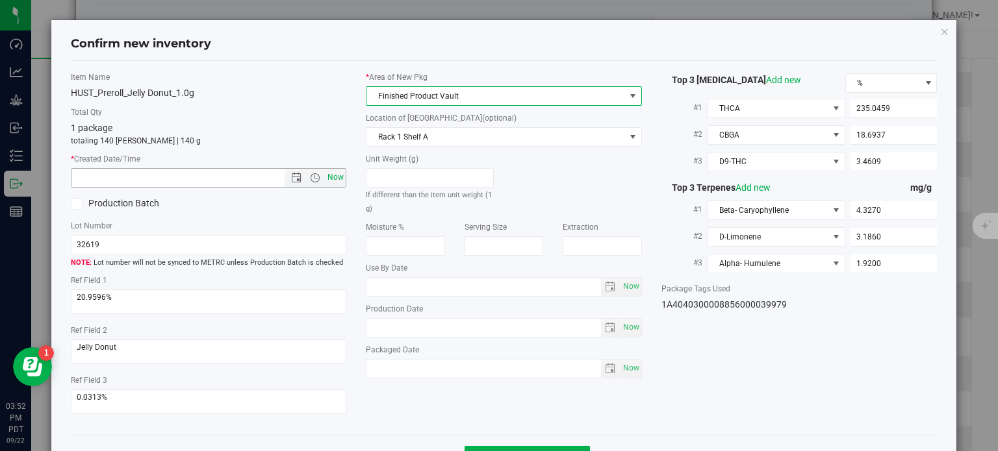
click at [337, 169] on span "Now" at bounding box center [336, 177] width 22 height 19
type input "9/22/2025 3:52 PM"
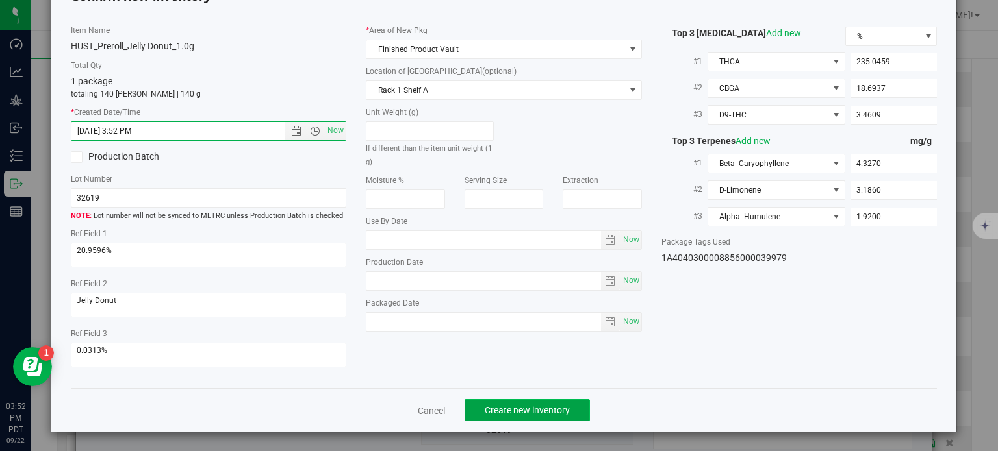
click at [543, 408] on span "Create new inventory" at bounding box center [526, 410] width 85 height 10
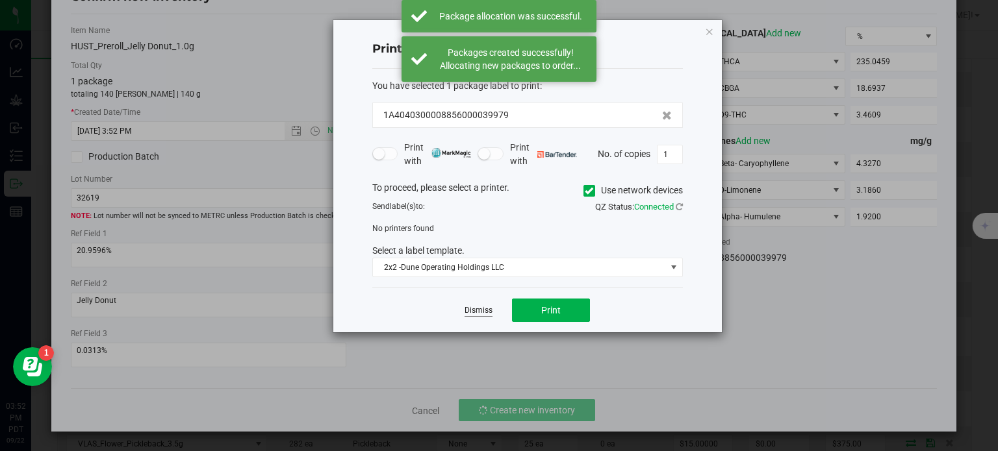
click at [480, 308] on link "Dismiss" at bounding box center [478, 310] width 28 height 11
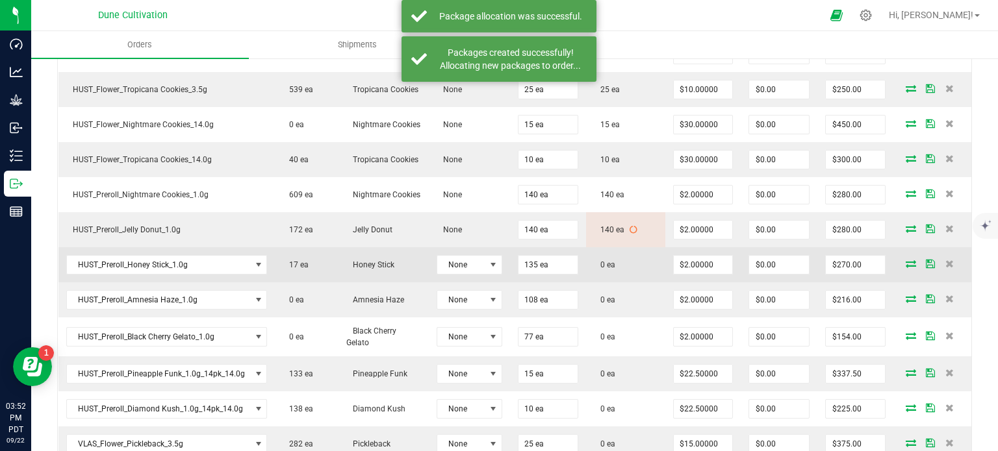
click at [905, 260] on icon at bounding box center [910, 264] width 10 height 8
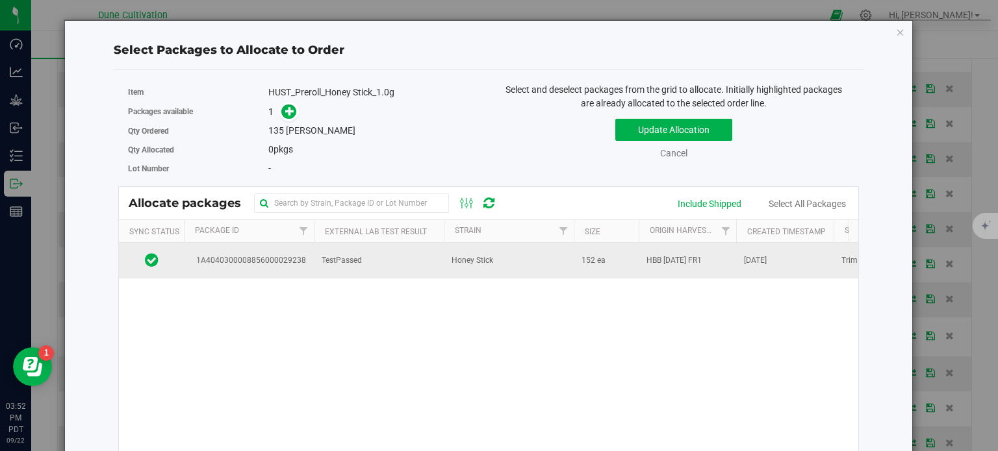
click at [279, 275] on td "1A4040300008856000029238" at bounding box center [249, 260] width 130 height 35
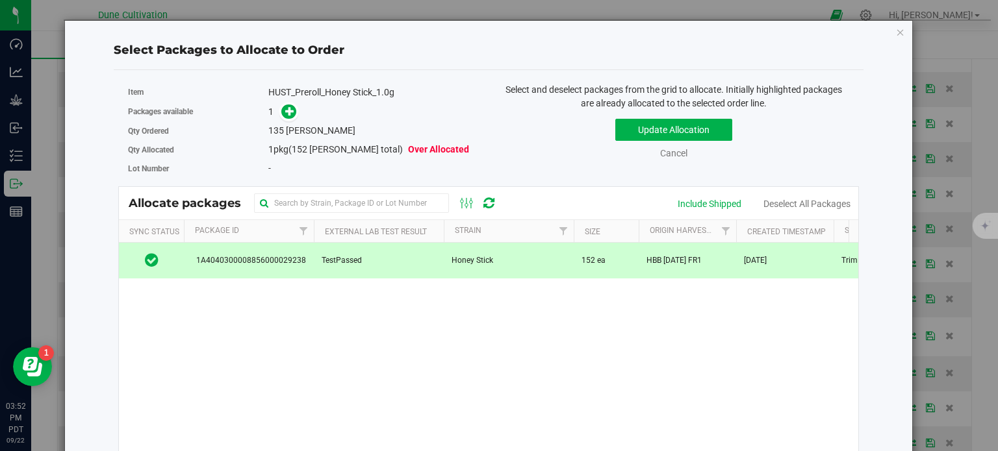
click at [295, 113] on div "1" at bounding box center [373, 112] width 210 height 15
click at [290, 109] on icon at bounding box center [289, 111] width 9 height 9
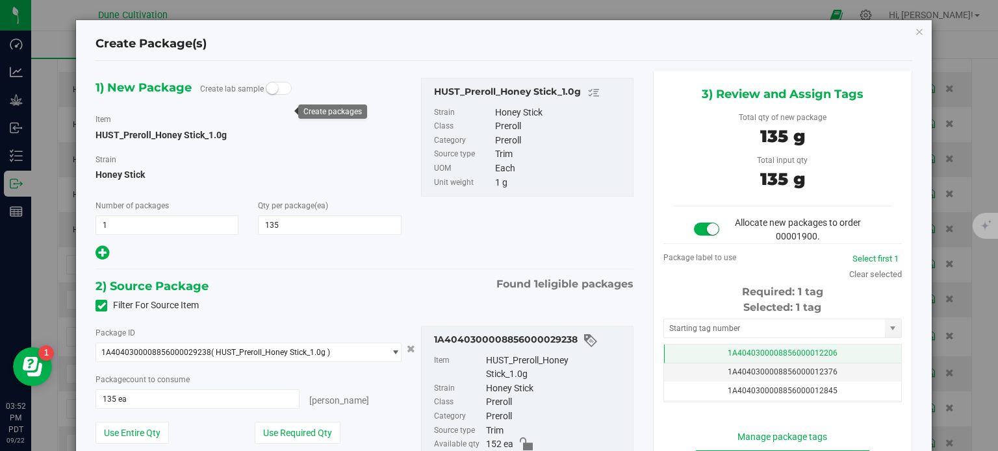
click at [781, 349] on span "1A4040300008856000012206" at bounding box center [782, 353] width 110 height 9
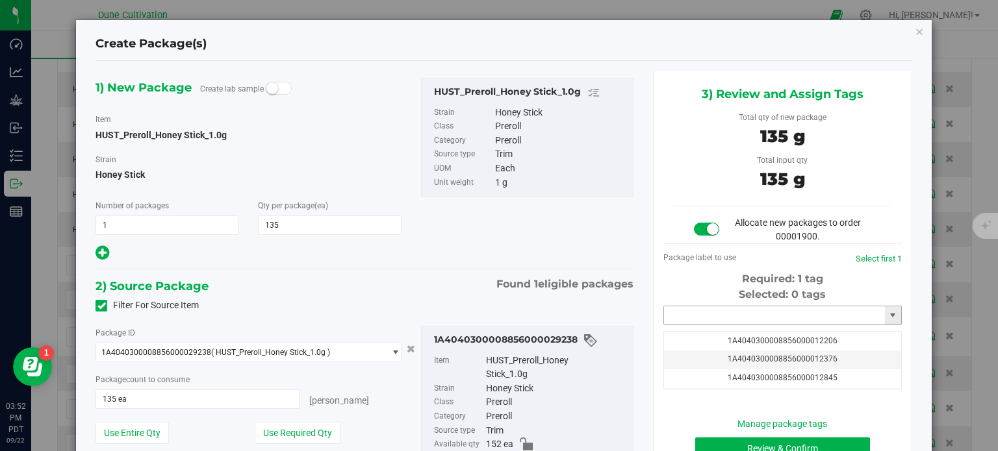
click at [717, 312] on input "text" at bounding box center [774, 316] width 221 height 18
paste input "3997"
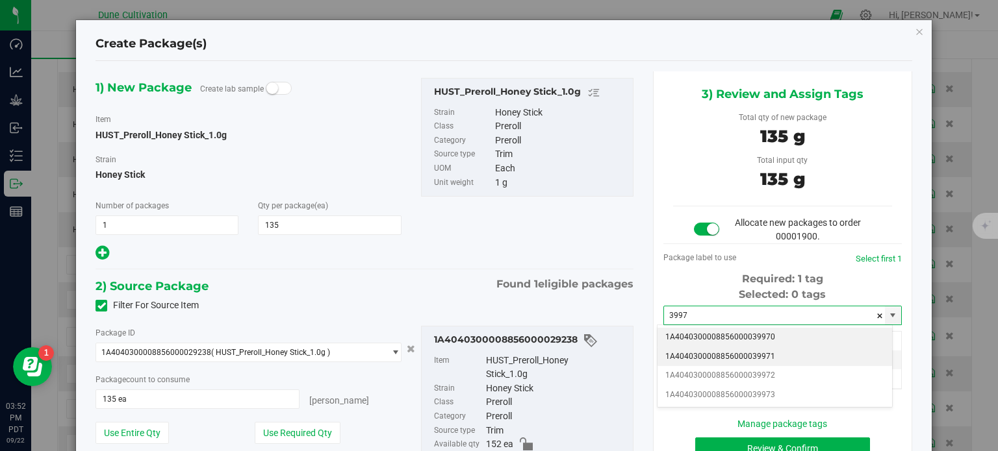
click at [726, 353] on li "1A4040300008856000039971" at bounding box center [774, 356] width 234 height 19
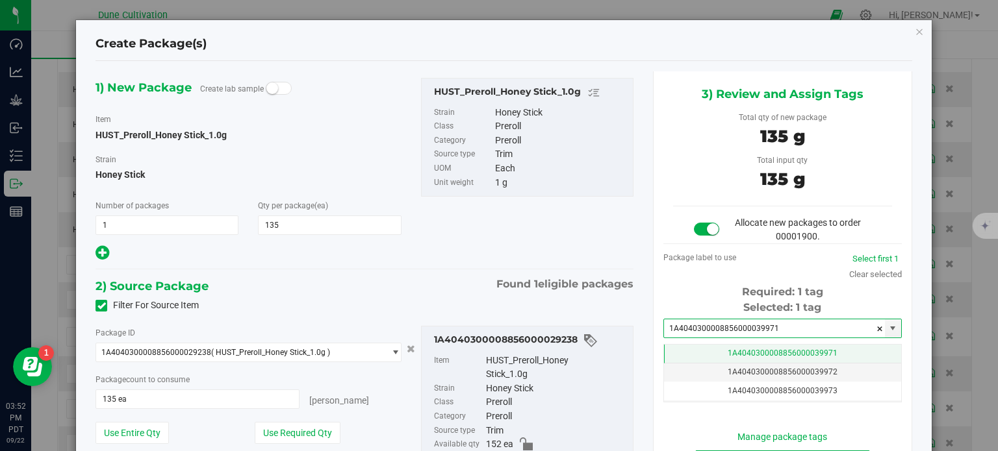
click at [763, 346] on td "1A4040300008856000039971" at bounding box center [782, 354] width 237 height 19
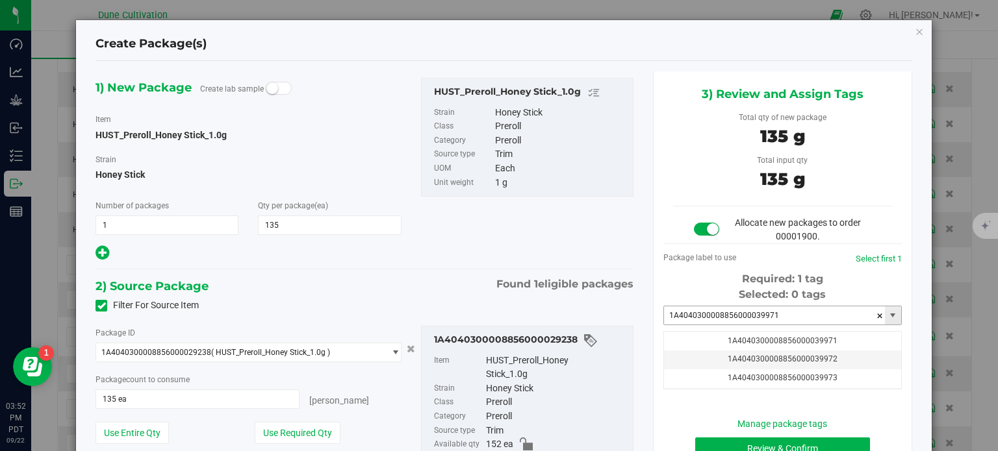
click at [767, 313] on input "1A4040300008856000039971" at bounding box center [774, 316] width 221 height 18
paste input "3997"
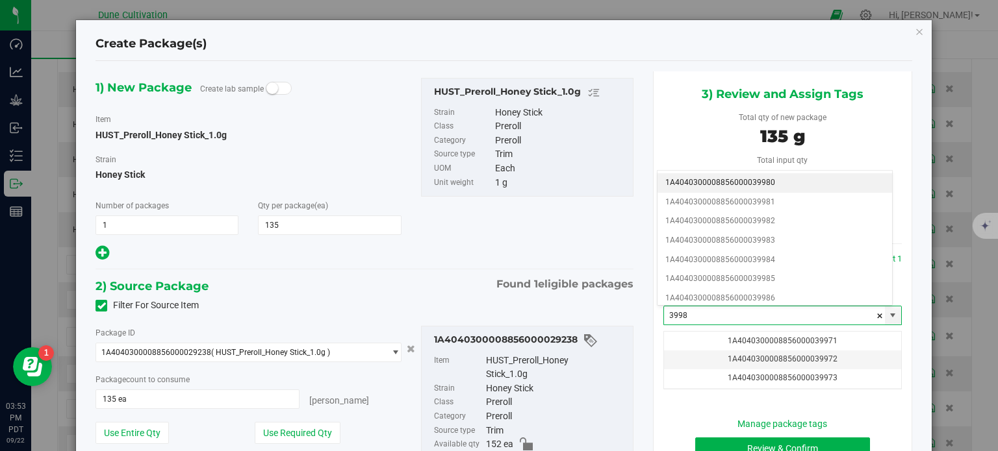
click at [779, 184] on li "1A4040300008856000039980" at bounding box center [774, 182] width 234 height 19
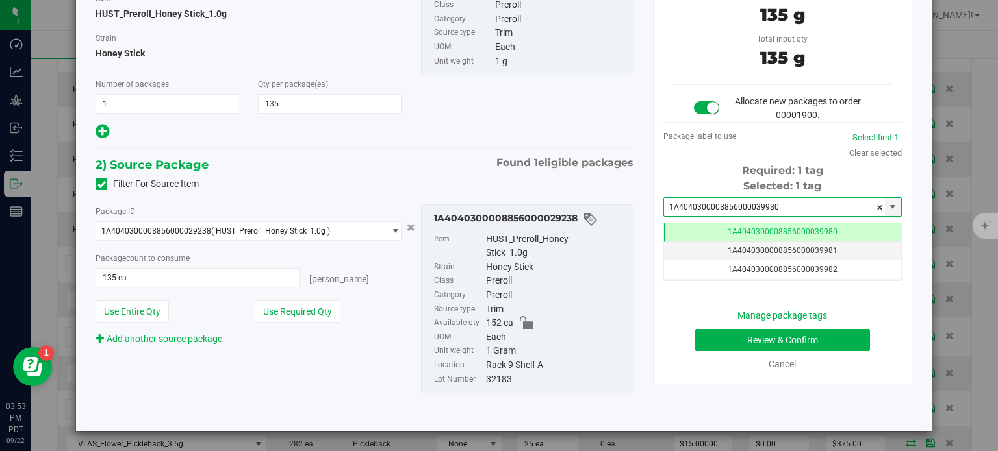
type input "1A4040300008856000039980"
click at [720, 344] on button "Review & Confirm" at bounding box center [782, 340] width 175 height 22
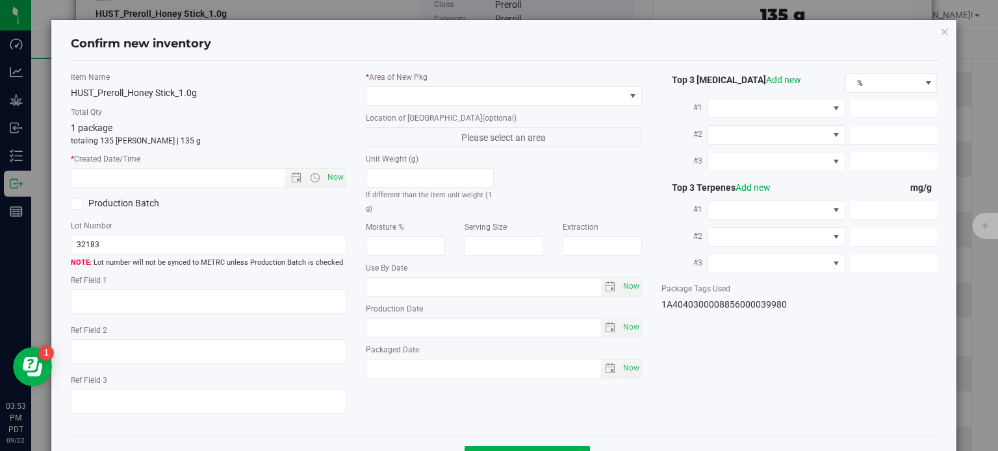
type textarea "26.2705%"
type textarea "Honey Stick"
type textarea "<LOQ"
type input "273.0280"
type input "23.2595"
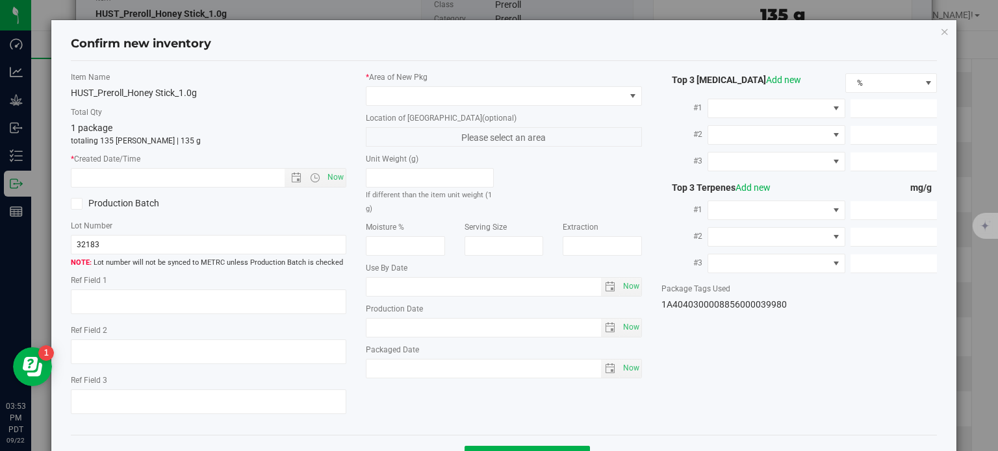
type input "5.9764"
type input "3.6020"
type input "2.6780"
type input "2.4140"
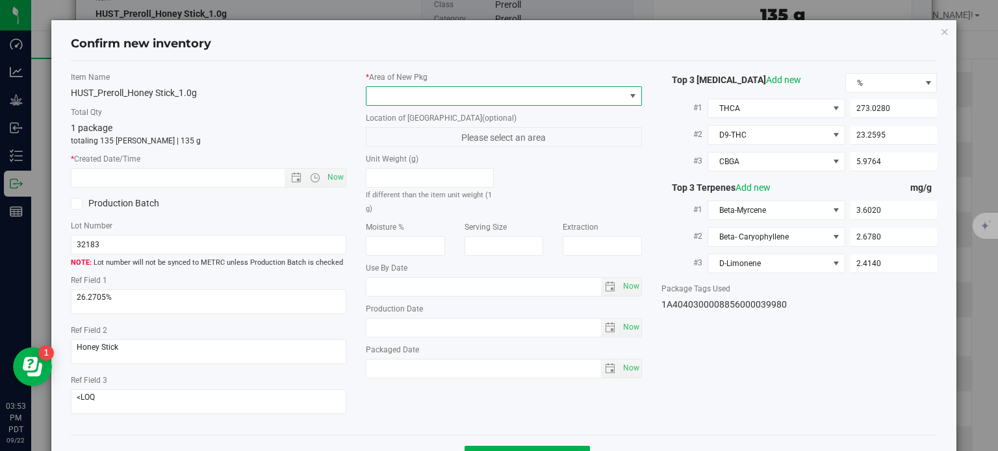
click at [530, 99] on span at bounding box center [495, 96] width 258 height 18
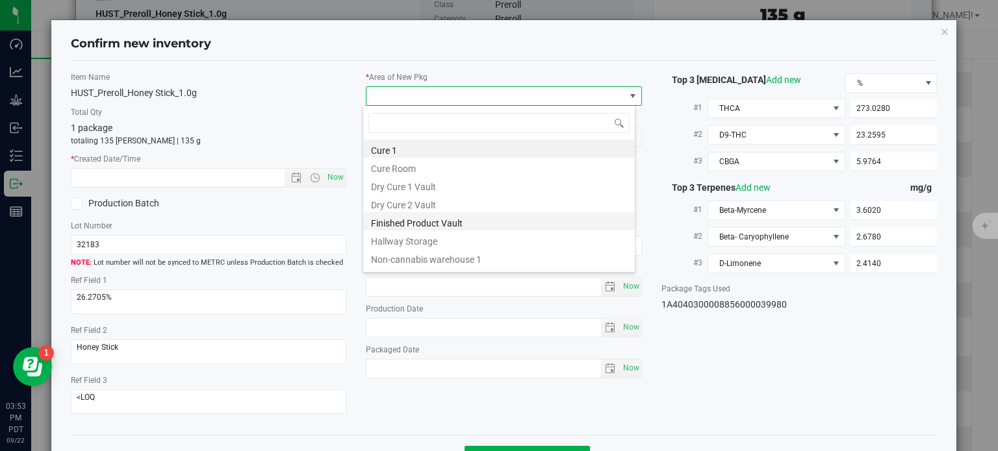
click at [430, 222] on li "Finished Product Vault" at bounding box center [498, 221] width 271 height 18
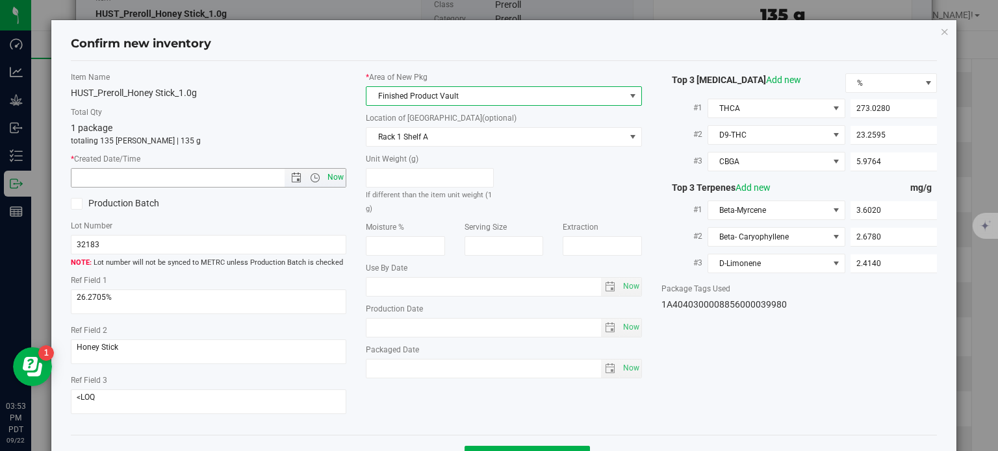
click at [335, 179] on span "Now" at bounding box center [336, 177] width 22 height 19
type input "9/22/2025 3:53 PM"
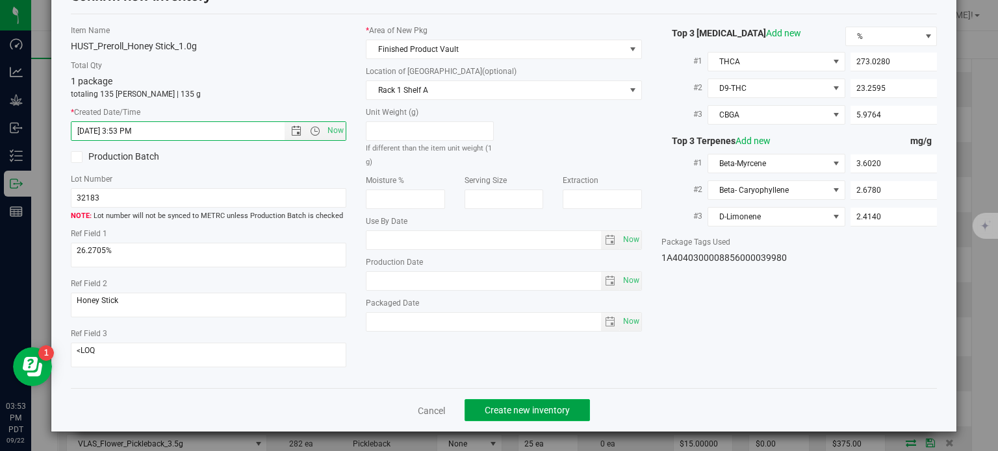
click at [525, 403] on button "Create new inventory" at bounding box center [526, 410] width 125 height 22
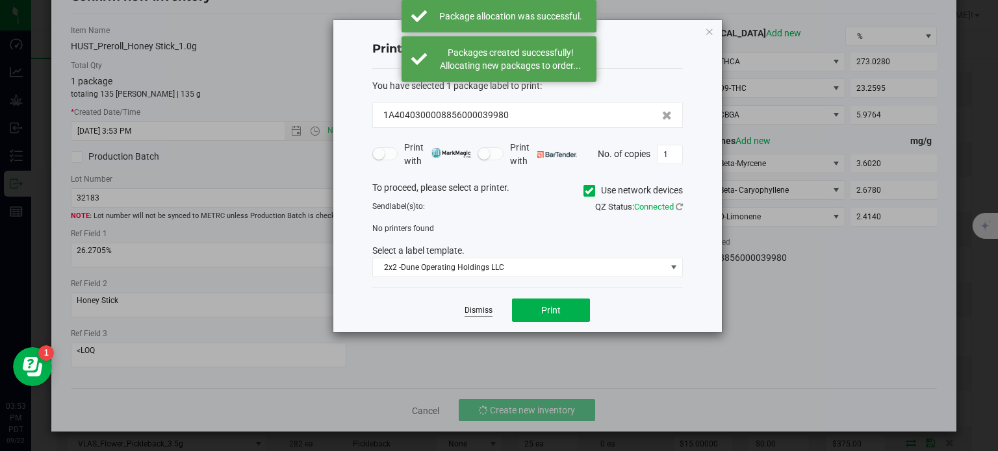
click at [475, 307] on link "Dismiss" at bounding box center [478, 310] width 28 height 11
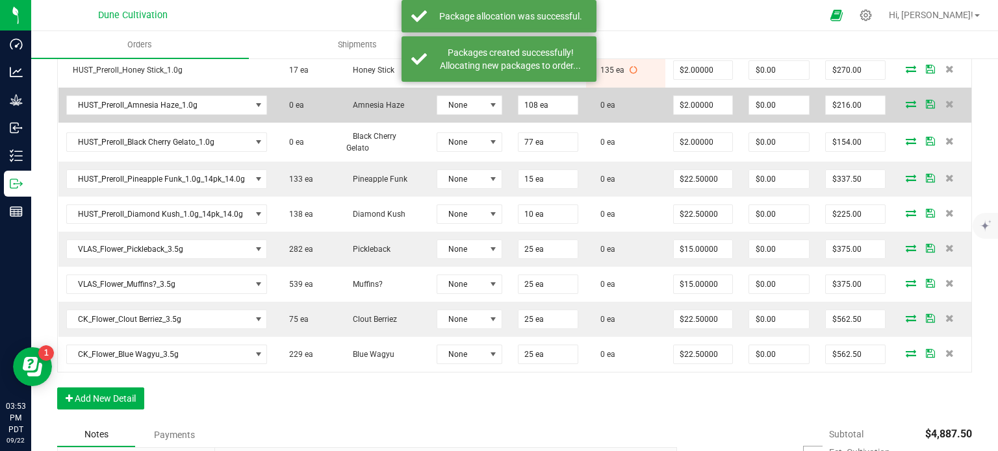
click at [905, 101] on icon at bounding box center [910, 104] width 10 height 8
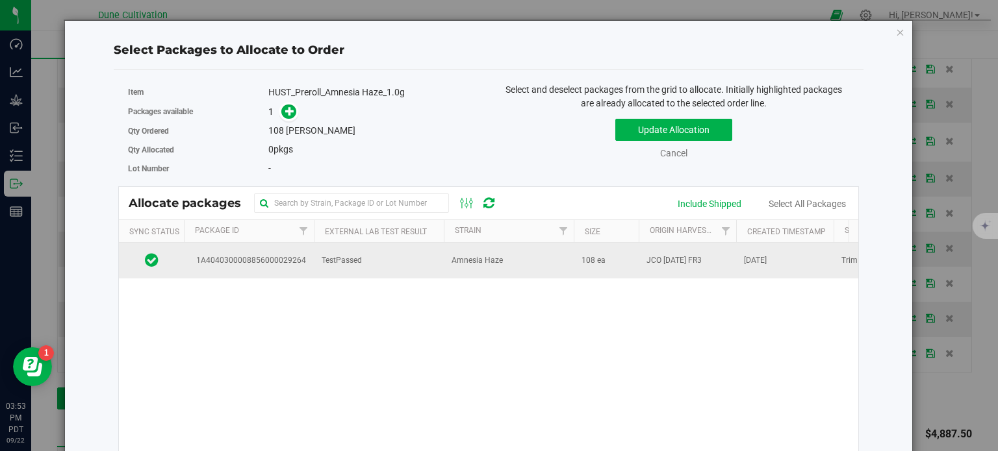
click at [286, 262] on span "1A4040300008856000029264" at bounding box center [249, 261] width 114 height 12
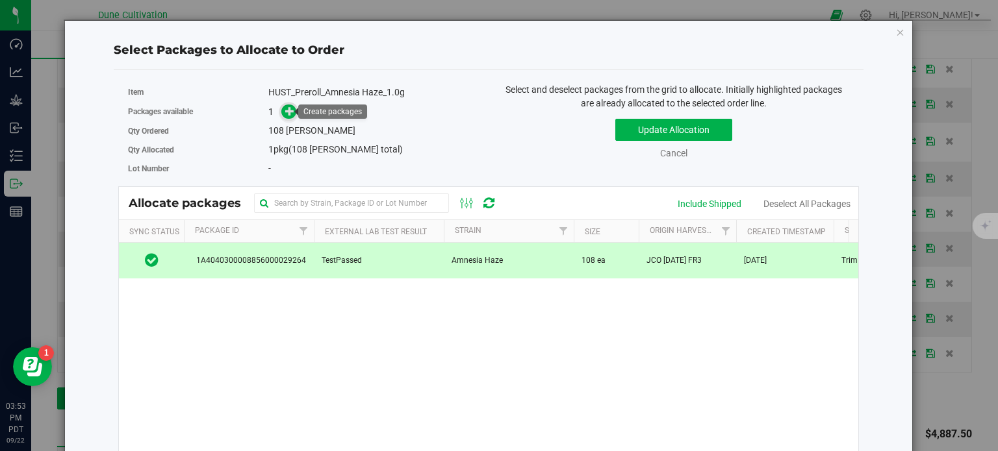
click at [281, 114] on span at bounding box center [288, 112] width 15 height 15
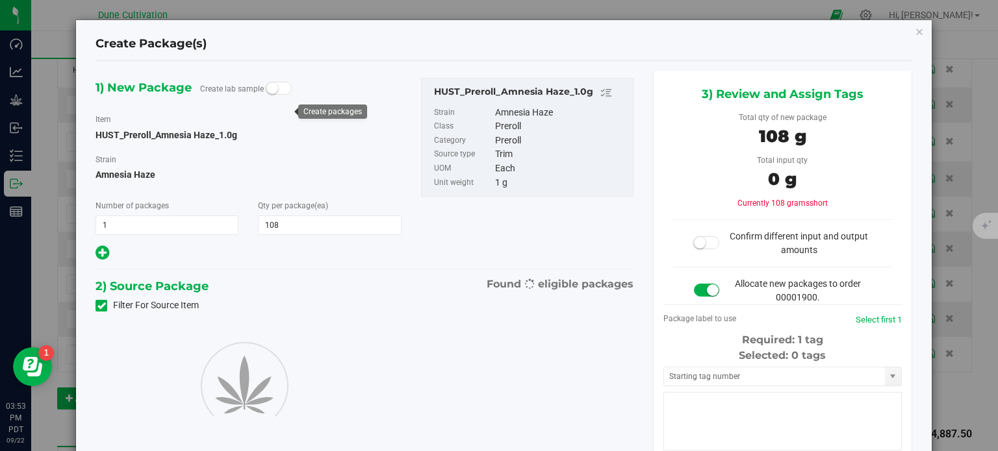
type input "108"
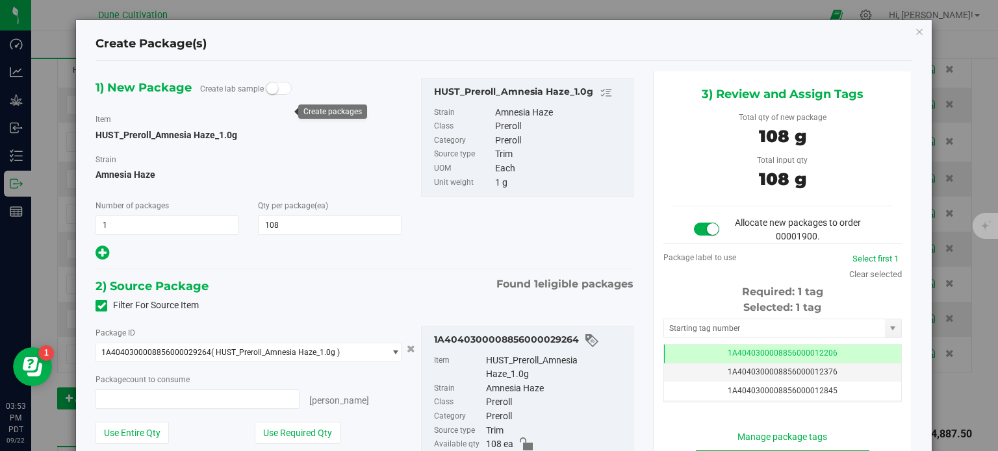
type input "108 ea"
click at [839, 346] on td "1A4040300008856000012206" at bounding box center [782, 354] width 237 height 19
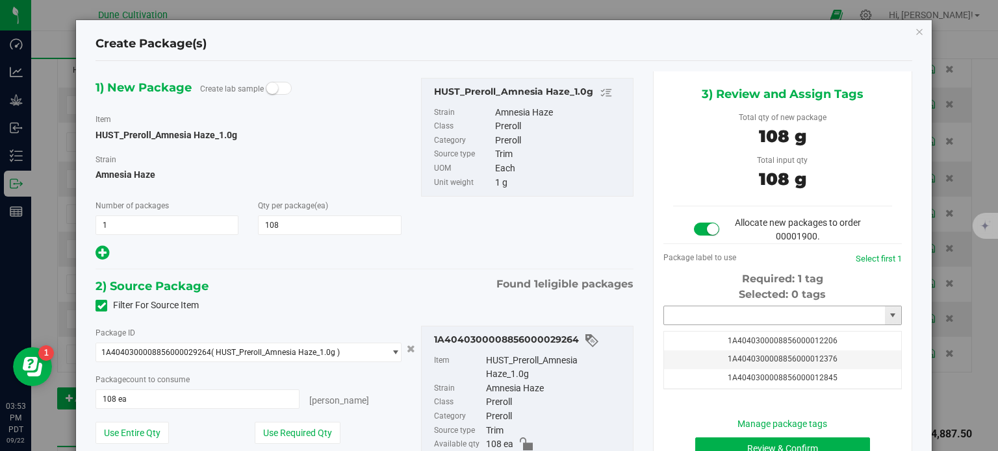
click at [752, 321] on input "text" at bounding box center [774, 316] width 221 height 18
paste input "3998"
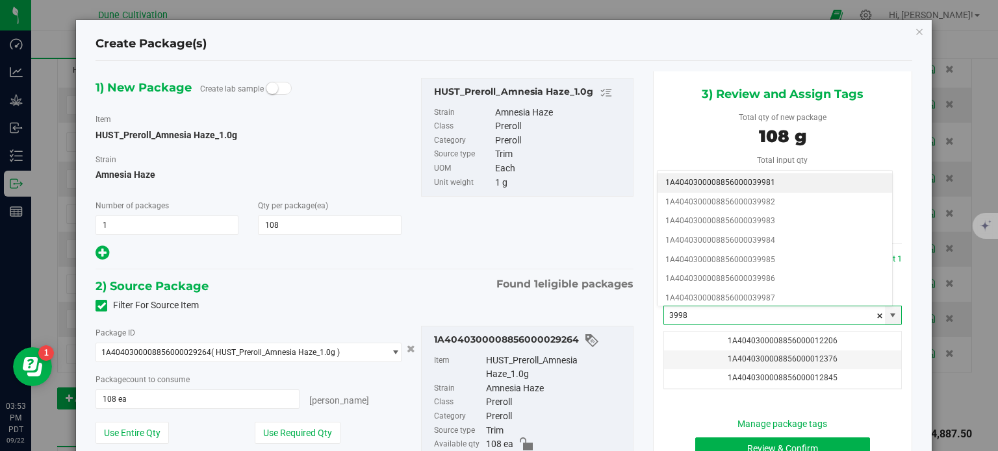
click at [733, 186] on li "1A4040300008856000039981" at bounding box center [774, 182] width 234 height 19
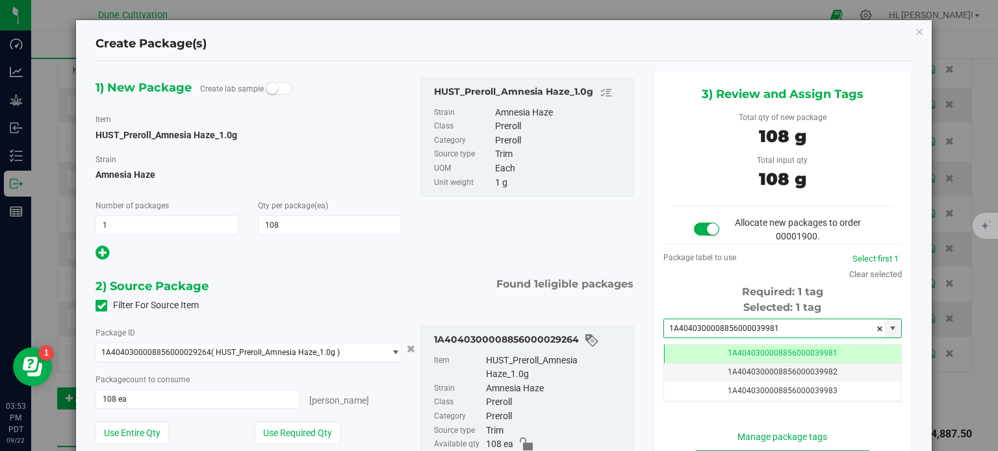
type input "1A4040300008856000039981"
click at [540, 257] on div "1) New Package Create lab sample Item HUST_Preroll_Amnesia Haze_1.0g Strain Amn…" at bounding box center [364, 170] width 557 height 184
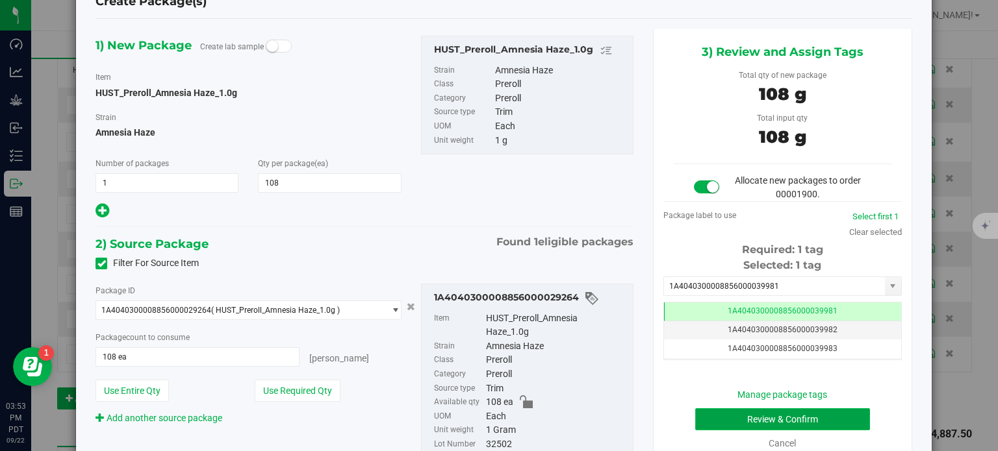
click at [727, 420] on button "Review & Confirm" at bounding box center [782, 419] width 175 height 22
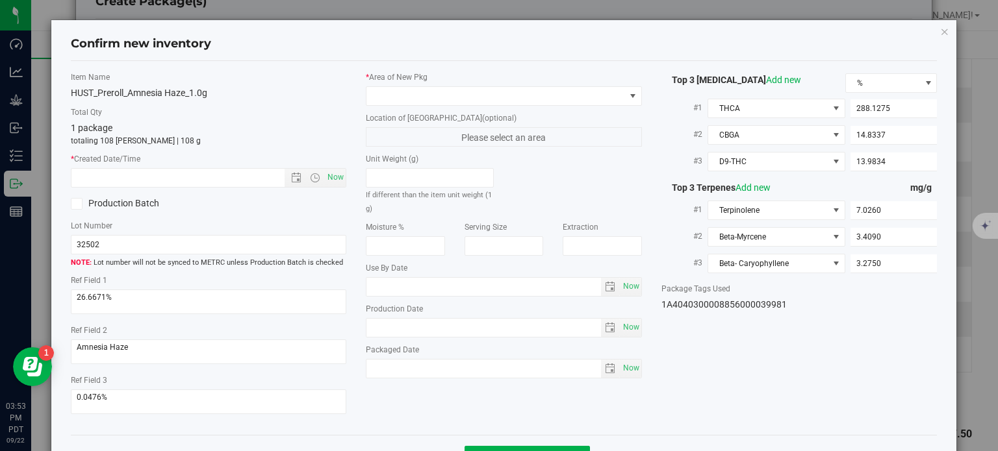
click at [555, 105] on div "* Area of New Pkg Location of New Pkg (optional) Please select an area Unit Wei…" at bounding box center [503, 228] width 295 height 314
click at [471, 96] on span at bounding box center [495, 96] width 258 height 18
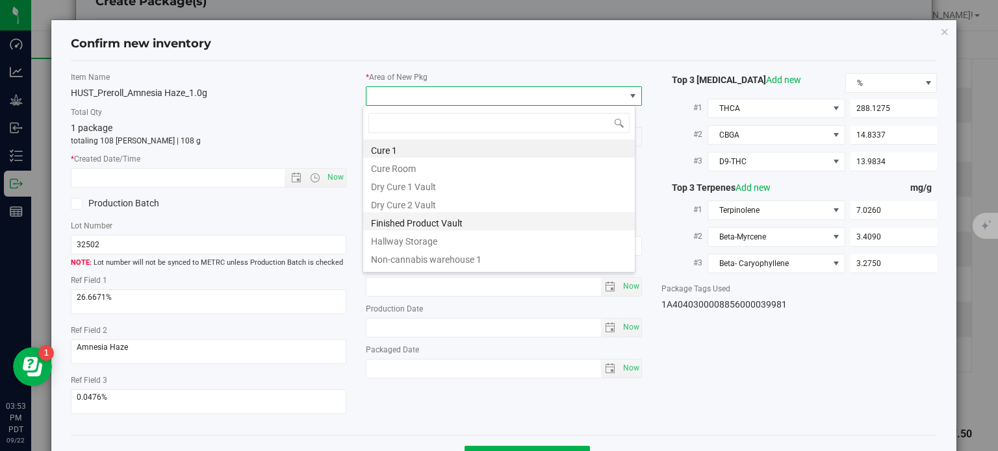
click at [389, 223] on li "Finished Product Vault" at bounding box center [498, 221] width 271 height 18
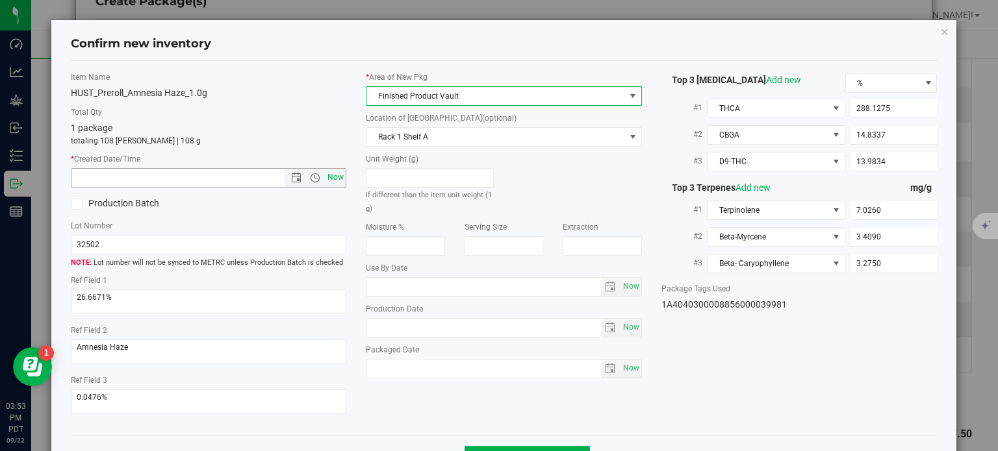
click at [326, 174] on span "Now" at bounding box center [336, 177] width 22 height 19
type input "9/22/2025 3:53 PM"
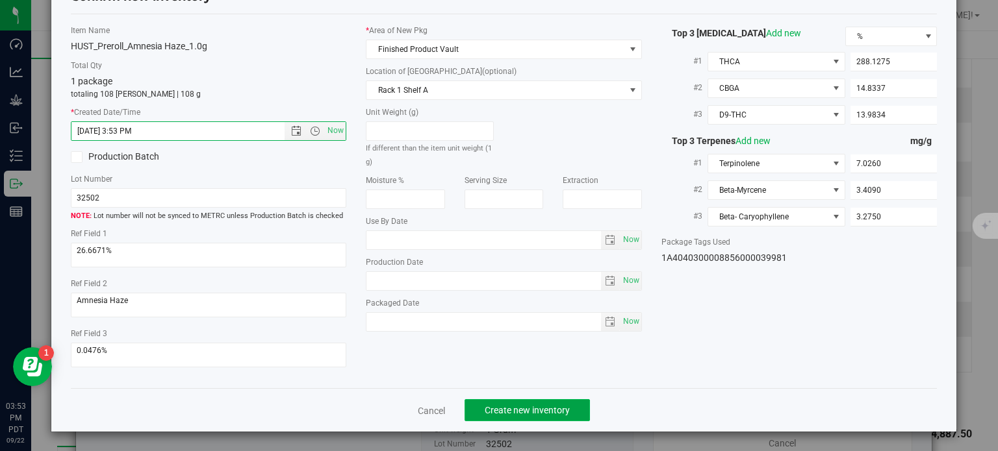
click at [553, 416] on button "Create new inventory" at bounding box center [526, 410] width 125 height 22
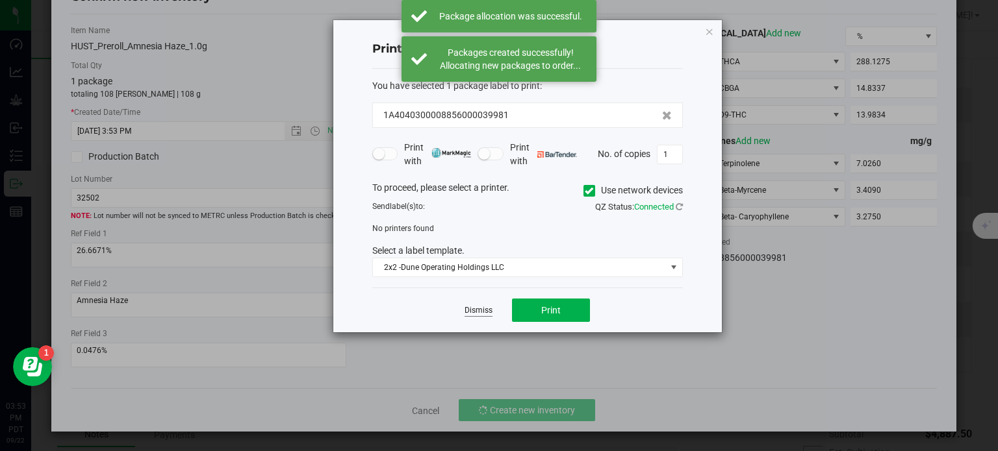
click at [480, 308] on link "Dismiss" at bounding box center [478, 310] width 28 height 11
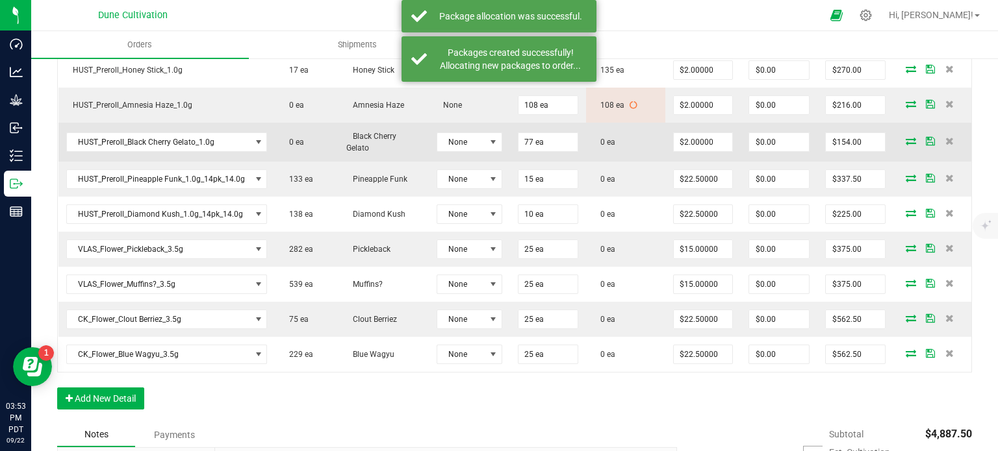
click at [905, 141] on icon at bounding box center [910, 141] width 10 height 8
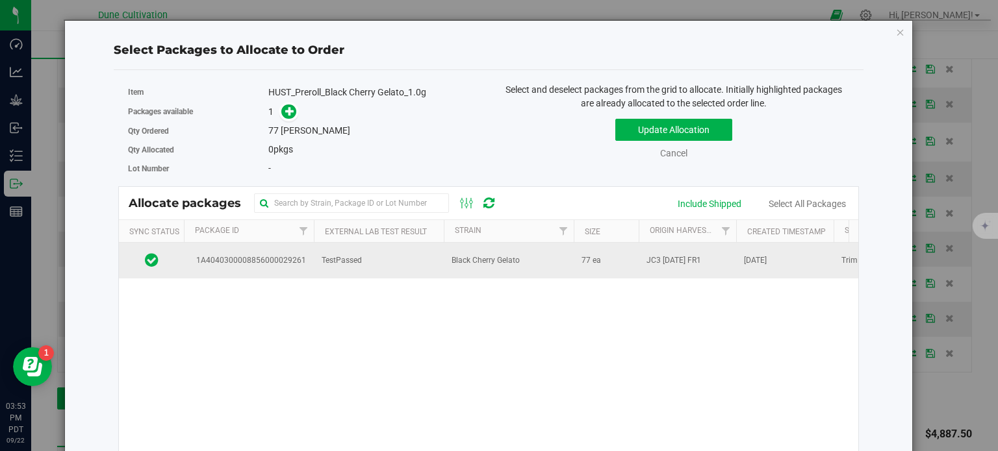
click at [272, 255] on span "1A4040300008856000029261" at bounding box center [249, 261] width 114 height 12
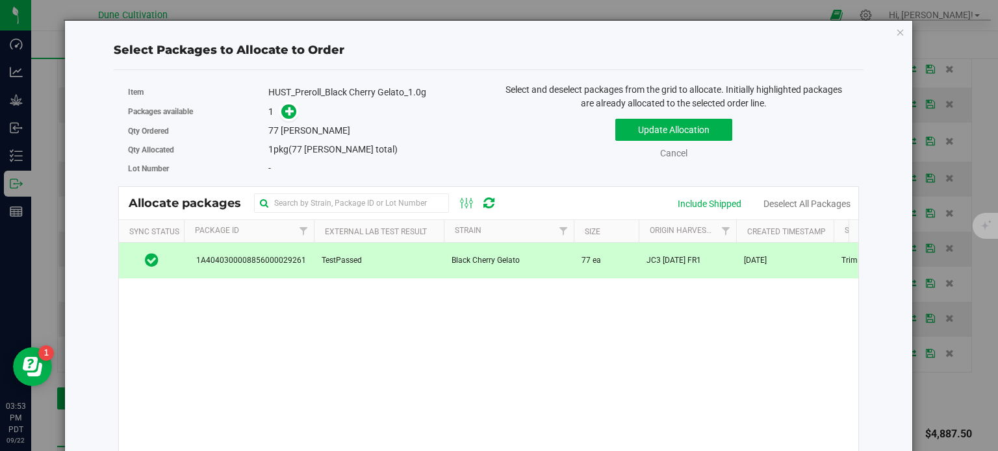
click at [286, 103] on div "Packages available 1" at bounding box center [303, 112] width 351 height 20
click at [285, 108] on icon at bounding box center [289, 111] width 9 height 9
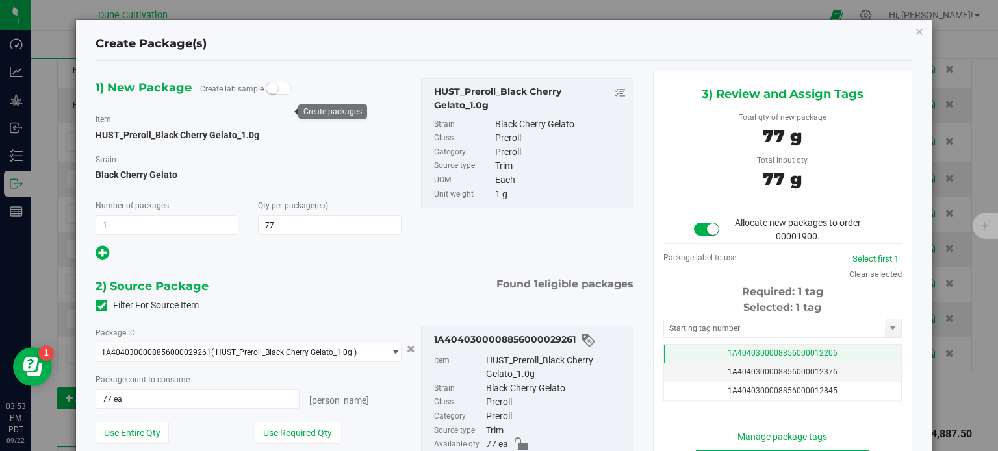
click at [762, 350] on span "1A4040300008856000012206" at bounding box center [782, 353] width 110 height 9
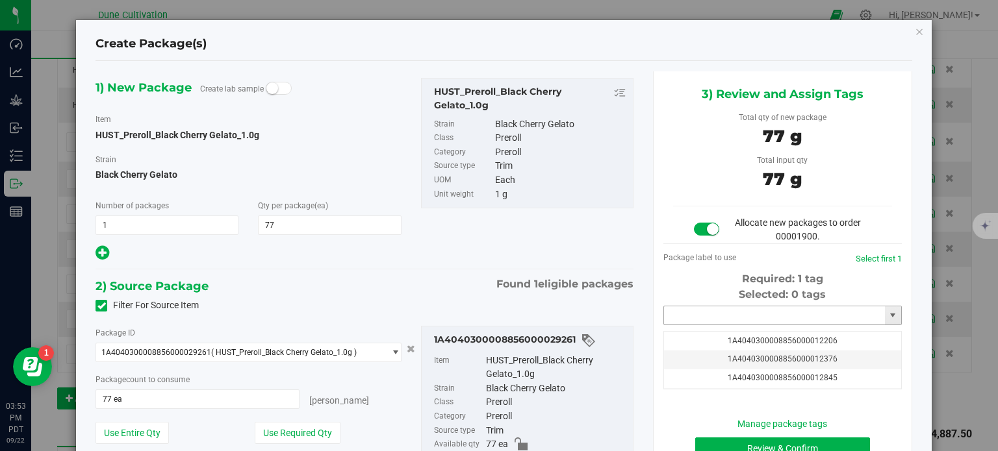
click at [727, 308] on input "text" at bounding box center [774, 316] width 221 height 18
paste input "3998"
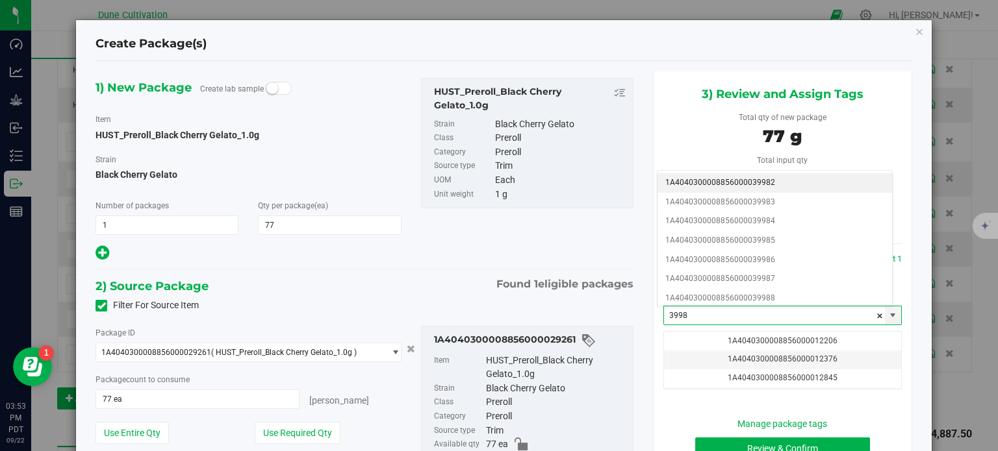
click at [741, 186] on li "1A4040300008856000039982" at bounding box center [774, 182] width 234 height 19
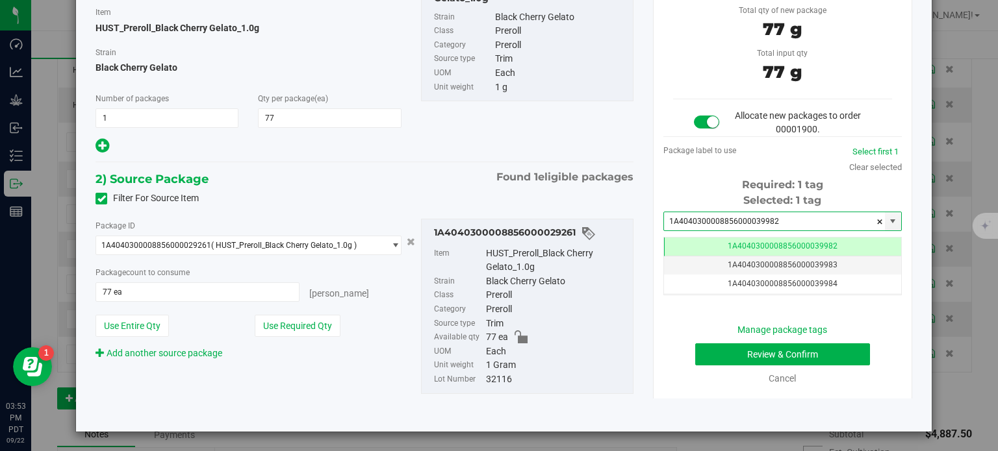
type input "1A4040300008856000039982"
click at [751, 366] on div "Manage package tags Review & Confirm Cancel" at bounding box center [782, 354] width 219 height 62
click at [750, 351] on button "Review & Confirm" at bounding box center [782, 355] width 175 height 22
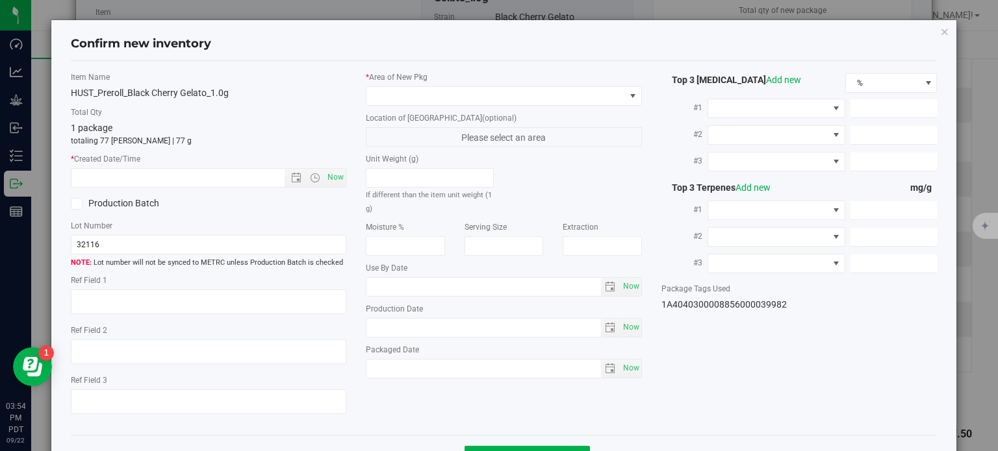
type textarea "21.0891%"
type textarea "Black Cherry Gelato"
type textarea "<LOQ"
type input "227.1033"
type input "11.7212"
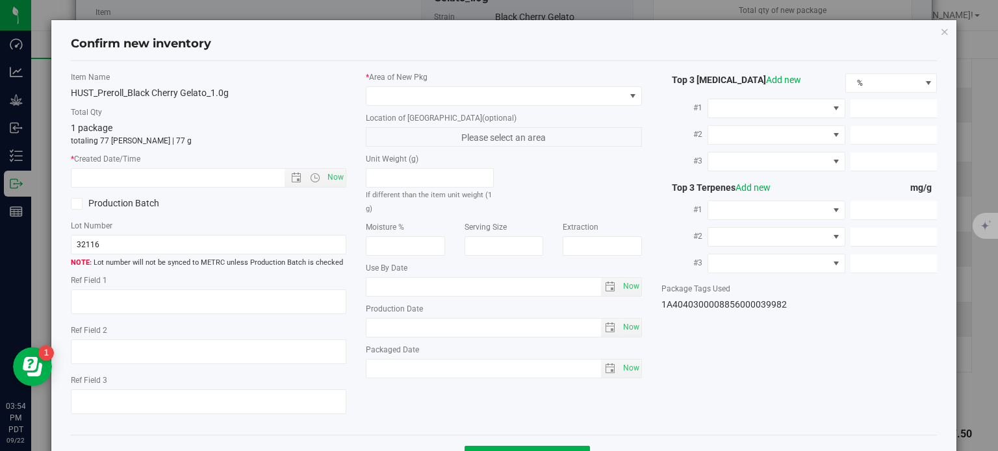
type input "4.9769"
type input "6.3120"
type input "2.9310"
type input "2.0420"
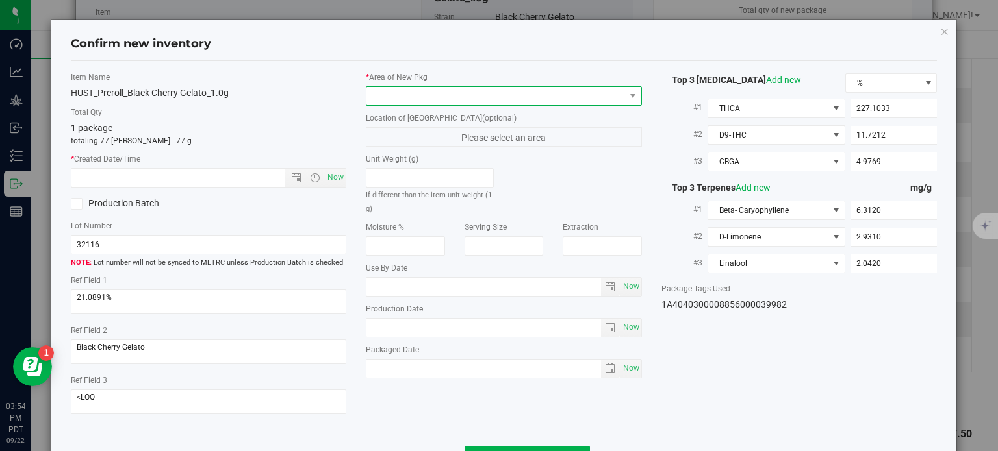
click at [515, 101] on span at bounding box center [495, 96] width 258 height 18
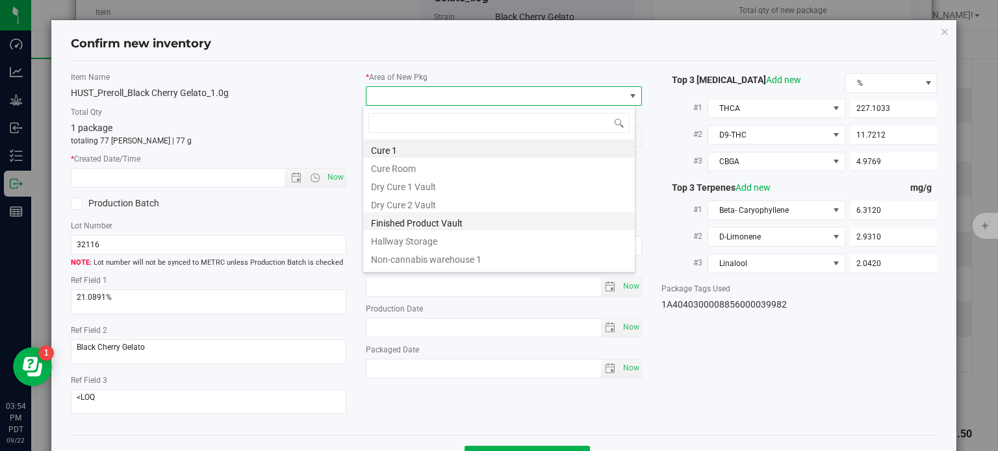
click at [449, 225] on li "Finished Product Vault" at bounding box center [498, 221] width 271 height 18
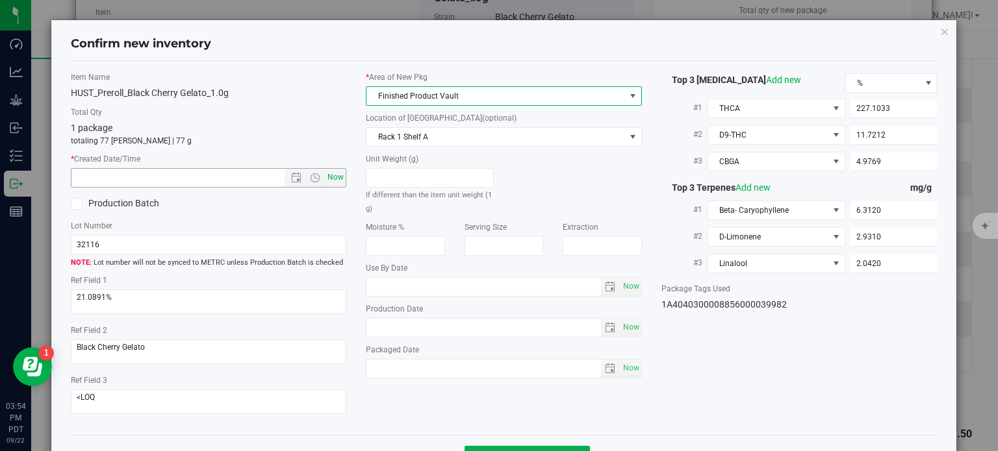
click at [329, 182] on span "Now" at bounding box center [336, 177] width 22 height 19
type input "9/22/2025 3:54 PM"
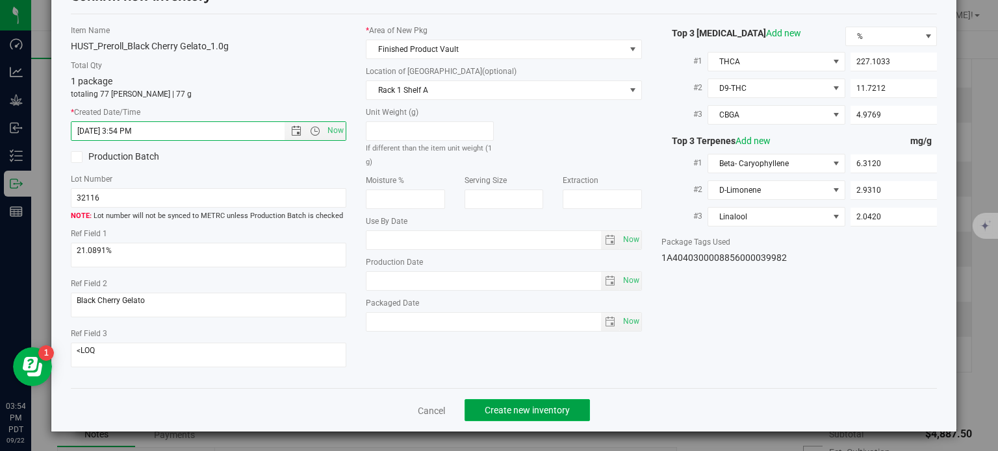
click at [499, 414] on span "Create new inventory" at bounding box center [526, 410] width 85 height 10
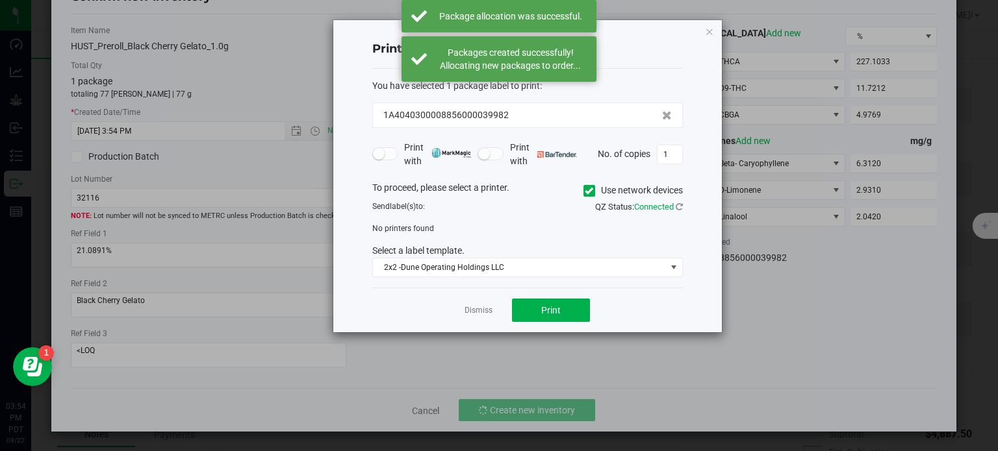
click at [488, 304] on app-cancel-button "Dismiss" at bounding box center [478, 311] width 28 height 14
click at [479, 306] on link "Dismiss" at bounding box center [478, 310] width 28 height 11
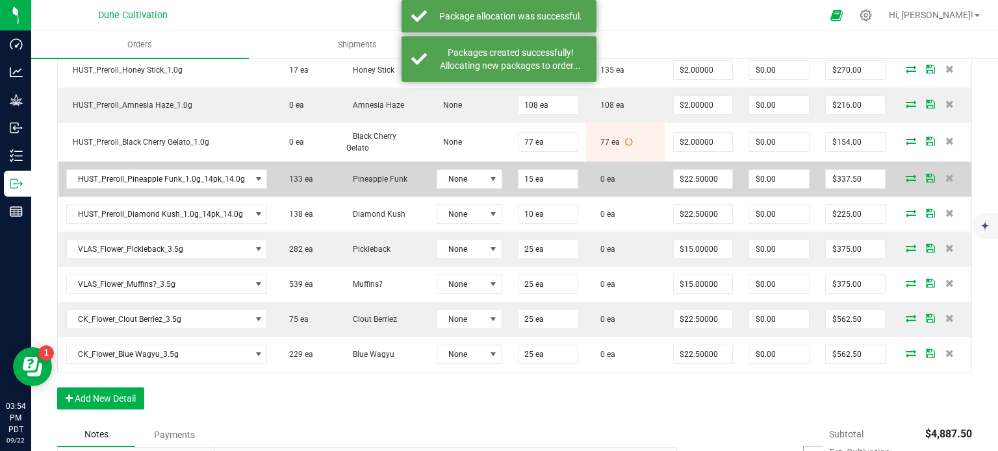
click at [905, 174] on icon at bounding box center [910, 178] width 10 height 8
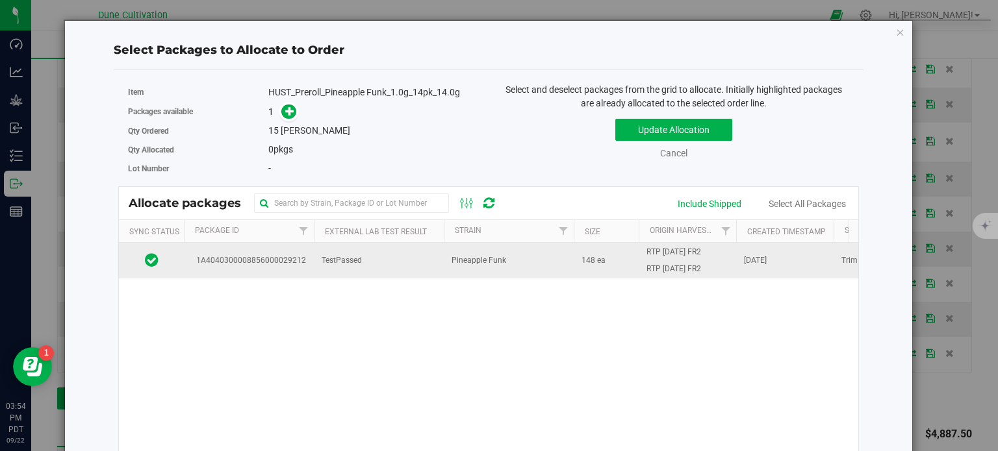
click at [271, 257] on span "1A4040300008856000029212" at bounding box center [249, 261] width 114 height 12
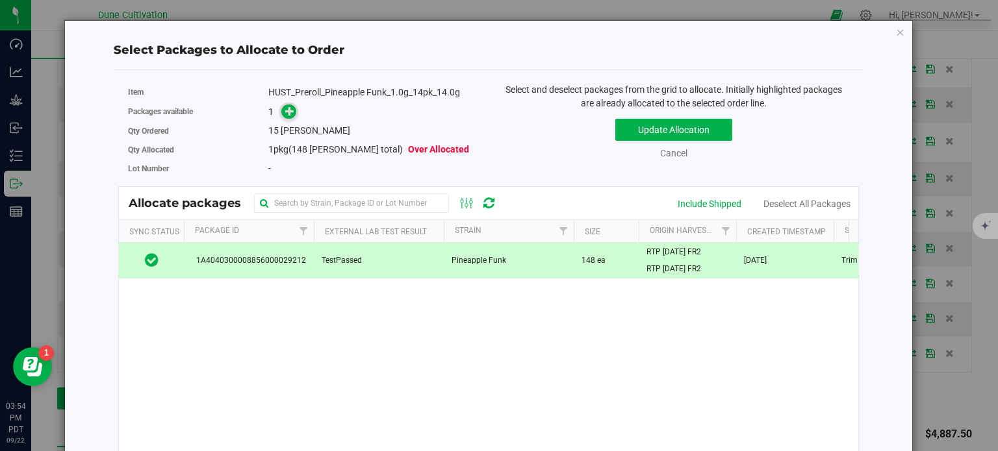
click at [286, 113] on icon at bounding box center [289, 111] width 9 height 9
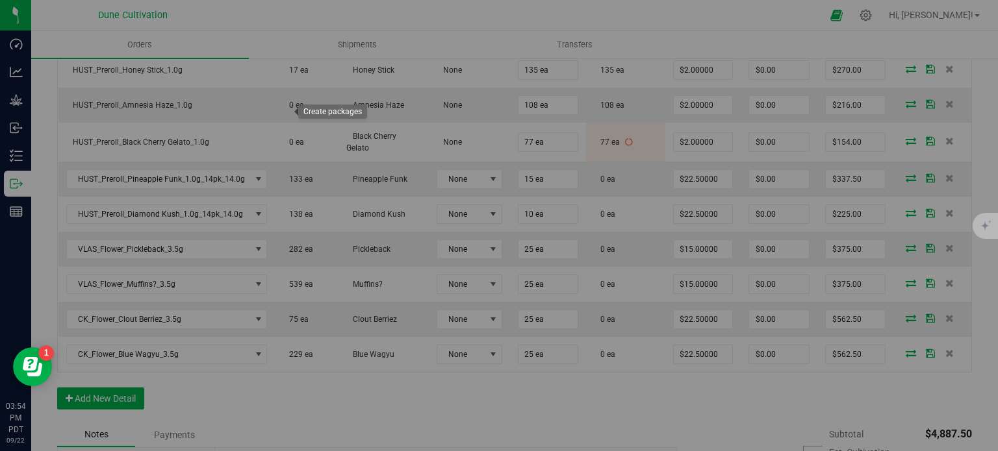
type input "1"
type input "15"
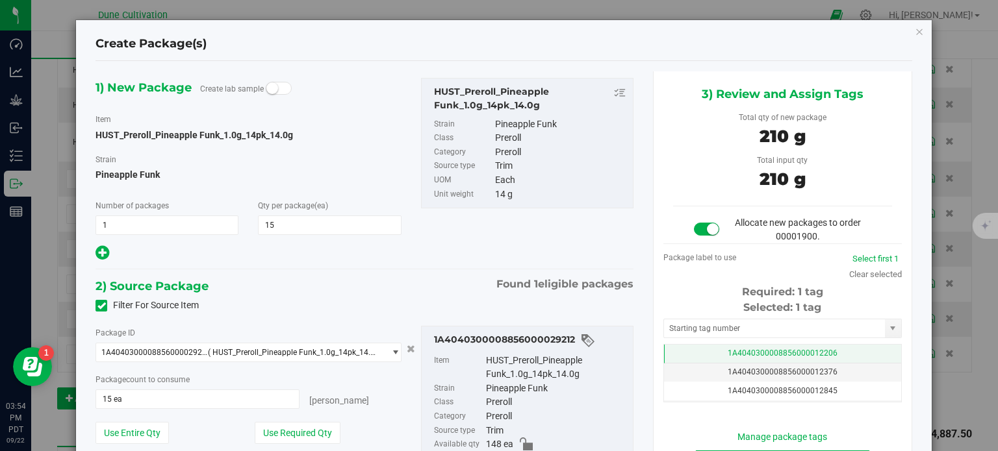
click at [701, 356] on td "1A4040300008856000012206" at bounding box center [782, 354] width 237 height 19
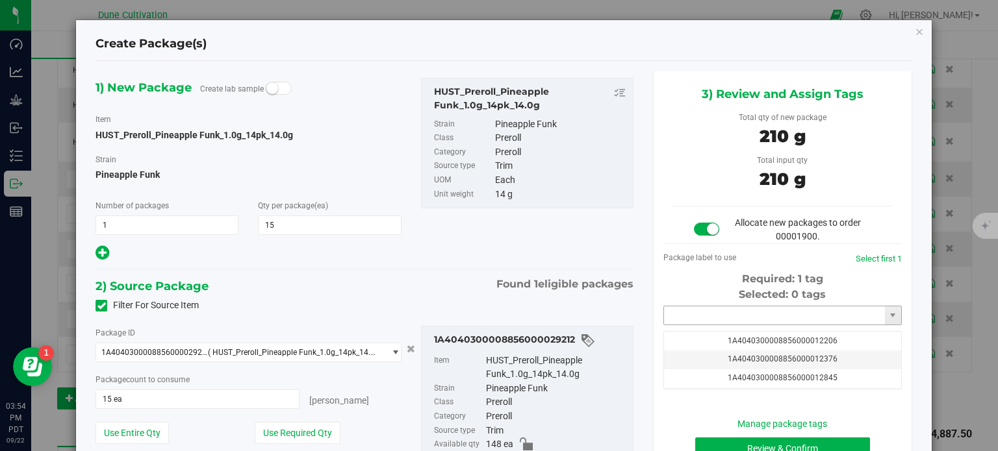
click at [696, 321] on input "text" at bounding box center [774, 316] width 221 height 18
paste input "3998"
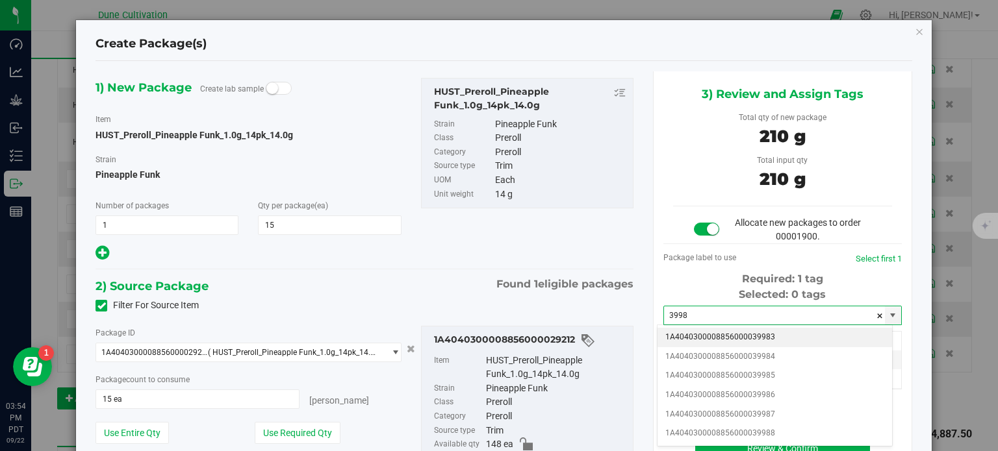
click at [741, 340] on li "1A4040300008856000039983" at bounding box center [774, 337] width 234 height 19
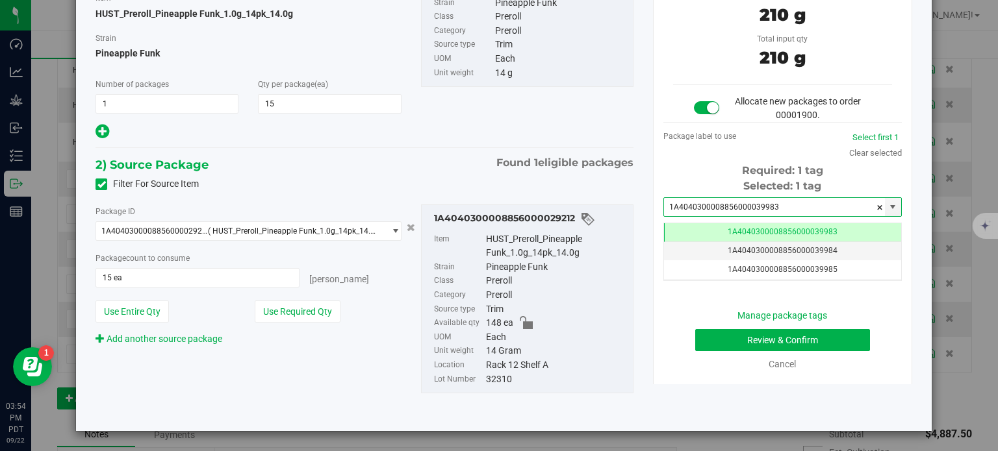
type input "1A4040300008856000039983"
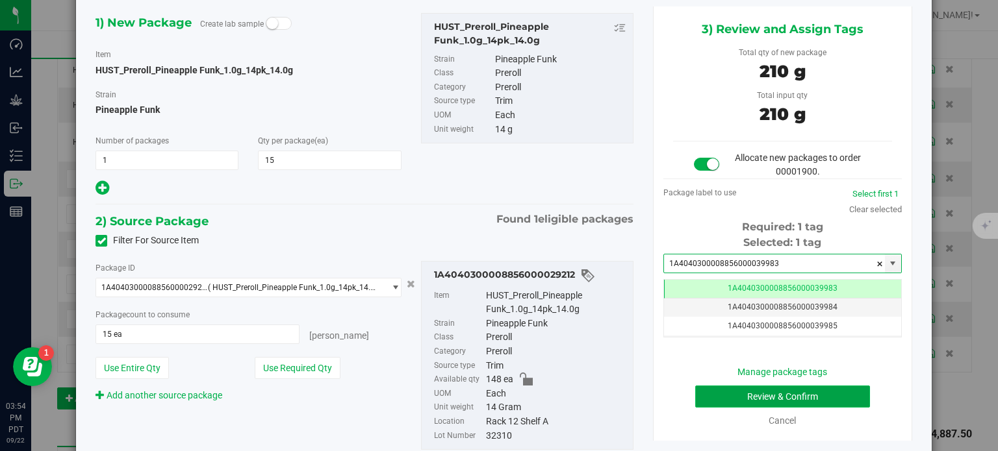
click at [720, 399] on button "Review & Confirm" at bounding box center [782, 397] width 175 height 22
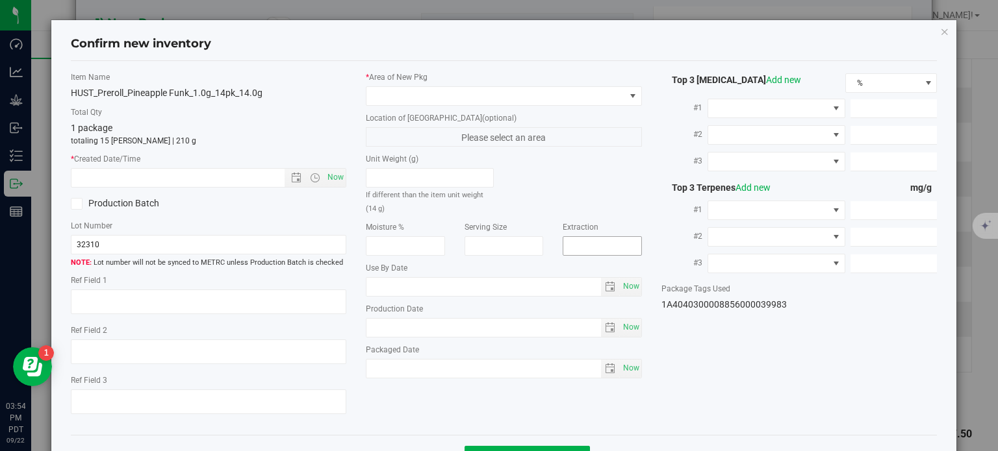
type textarea "24.3610%"
type textarea "Pineapple Funk"
type textarea "<LOQ"
type input "265.8510"
type input "13.5819"
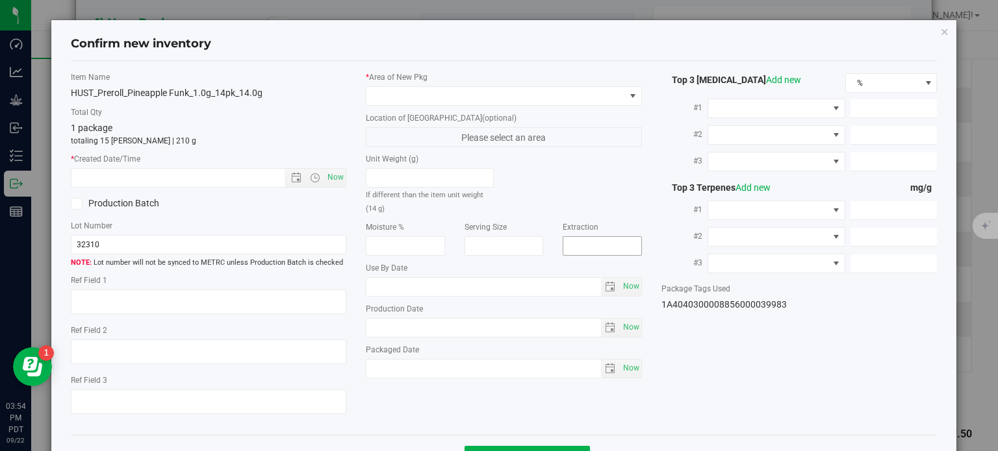
type input "10.4591"
type input "2.8930"
type input "2.8850"
type input "1.8640"
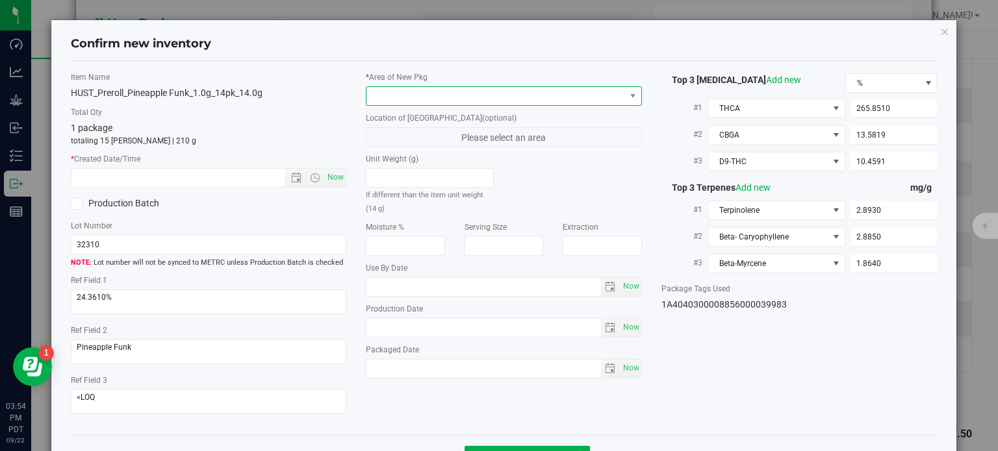
click at [481, 103] on span at bounding box center [495, 96] width 258 height 18
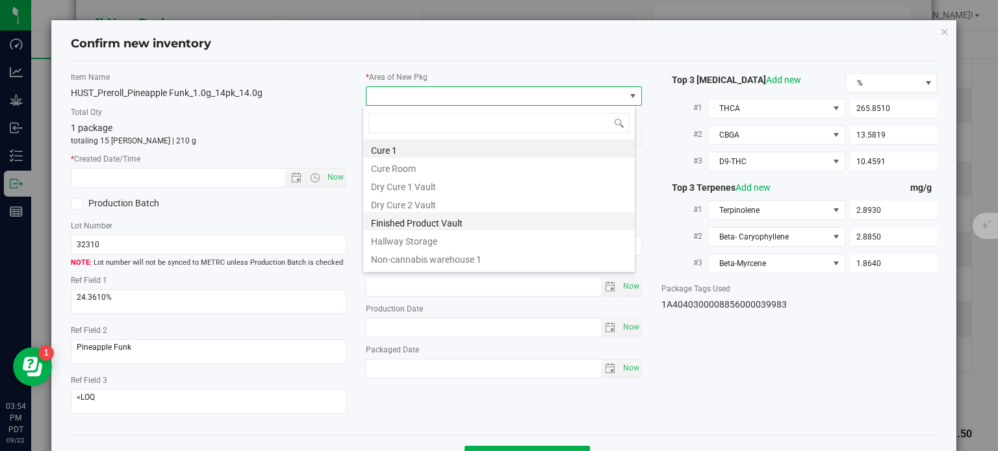
click at [437, 214] on li "Finished Product Vault" at bounding box center [498, 221] width 271 height 18
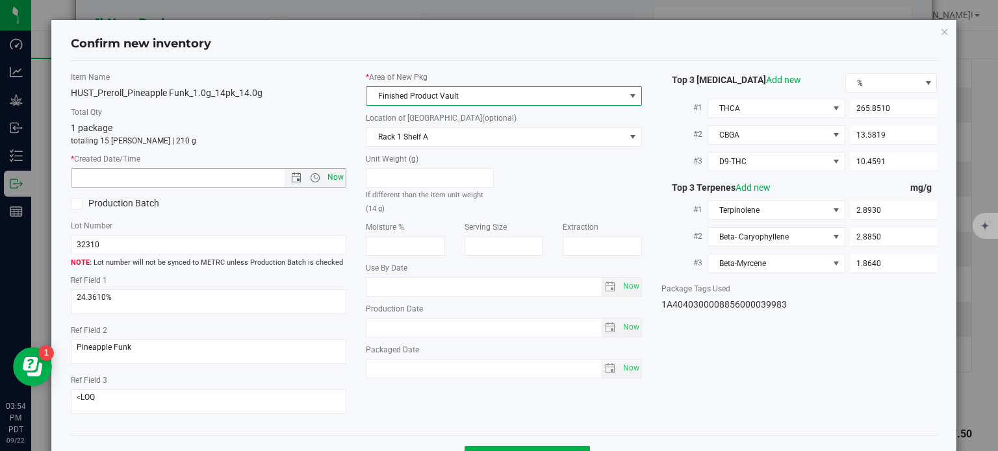
click at [330, 175] on span "Now" at bounding box center [336, 177] width 22 height 19
type input "9/22/2025 3:54 PM"
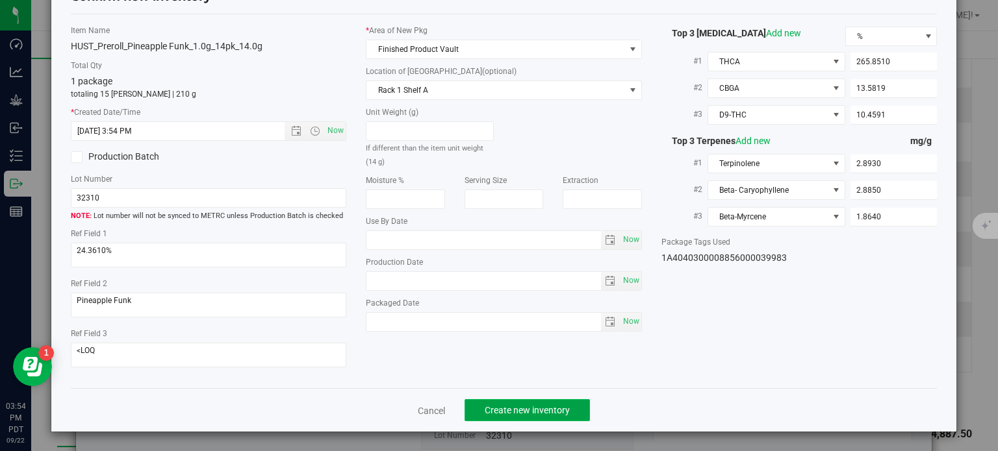
click at [531, 405] on button "Create new inventory" at bounding box center [526, 410] width 125 height 22
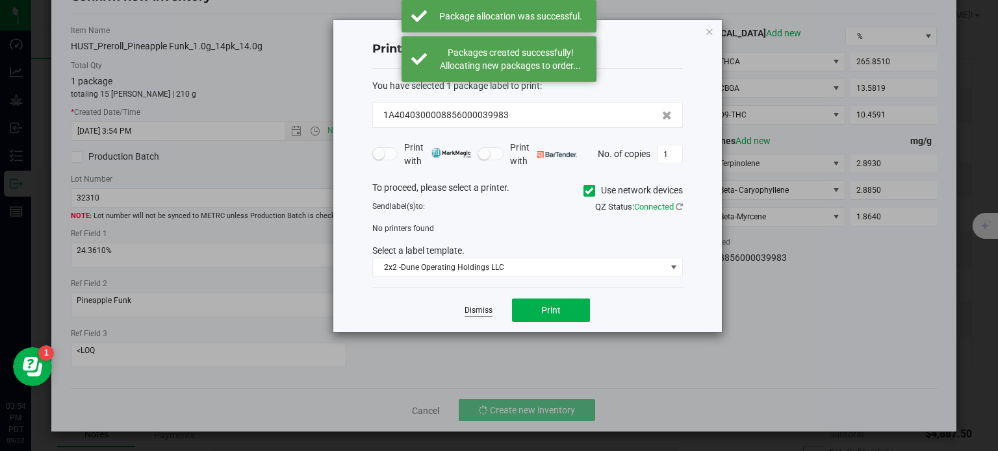
click at [491, 314] on link "Dismiss" at bounding box center [478, 310] width 28 height 11
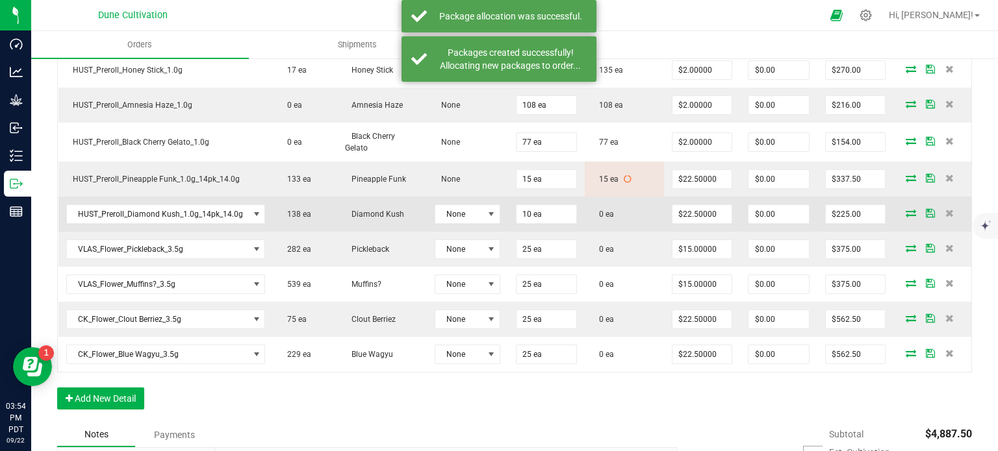
click at [905, 210] on icon at bounding box center [910, 213] width 10 height 8
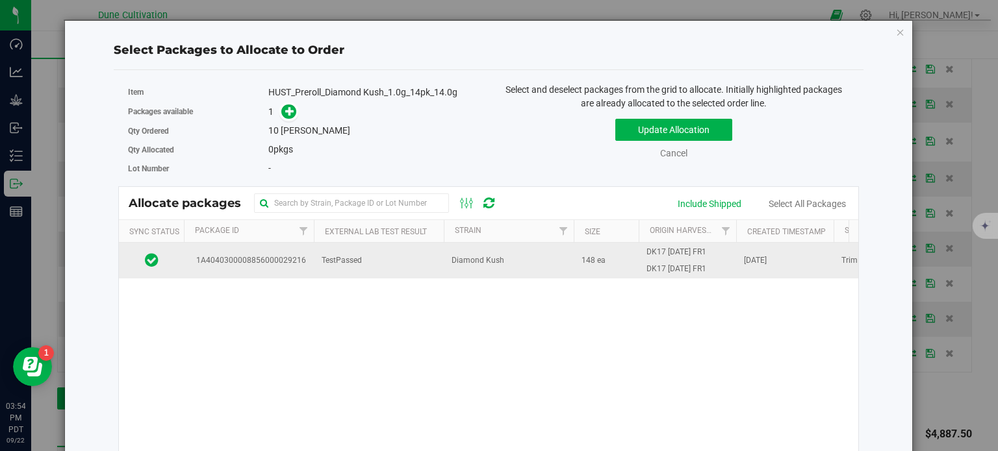
click at [278, 264] on span "1A4040300008856000029216" at bounding box center [249, 261] width 114 height 12
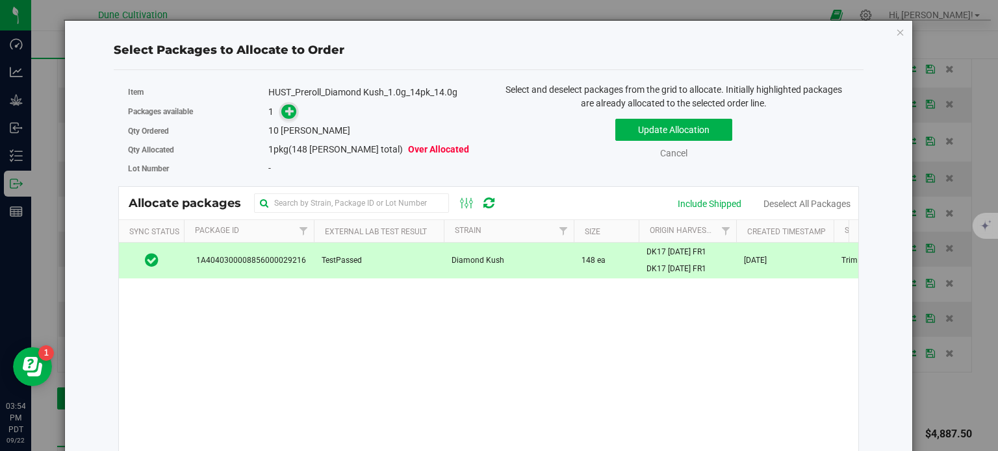
click at [290, 114] on icon at bounding box center [289, 111] width 9 height 9
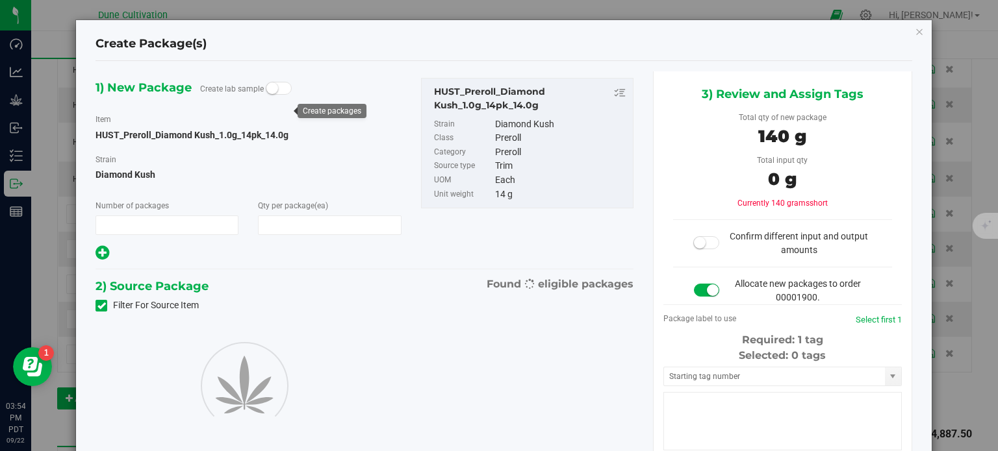
type input "1"
type input "10"
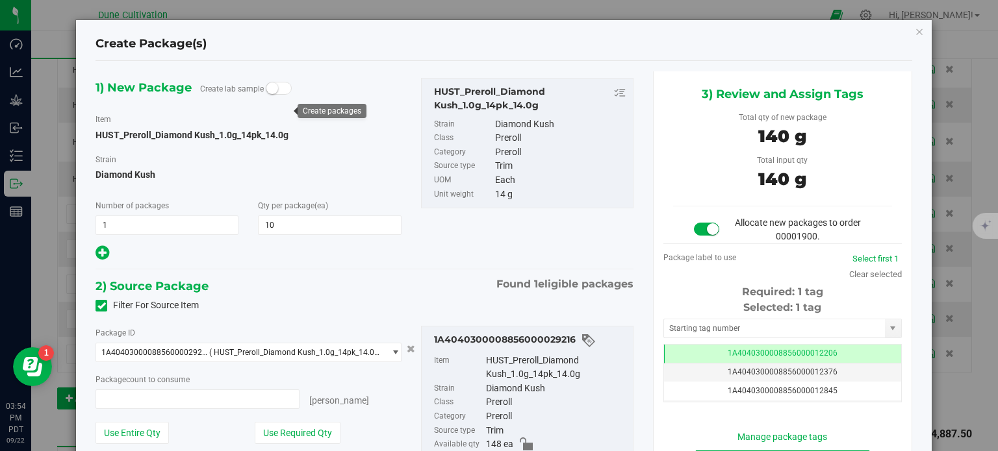
type input "10 ea"
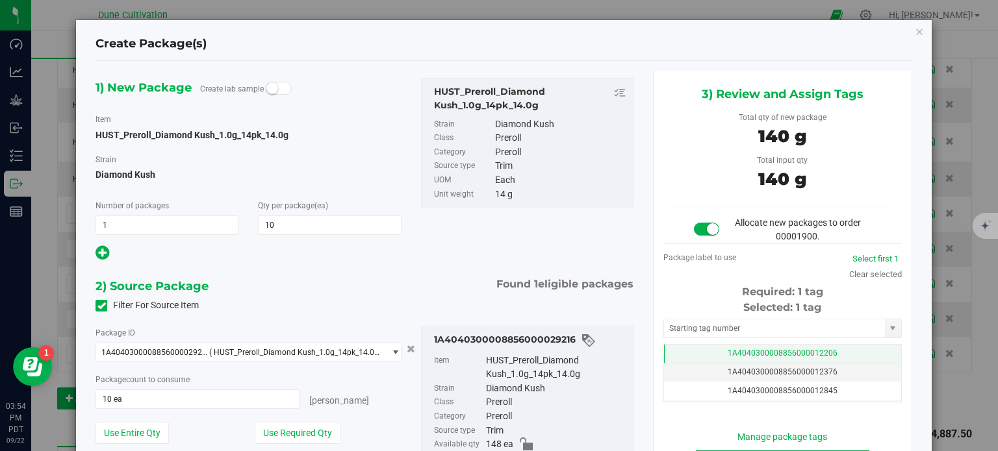
click at [675, 350] on td "1A4040300008856000012206" at bounding box center [782, 354] width 237 height 19
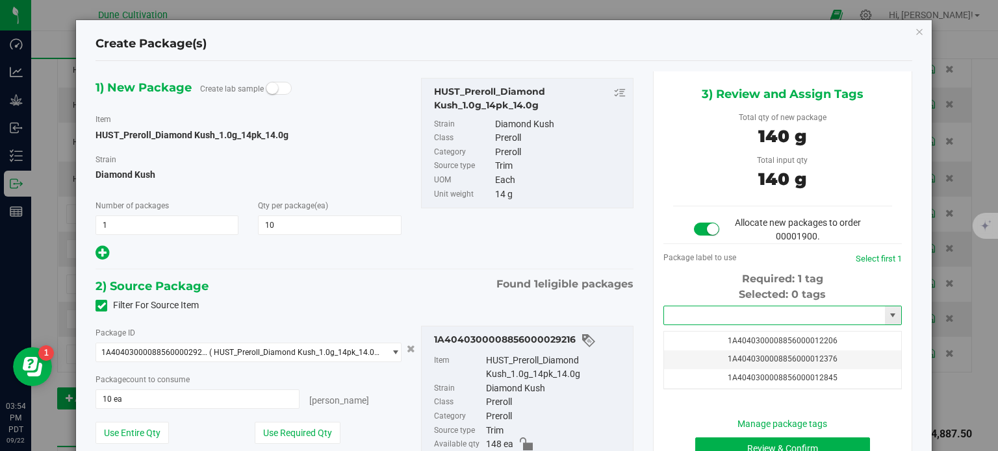
click at [696, 318] on input "text" at bounding box center [774, 316] width 221 height 18
paste input "3998"
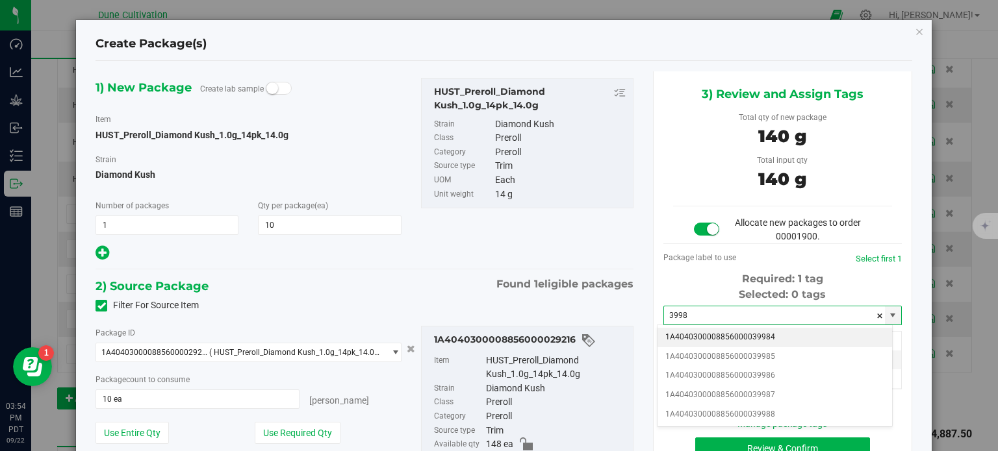
click at [735, 334] on li "1A4040300008856000039984" at bounding box center [774, 337] width 234 height 19
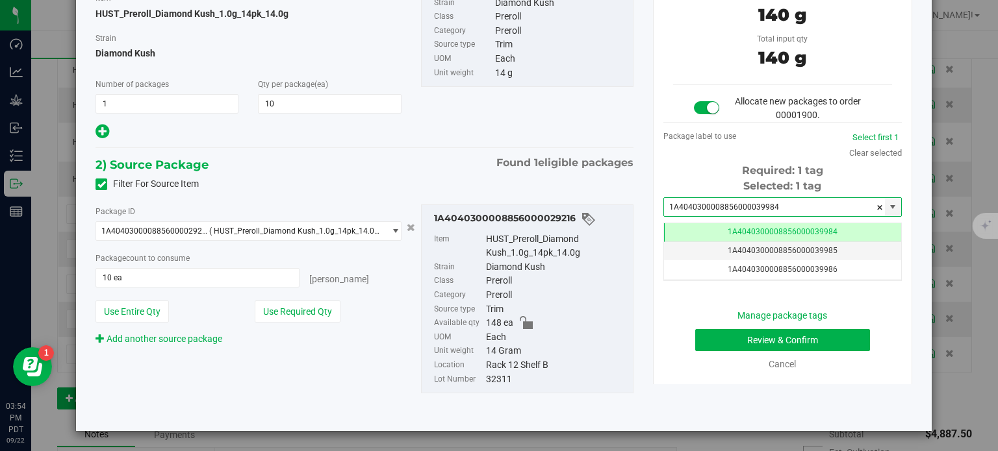
type input "1A4040300008856000039984"
click at [727, 340] on button "Review & Confirm" at bounding box center [782, 340] width 175 height 22
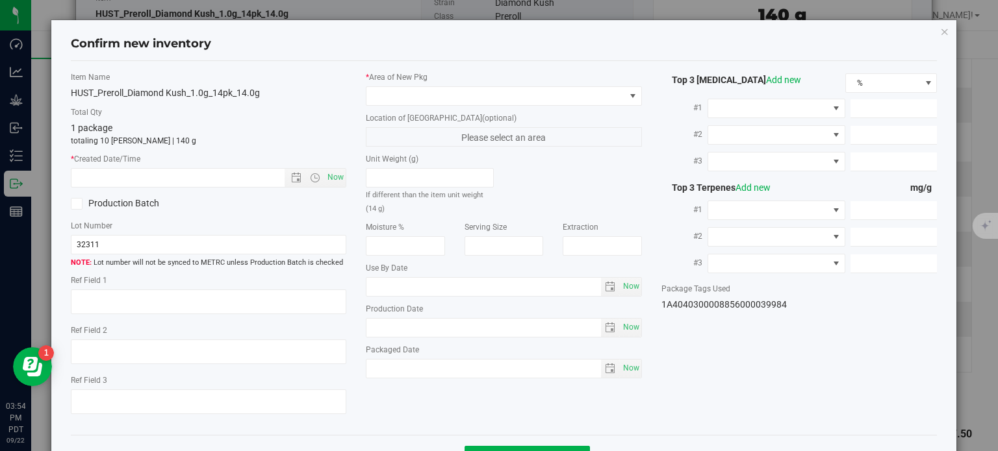
type textarea "24.0250%"
type textarea "Diamond Kush"
type textarea "<LOQ"
type input "268.5240"
type input "19.2656"
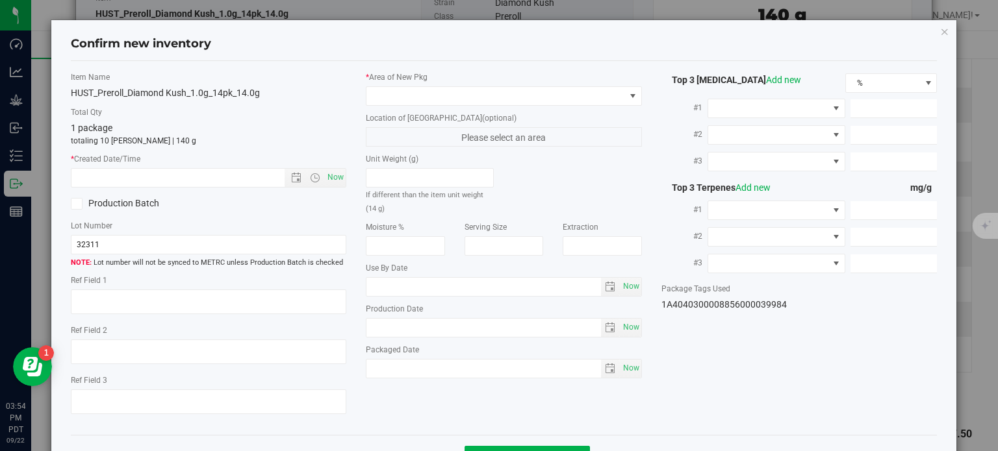
type input "4.7541"
type input "4.4100"
type input "1.9740"
type input "1.6010"
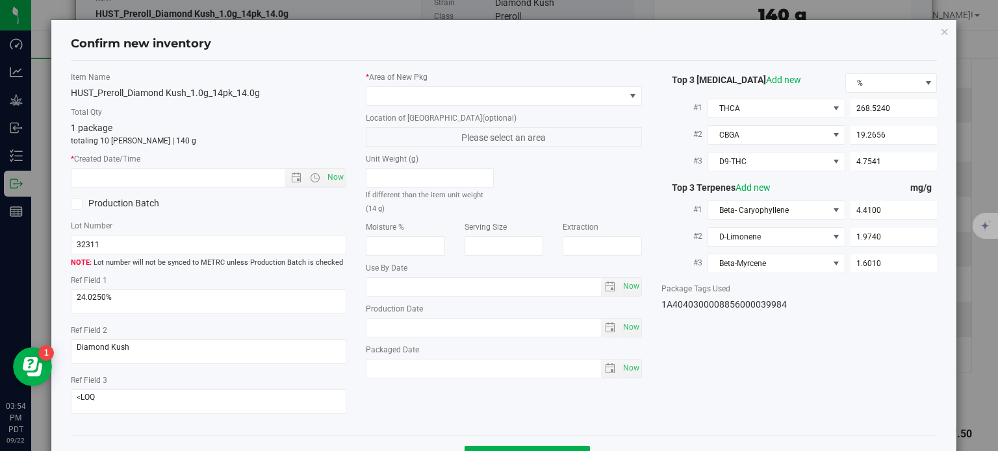
click at [454, 80] on label "* Area of New Pkg" at bounding box center [504, 77] width 276 height 12
click at [456, 89] on div "* Area of New Pkg" at bounding box center [504, 88] width 276 height 34
click at [440, 111] on div "* Area of New Pkg Location of New Pkg (optional) Please select an area Unit Wei…" at bounding box center [503, 228] width 295 height 314
click at [440, 95] on span at bounding box center [495, 96] width 258 height 18
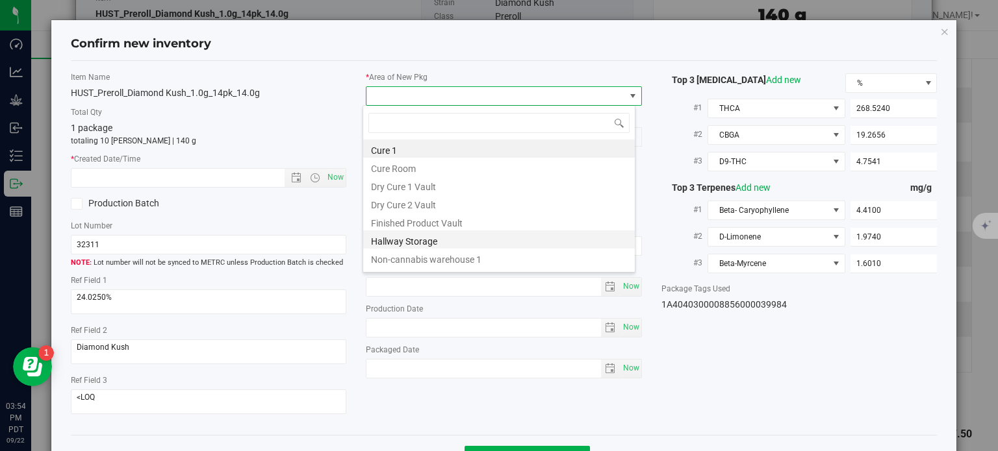
click at [395, 231] on li "Hallway Storage" at bounding box center [498, 240] width 271 height 18
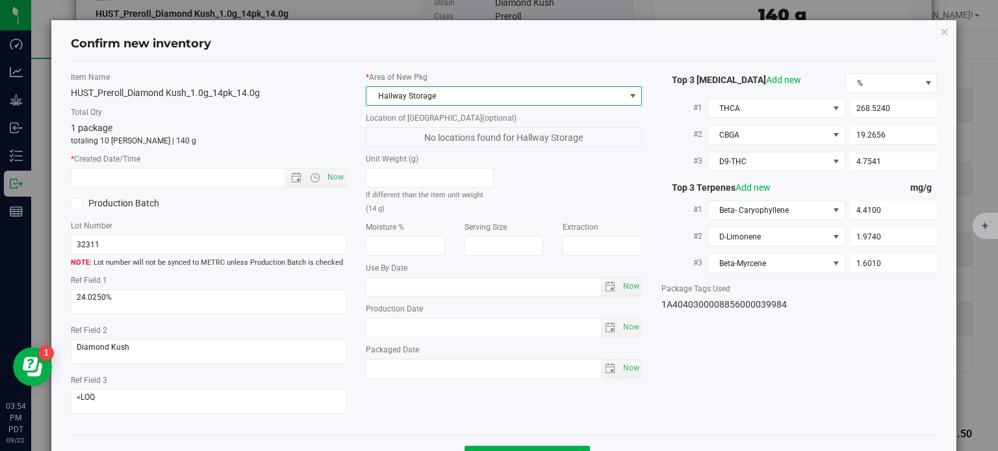
click at [418, 88] on span "Hallway Storage" at bounding box center [495, 96] width 258 height 18
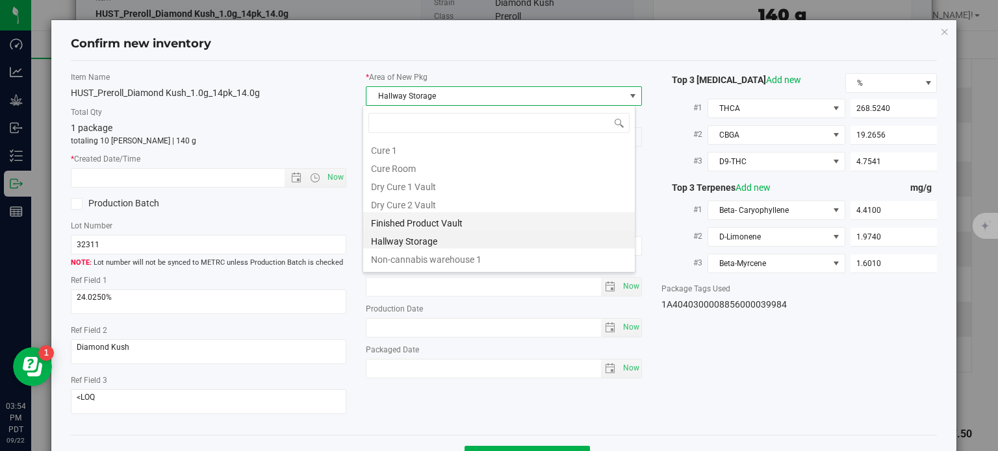
click at [395, 225] on li "Finished Product Vault" at bounding box center [498, 221] width 271 height 18
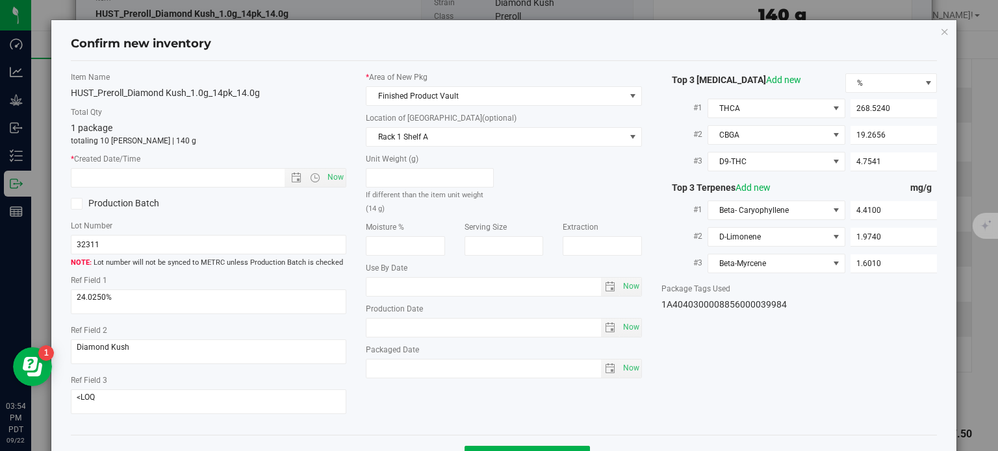
click at [333, 189] on div "Item Name HUST_Preroll_Diamond Kush_1.0g_14pk_14.0g Total Qty 1 package totalin…" at bounding box center [208, 248] width 295 height 354
click at [333, 182] on span "Now" at bounding box center [336, 177] width 22 height 19
type input "9/22/2025 3:54 PM"
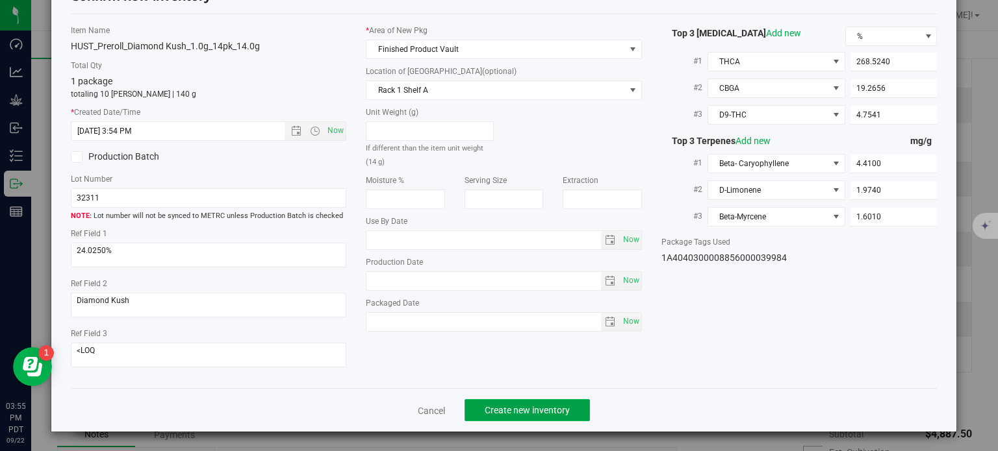
click at [500, 418] on button "Create new inventory" at bounding box center [526, 410] width 125 height 22
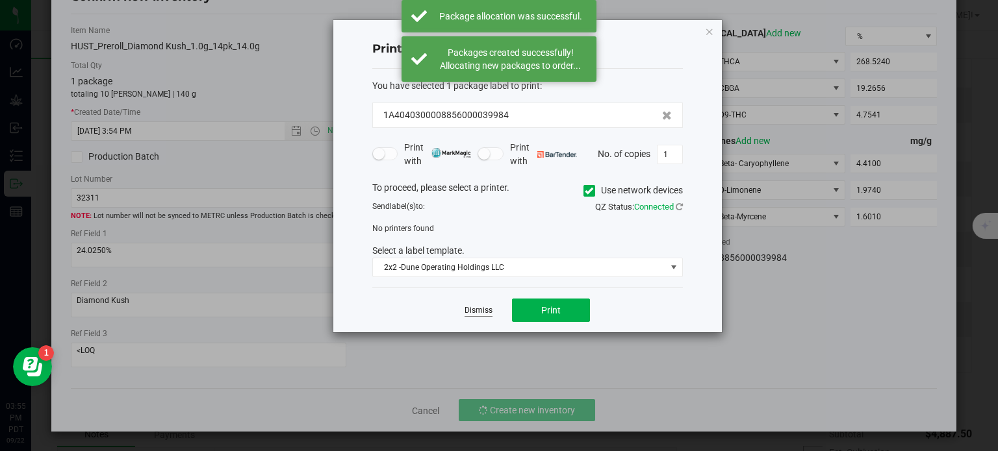
click at [484, 316] on link "Dismiss" at bounding box center [478, 310] width 28 height 11
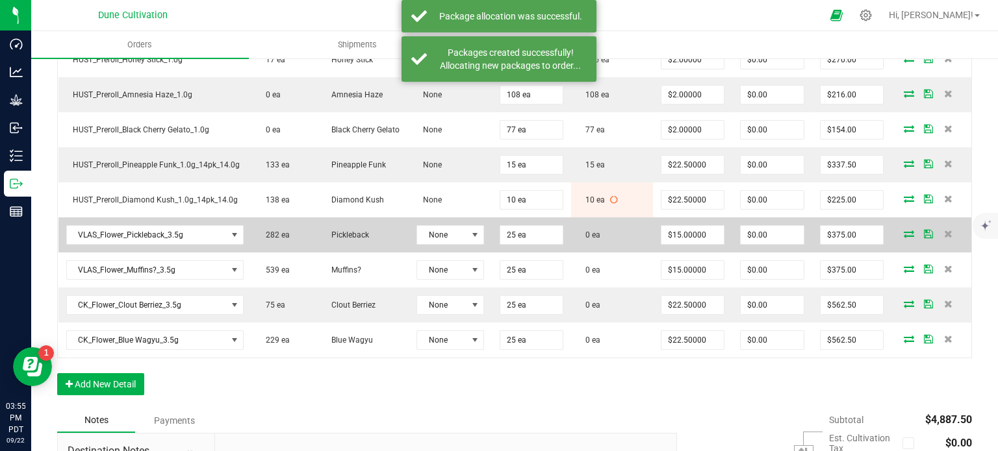
click at [903, 231] on icon at bounding box center [908, 234] width 10 height 8
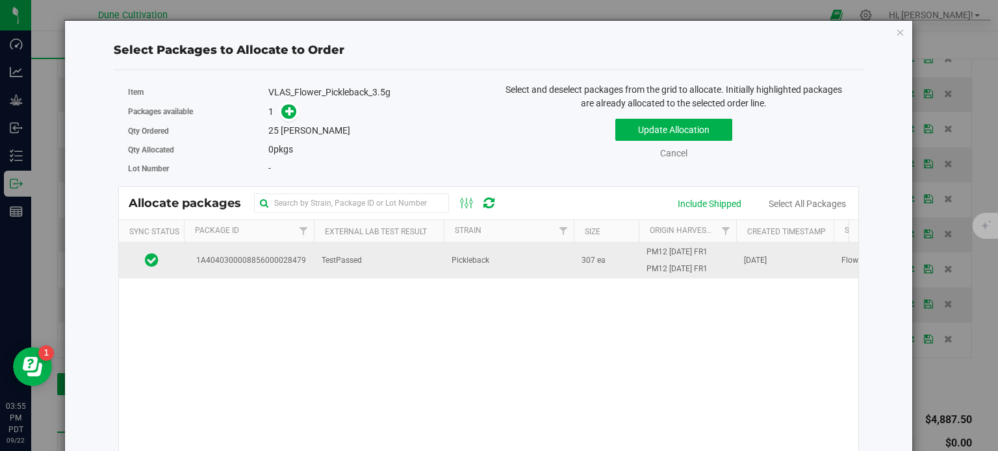
click at [256, 255] on span "1A4040300008856000028479" at bounding box center [249, 261] width 114 height 12
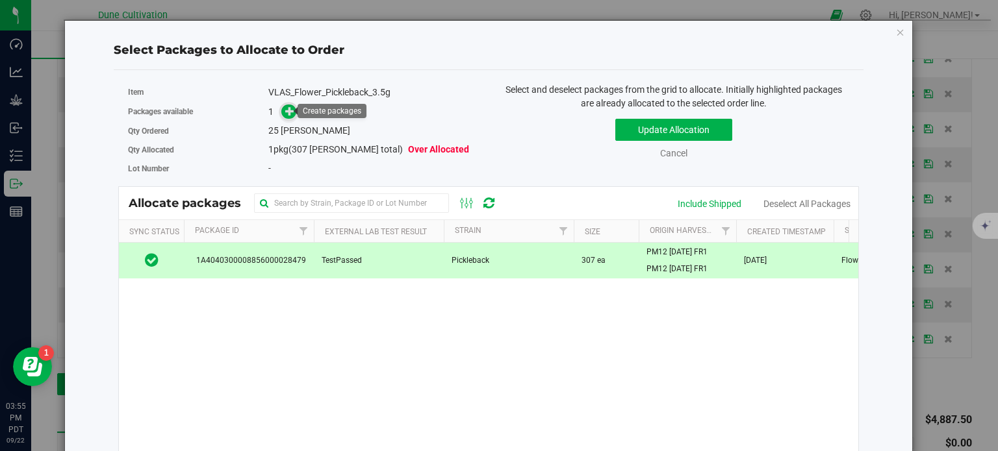
click at [281, 114] on span at bounding box center [288, 112] width 15 height 15
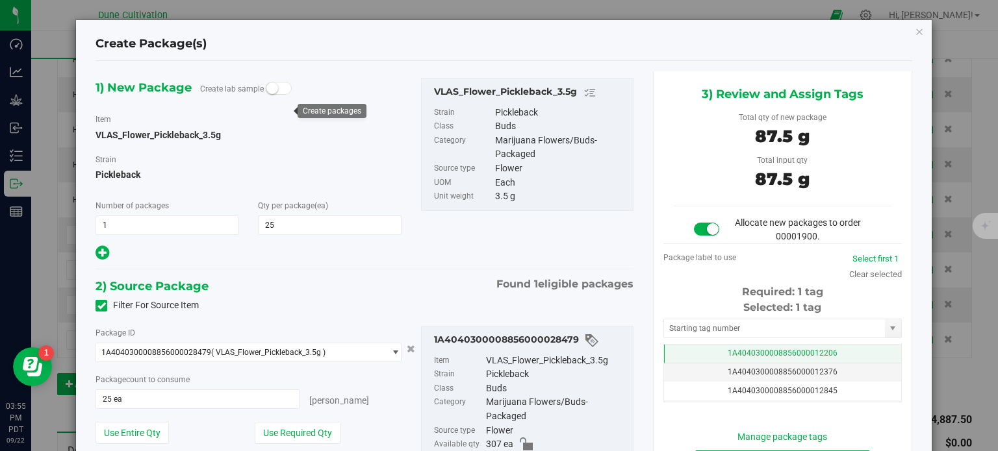
click at [709, 352] on td "1A4040300008856000012206" at bounding box center [782, 354] width 237 height 19
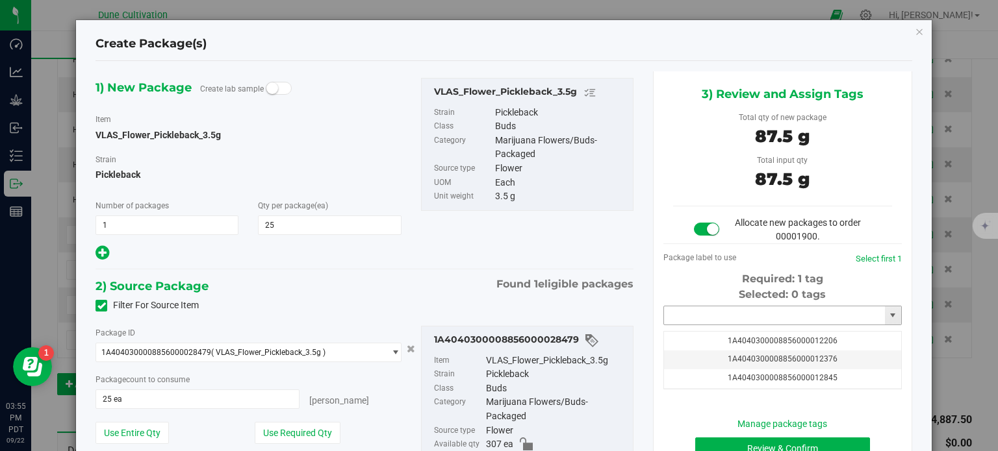
click at [698, 312] on input "text" at bounding box center [774, 316] width 221 height 18
click at [698, 312] on input "V" at bounding box center [774, 316] width 221 height 18
paste input "3998"
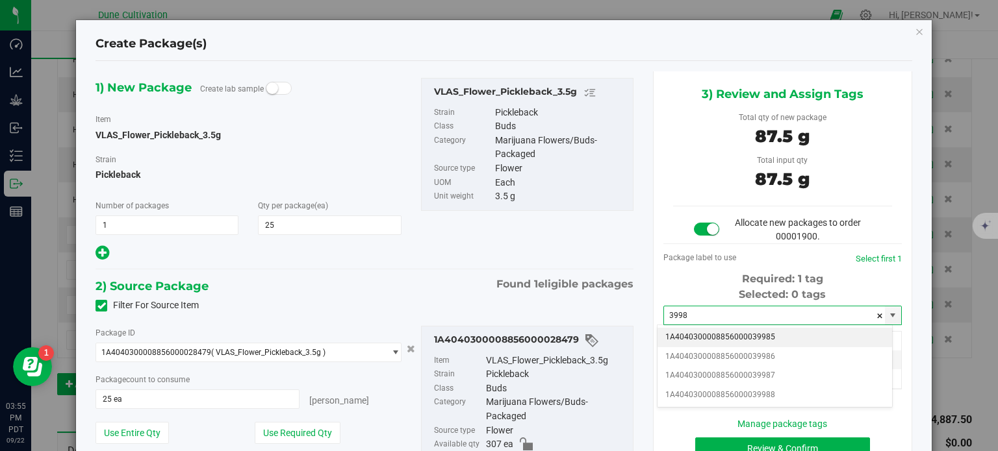
click at [719, 336] on li "1A4040300008856000039985" at bounding box center [774, 337] width 234 height 19
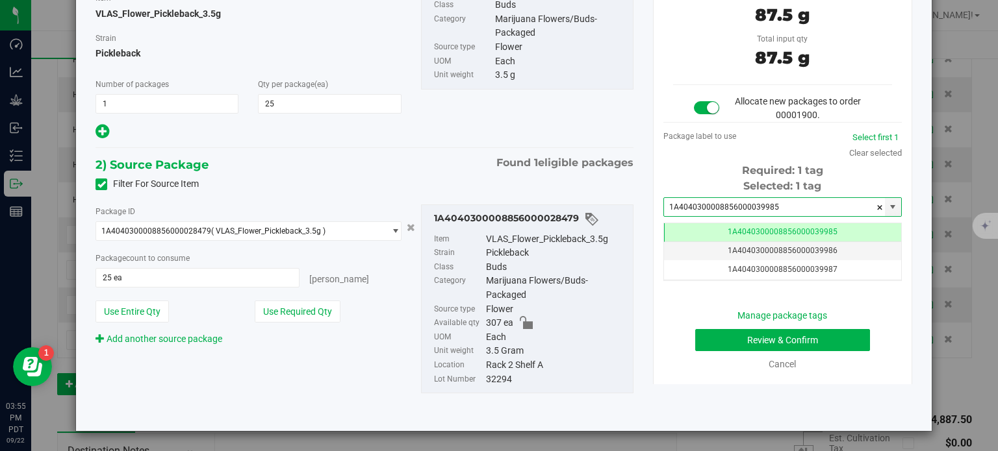
type input "1A4040300008856000039985"
click at [708, 337] on button "Review & Confirm" at bounding box center [782, 340] width 175 height 22
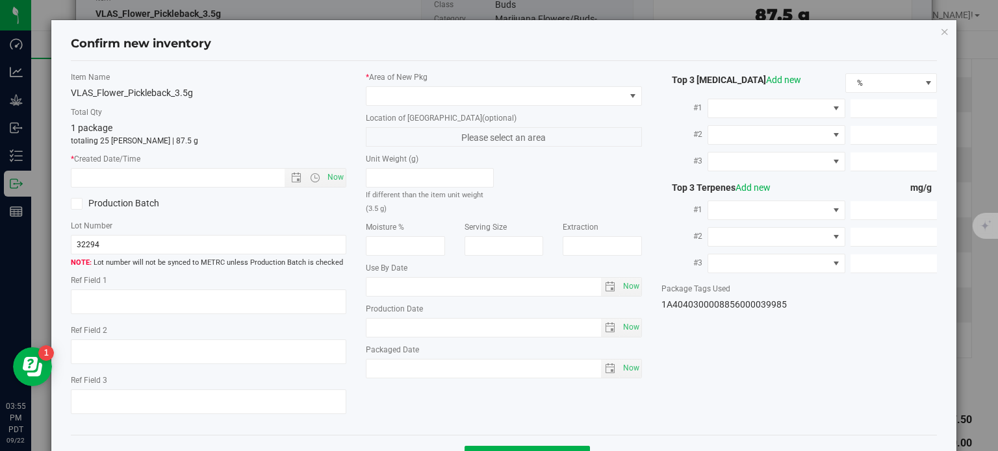
type textarea "33.2361%"
type textarea "Soundcheck-Jacked Up"
type textarea "0.0617713%"
type input "356.2450"
type input "19.9339"
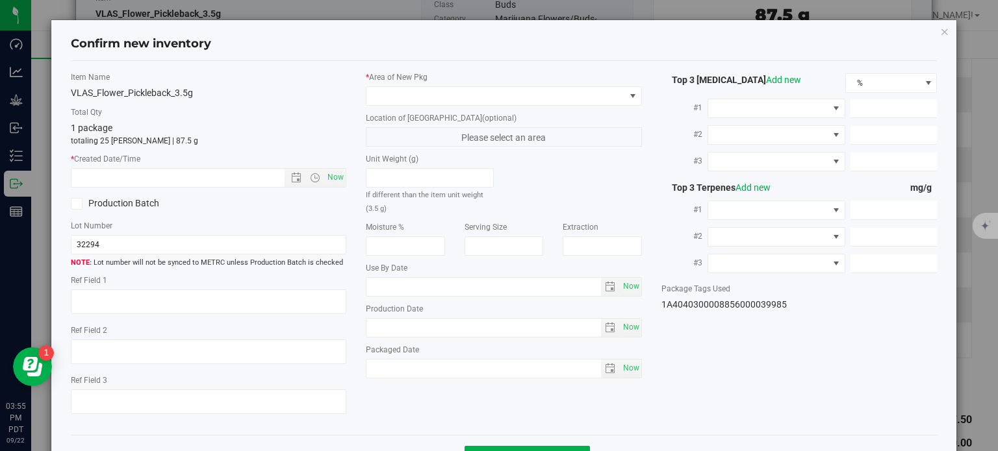
type input "14.9165"
type input "9.0580"
type input "7.9000"
type input "3.3610"
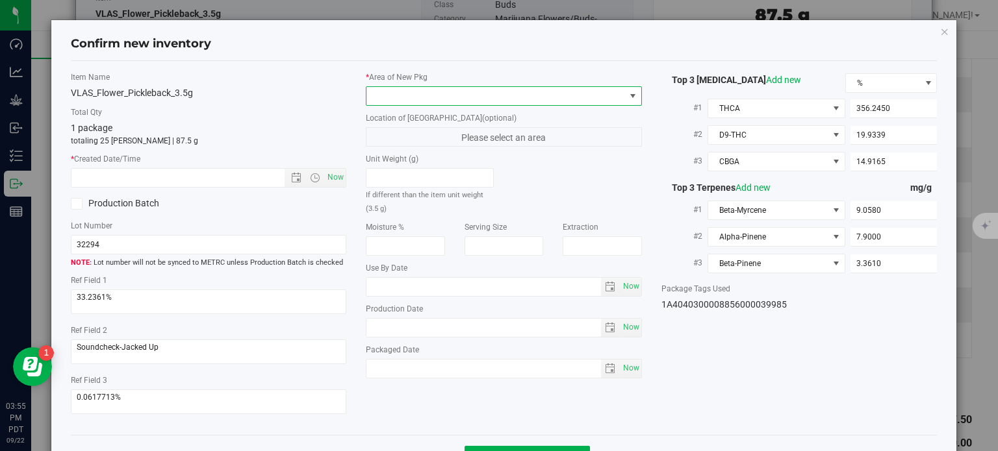
click at [480, 90] on span at bounding box center [495, 96] width 258 height 18
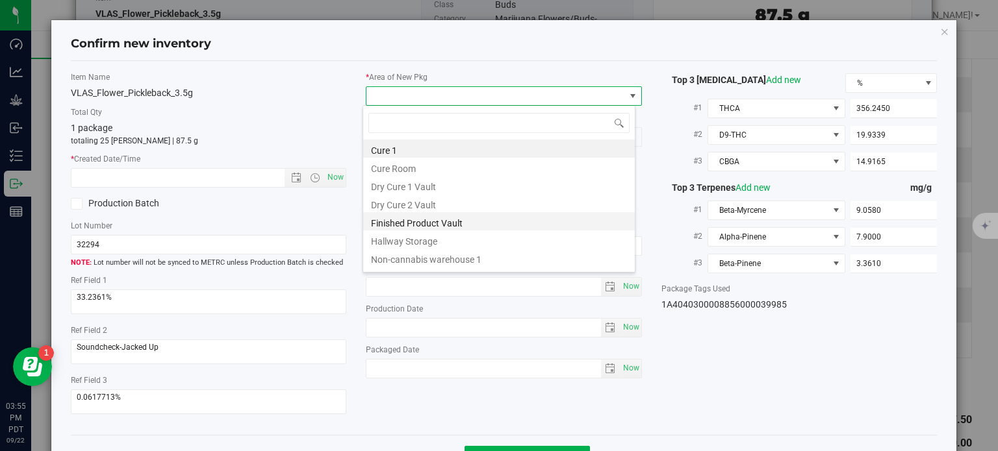
click at [426, 224] on li "Finished Product Vault" at bounding box center [498, 221] width 271 height 18
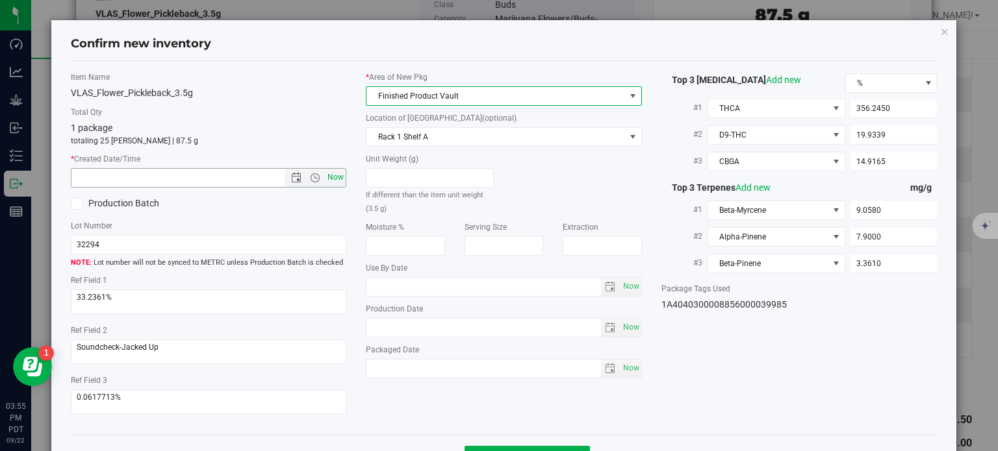
click at [325, 171] on span "Now" at bounding box center [336, 177] width 22 height 19
type input "9/22/2025 3:55 PM"
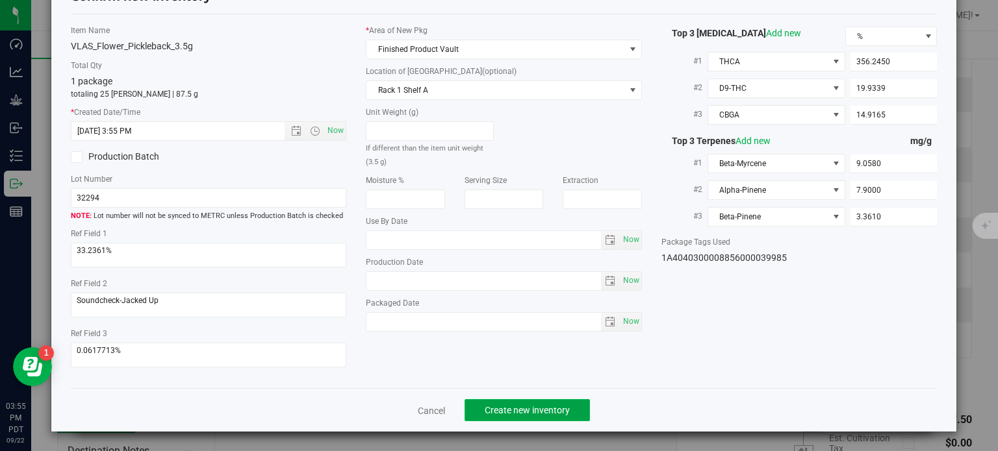
click at [509, 408] on span "Create new inventory" at bounding box center [526, 410] width 85 height 10
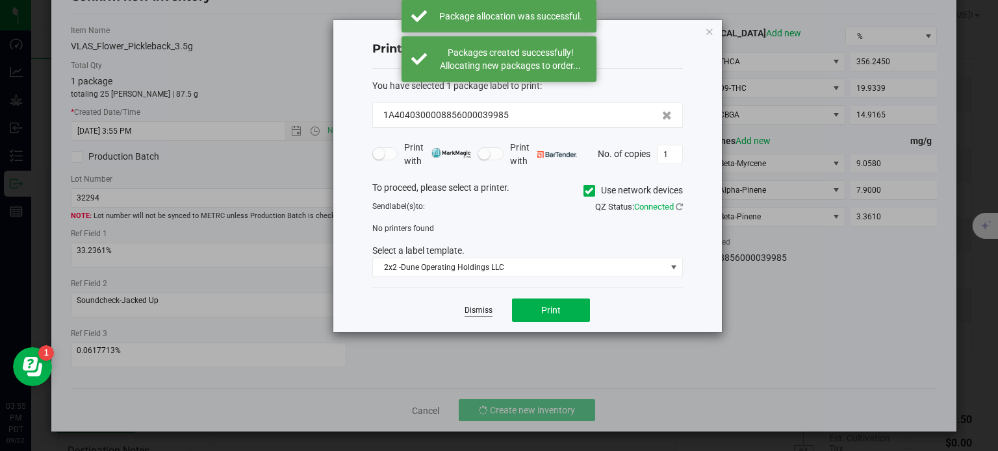
click at [480, 314] on link "Dismiss" at bounding box center [478, 310] width 28 height 11
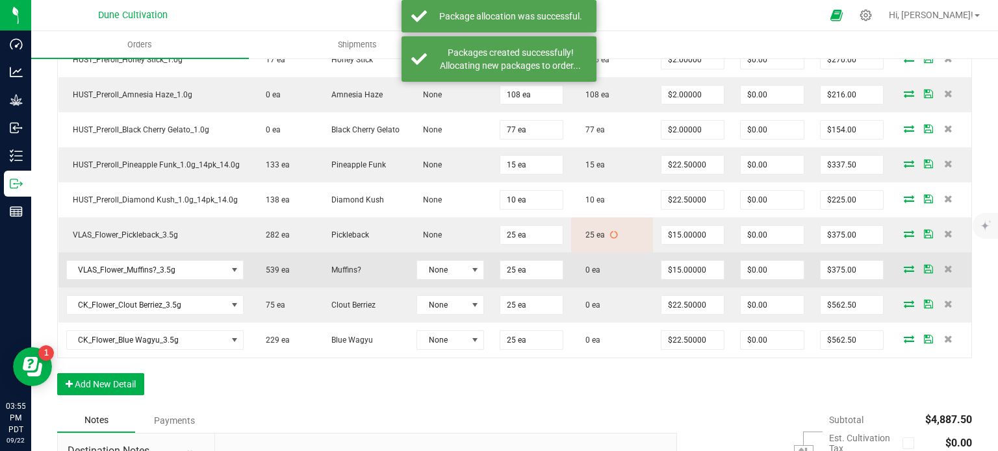
click at [904, 266] on icon at bounding box center [908, 269] width 10 height 8
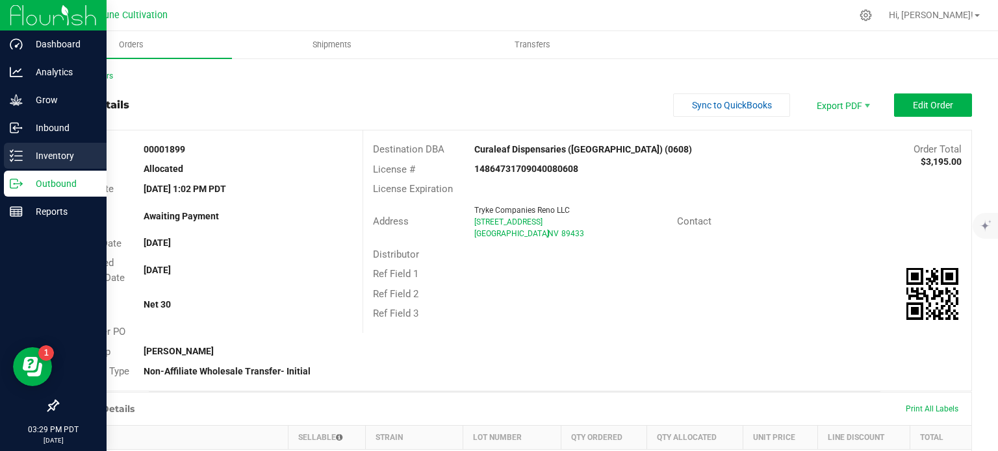
click at [17, 152] on icon at bounding box center [16, 155] width 13 height 13
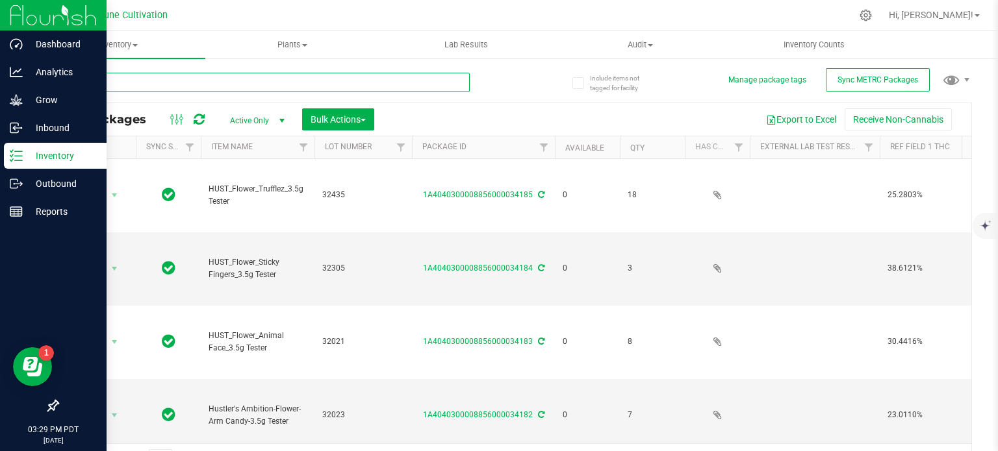
click at [203, 75] on input "text" at bounding box center [263, 82] width 412 height 19
type input "39989"
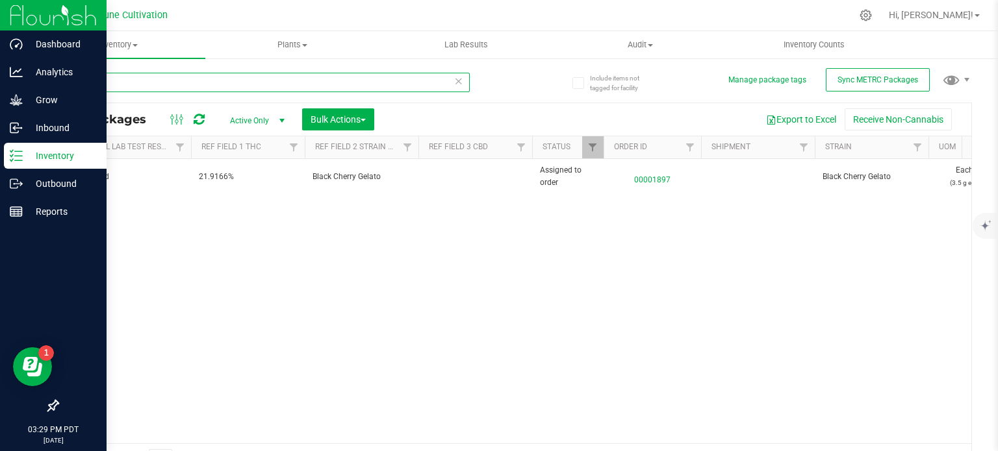
scroll to position [0, 691]
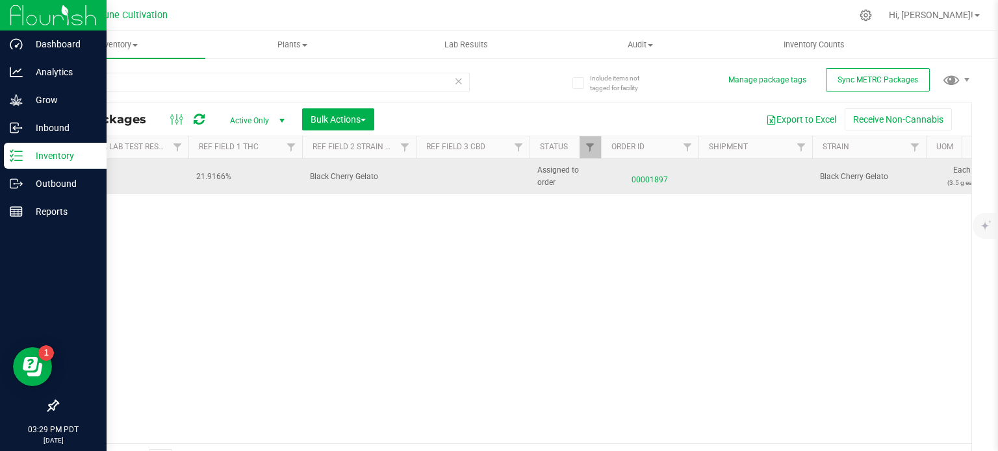
click at [641, 181] on span "00001897" at bounding box center [650, 177] width 82 height 19
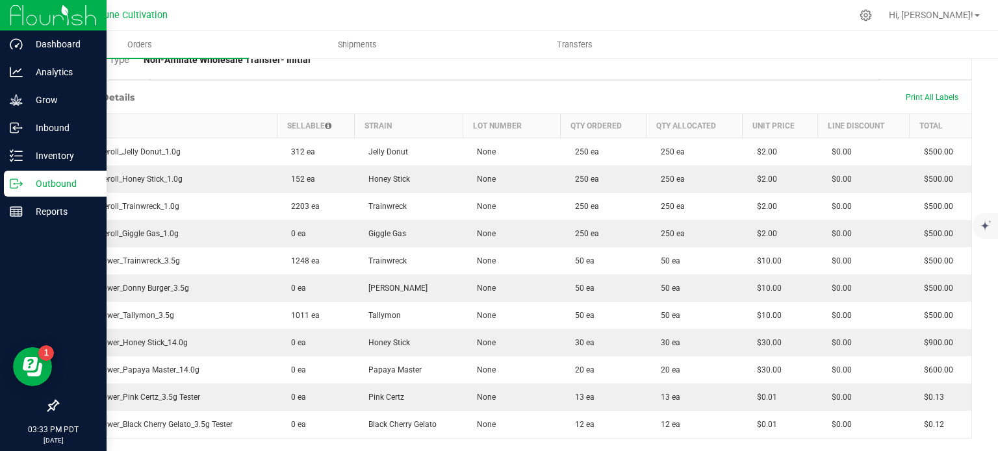
scroll to position [455, 0]
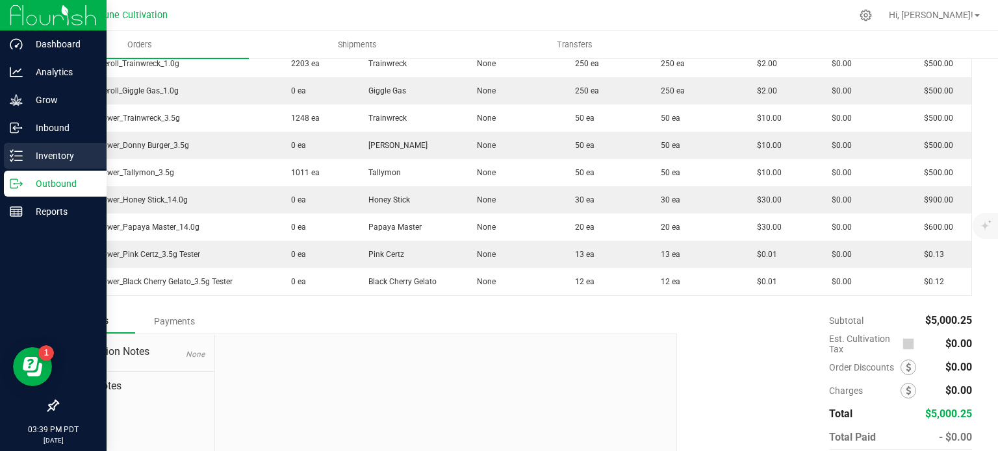
click at [25, 166] on div "Inventory" at bounding box center [55, 156] width 103 height 26
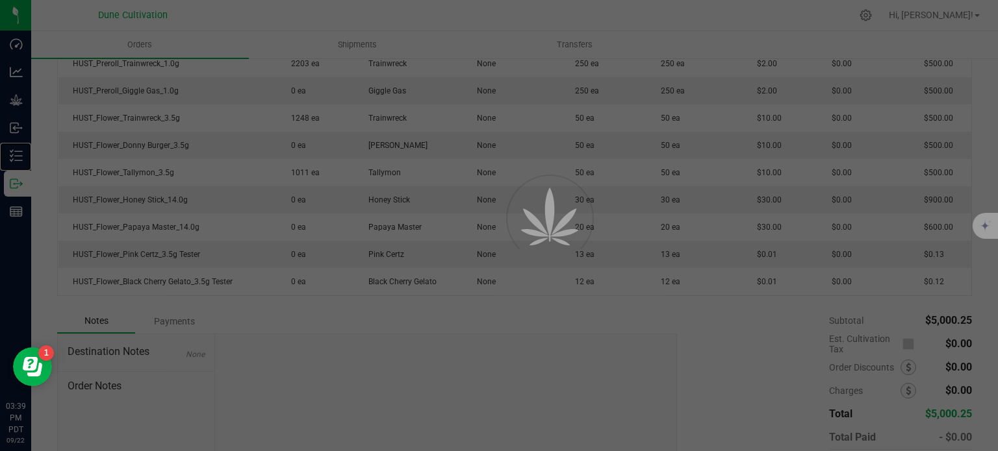
scroll to position [11, 0]
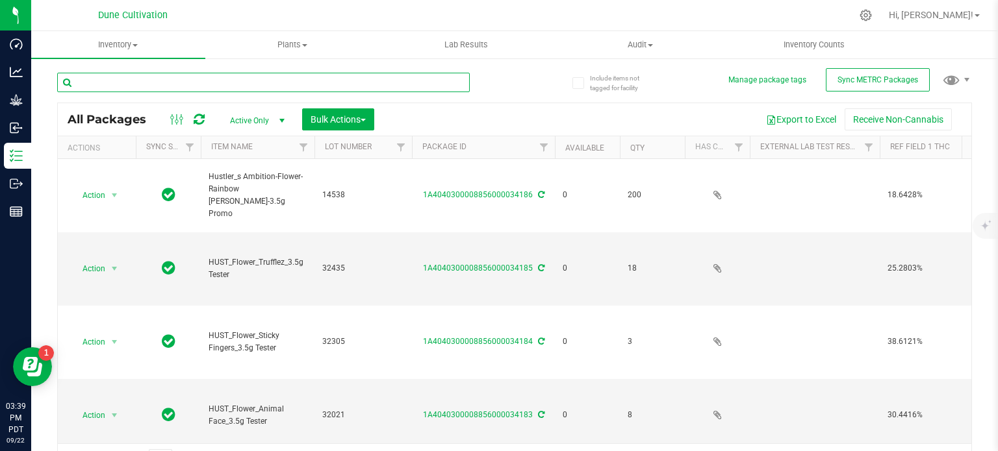
click at [141, 88] on input "text" at bounding box center [263, 82] width 412 height 19
paste input "28457"
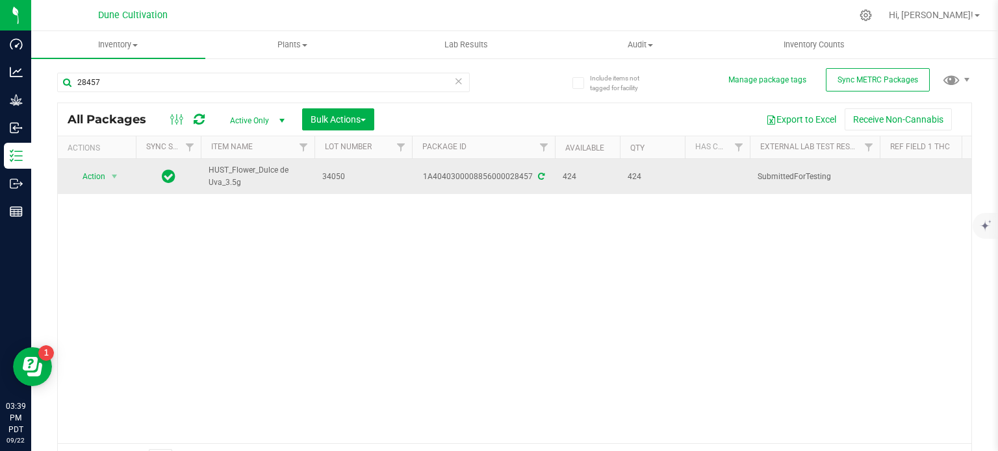
click at [246, 171] on span "HUST_Flower_Dulce de Uva_3.5g" at bounding box center [257, 176] width 98 height 25
copy tr "HUST_Flower_Dulce de Uva_3.5g"
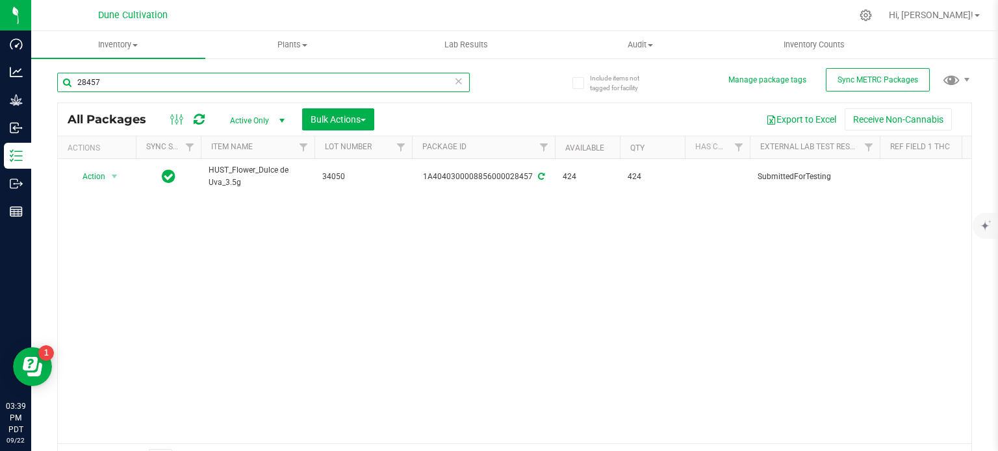
click at [137, 80] on input "28457" at bounding box center [263, 82] width 412 height 19
paste input "879"
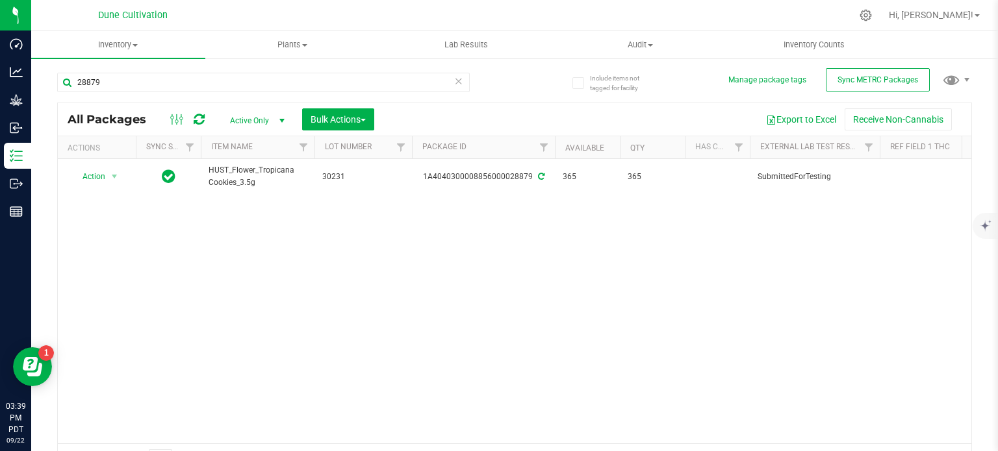
click at [232, 171] on span "HUST_Flower_Tropicana Cookies_3.5g" at bounding box center [257, 176] width 98 height 25
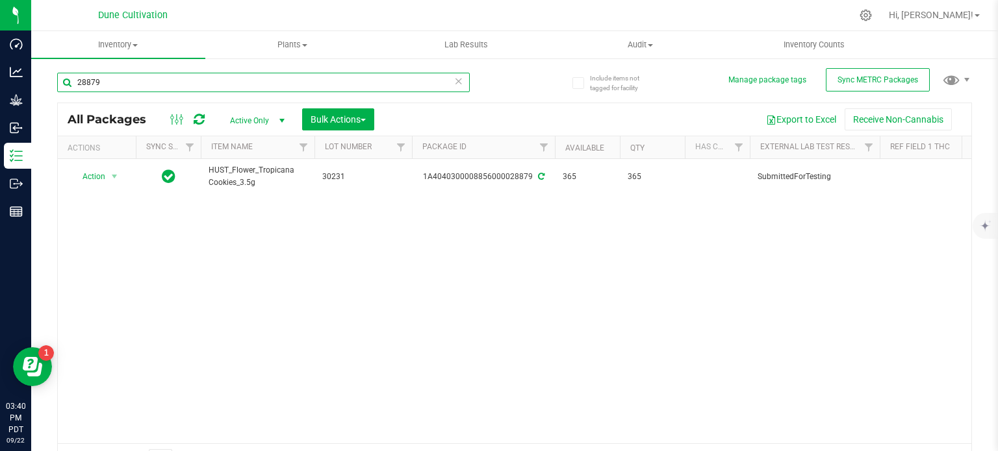
click at [174, 81] on input "28879" at bounding box center [263, 82] width 412 height 19
paste input "35223"
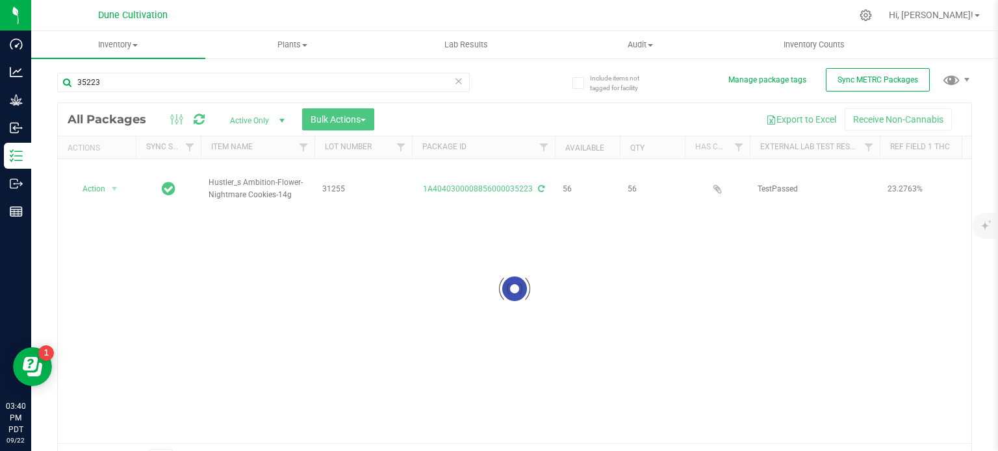
click at [243, 171] on div at bounding box center [514, 288] width 913 height 371
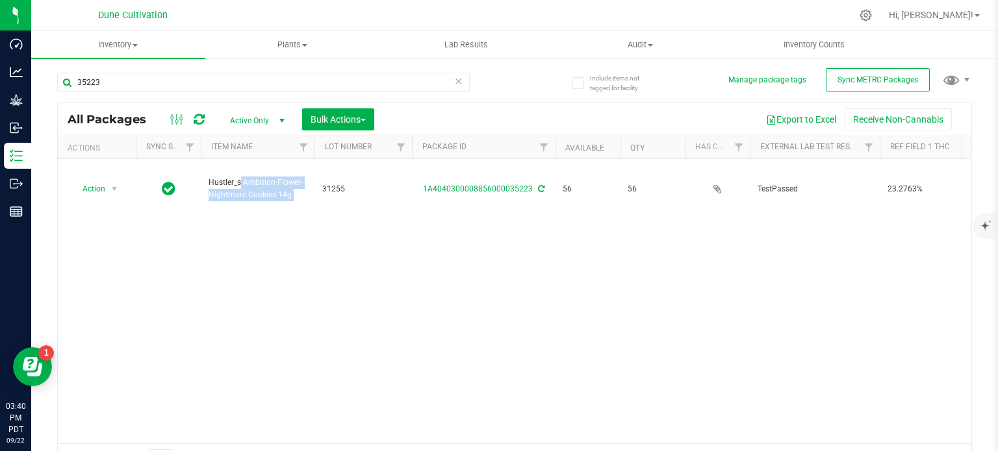
click at [243, 177] on span "Hustler_s Ambition-Flower-Nightmare Cookies-14g" at bounding box center [257, 189] width 98 height 25
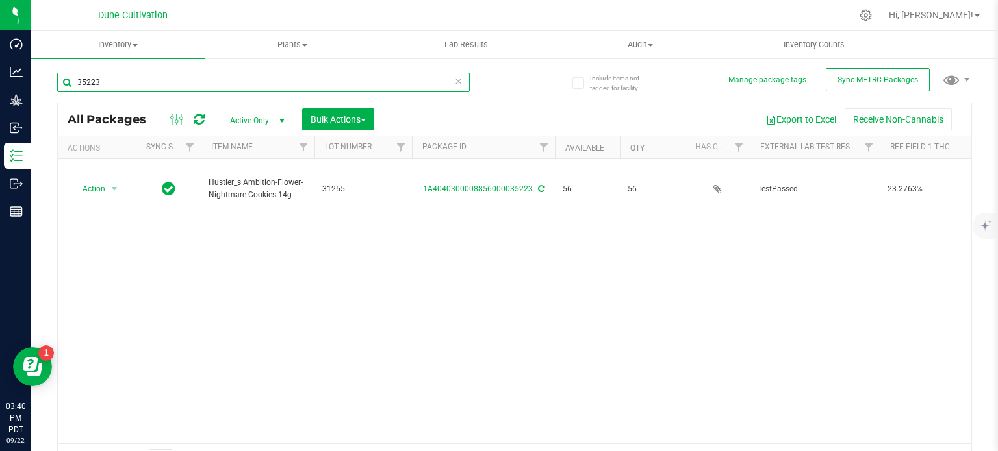
click at [107, 77] on input "35223" at bounding box center [263, 82] width 412 height 19
paste input "Nightmare Cookies-14g"
click at [146, 81] on input "Nightmare Cookies-14g" at bounding box center [263, 82] width 412 height 19
click at [181, 85] on input "Nightmare Cookies_14g" at bounding box center [263, 82] width 412 height 19
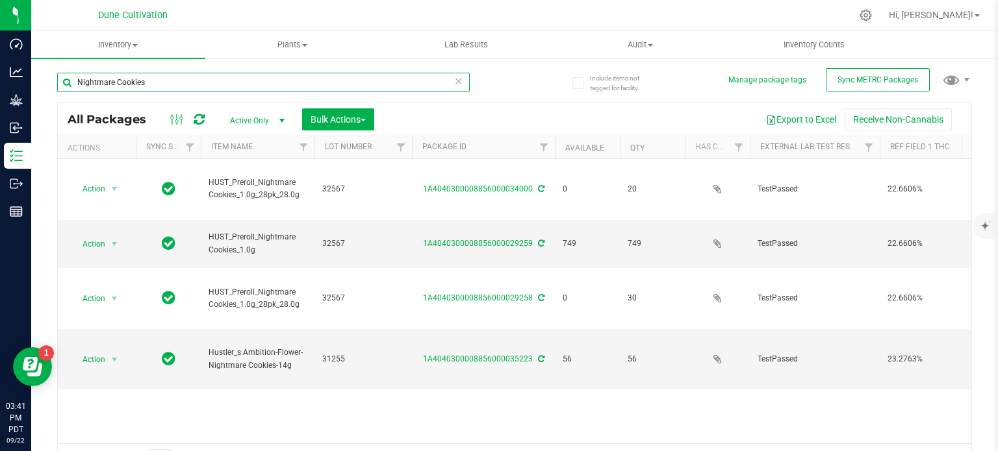
click at [206, 81] on input "Nightmare Cookies" at bounding box center [263, 82] width 412 height 19
paste input "28880"
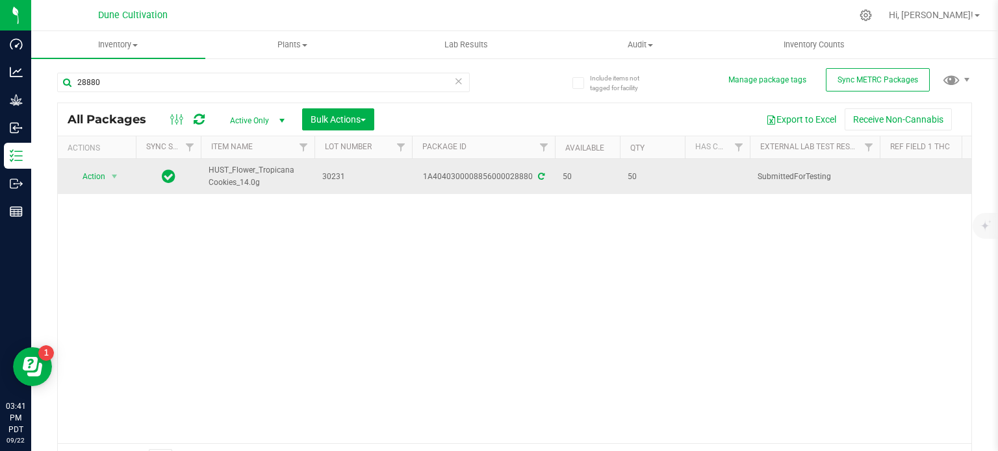
click at [240, 166] on span "HUST_Flower_Tropicana Cookies_14.0g" at bounding box center [257, 176] width 98 height 25
copy tr "HUST_Flower_Tropicana Cookies_14.0g"
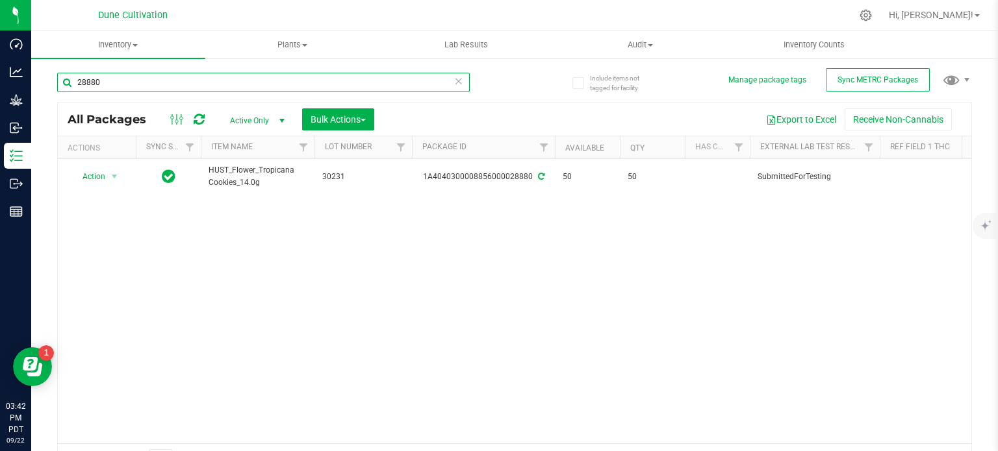
click at [141, 81] on input "28880" at bounding box center [263, 82] width 412 height 19
paste input "9259"
click at [141, 81] on input "29259" at bounding box center [263, 82] width 412 height 19
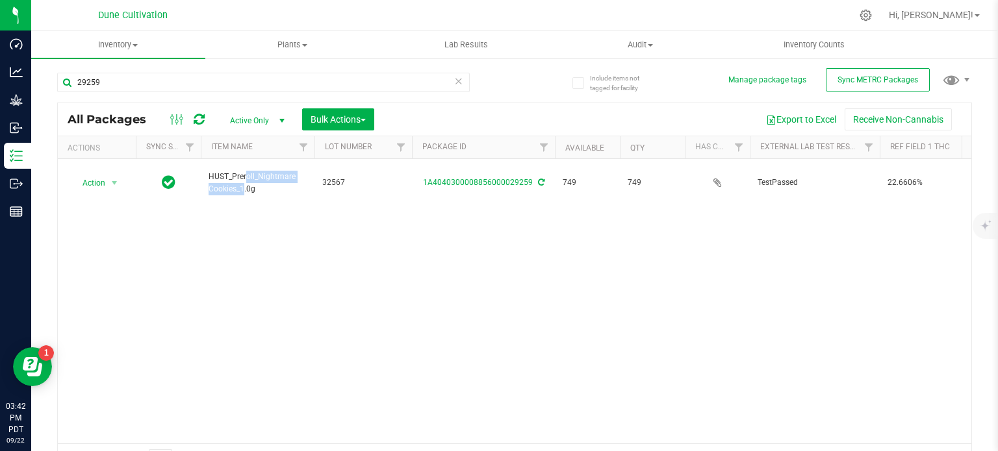
click at [233, 171] on span "HUST_Preroll_Nightmare Cookies_1.0g" at bounding box center [257, 183] width 98 height 25
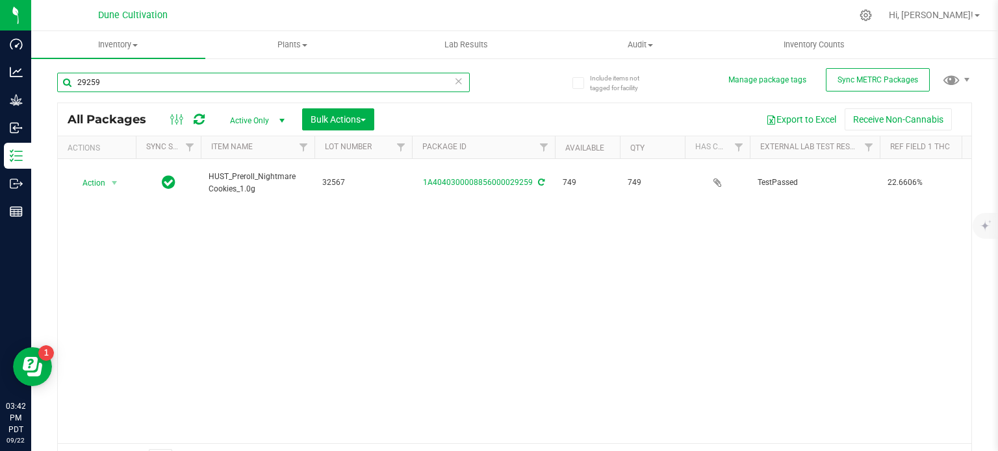
click at [144, 82] on input "29259" at bounding box center [263, 82] width 412 height 19
paste input "47"
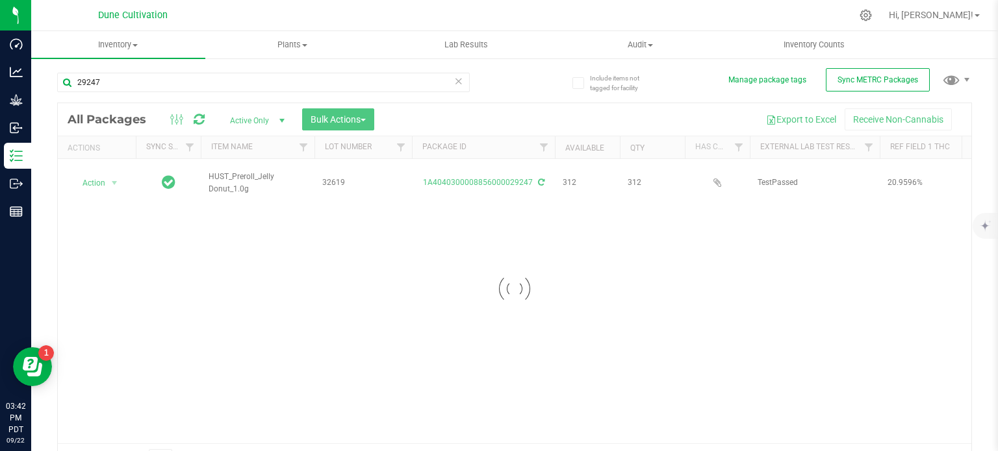
click at [244, 173] on div at bounding box center [514, 288] width 913 height 371
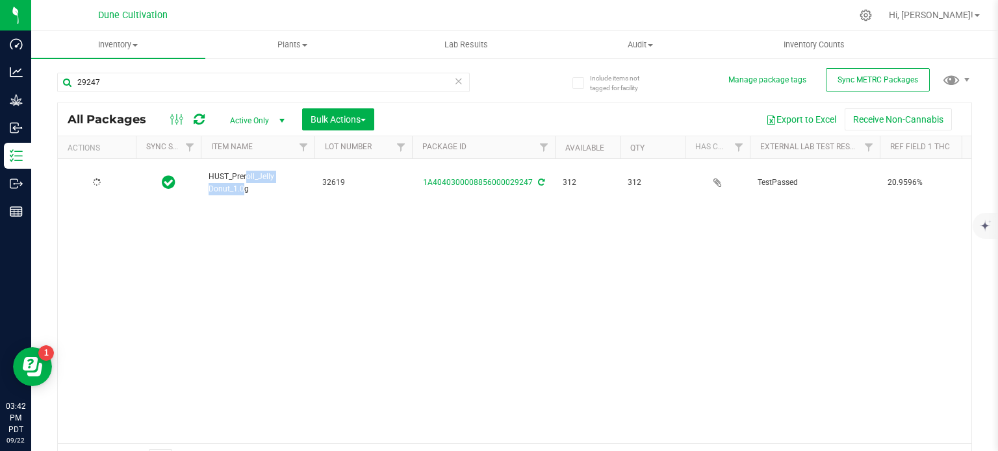
click at [244, 173] on span "HUST_Preroll_Jelly Donut_1.0g" at bounding box center [257, 183] width 98 height 25
copy tr "HUST_Preroll_Jelly Donut_1.0g"
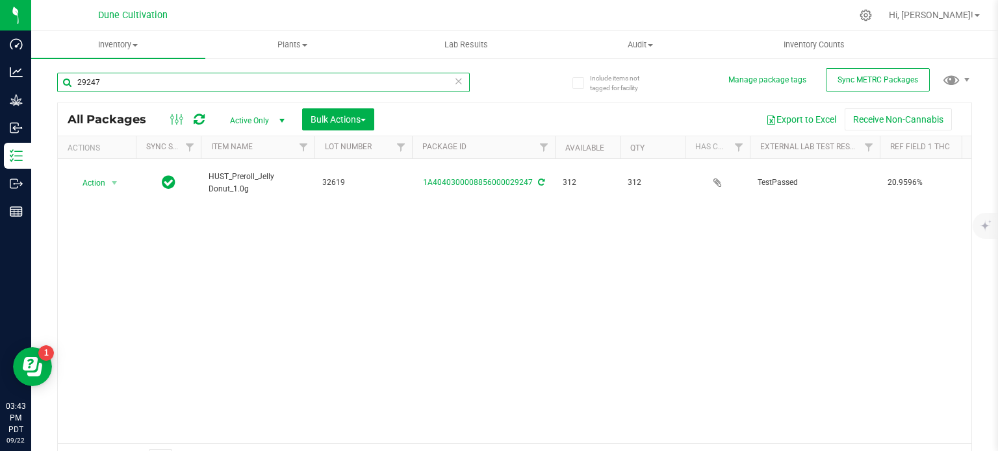
click at [152, 81] on input "29247" at bounding box center [263, 82] width 412 height 19
paste input "38"
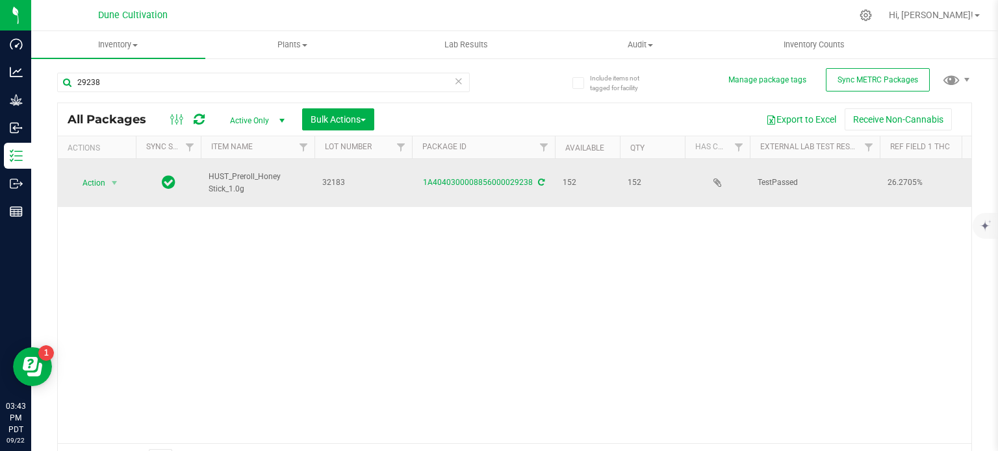
click at [235, 171] on span "HUST_Preroll_Honey Stick_1.0g" at bounding box center [257, 183] width 98 height 25
copy tr "HUST_Preroll_Honey Stick_1.0g"
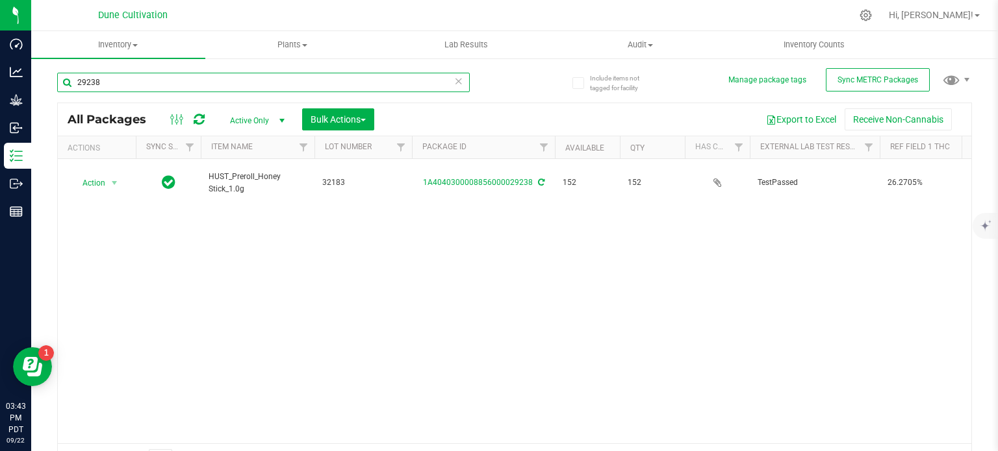
click at [132, 80] on input "29238" at bounding box center [263, 82] width 412 height 19
paste input "64"
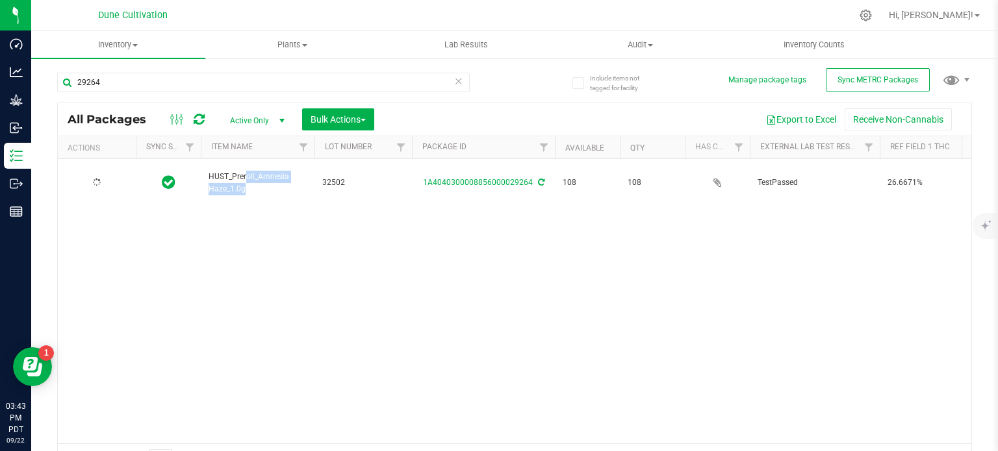
click at [231, 173] on span "HUST_Preroll_Amnesia Haze_1.0g" at bounding box center [257, 183] width 98 height 25
copy tr "HUST_Preroll_Amnesia Haze_1.0g"
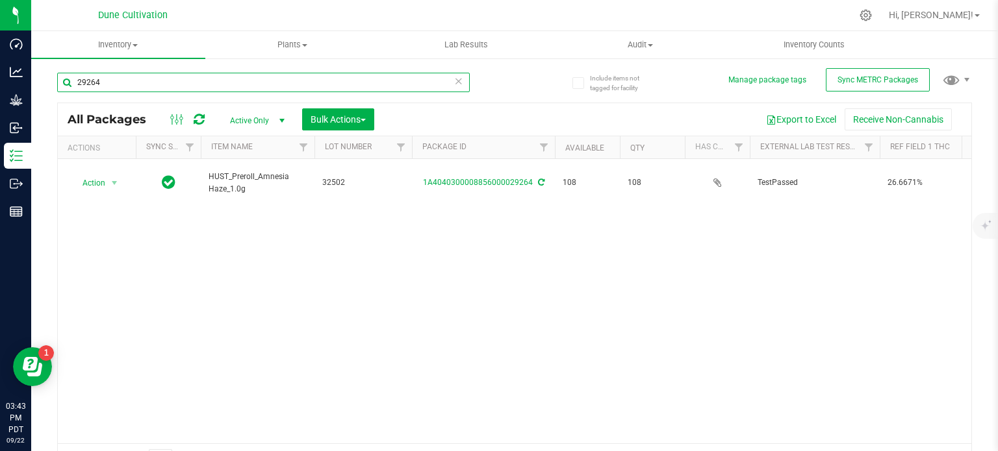
click at [171, 81] on input "29264" at bounding box center [263, 82] width 412 height 19
paste input "1"
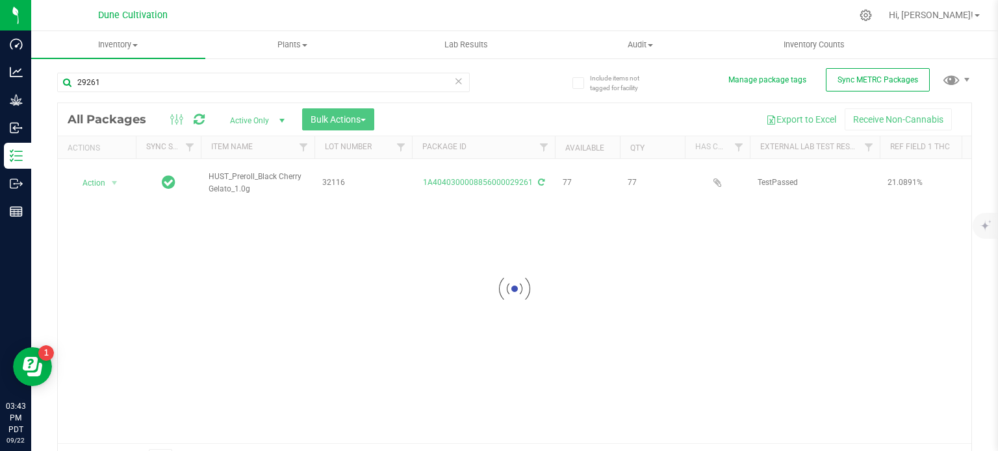
click at [240, 172] on div at bounding box center [514, 288] width 913 height 371
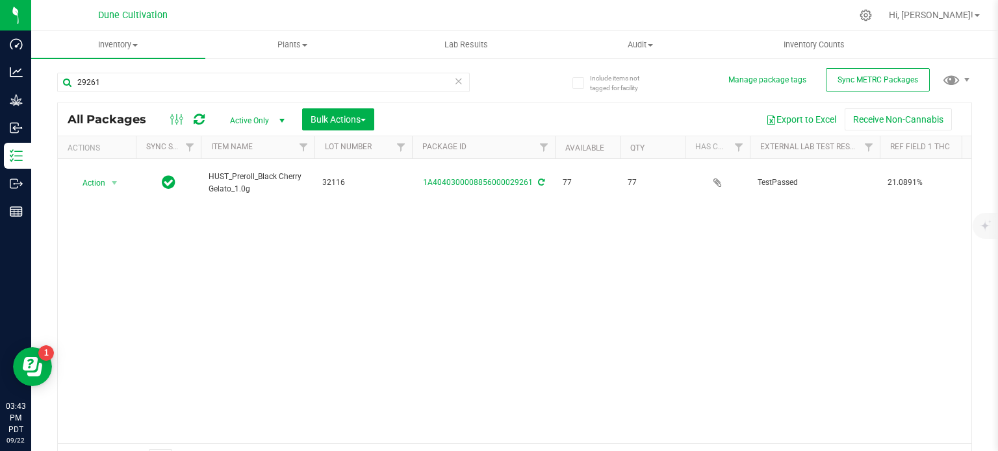
click at [240, 172] on span "HUST_Preroll_Black Cherry Gelato_1.0g" at bounding box center [257, 183] width 98 height 25
click at [153, 69] on div "29261" at bounding box center [285, 82] width 457 height 42
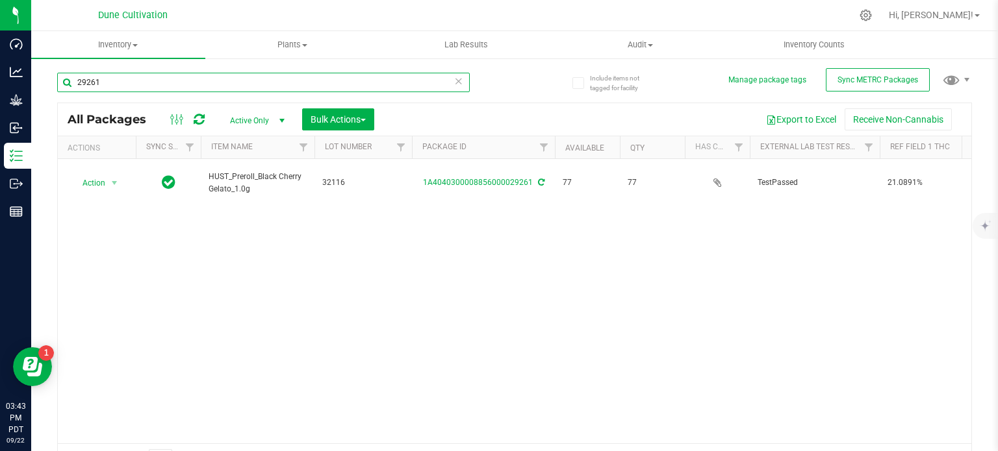
click at [148, 73] on input "29261" at bounding box center [263, 82] width 412 height 19
paste input "12"
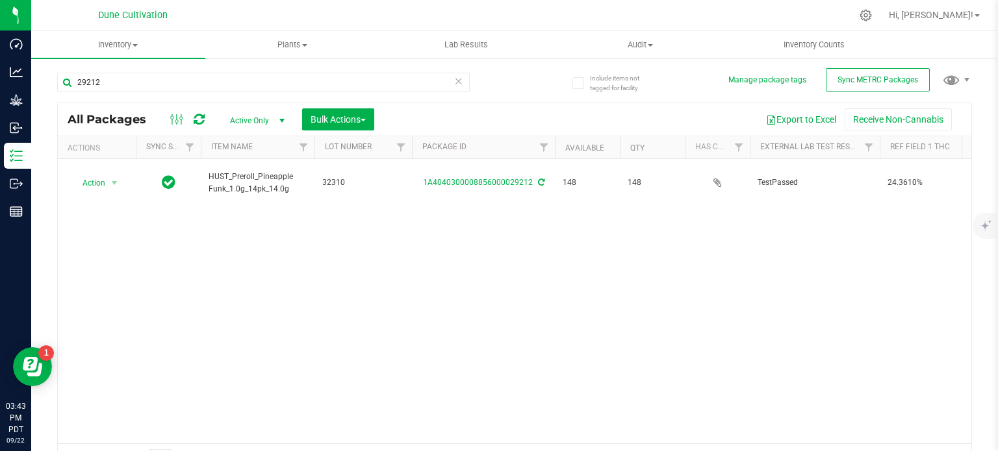
click at [232, 171] on span "HUST_Preroll_Pineapple Funk_1.0g_14pk_14.0g" at bounding box center [257, 183] width 98 height 25
copy tr "HUST_Preroll_Pineapple Funk_1.0g_14pk_14.0g"
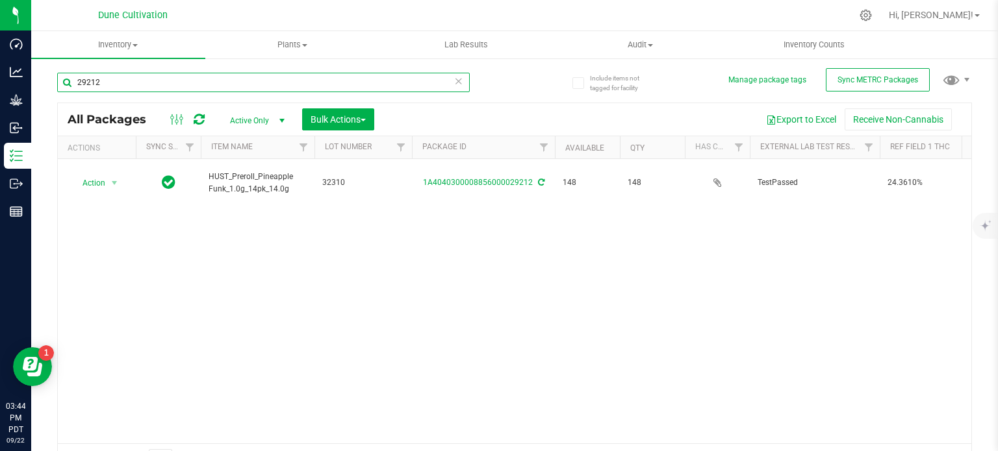
click at [131, 85] on input "29212" at bounding box center [263, 82] width 412 height 19
paste input "6"
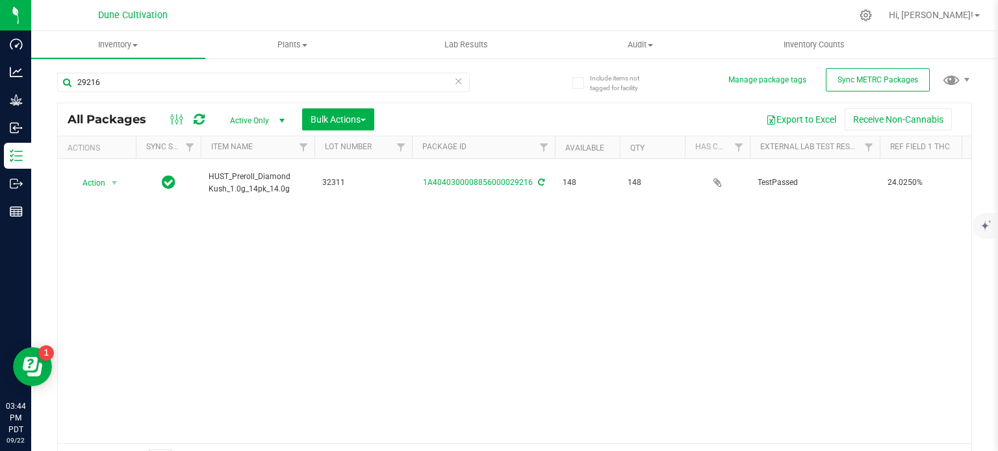
click at [246, 173] on span "HUST_Preroll_Diamond Kush_1.0g_14pk_14.0g" at bounding box center [257, 183] width 98 height 25
copy tr "HUST_Preroll_Diamond Kush_1.0g_14pk_14.0g"
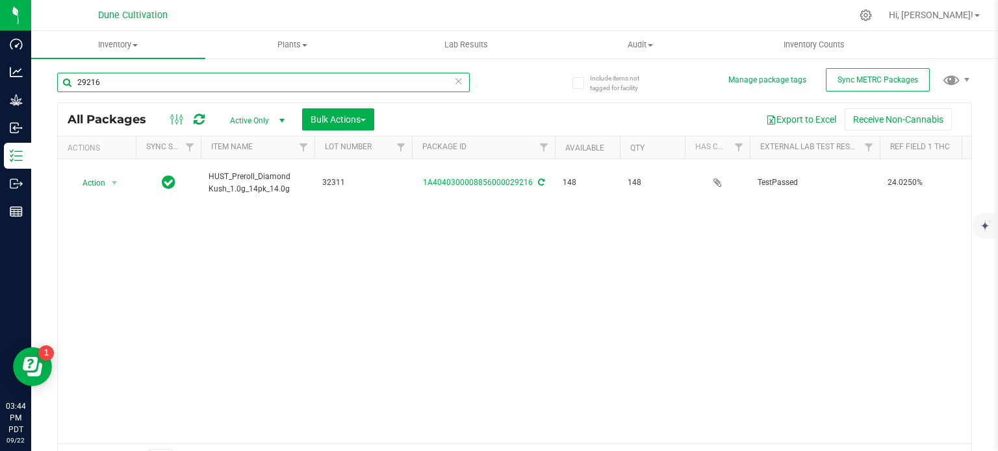
click at [171, 84] on input "29216" at bounding box center [263, 82] width 412 height 19
paste input "8479"
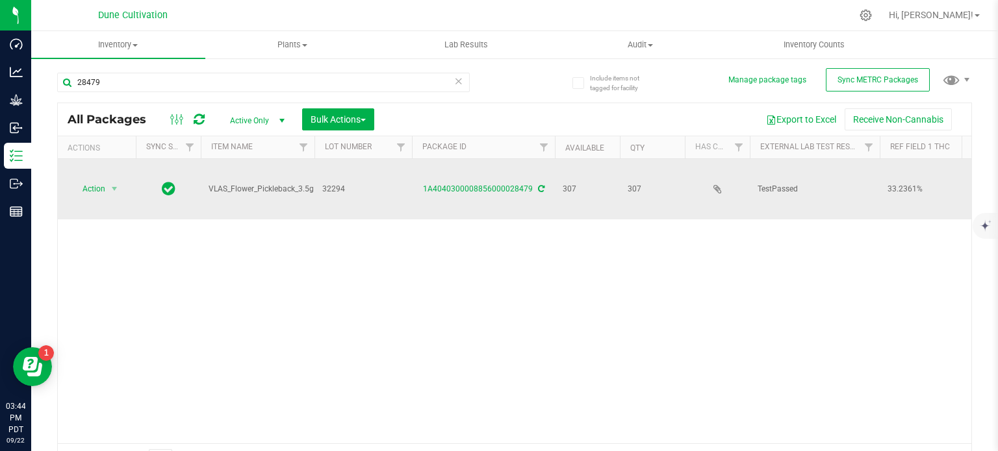
click at [247, 183] on span "VLAS_Flower_Pickleback_3.5g" at bounding box center [260, 189] width 105 height 12
copy tr "VLAS_Flower_Pickleback_3.5g"
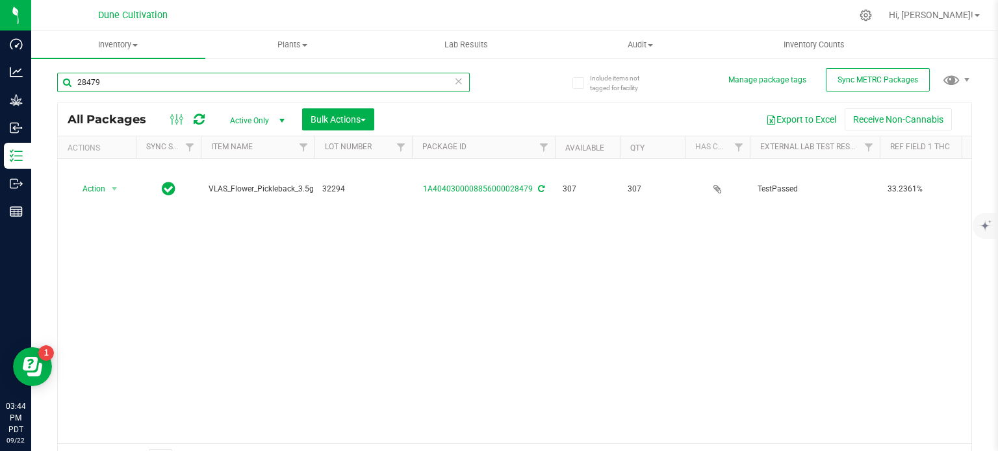
click at [132, 91] on input "28479" at bounding box center [263, 82] width 412 height 19
paste input "11"
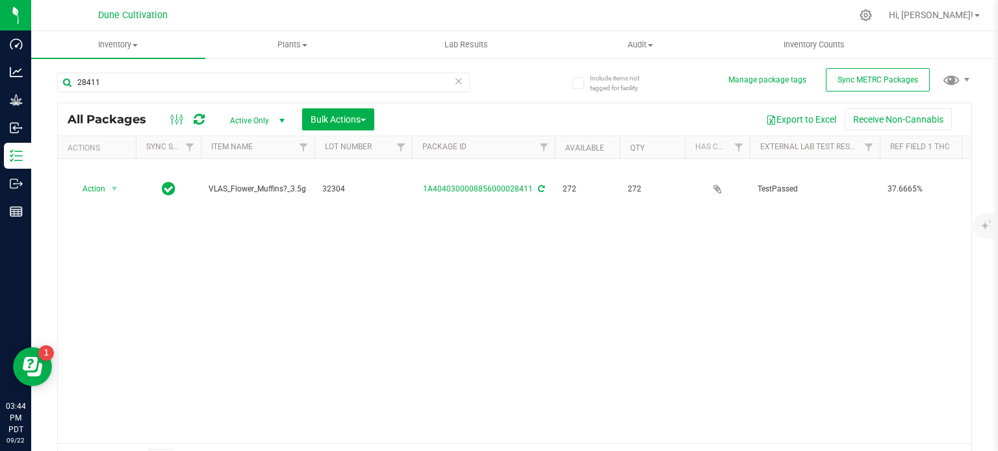
click at [245, 183] on span "VLAS_Flower_Muffins?_3.5g" at bounding box center [257, 189] width 98 height 12
copy tr "VLAS_Flower_Muffins?_3.5g"
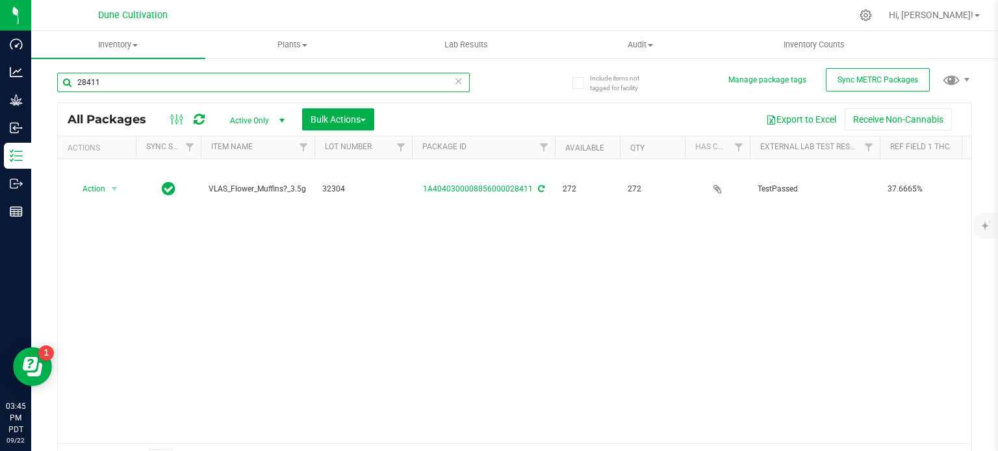
click at [140, 81] on input "28411" at bounding box center [263, 82] width 412 height 19
paste input "918"
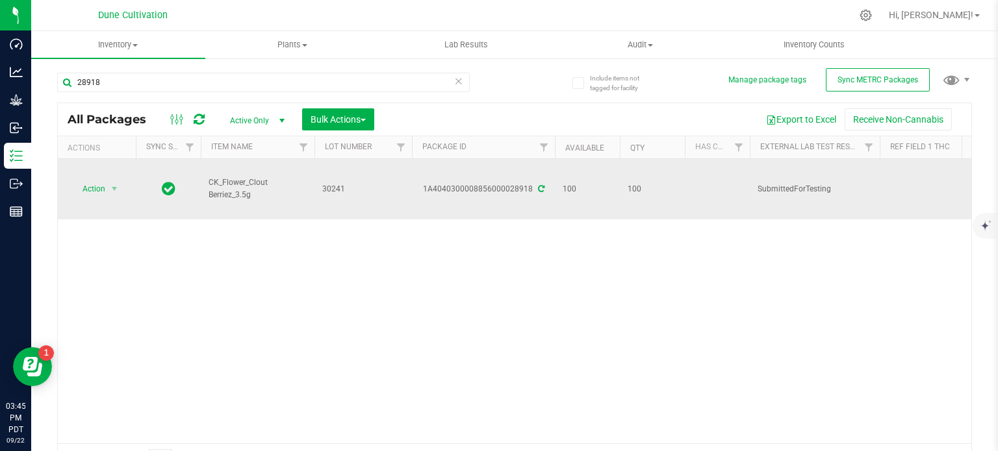
click at [229, 177] on span "CK_Flower_Clout Berriez_3.5g" at bounding box center [257, 189] width 98 height 25
copy tr "CK_Flower_Clout Berriez_3.5g"
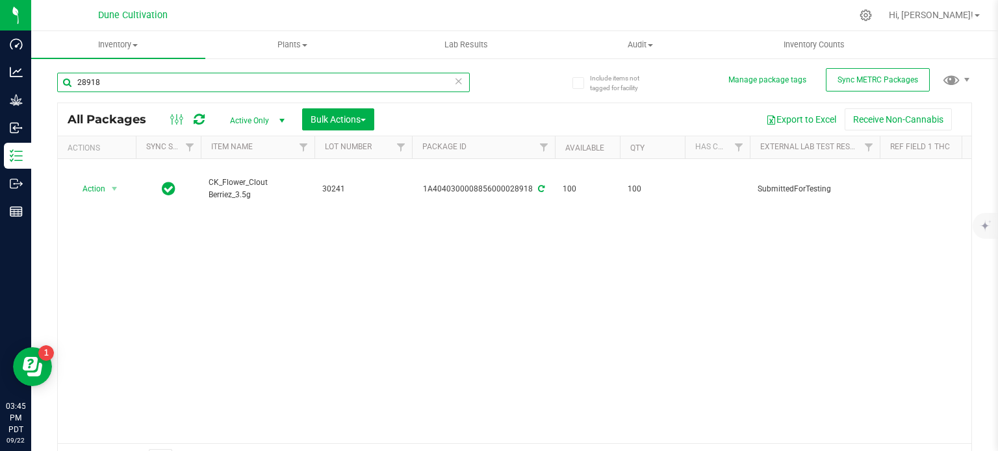
click at [148, 85] on input "28918" at bounding box center [263, 82] width 412 height 19
paste input "9"
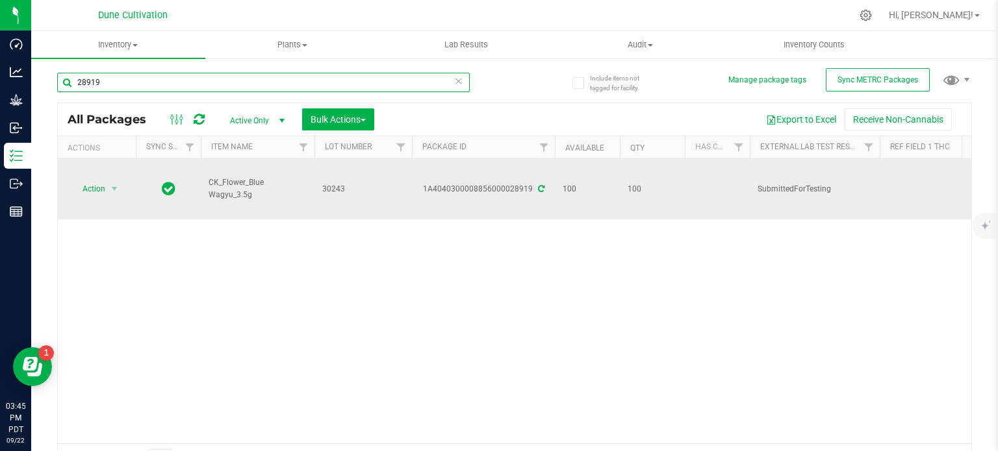
type input "28919"
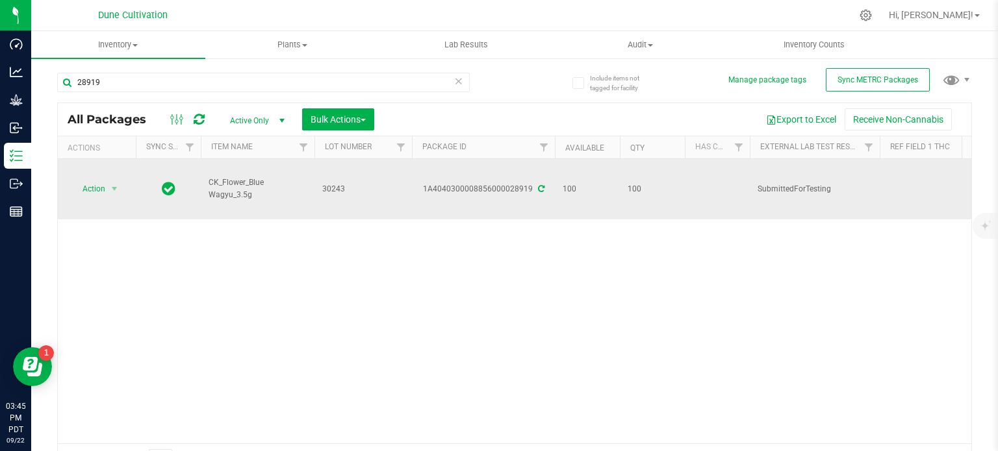
click at [242, 179] on span "CK_Flower_Blue Wagyu_3.5g" at bounding box center [257, 189] width 98 height 25
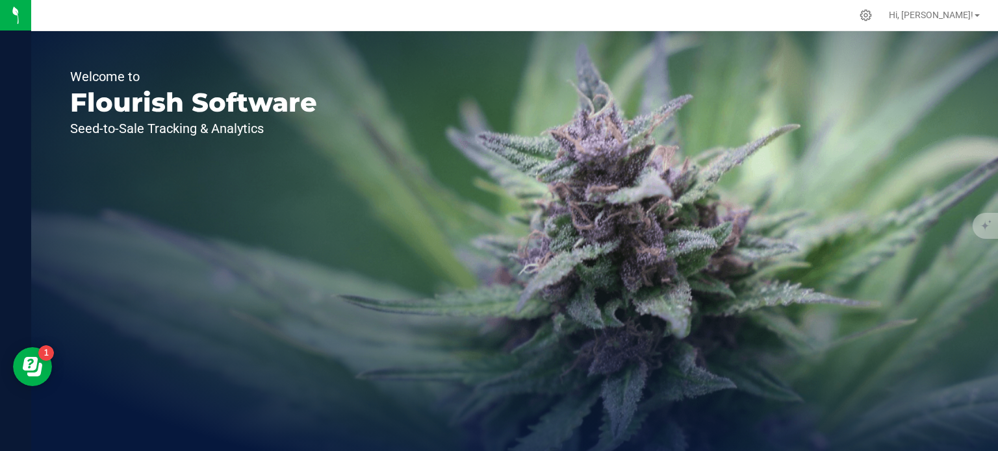
click at [36, 18] on nav "Hi, [PERSON_NAME]!" at bounding box center [514, 15] width 966 height 31
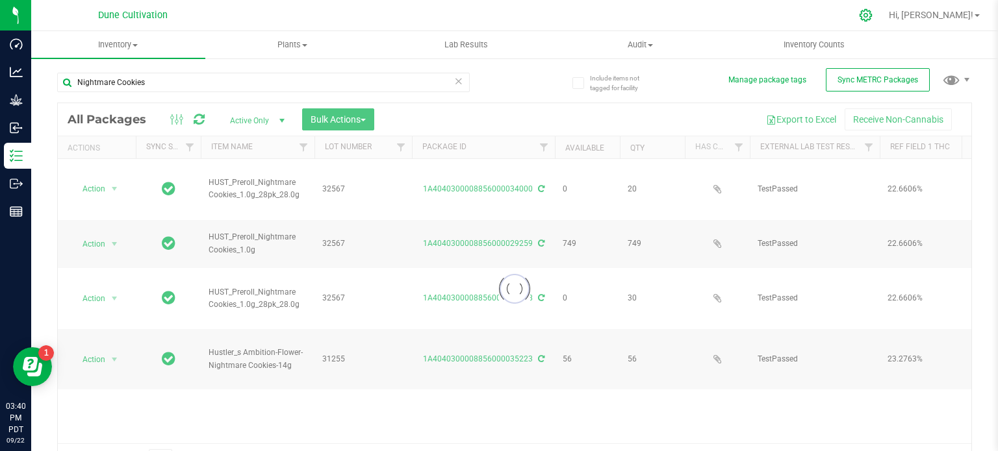
click at [882, 22] on div at bounding box center [865, 15] width 32 height 28
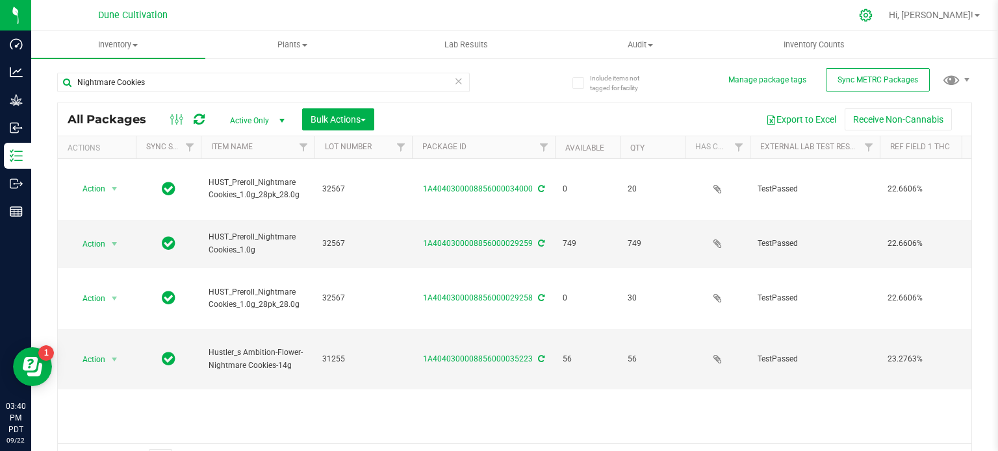
click at [872, 12] on icon at bounding box center [866, 15] width 14 height 14
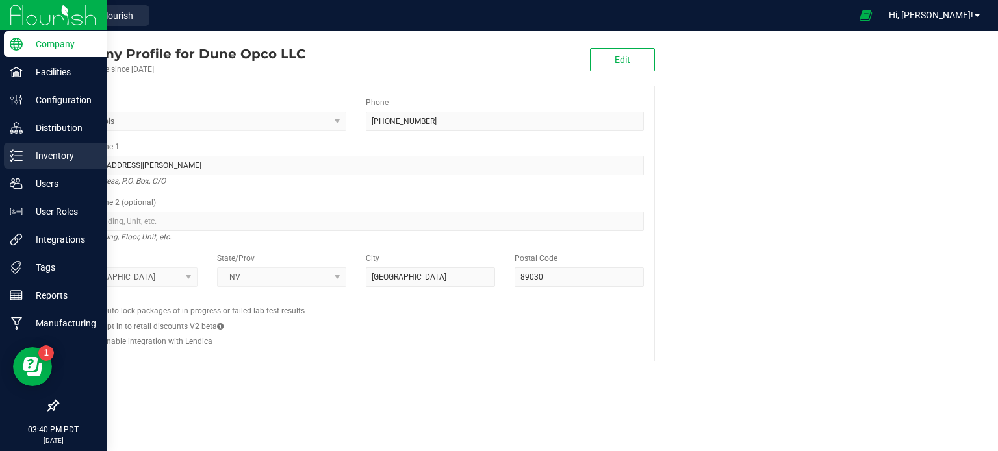
click at [14, 157] on icon at bounding box center [16, 155] width 13 height 13
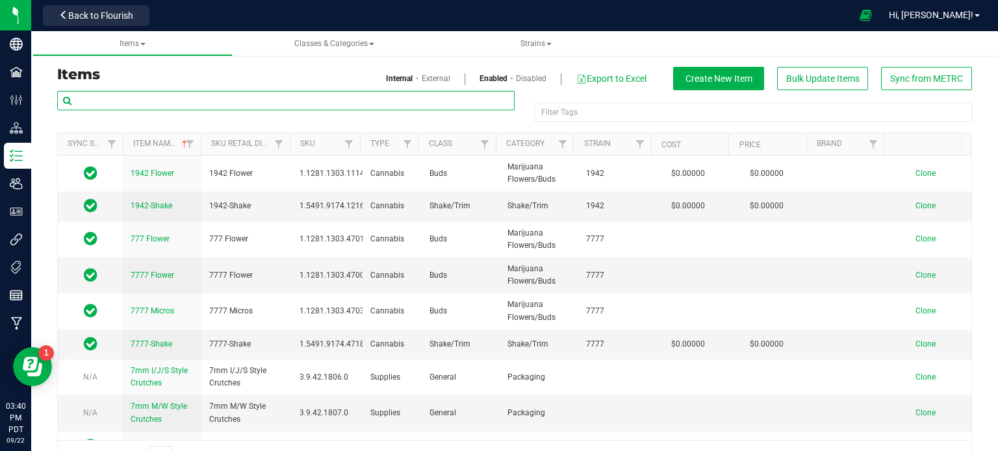
click at [194, 104] on input "text" at bounding box center [285, 100] width 457 height 19
type input "banana split"
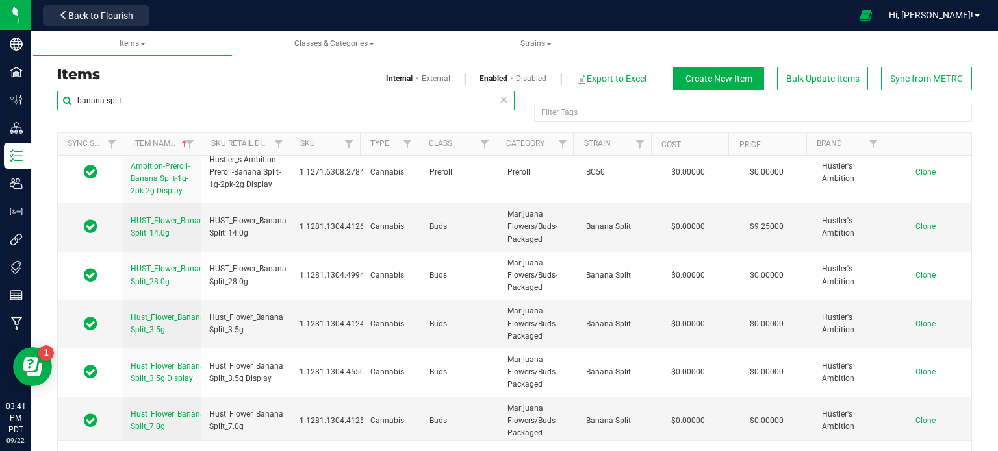
scroll to position [1800, 0]
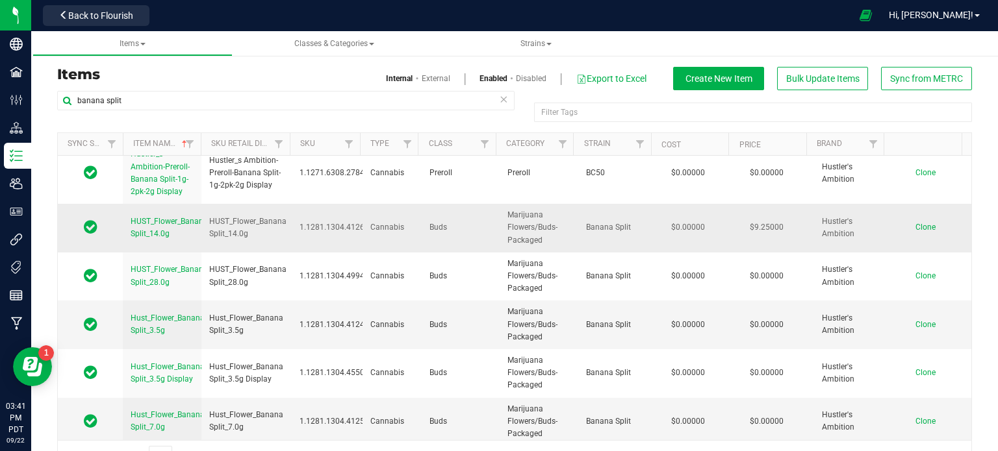
click at [247, 210] on td "HUST_Flower_Banana Split_14.0g" at bounding box center [246, 228] width 90 height 49
click at [242, 229] on span "HUST_Flower_Banana Split_14.0g" at bounding box center [247, 228] width 77 height 25
click at [238, 221] on span "HUST_Flower_Banana Split_14.0g" at bounding box center [247, 228] width 77 height 25
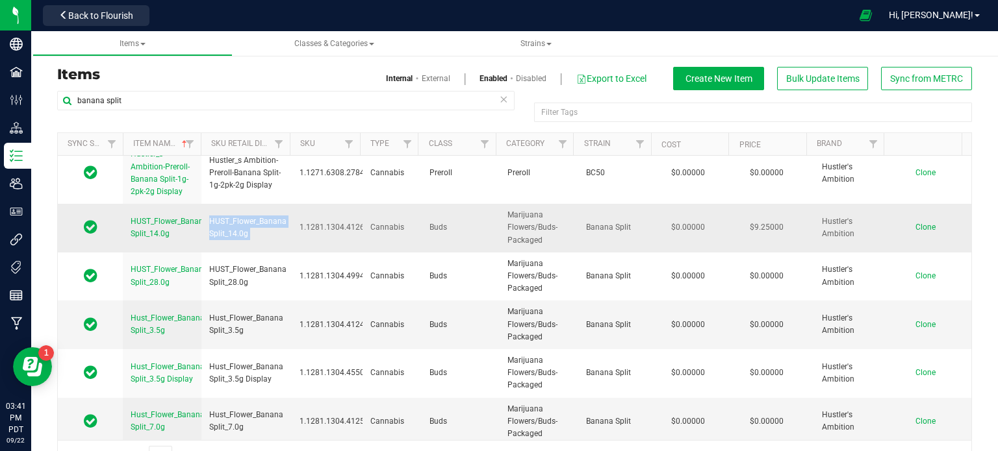
click at [238, 221] on span "HUST_Flower_Banana Split_14.0g" at bounding box center [247, 228] width 77 height 25
copy tr "HUST_Flower_Banana Split_14.0g"
click at [915, 223] on span "Clone" at bounding box center [925, 227] width 20 height 9
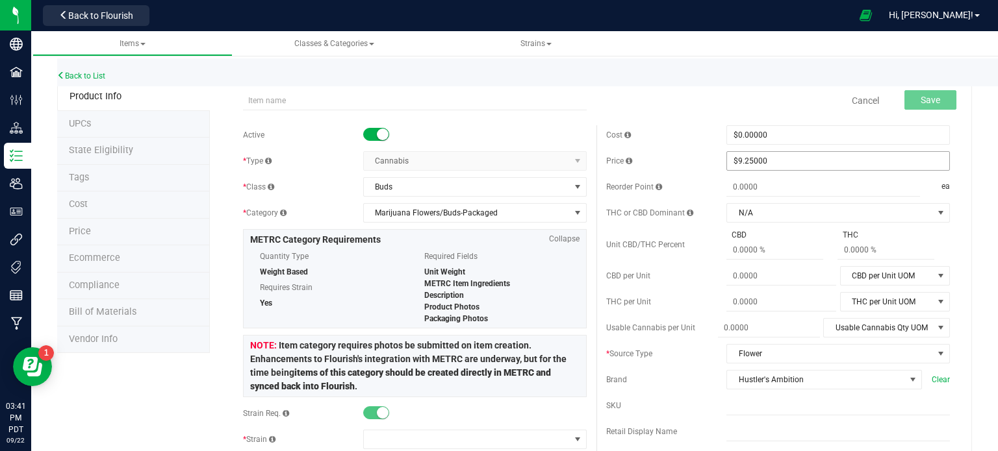
click at [738, 156] on span "$9.25000 9.25" at bounding box center [837, 160] width 223 height 19
click at [738, 156] on input "9.25" at bounding box center [838, 161] width 222 height 18
type input "0"
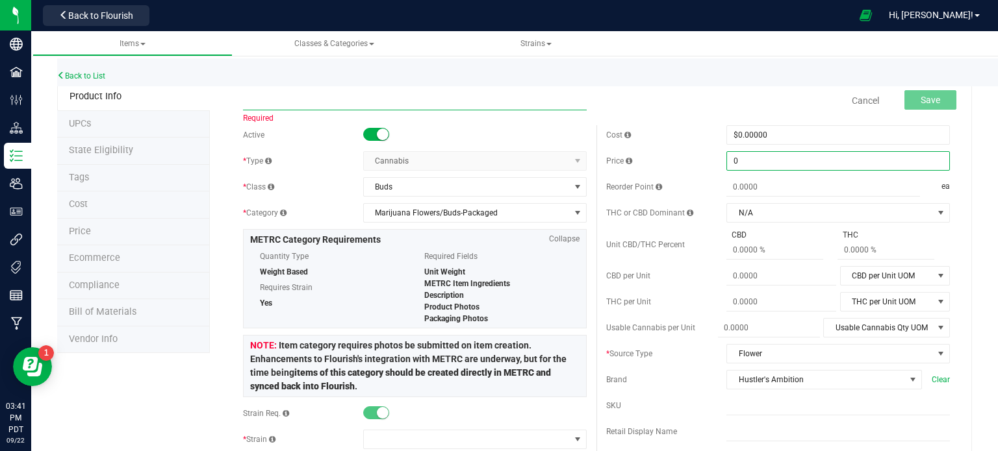
type input "$0.00000"
click at [392, 91] on input "text" at bounding box center [415, 100] width 344 height 19
paste input "HUST_Flower_Banana Split_14.0g"
click at [341, 98] on input "HUST_Flower_Banana Split_14.0g" at bounding box center [415, 100] width 344 height 19
type input "HUST_Flower_Nightmare Cookies_14.0g"
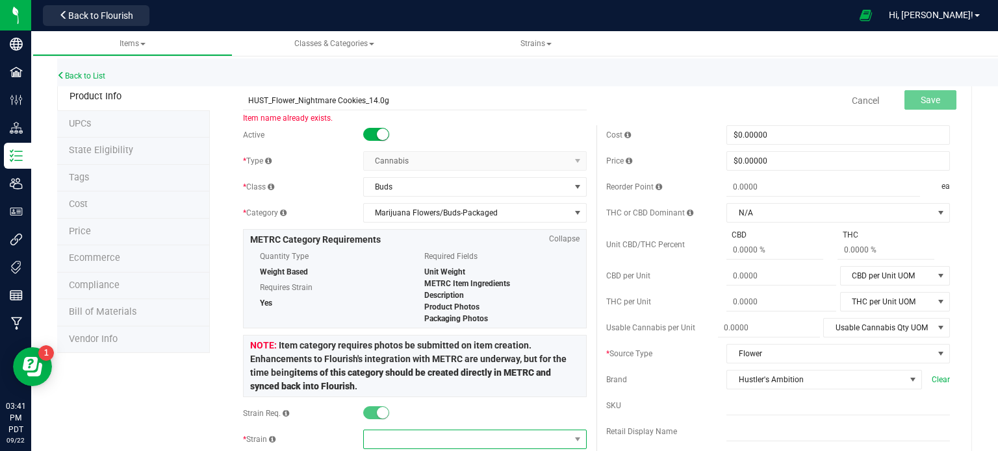
click at [407, 439] on span at bounding box center [467, 440] width 206 height 18
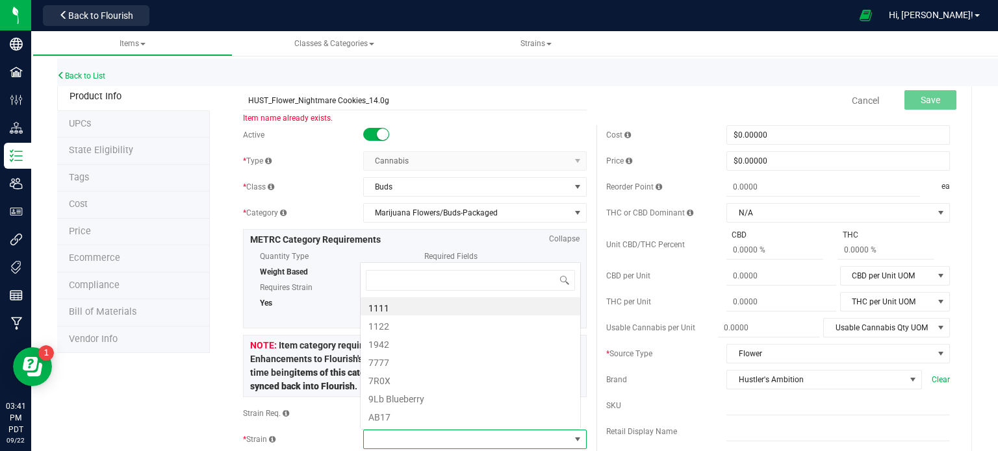
scroll to position [19, 218]
type input "night"
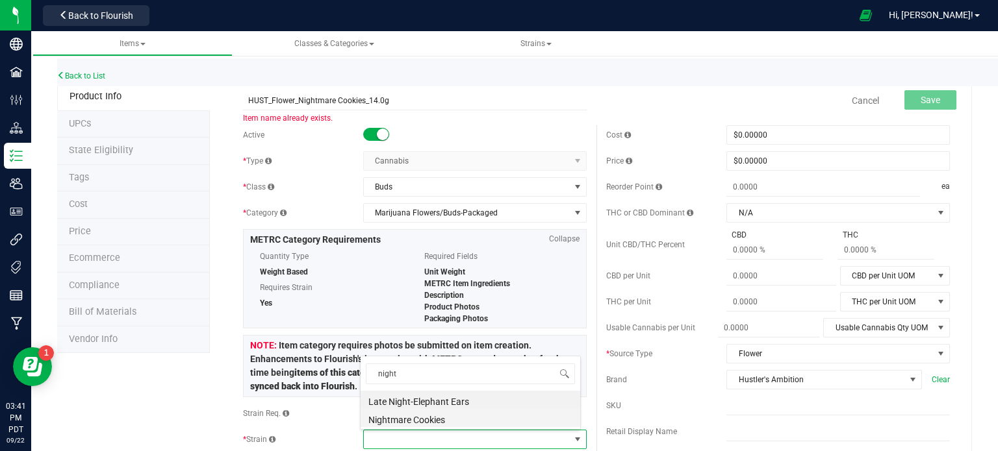
click at [407, 419] on li "Nightmare Cookies" at bounding box center [470, 418] width 220 height 18
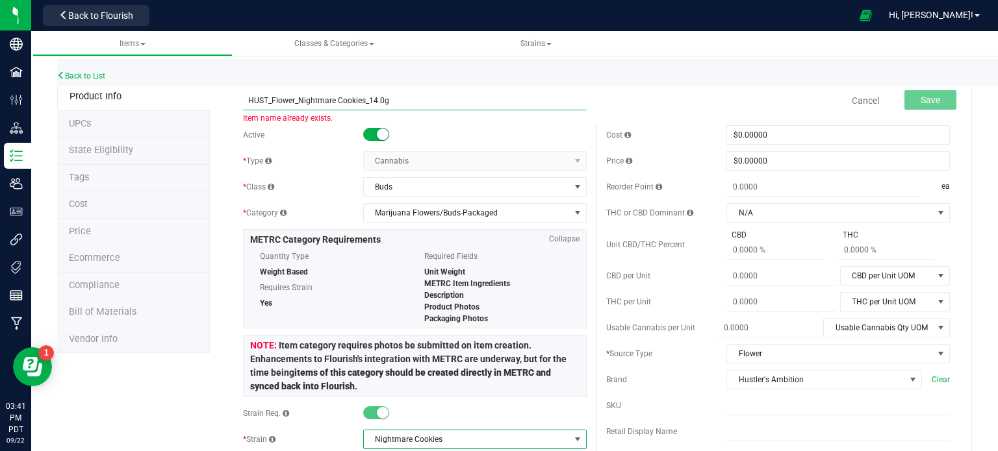
click at [327, 99] on input "HUST_Flower_Nightmare Cookies_14.0g" at bounding box center [415, 100] width 344 height 19
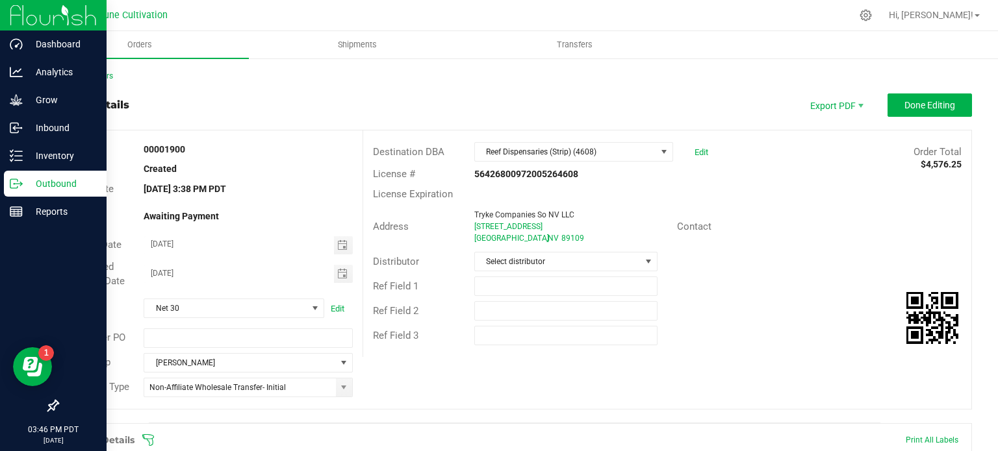
click at [47, 184] on p "Outbound" at bounding box center [62, 184] width 78 height 16
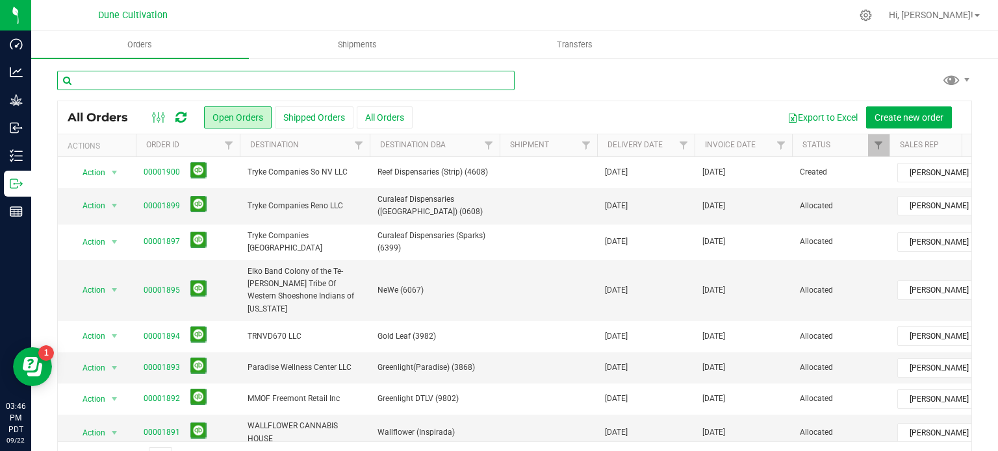
click at [159, 84] on input "text" at bounding box center [285, 80] width 457 height 19
type input "1861"
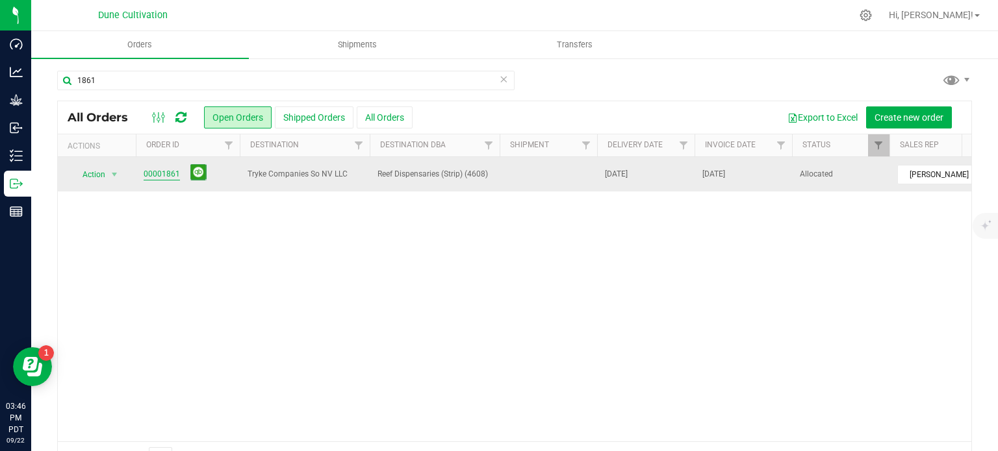
click at [157, 175] on link "00001861" at bounding box center [162, 174] width 36 height 12
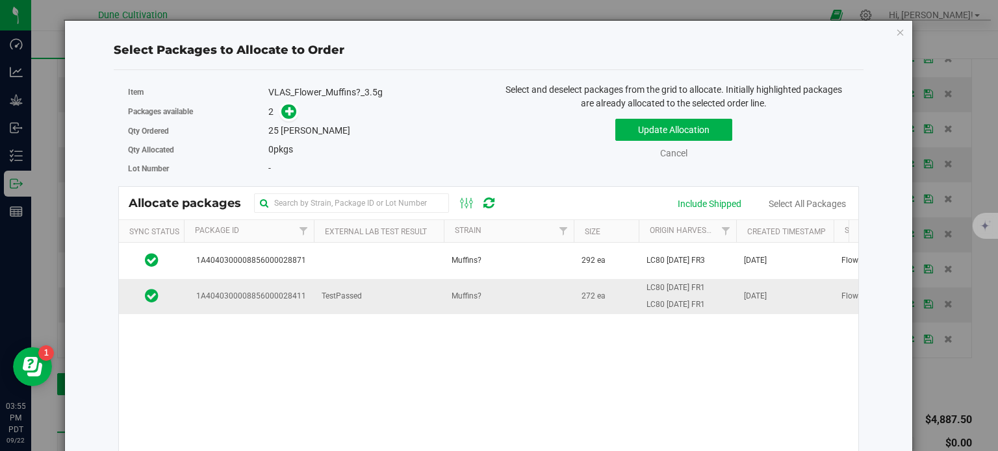
click at [312, 290] on td "1A4040300008856000028411" at bounding box center [249, 296] width 130 height 35
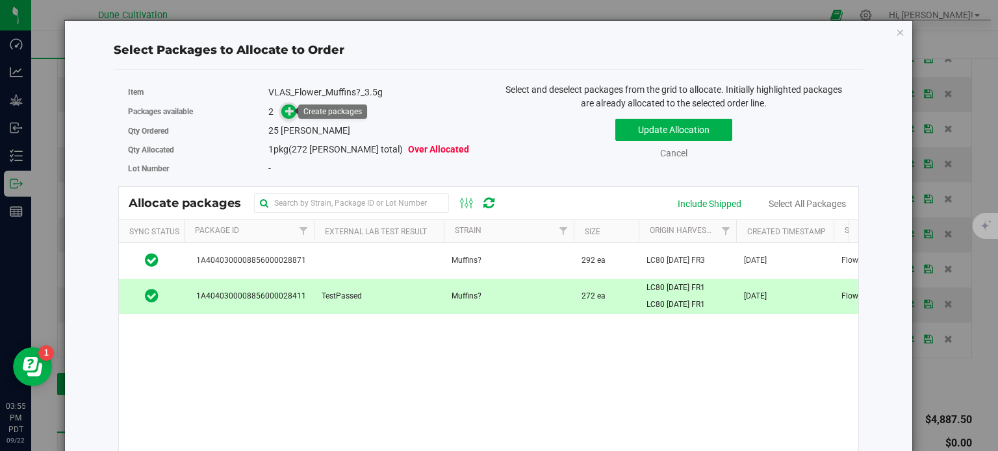
click at [286, 108] on icon at bounding box center [289, 111] width 9 height 9
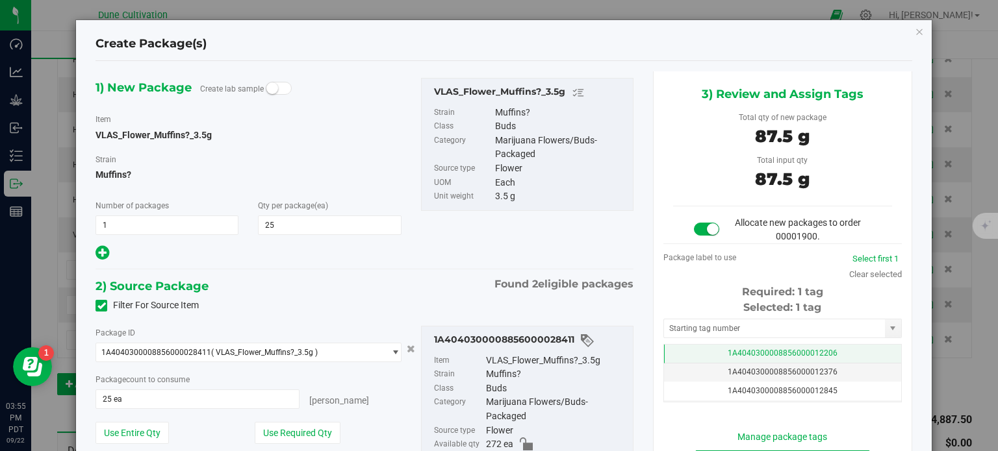
click at [674, 345] on td "1A4040300008856000012206" at bounding box center [782, 354] width 237 height 19
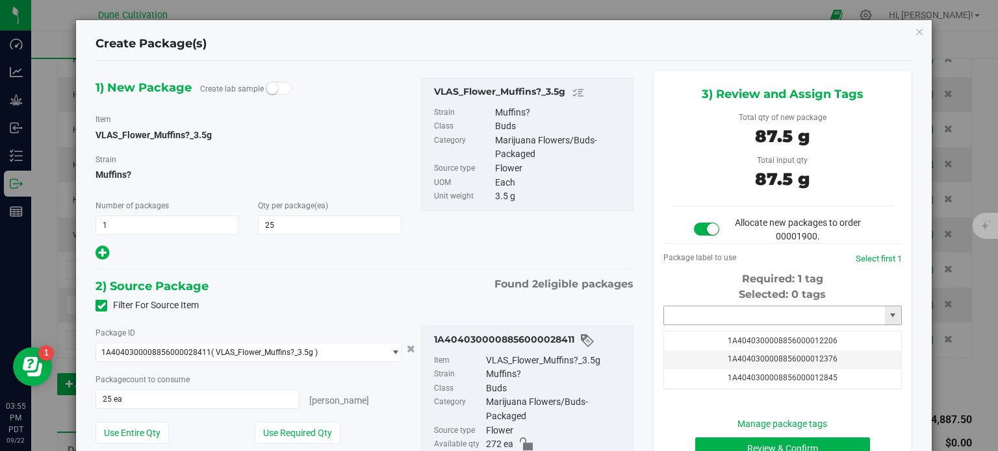
click at [681, 311] on input "text" at bounding box center [774, 316] width 221 height 18
paste input "3998"
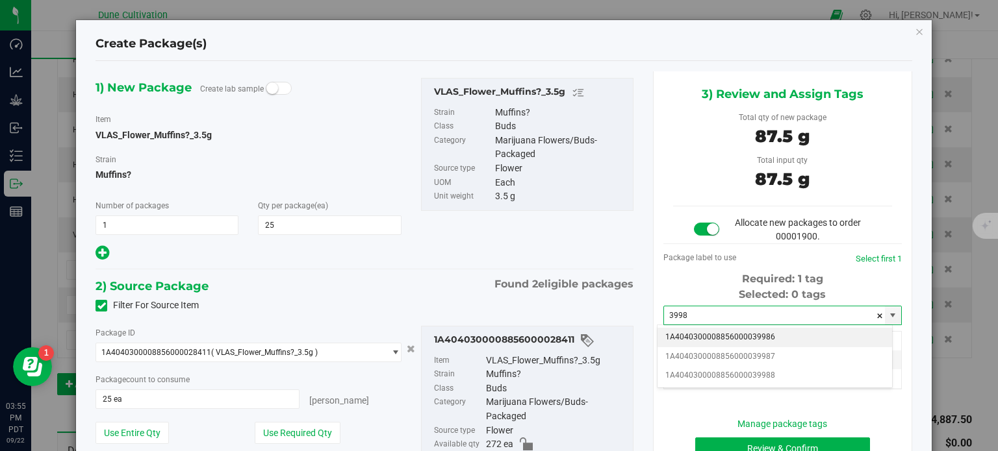
click at [725, 337] on li "1A4040300008856000039986" at bounding box center [774, 337] width 234 height 19
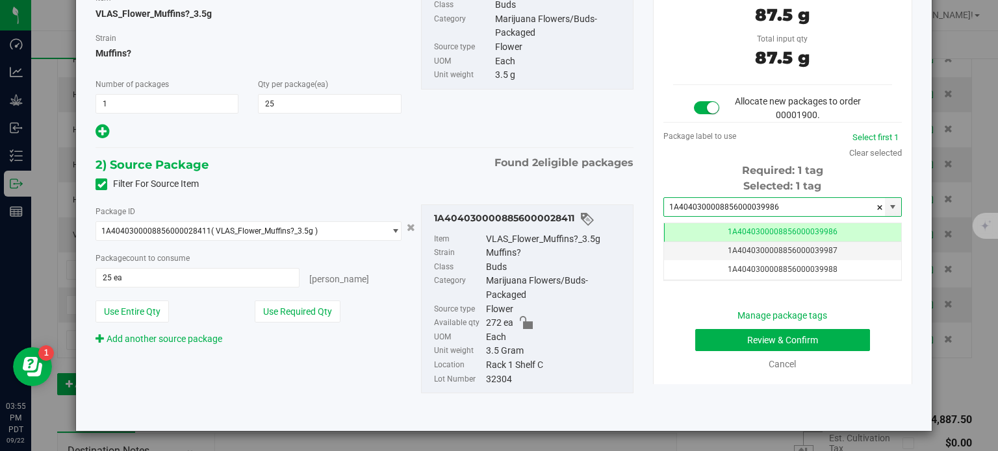
type input "1A4040300008856000039986"
click at [706, 336] on button "Review & Confirm" at bounding box center [782, 340] width 175 height 22
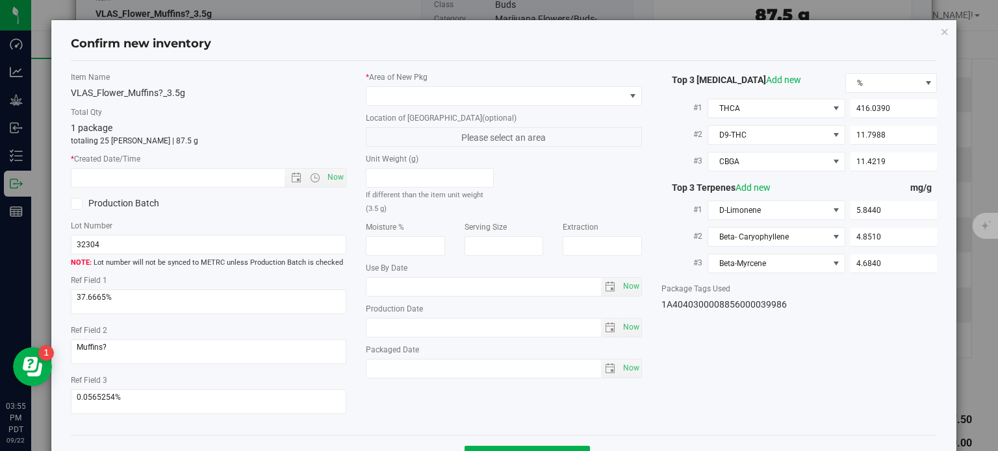
click at [542, 110] on div "* Area of New Pkg Location of New Pkg (optional) Please select an area Unit Wei…" at bounding box center [503, 228] width 295 height 314
click at [534, 103] on span at bounding box center [495, 96] width 258 height 18
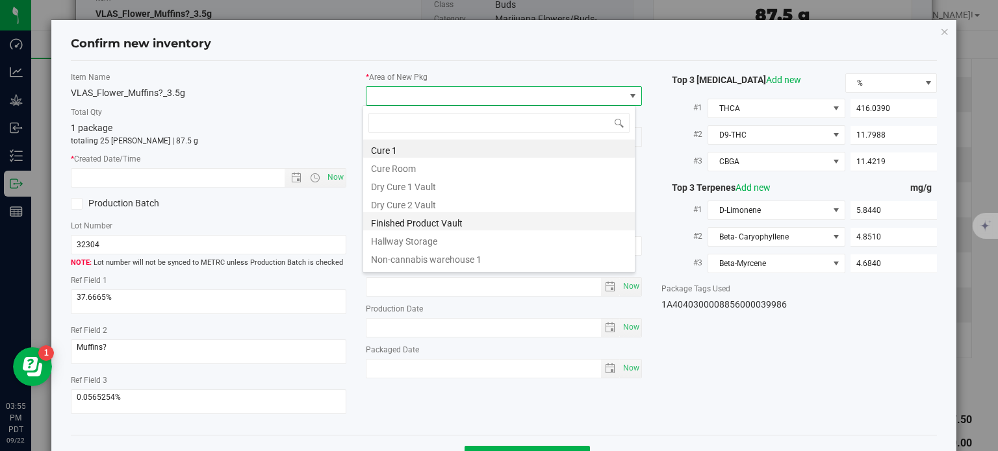
click at [494, 223] on li "Finished Product Vault" at bounding box center [498, 221] width 271 height 18
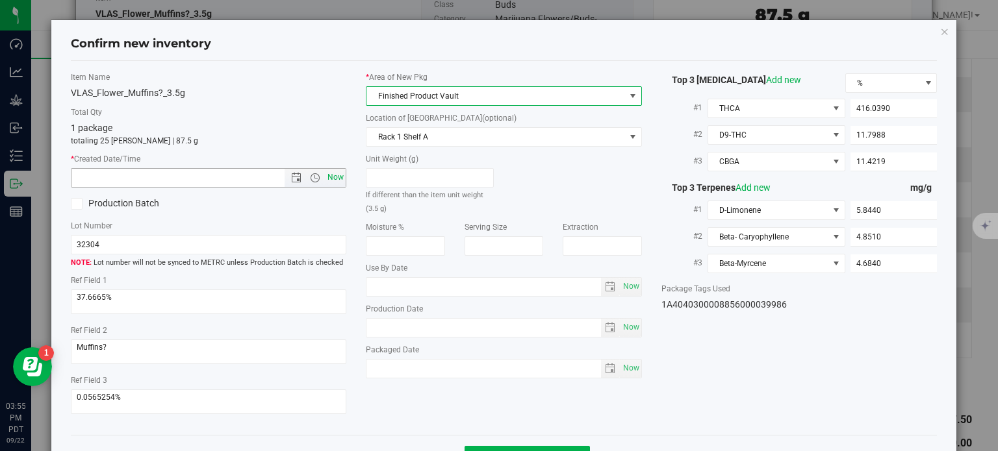
click at [331, 171] on span "Now" at bounding box center [336, 177] width 22 height 19
type input "9/22/2025 3:55 PM"
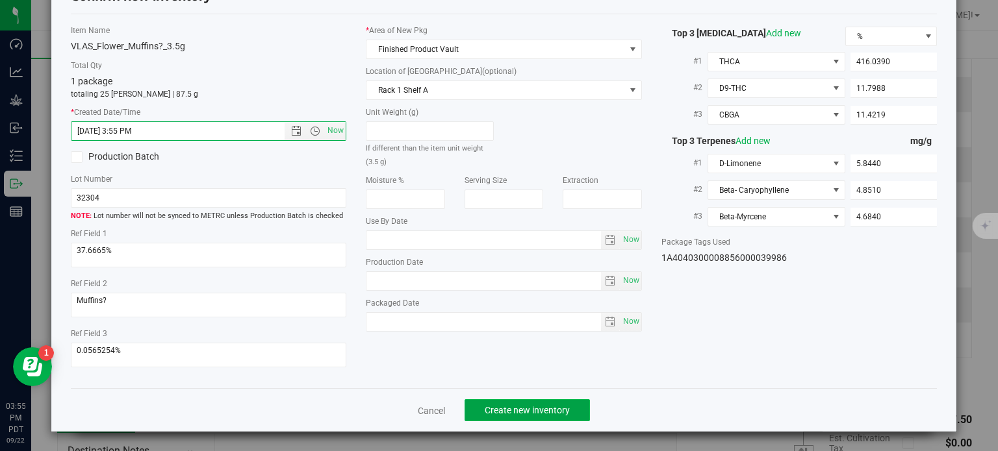
click at [533, 411] on span "Create new inventory" at bounding box center [526, 410] width 85 height 10
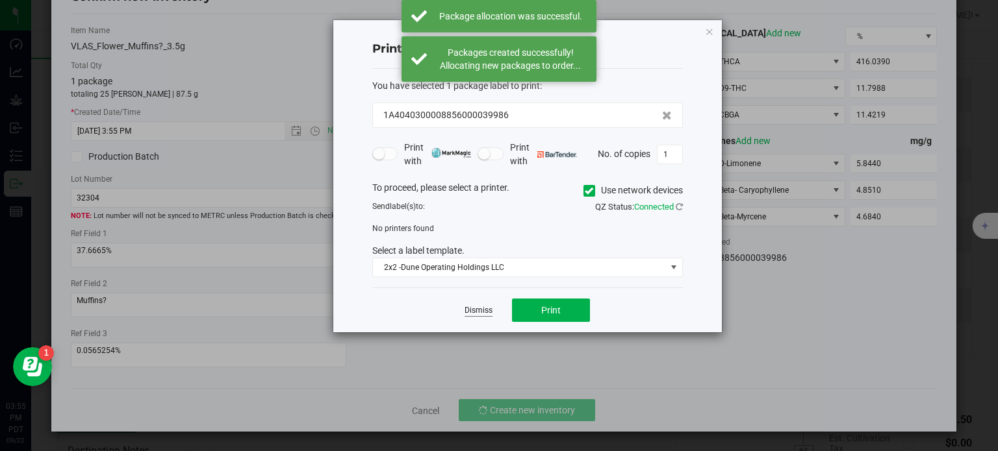
click at [484, 310] on link "Dismiss" at bounding box center [478, 310] width 28 height 11
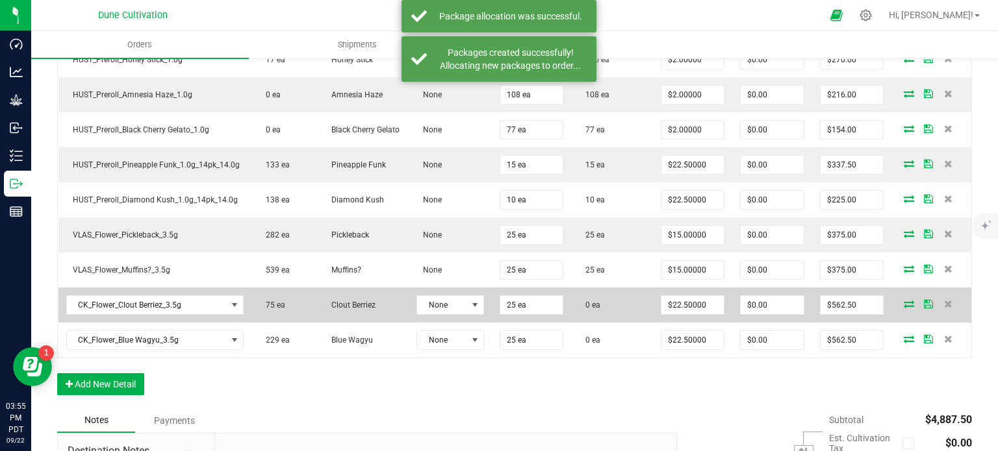
click at [903, 300] on icon at bounding box center [908, 304] width 10 height 8
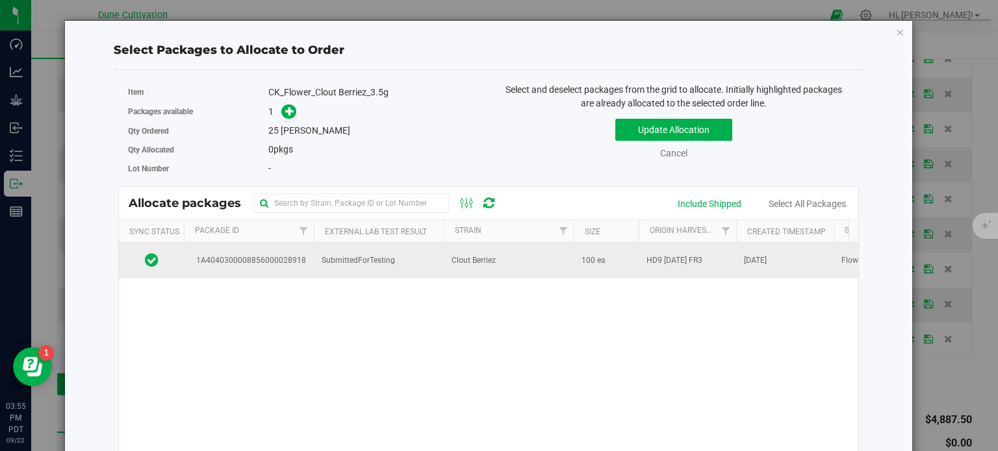
click at [291, 272] on td "1A4040300008856000028918" at bounding box center [249, 260] width 130 height 35
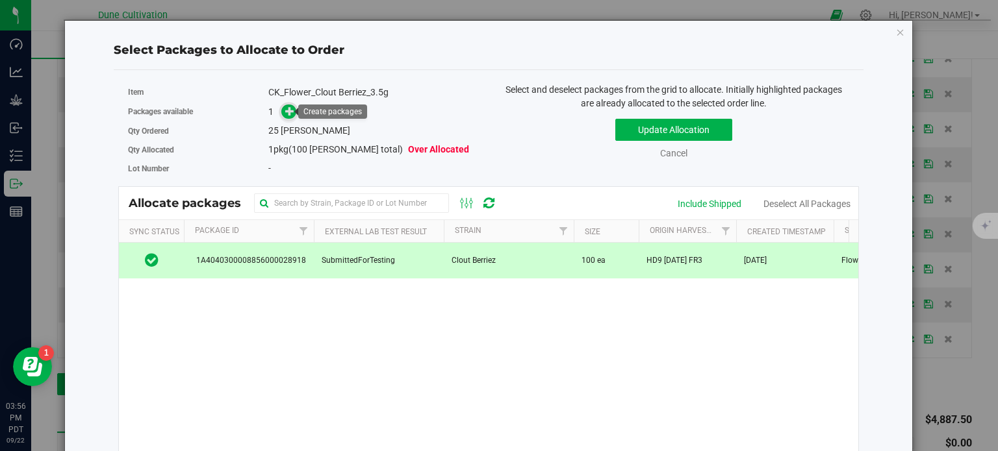
click at [285, 115] on icon at bounding box center [289, 111] width 9 height 9
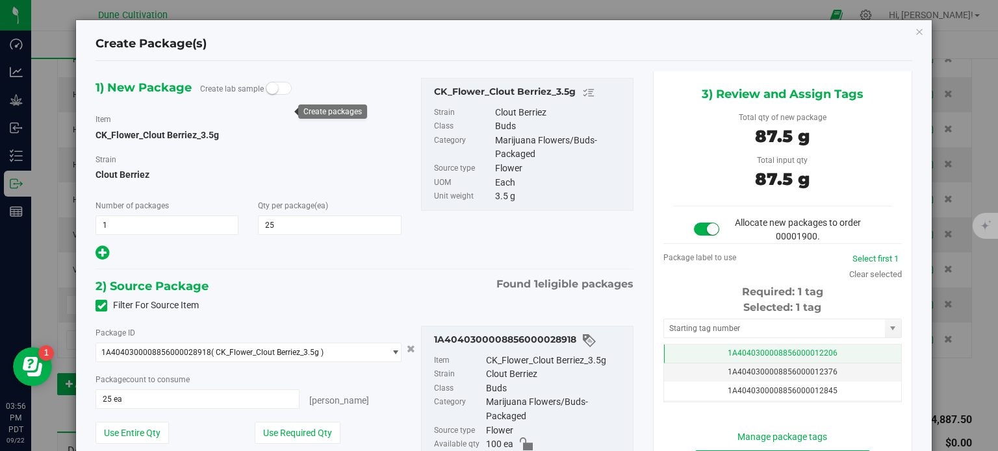
click at [685, 355] on td "1A4040300008856000012206" at bounding box center [782, 354] width 237 height 19
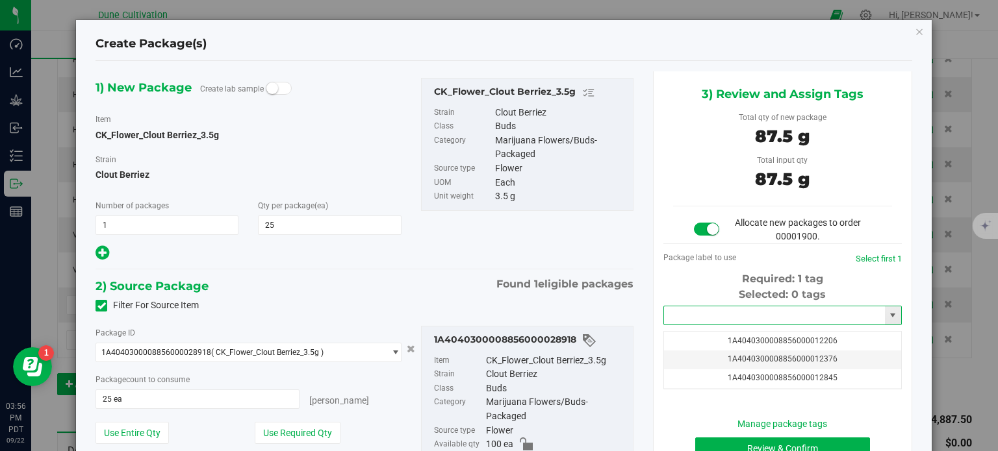
click at [680, 320] on input "text" at bounding box center [774, 316] width 221 height 18
paste input "3998"
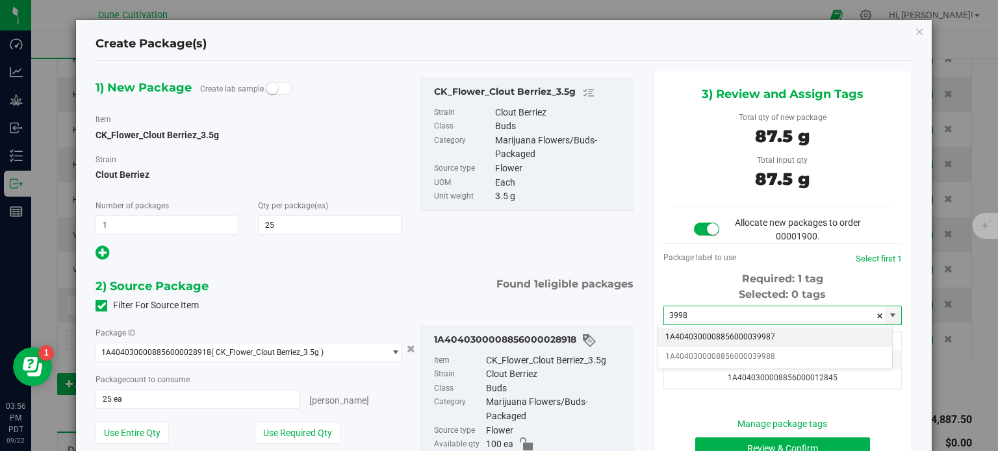
click at [716, 340] on li "1A4040300008856000039987" at bounding box center [774, 337] width 234 height 19
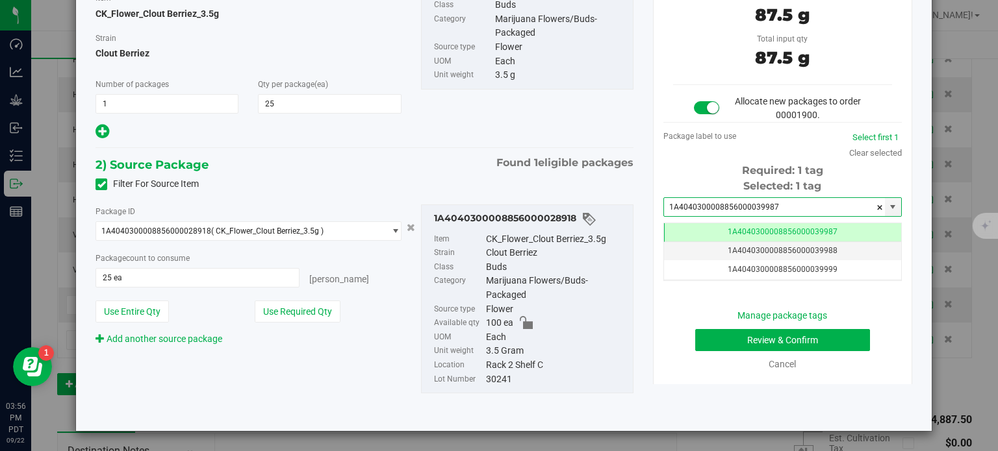
type input "1A4040300008856000039987"
click at [709, 336] on button "Review & Confirm" at bounding box center [782, 340] width 175 height 22
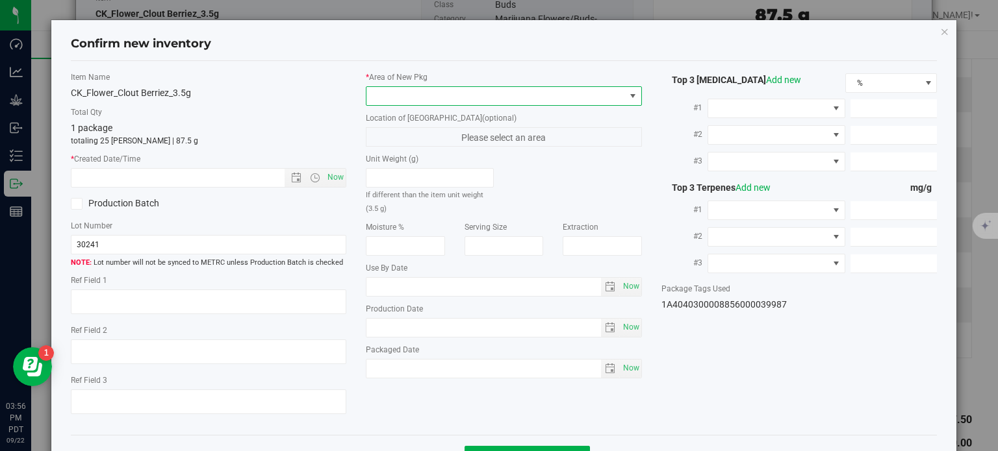
click at [481, 90] on span at bounding box center [495, 96] width 258 height 18
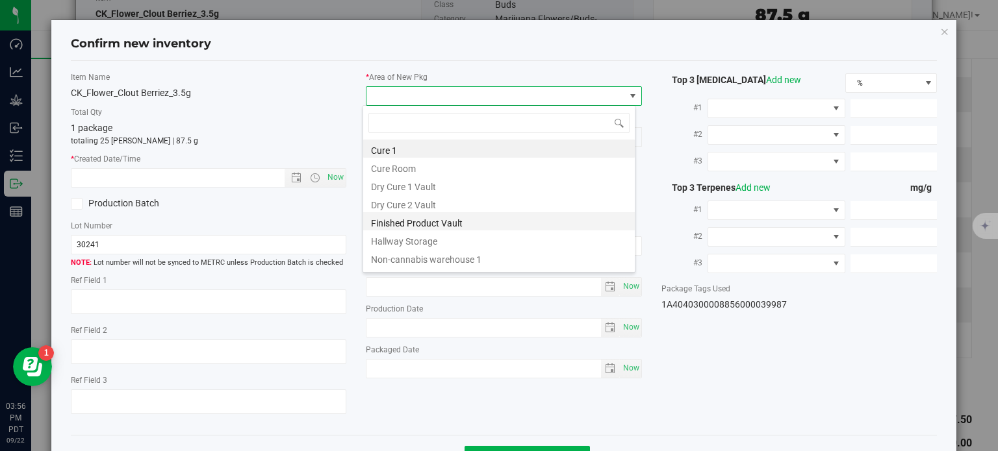
click at [442, 227] on li "Finished Product Vault" at bounding box center [498, 221] width 271 height 18
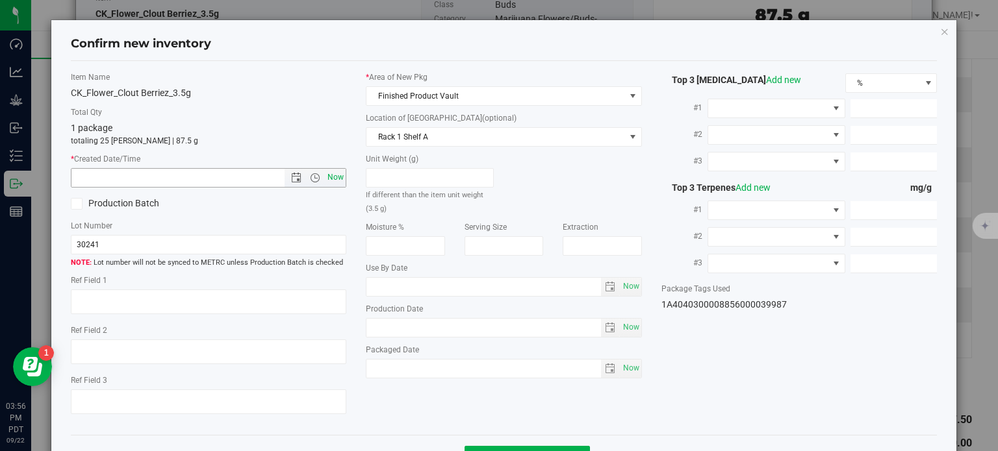
click at [340, 177] on span "Now" at bounding box center [336, 177] width 22 height 19
type input "9/22/2025 3:56 PM"
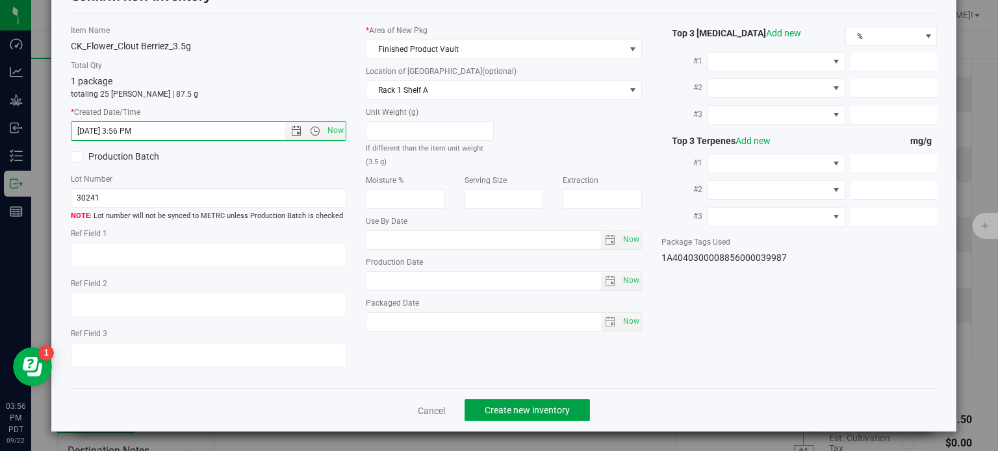
click at [533, 414] on span "Create new inventory" at bounding box center [526, 410] width 85 height 10
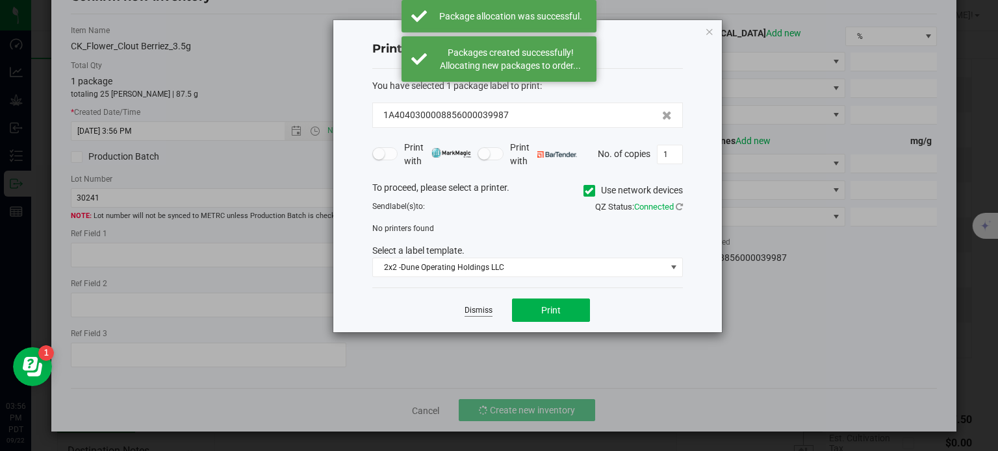
click at [473, 310] on link "Dismiss" at bounding box center [478, 310] width 28 height 11
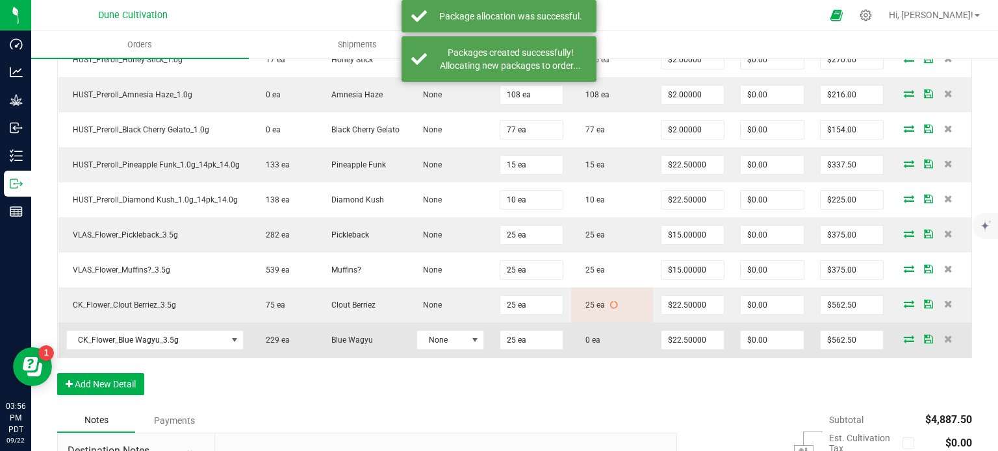
click at [903, 335] on icon at bounding box center [908, 339] width 10 height 8
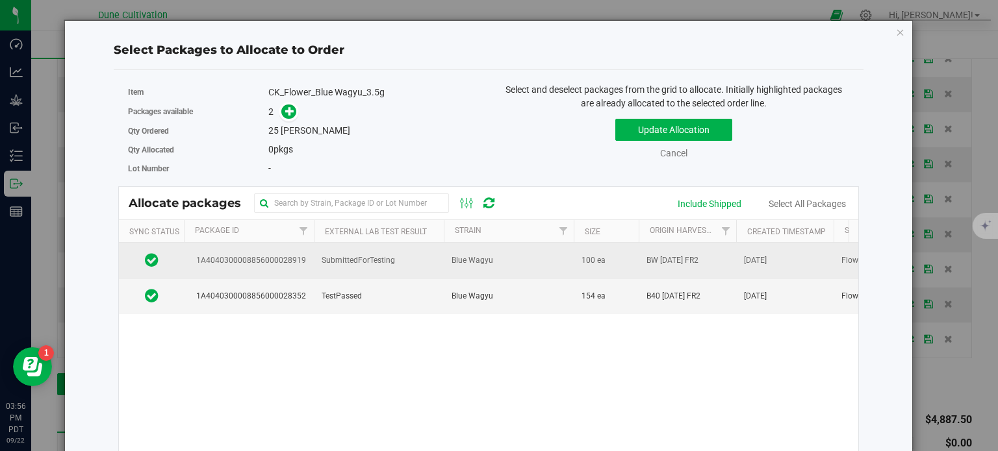
click at [314, 264] on td "SubmittedForTesting" at bounding box center [379, 261] width 130 height 36
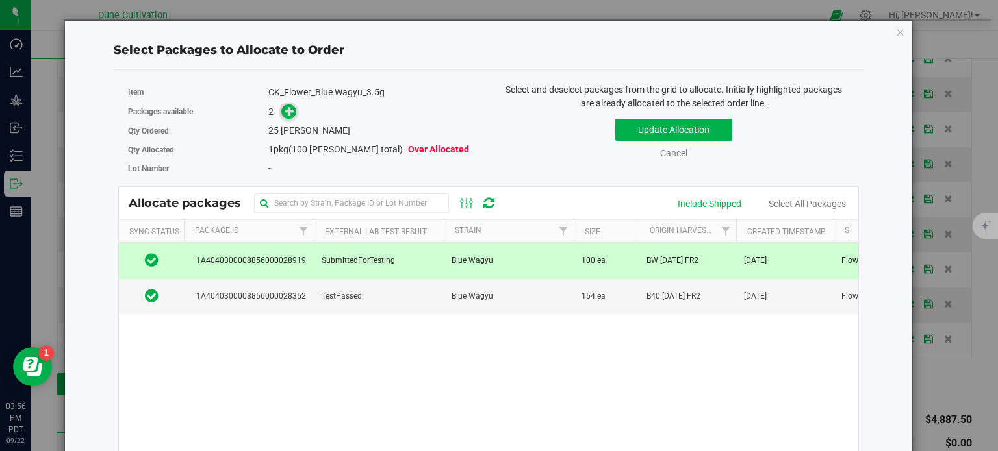
click at [285, 115] on icon at bounding box center [289, 111] width 9 height 9
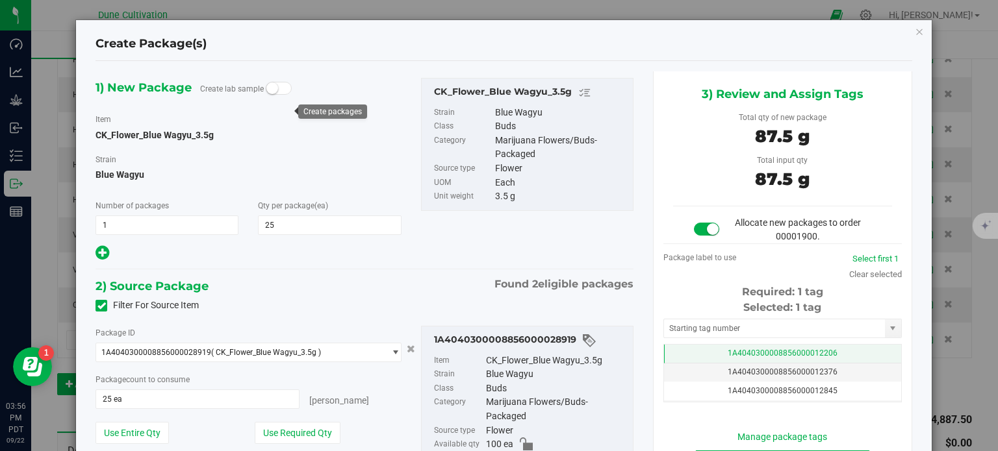
click at [698, 355] on td "1A4040300008856000012206" at bounding box center [782, 354] width 237 height 19
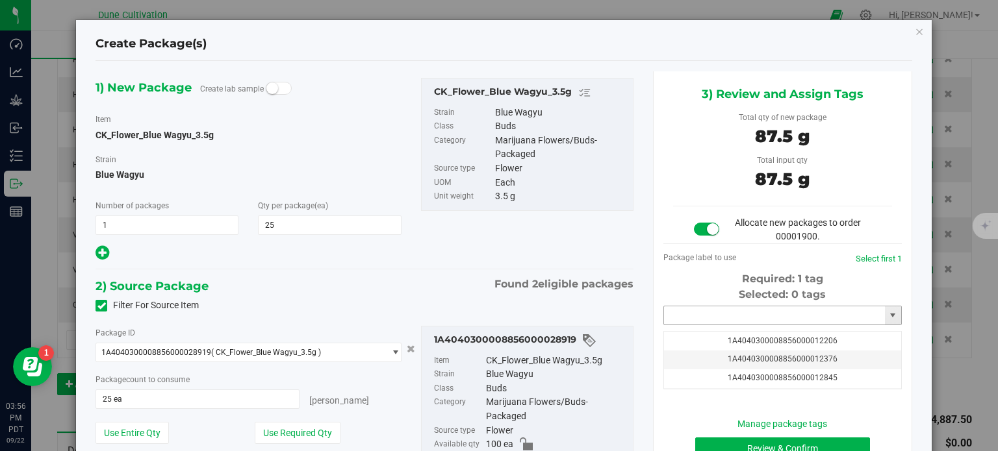
click at [694, 317] on input "text" at bounding box center [774, 316] width 221 height 18
paste input "3998"
click at [707, 339] on li "1A4040300008856000039988" at bounding box center [774, 337] width 234 height 19
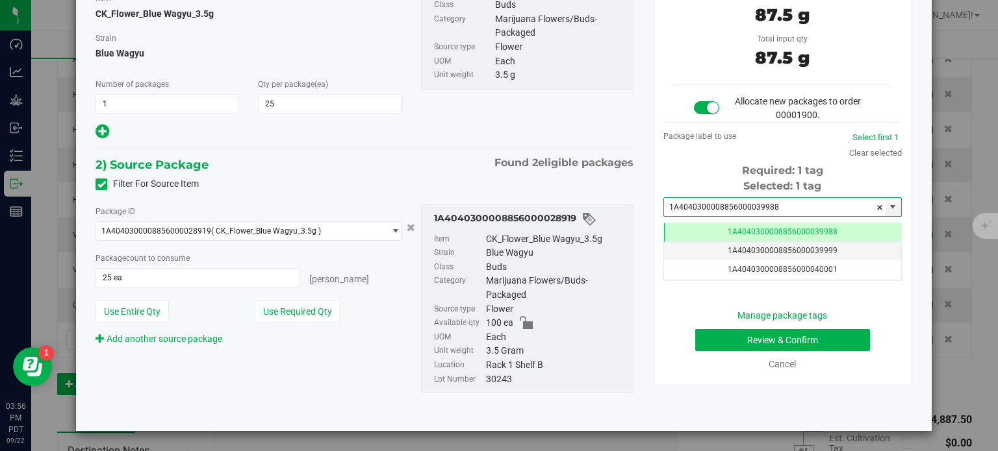
type input "1A4040300008856000039988"
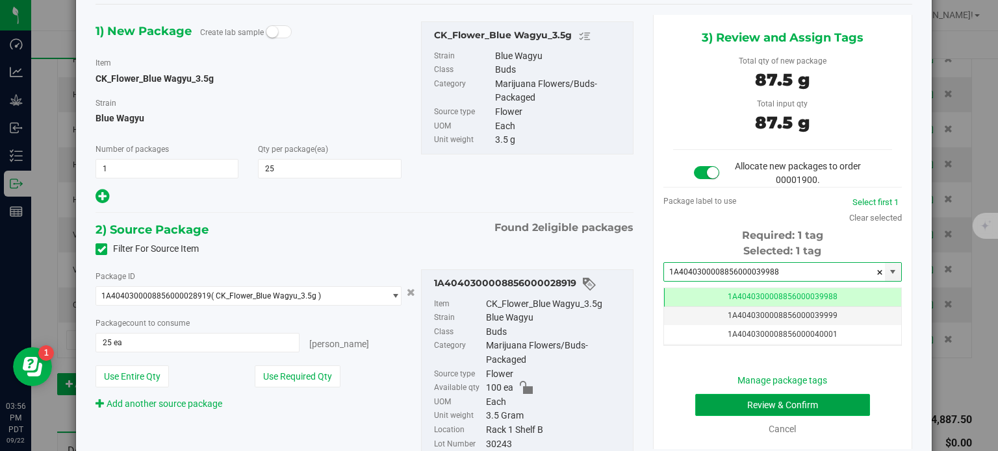
click at [709, 407] on button "Review & Confirm" at bounding box center [782, 405] width 175 height 22
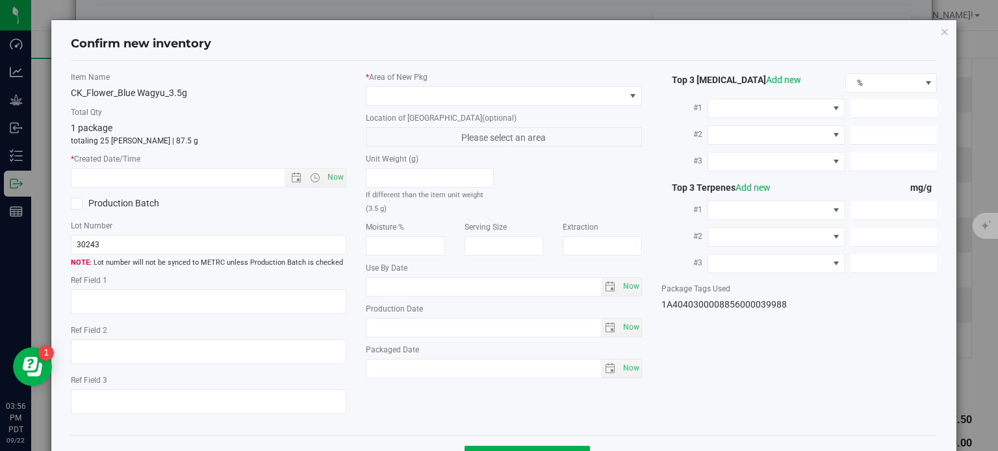
click at [492, 81] on label "* Area of New Pkg" at bounding box center [504, 77] width 276 height 12
click at [480, 90] on span at bounding box center [495, 96] width 258 height 18
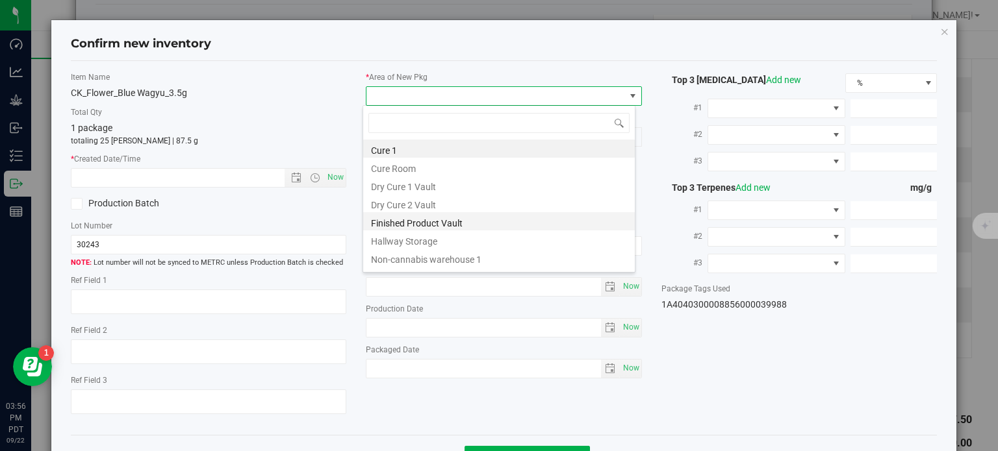
click at [427, 216] on li "Finished Product Vault" at bounding box center [498, 221] width 271 height 18
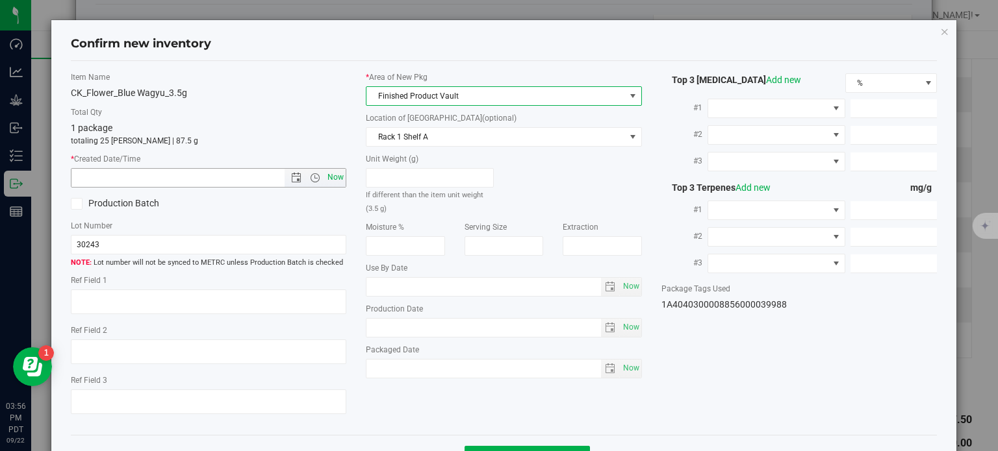
click at [338, 181] on span "Now" at bounding box center [336, 177] width 22 height 19
type input "9/22/2025 3:56 PM"
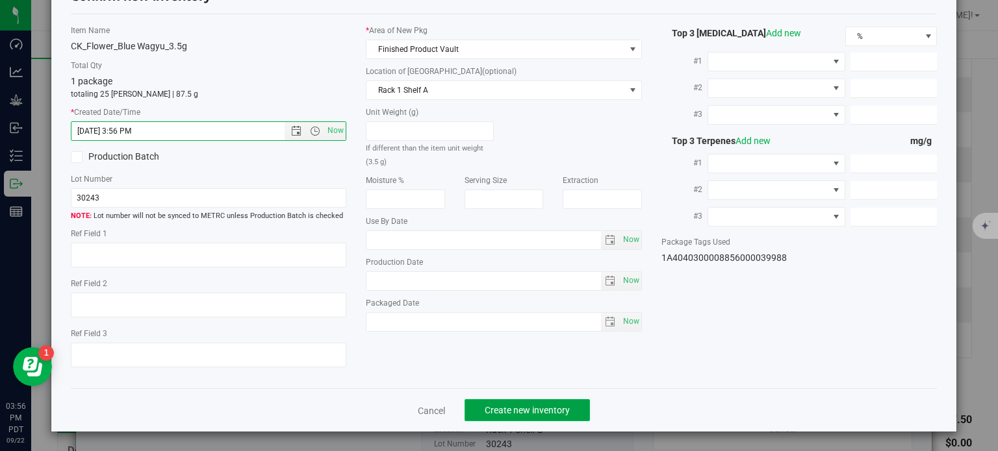
click at [494, 408] on span "Create new inventory" at bounding box center [526, 410] width 85 height 10
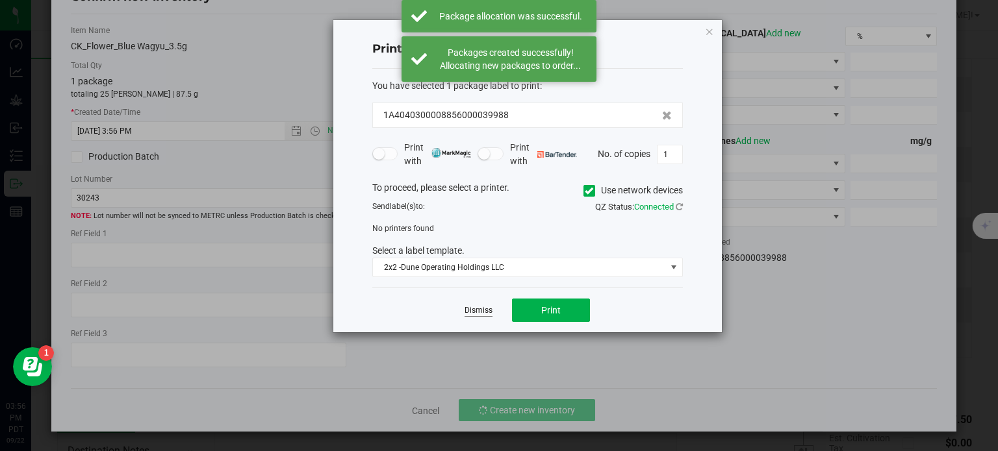
click at [479, 312] on link "Dismiss" at bounding box center [478, 310] width 28 height 11
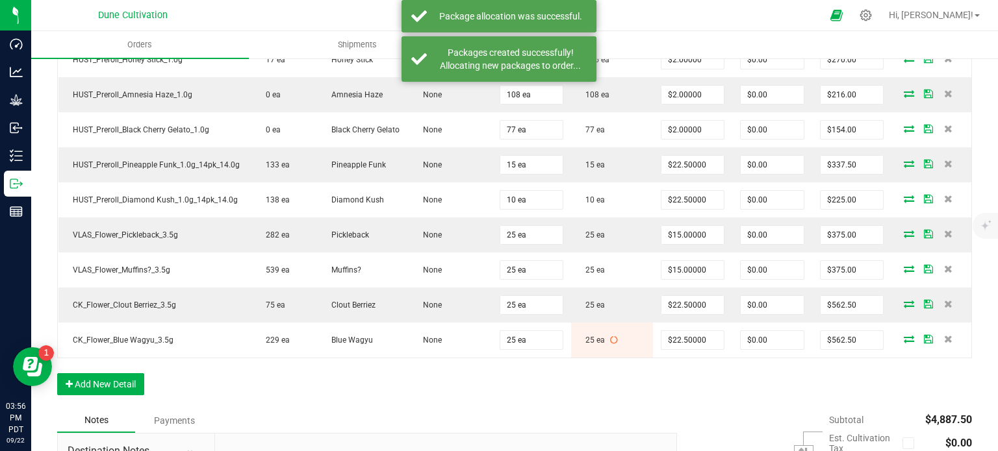
click at [592, 386] on div "Order Details Print All Labels Item Sellable Strain Lot Number Qty Ordered Qty …" at bounding box center [514, 91] width 914 height 634
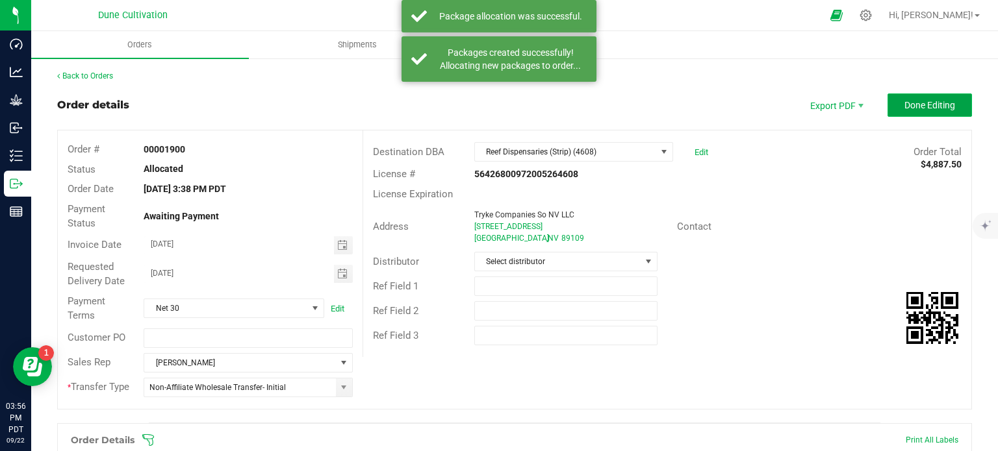
click at [947, 99] on button "Done Editing" at bounding box center [929, 105] width 84 height 23
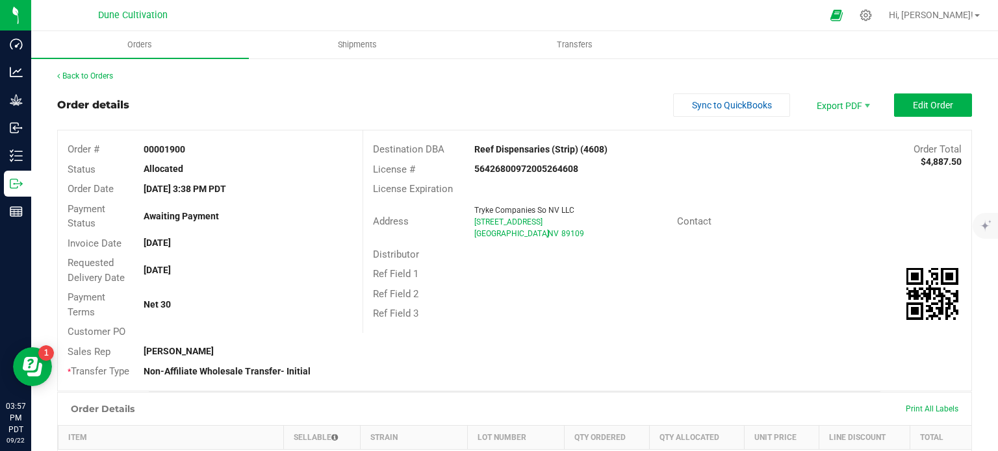
scroll to position [633, 0]
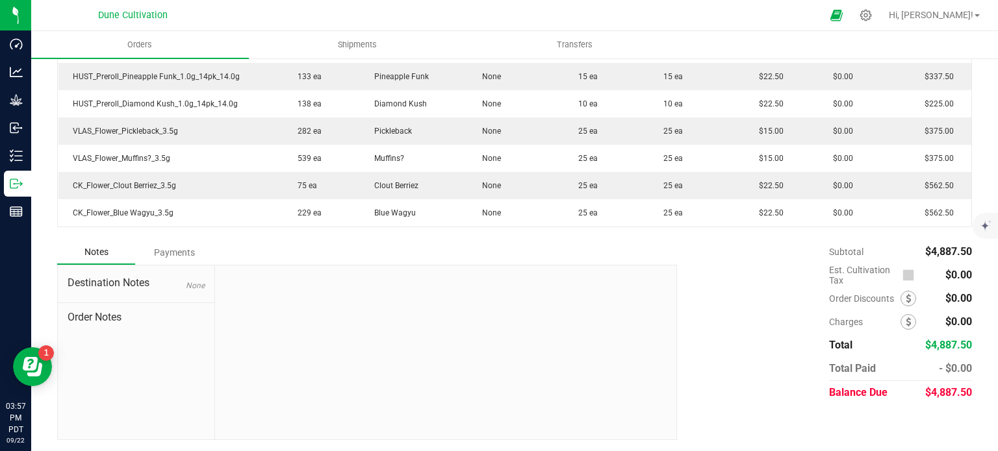
click at [959, 390] on span "$4,887.50" at bounding box center [948, 392] width 47 height 12
copy span "4,887.50"
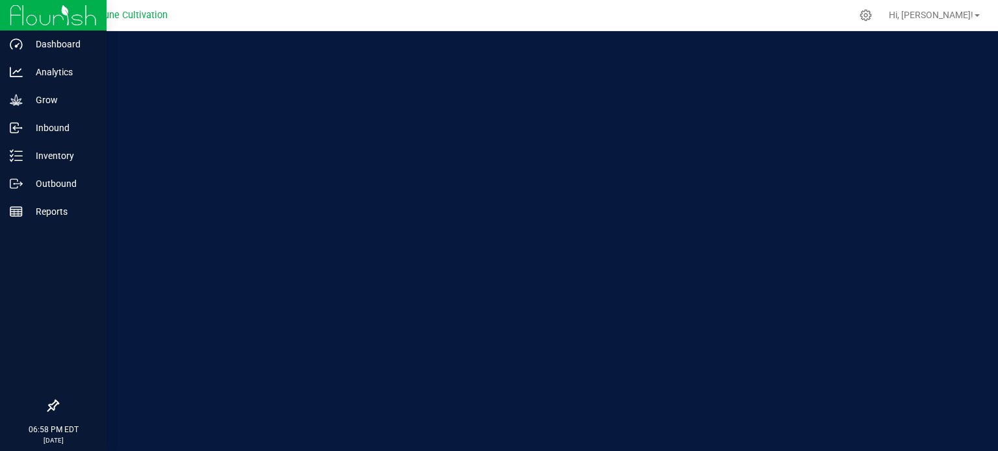
drag, startPoint x: 0, startPoint y: 0, endPoint x: 31, endPoint y: 18, distance: 35.8
click at [31, 18] on img at bounding box center [53, 15] width 87 height 31
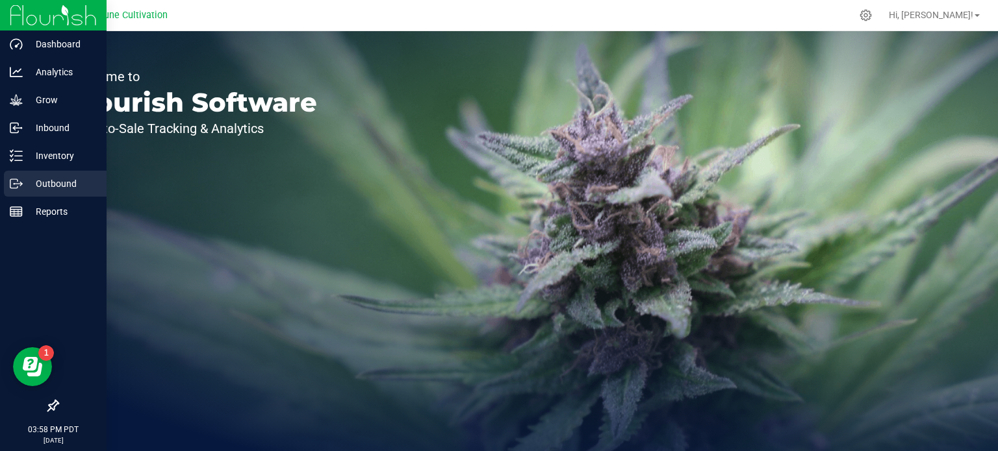
click at [55, 175] on div "Outbound" at bounding box center [55, 184] width 103 height 26
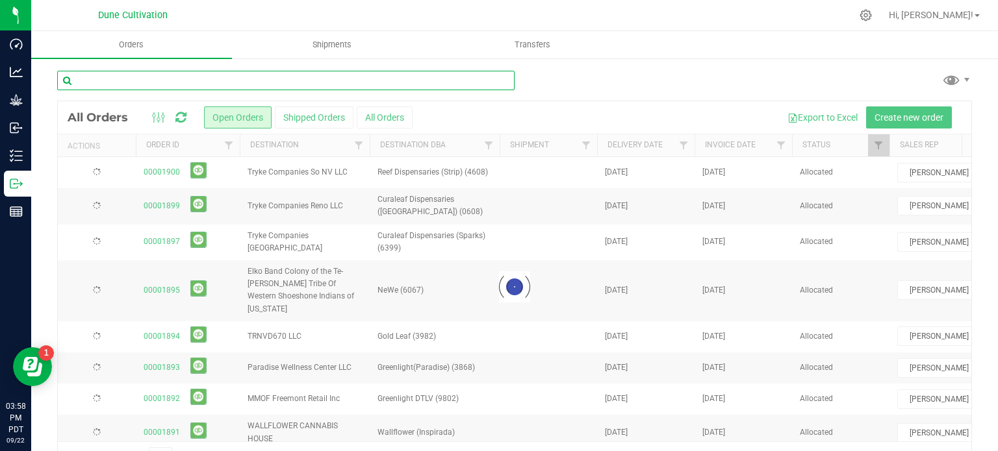
click at [163, 84] on input "text" at bounding box center [285, 80] width 457 height 19
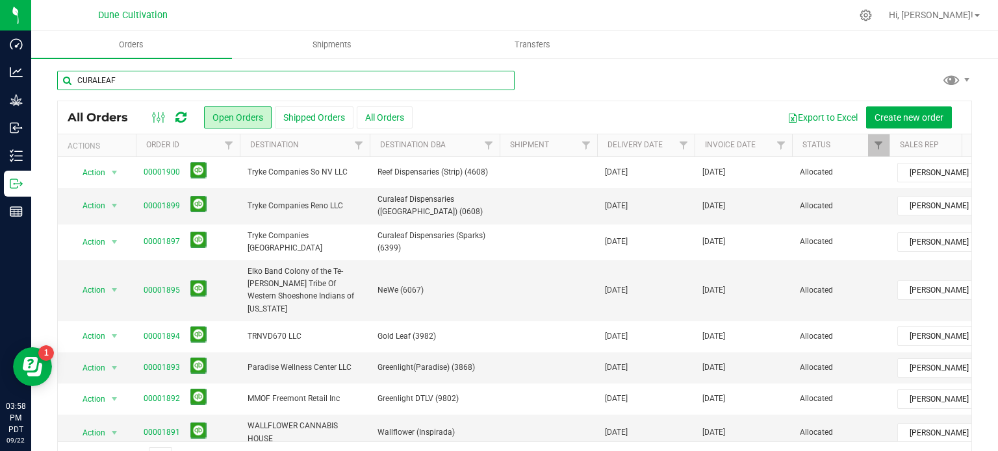
type input "CURALEAF"
